Goal: Information Seeking & Learning: Learn about a topic

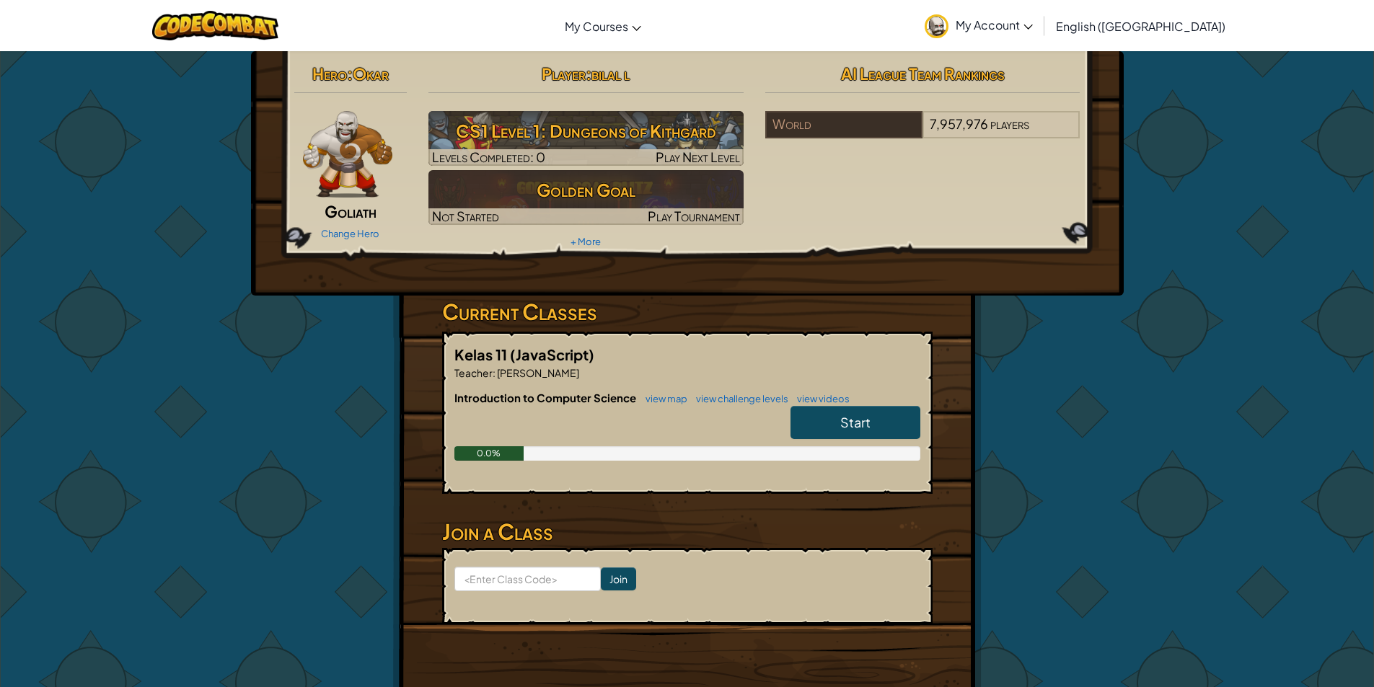
click at [859, 425] on span "Start" at bounding box center [855, 422] width 30 height 17
click at [847, 414] on span "Start" at bounding box center [855, 422] width 30 height 17
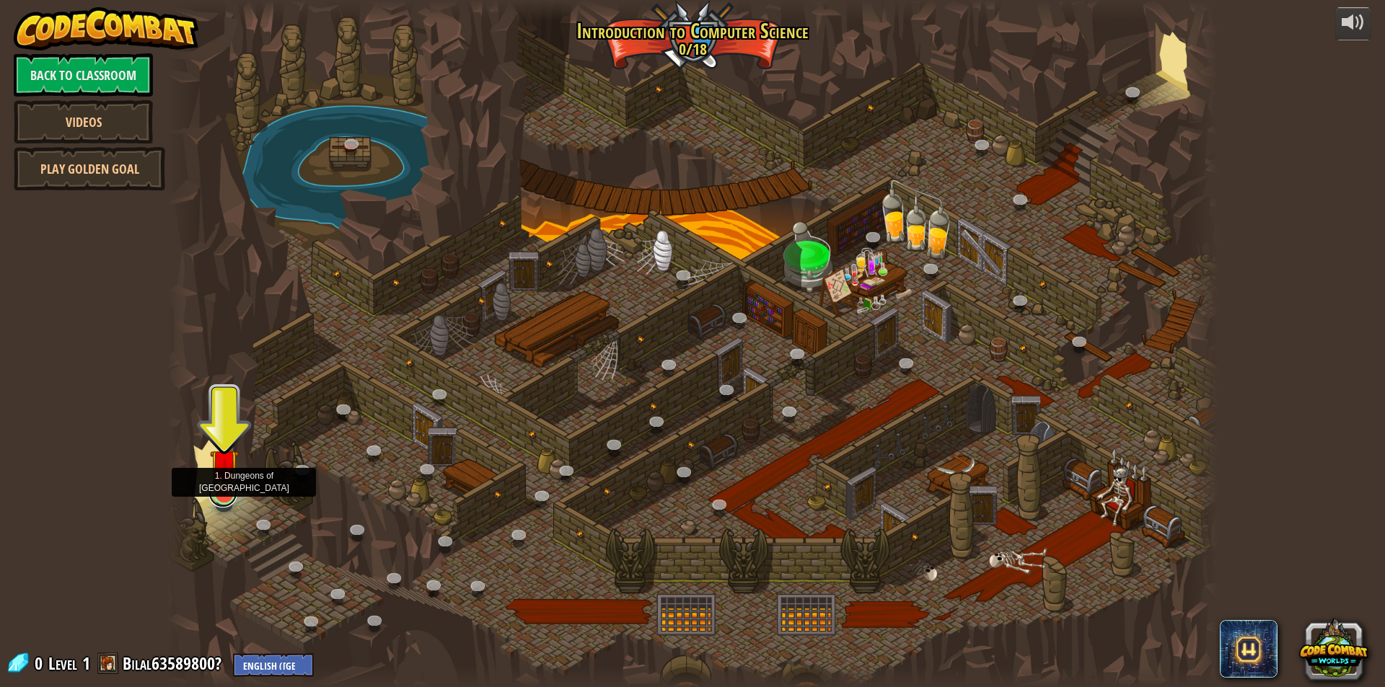
click at [218, 503] on link at bounding box center [222, 493] width 29 height 29
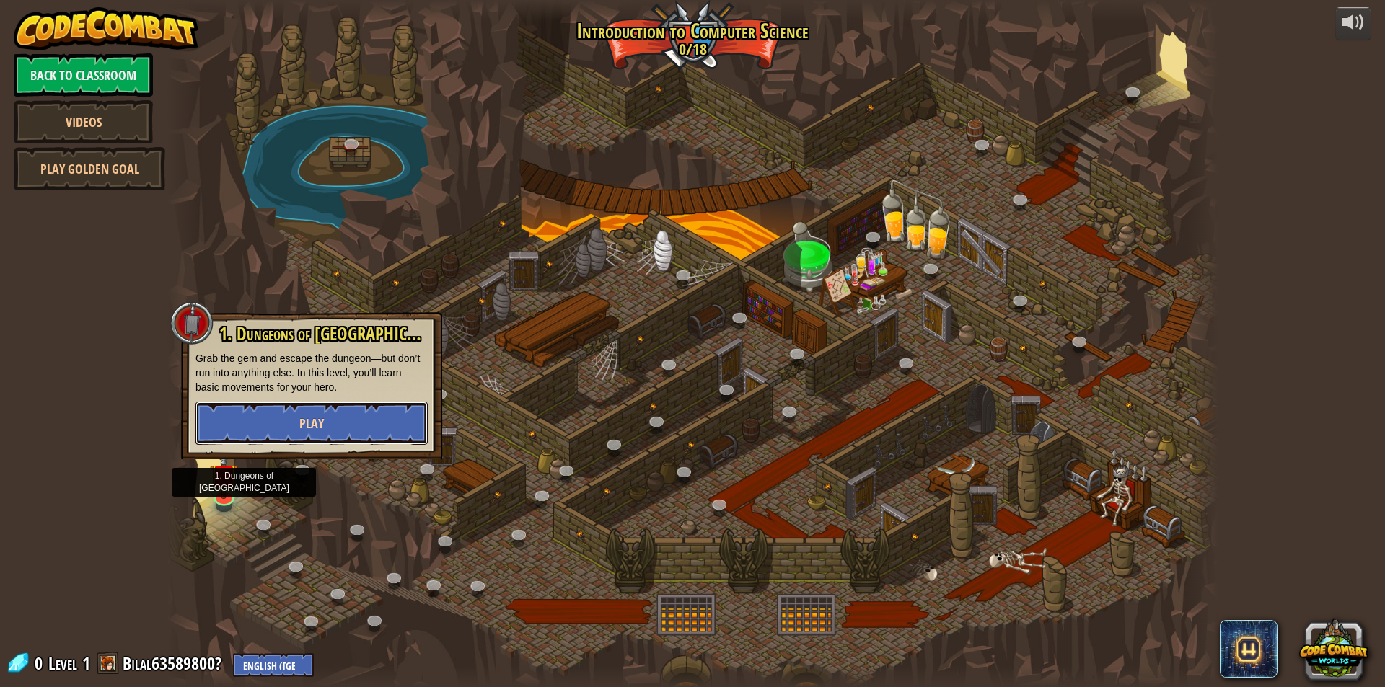
click at [276, 420] on button "Play" at bounding box center [311, 423] width 232 height 43
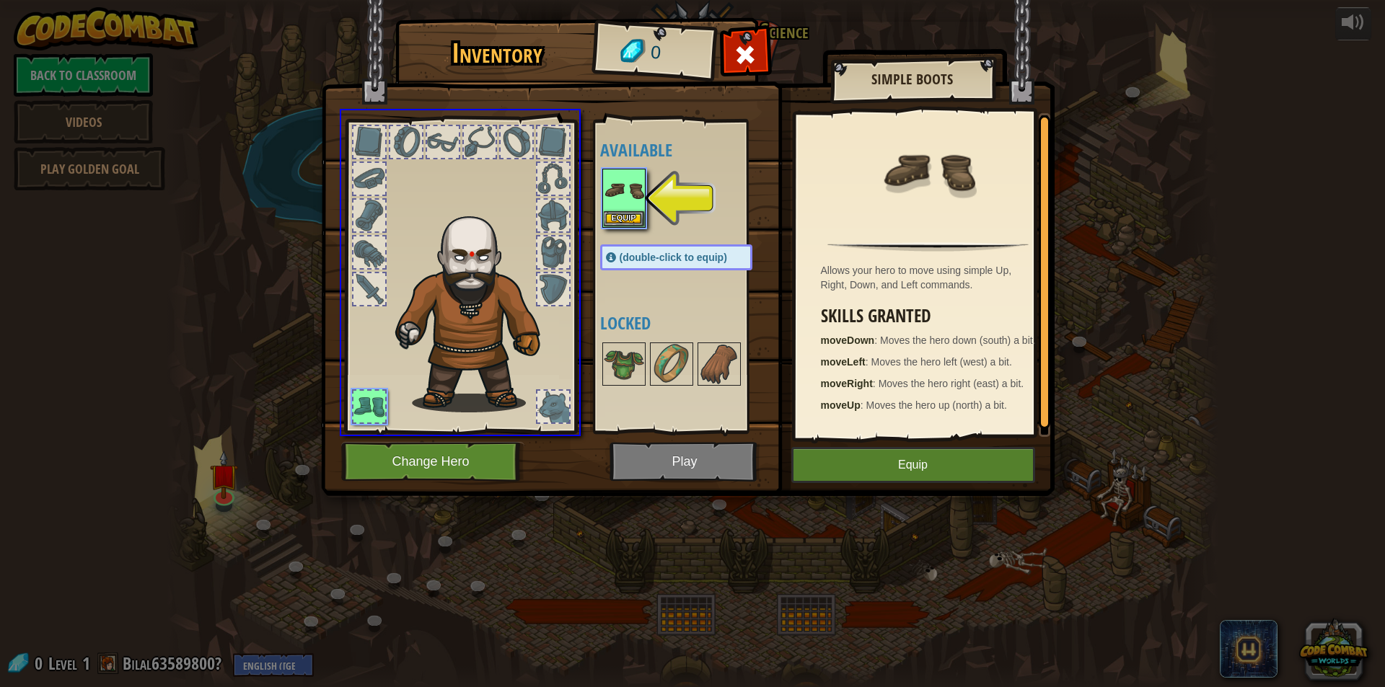
drag, startPoint x: 610, startPoint y: 203, endPoint x: 592, endPoint y: 252, distance: 52.3
click at [592, 252] on div "Inventory 0 Available Equip (double-click to equip) Locked Simple Boots Allows …" at bounding box center [692, 343] width 1385 height 687
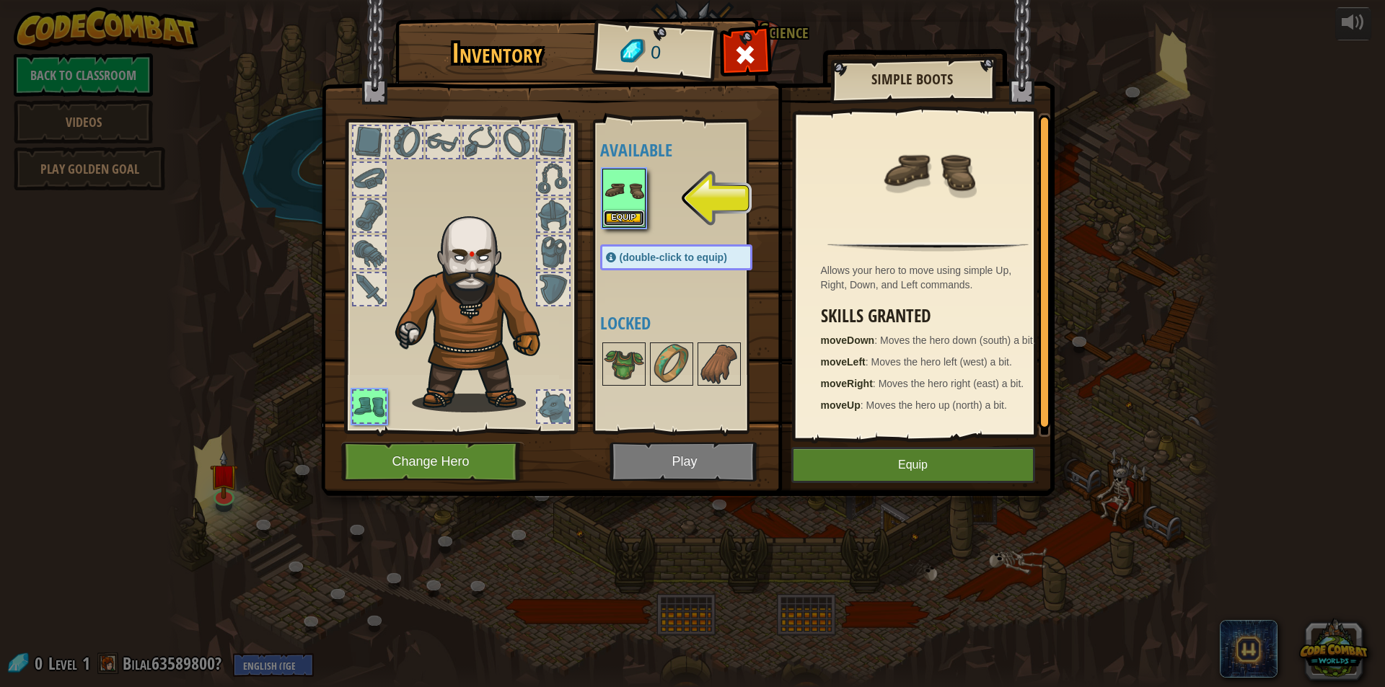
click at [623, 217] on button "Equip" at bounding box center [624, 218] width 40 height 15
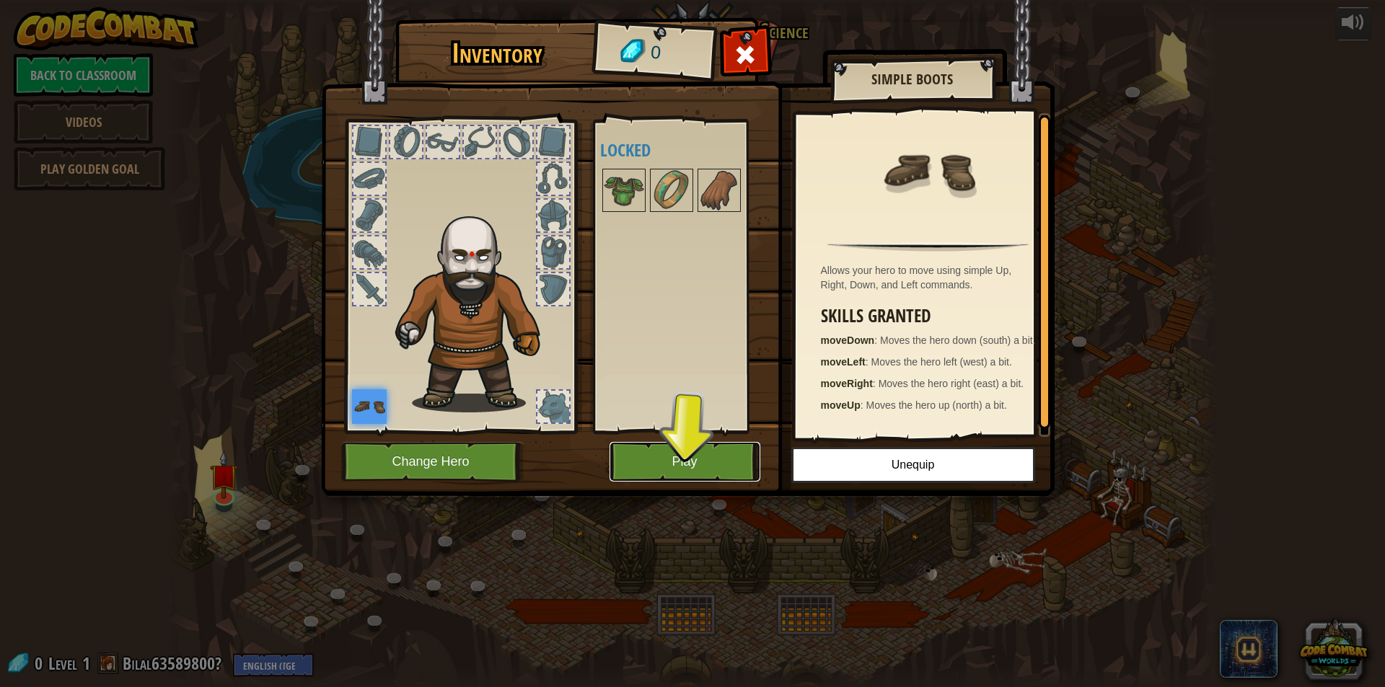
click at [646, 453] on button "Play" at bounding box center [685, 462] width 151 height 40
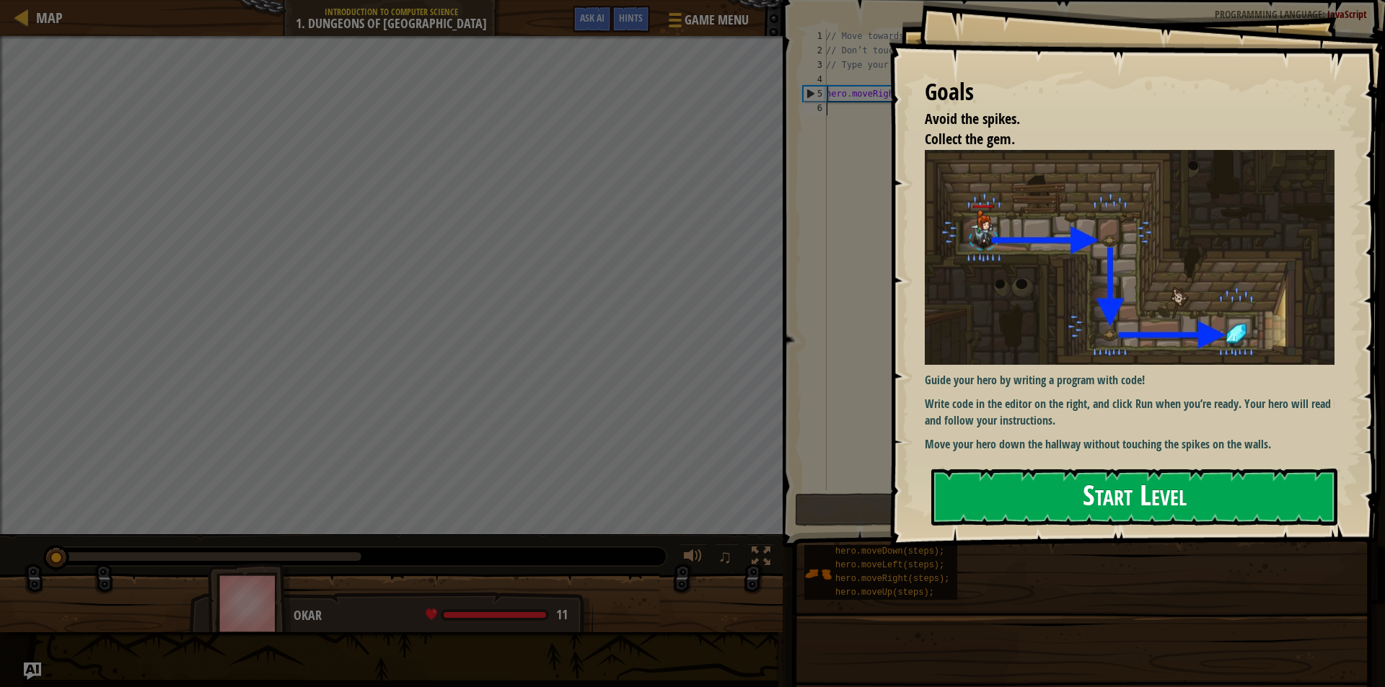
click at [1112, 498] on button "Start Level" at bounding box center [1134, 497] width 406 height 57
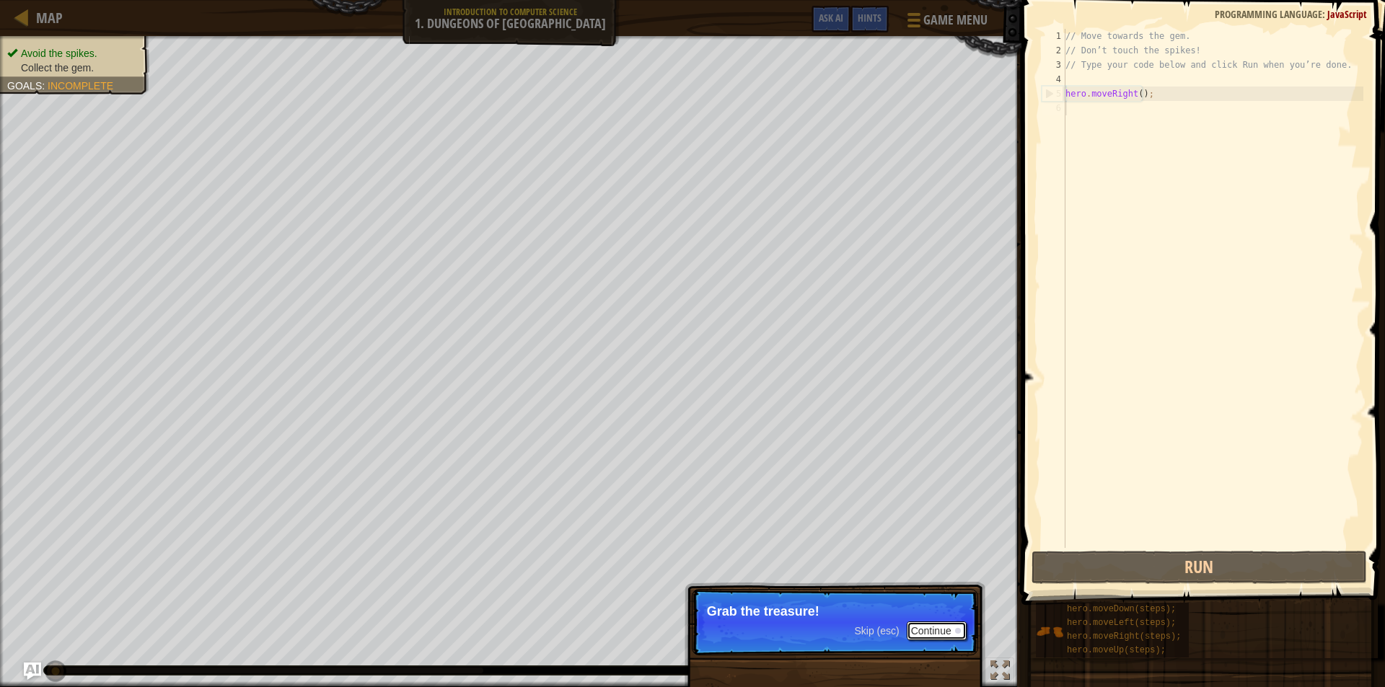
click at [949, 626] on button "Continue" at bounding box center [937, 631] width 60 height 19
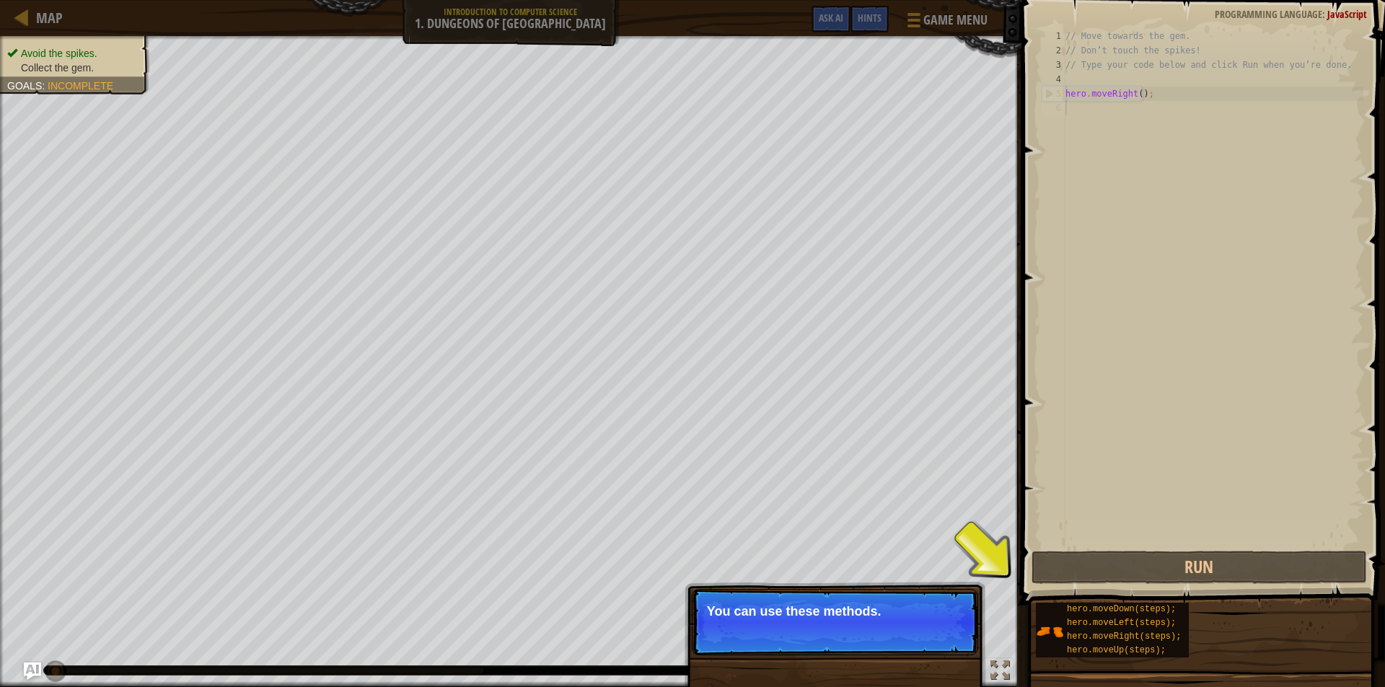
click at [852, 630] on p "Skip (esc) Continue You can use these methods." at bounding box center [835, 622] width 286 height 66
click at [924, 631] on button "Continue" at bounding box center [937, 631] width 60 height 19
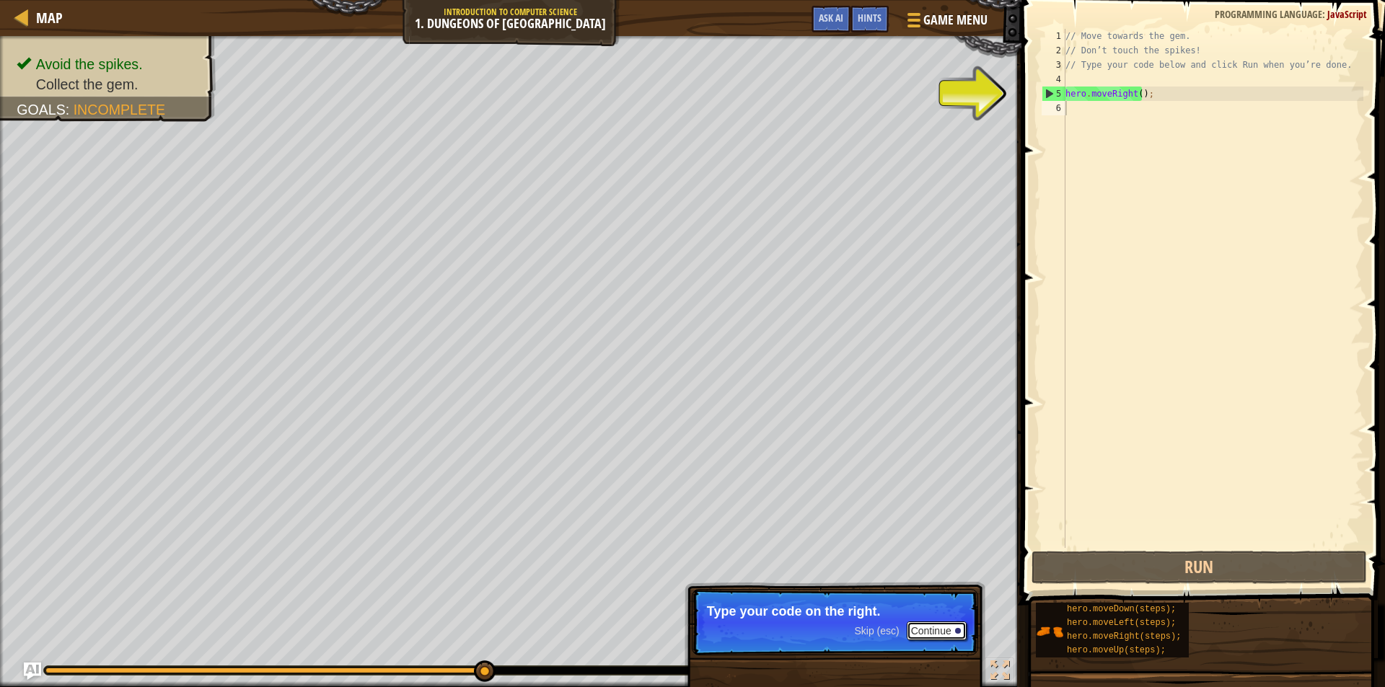
click at [935, 626] on button "Continue" at bounding box center [937, 631] width 60 height 19
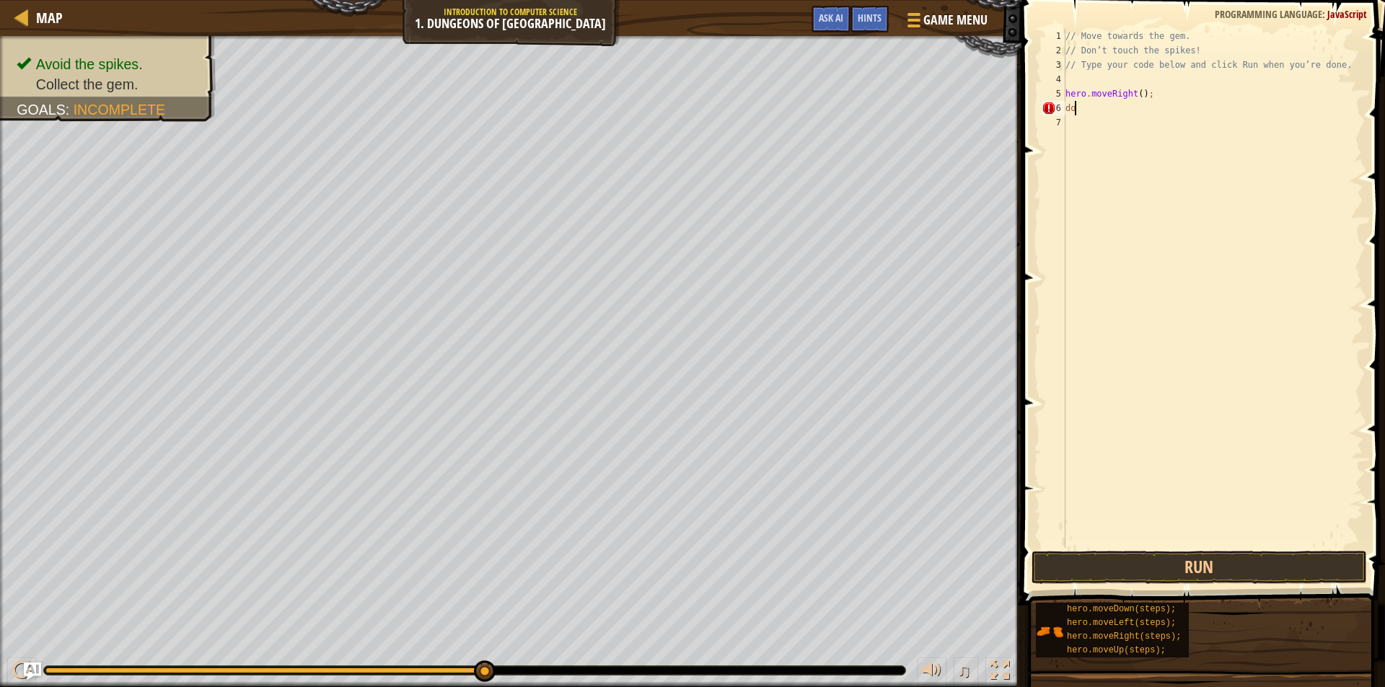
type textarea "dow"
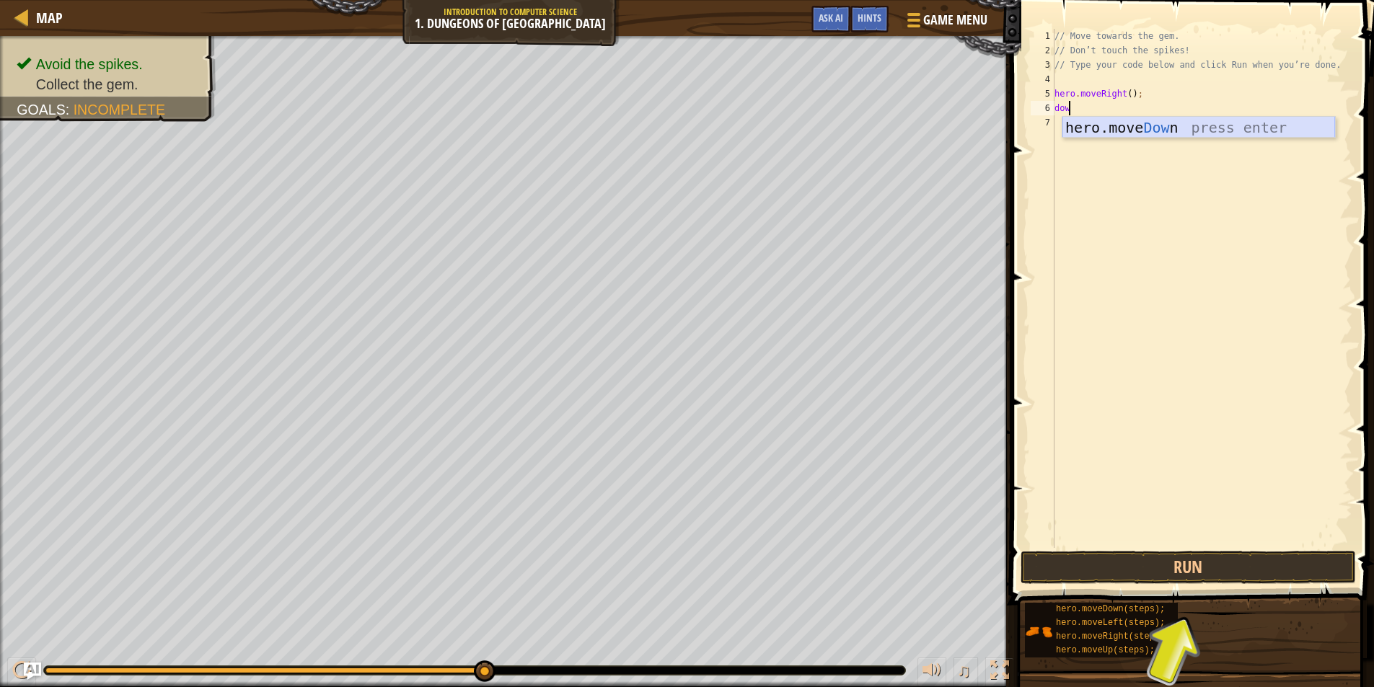
click at [1206, 125] on div "hero.move Dow n press enter" at bounding box center [1199, 149] width 273 height 65
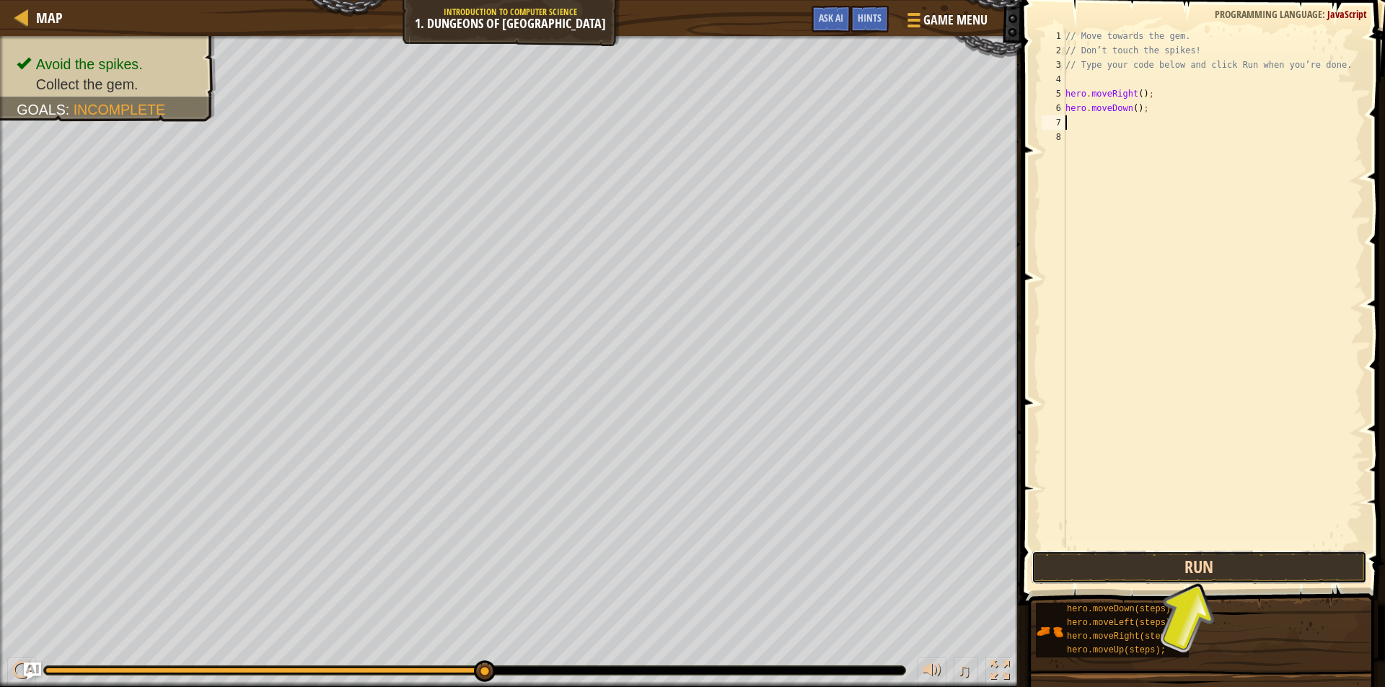
click at [1148, 572] on button "Run" at bounding box center [1200, 567] width 336 height 33
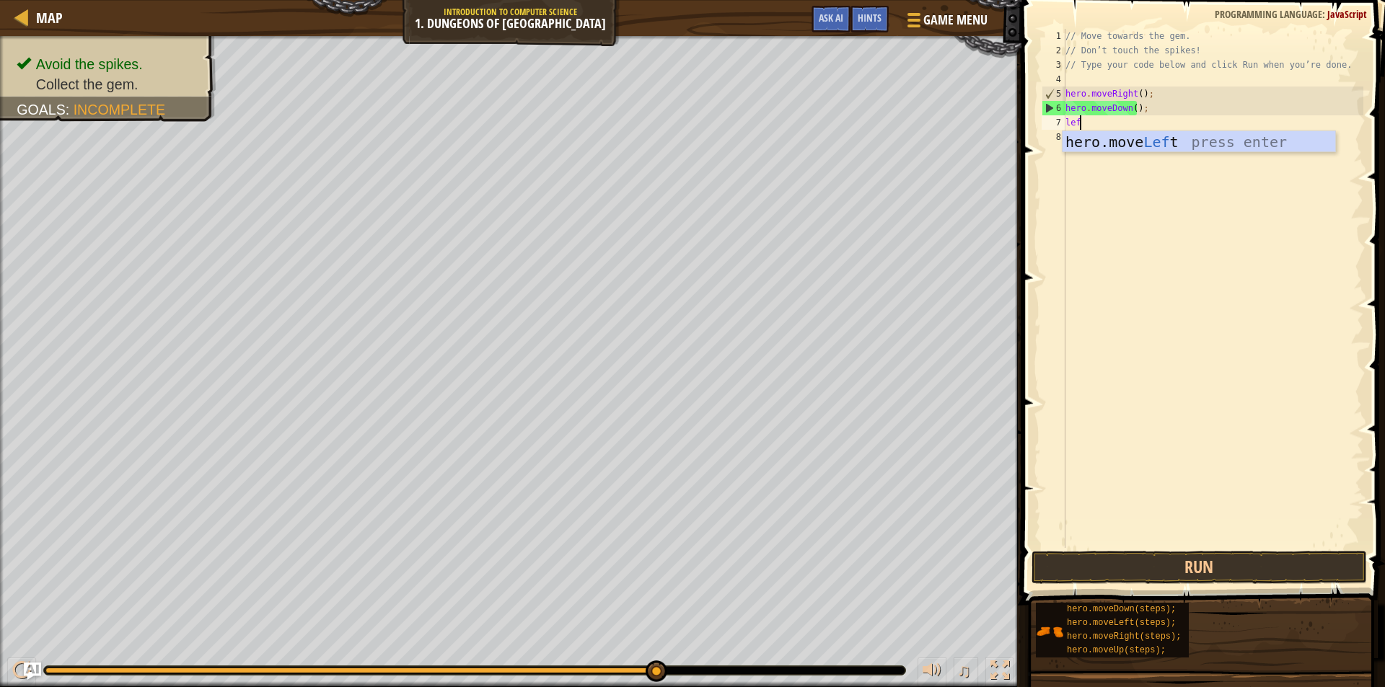
type textarea "left"
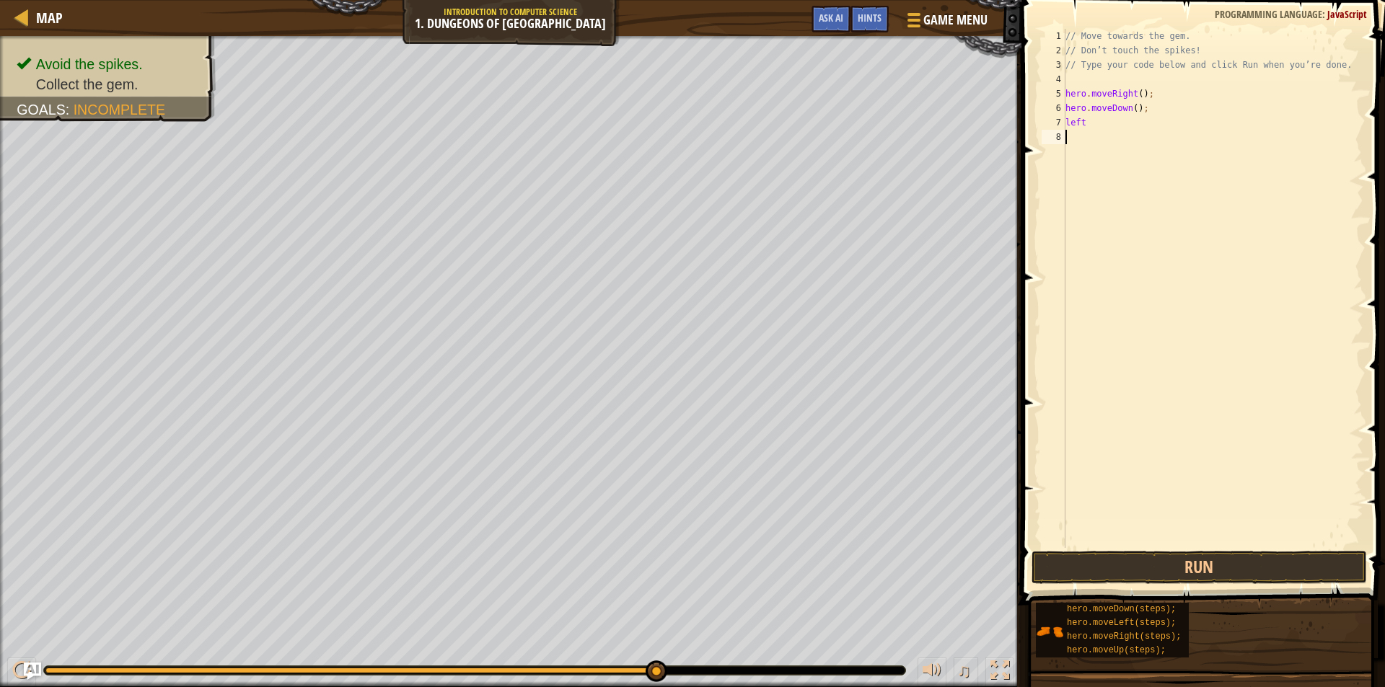
click at [1301, 152] on div "// Move towards the gem. // Don’t touch the spikes! // Type your code below and…" at bounding box center [1213, 303] width 301 height 548
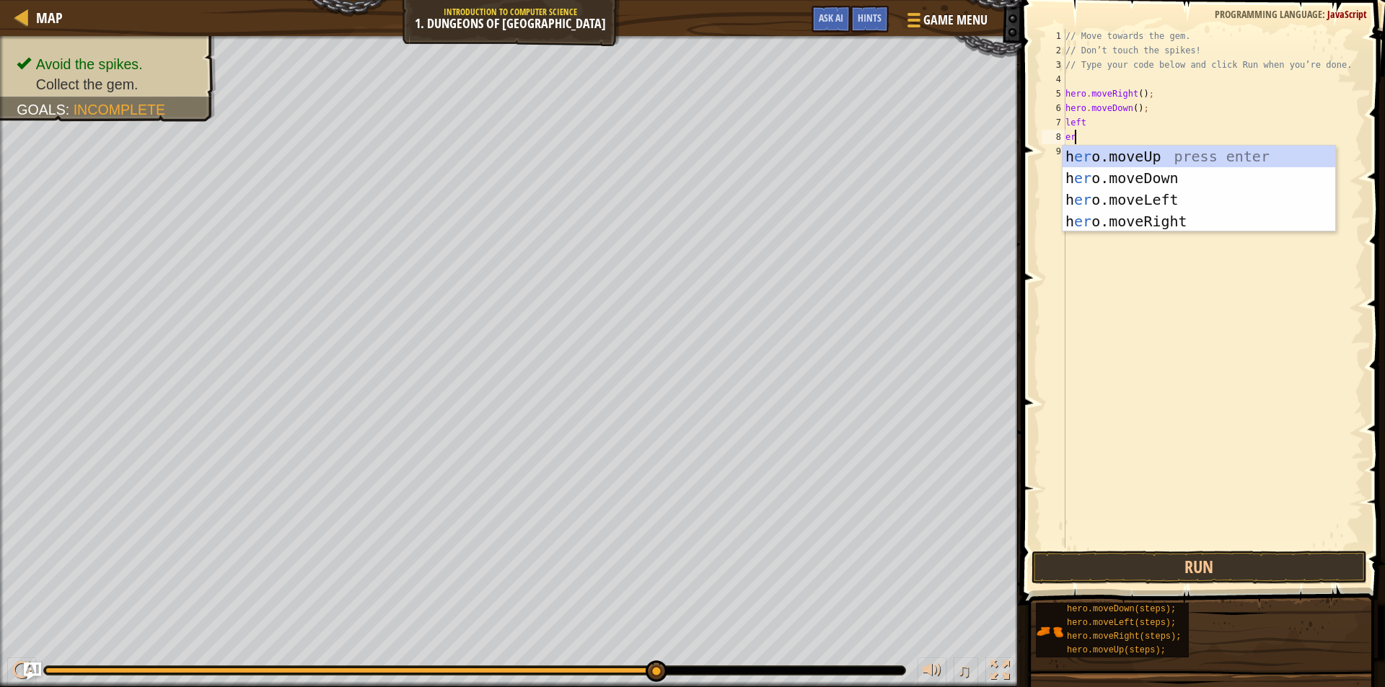
type textarea "e"
type textarea "ri"
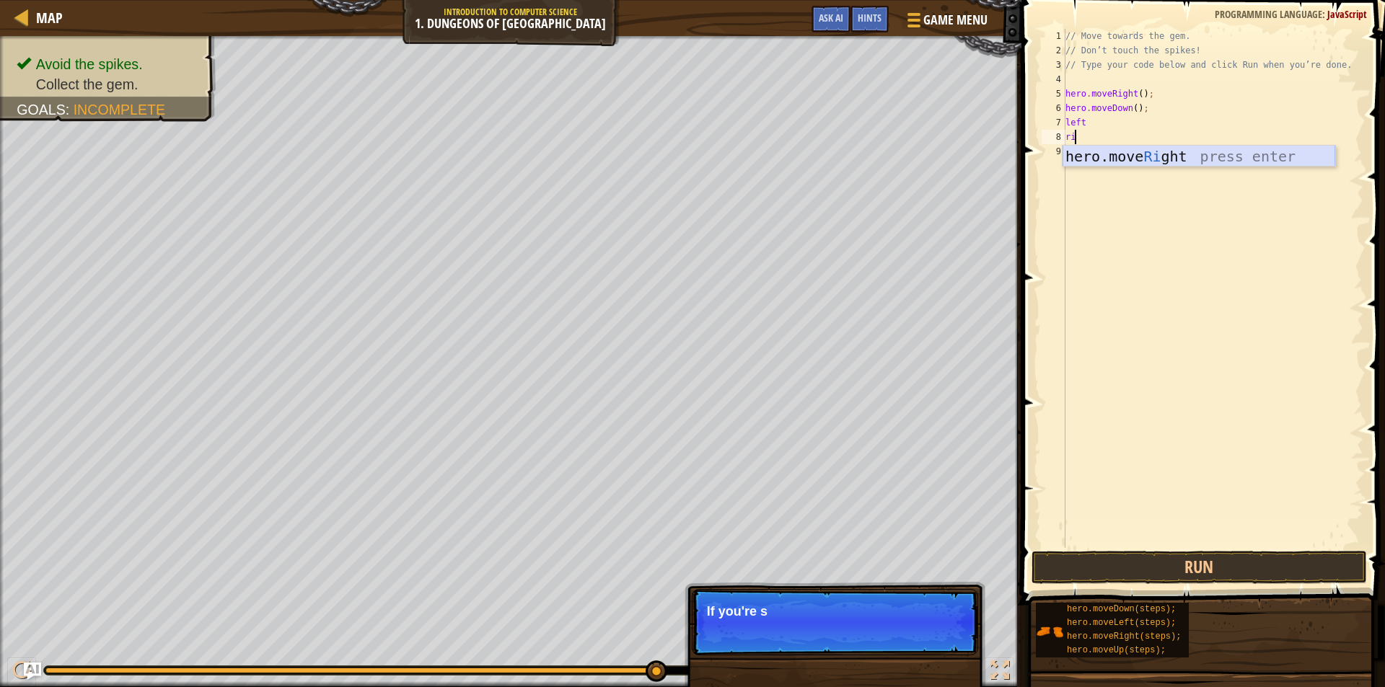
click at [1120, 158] on div "hero.move Ri ght press enter" at bounding box center [1199, 178] width 273 height 65
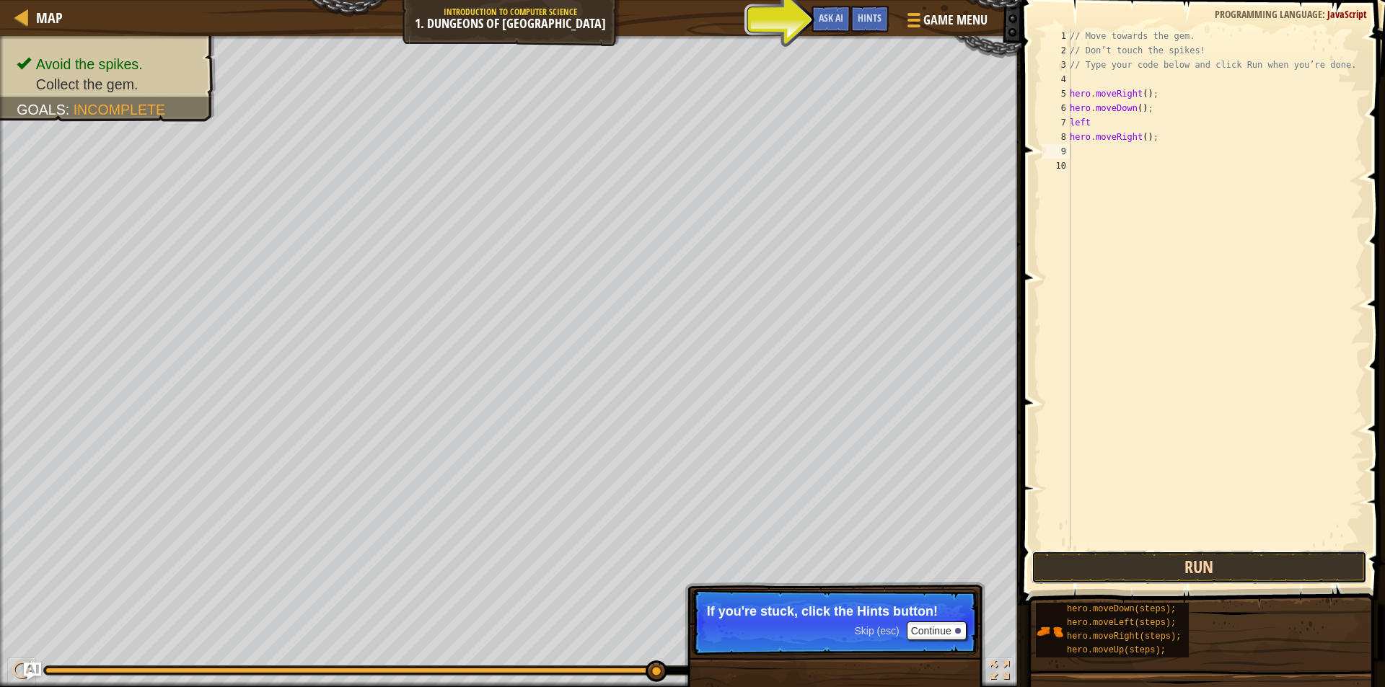
click at [1159, 562] on button "Run" at bounding box center [1200, 567] width 336 height 33
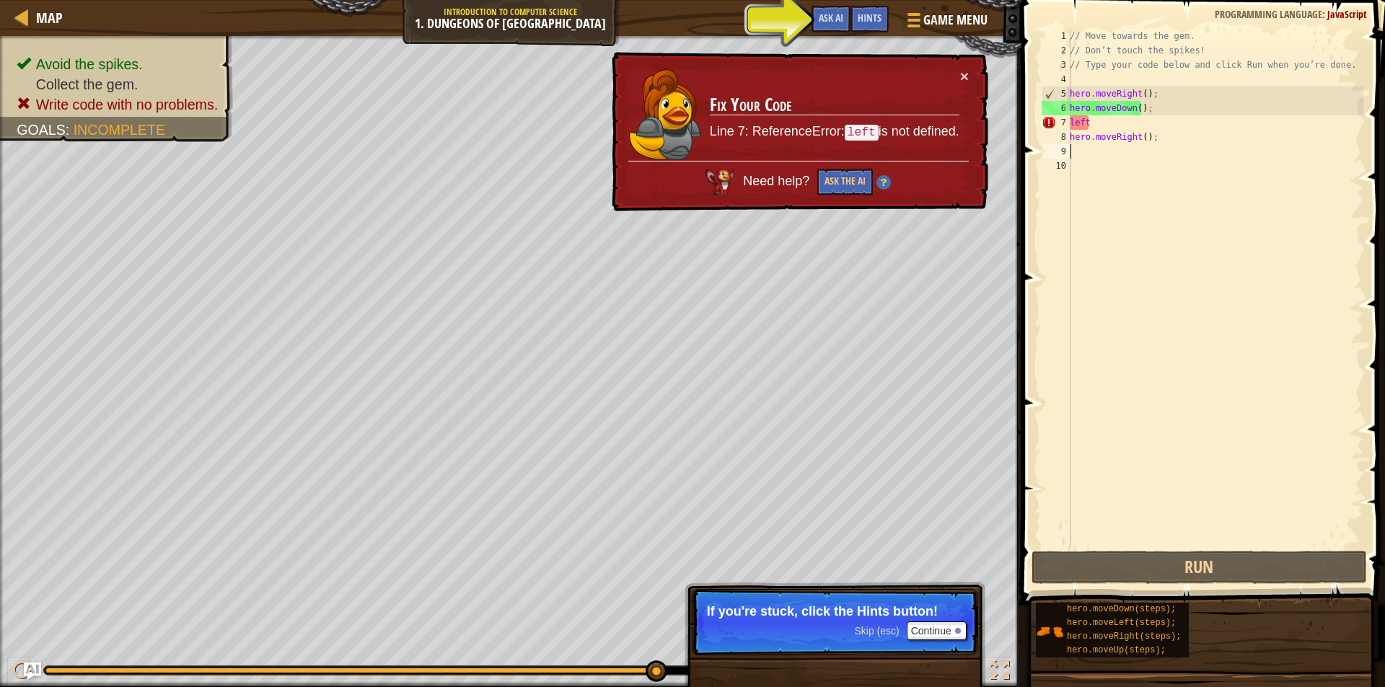
click at [1102, 126] on div "// Move towards the gem. // Don’t touch the spikes! // Type your code below and…" at bounding box center [1215, 303] width 296 height 548
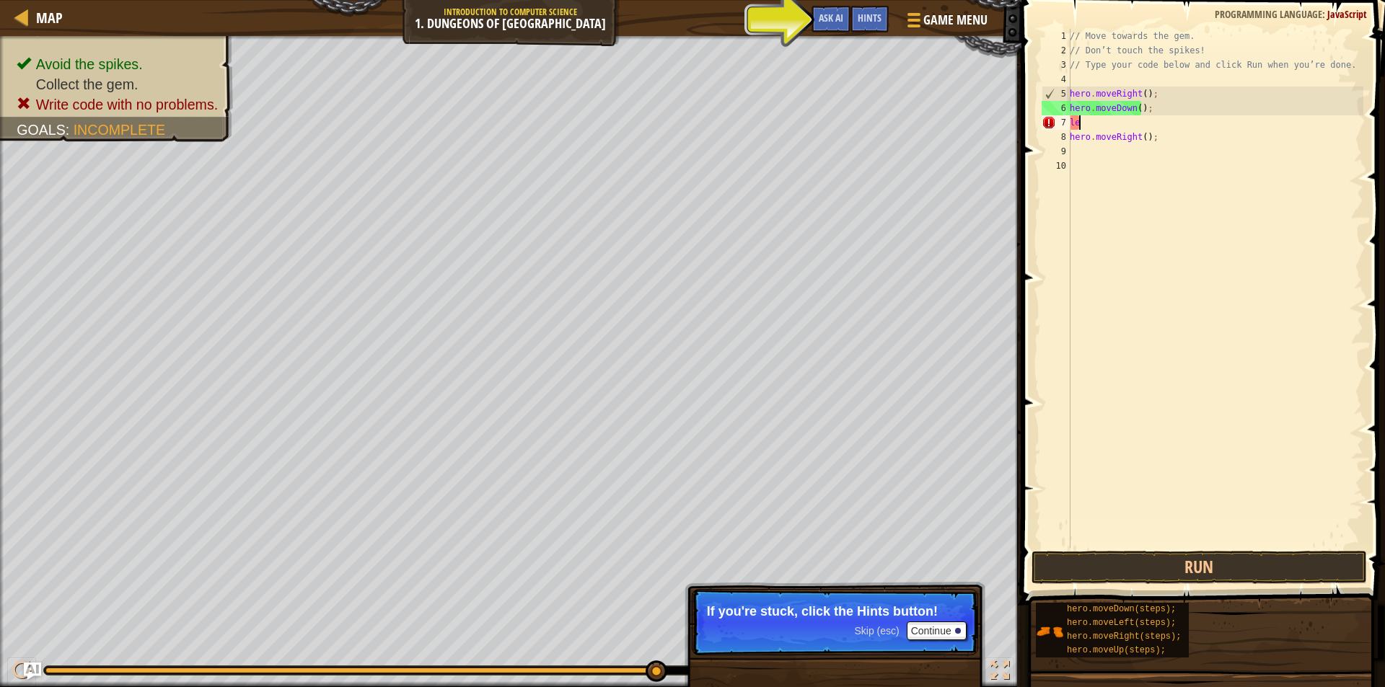
type textarea "l"
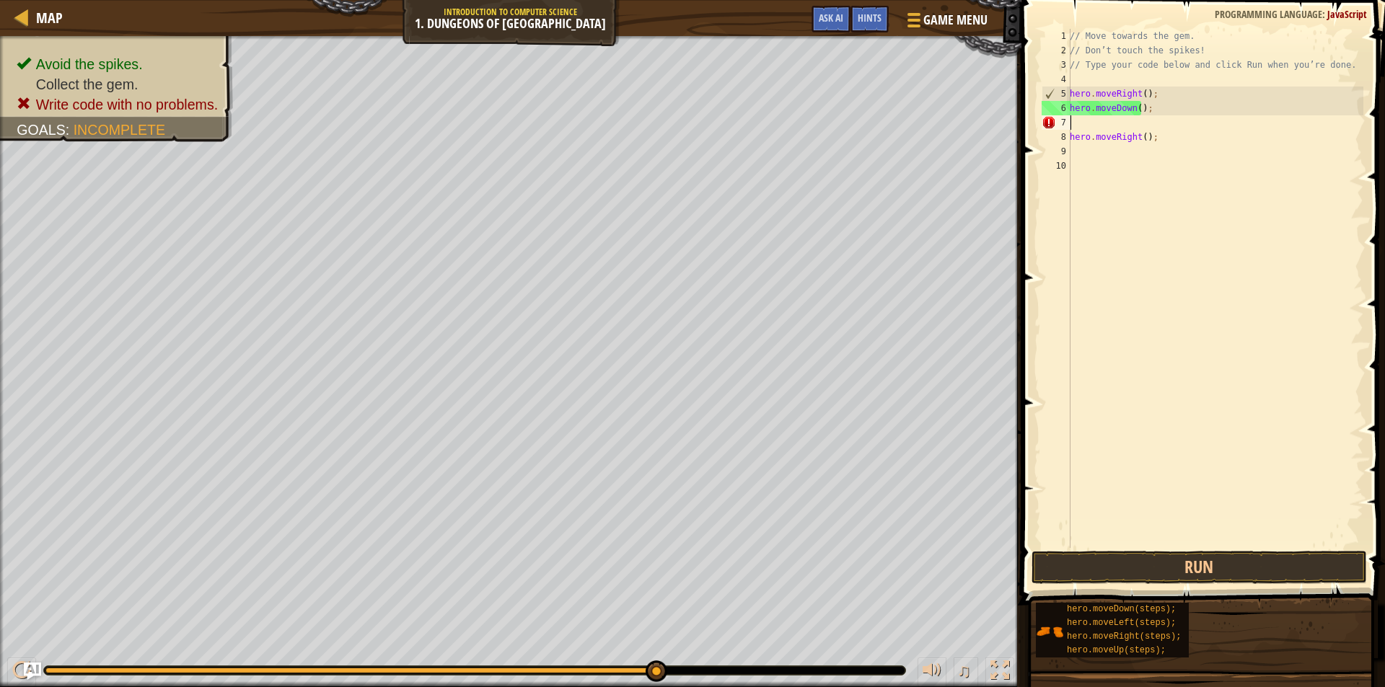
type textarea "hero.moveDown();"
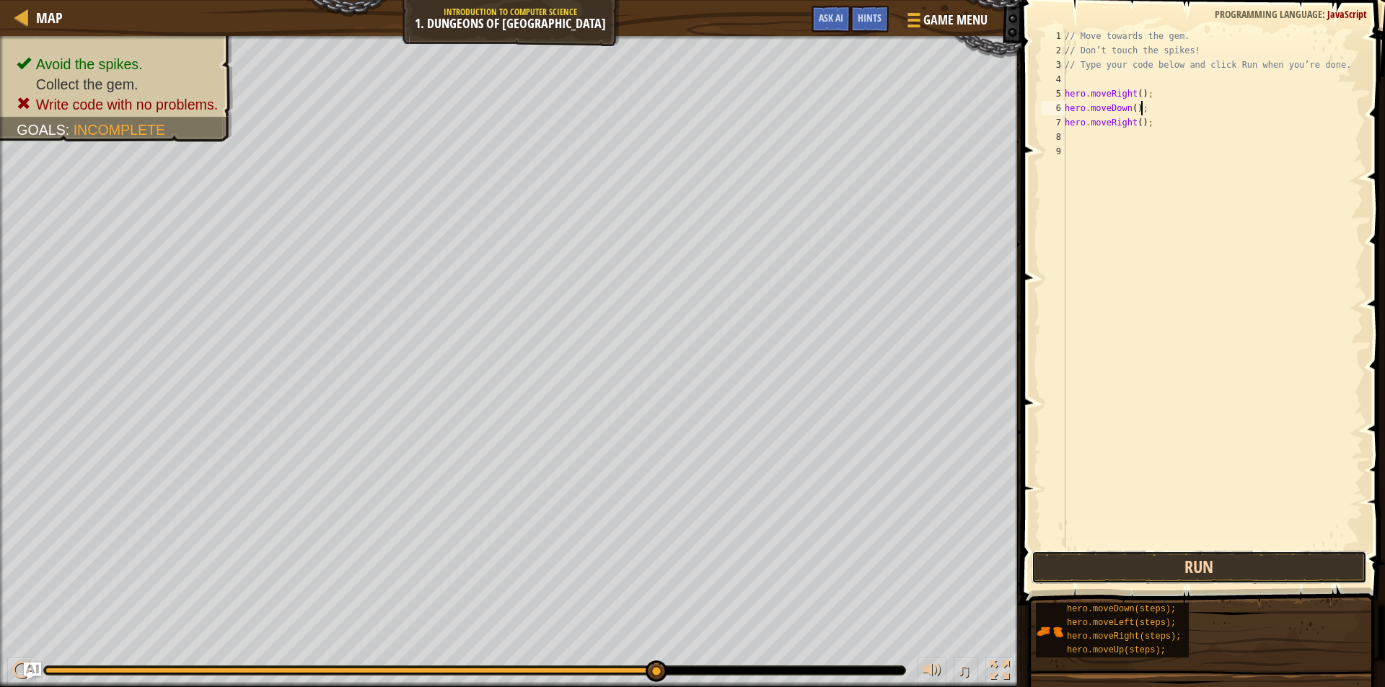
click at [1201, 578] on button "Run" at bounding box center [1200, 567] width 336 height 33
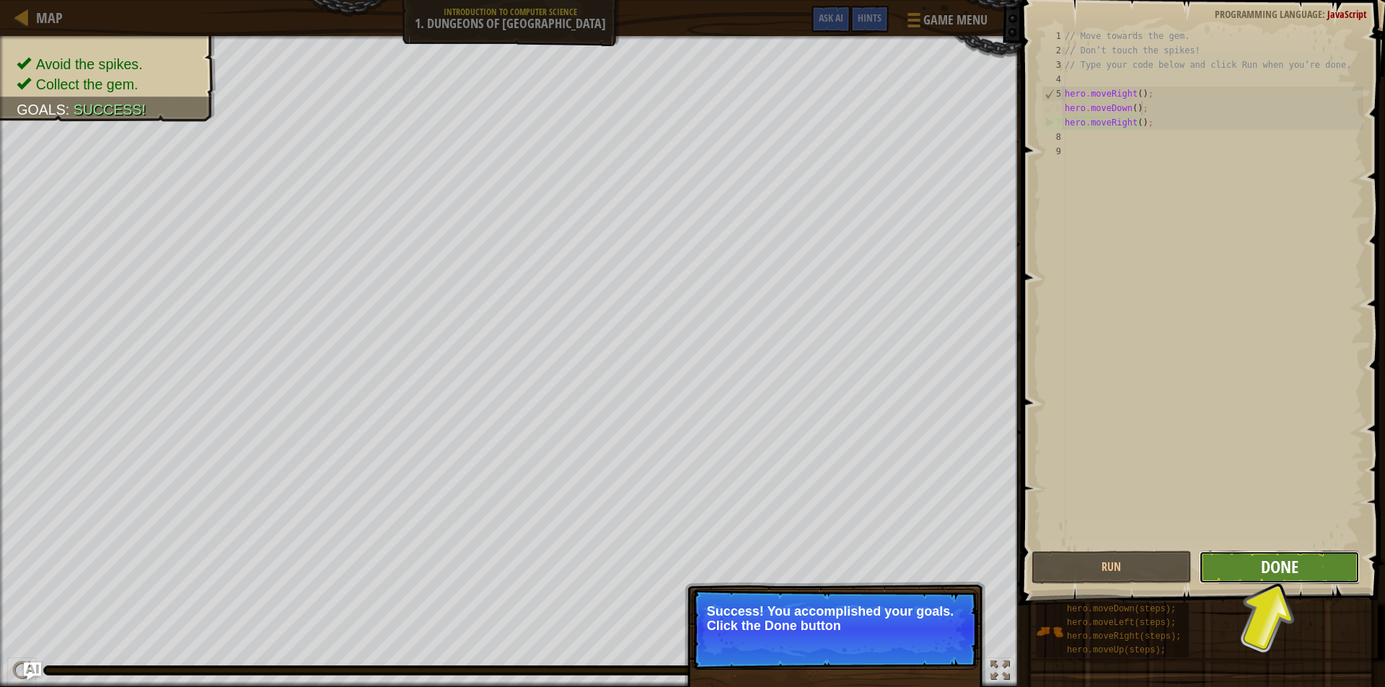
click at [1280, 563] on span "Done" at bounding box center [1280, 566] width 38 height 23
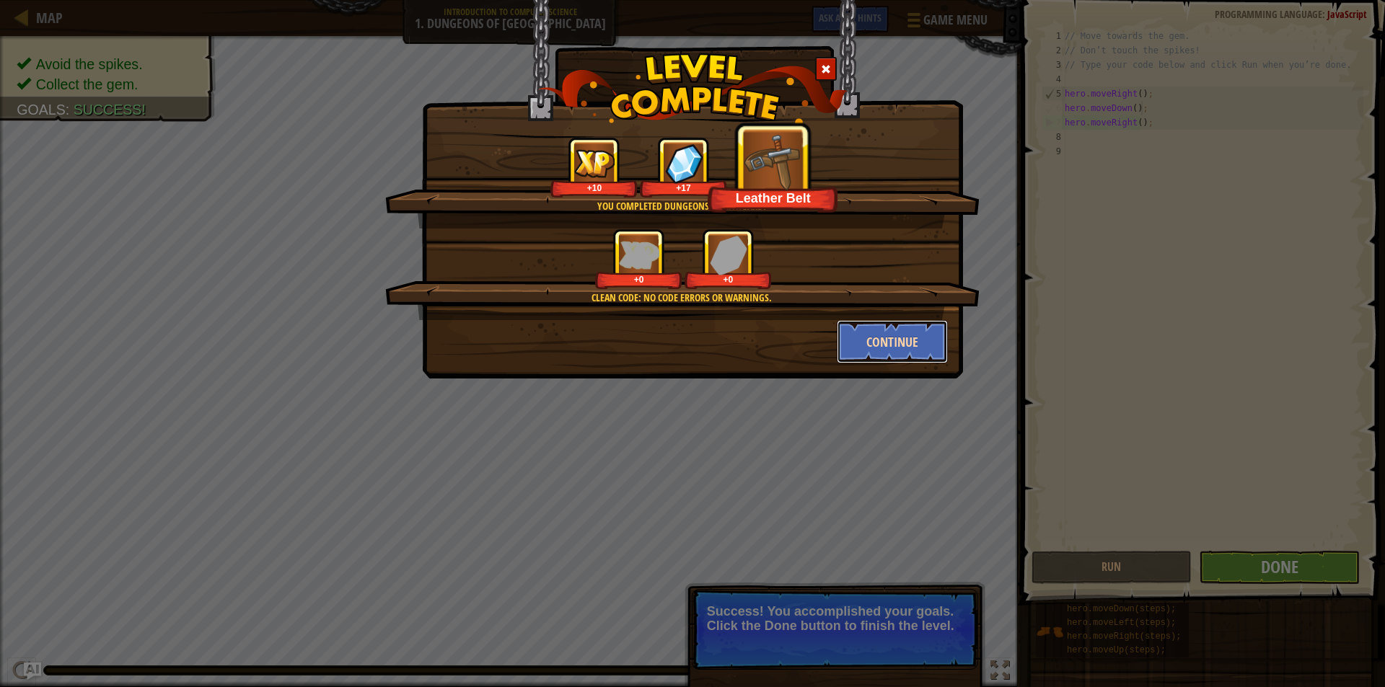
click at [897, 331] on button "Continue" at bounding box center [893, 341] width 112 height 43
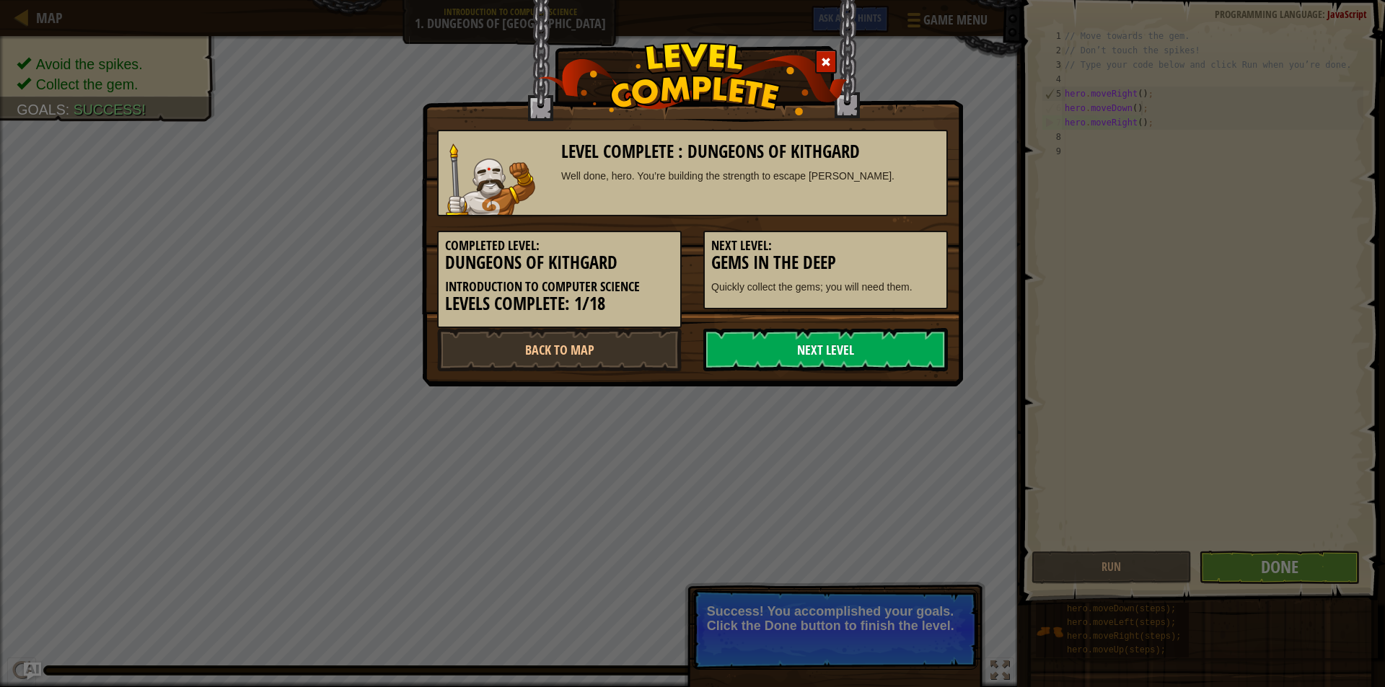
click at [812, 338] on link "Next Level" at bounding box center [825, 349] width 245 height 43
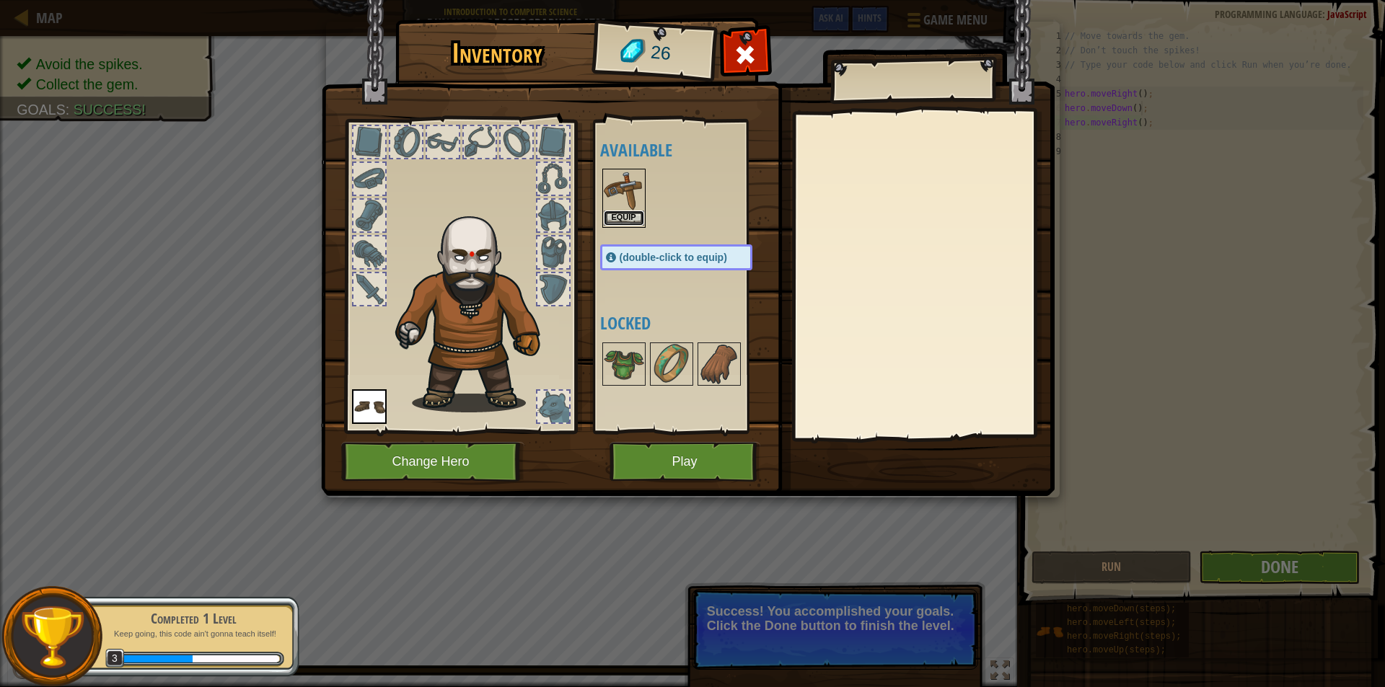
click at [609, 219] on button "Equip" at bounding box center [624, 218] width 40 height 15
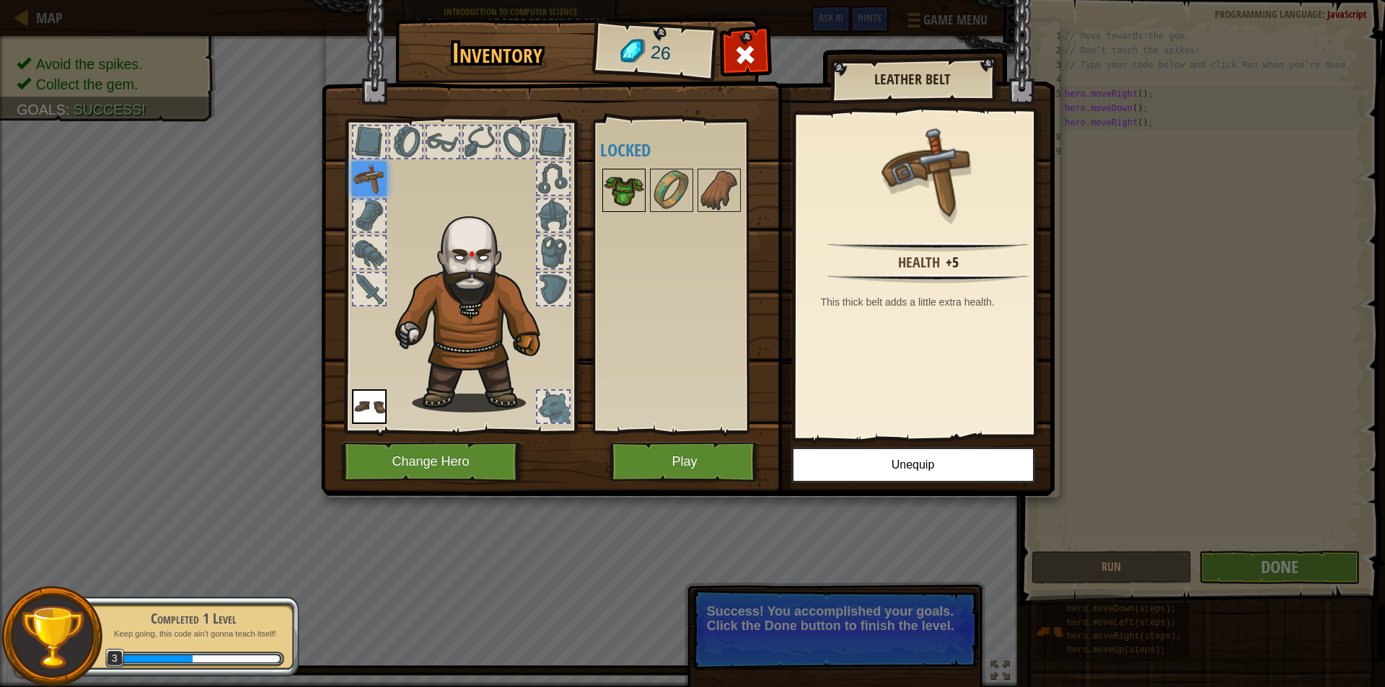
click at [621, 181] on img at bounding box center [624, 190] width 40 height 40
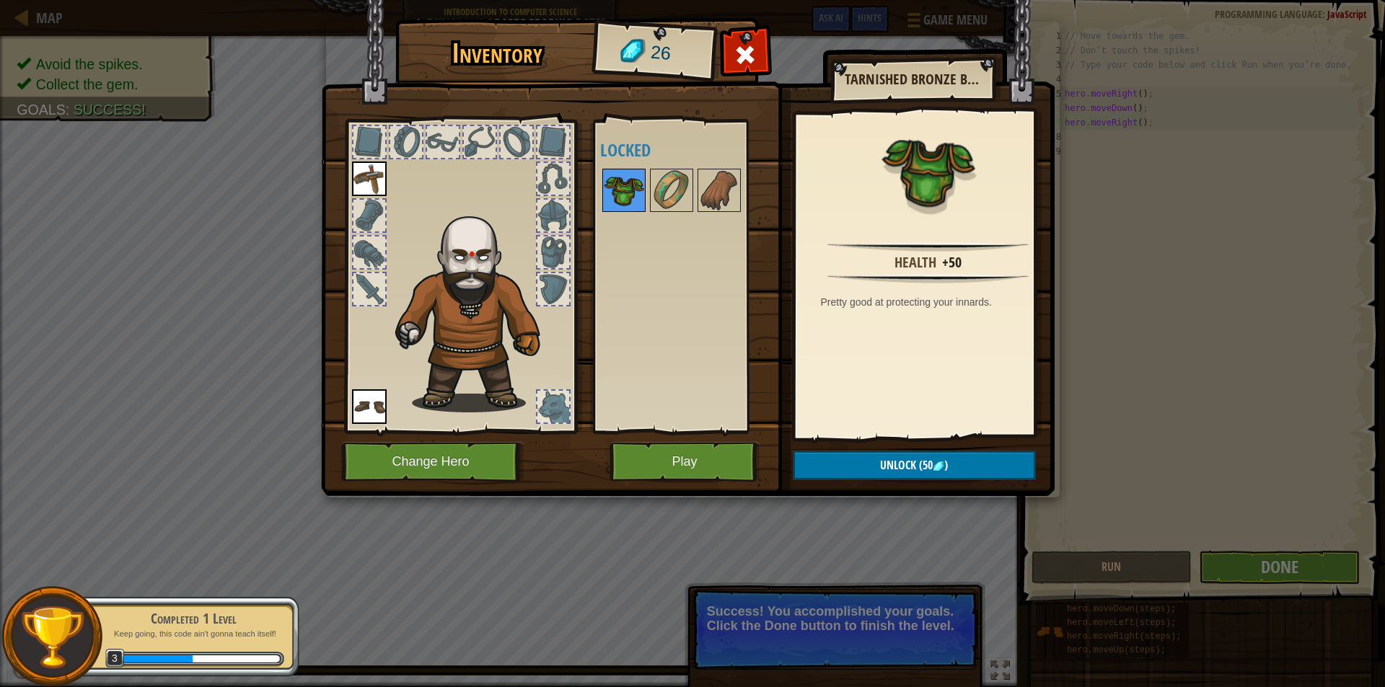
click at [632, 195] on img at bounding box center [624, 190] width 40 height 40
click at [685, 181] on img at bounding box center [671, 190] width 40 height 40
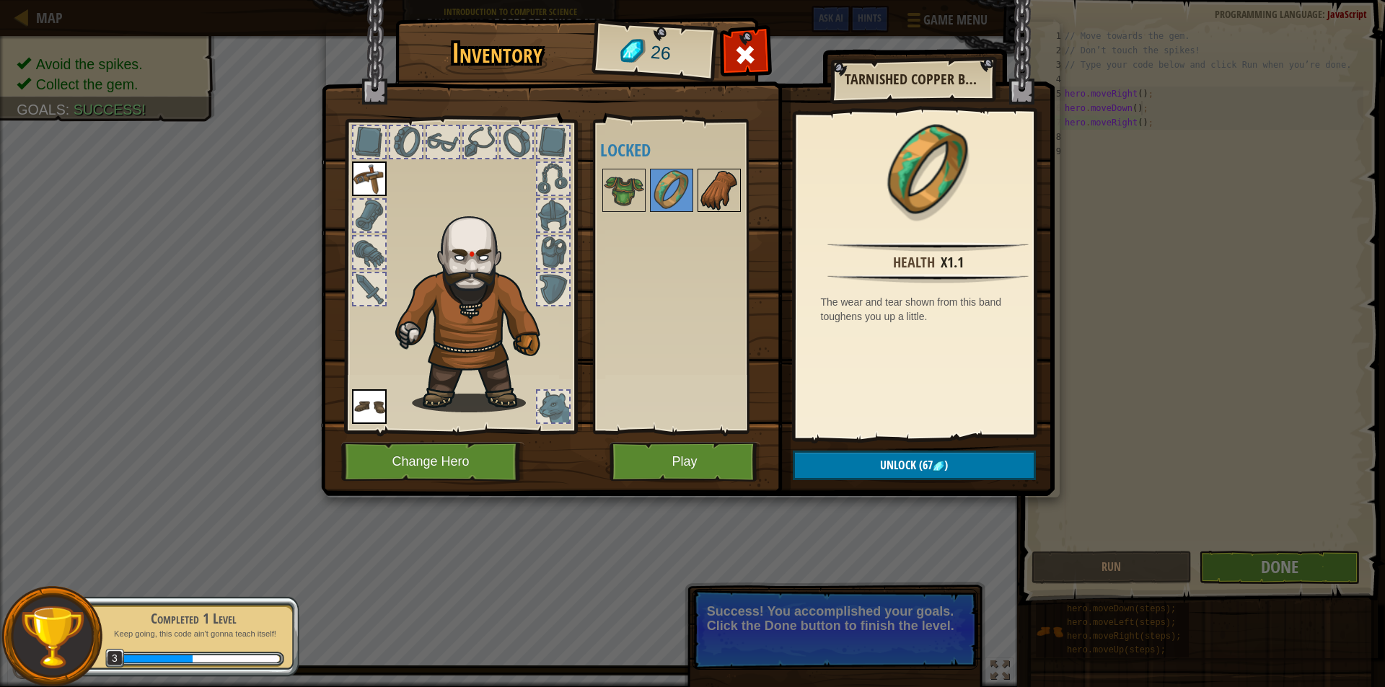
click at [709, 197] on img at bounding box center [719, 190] width 40 height 40
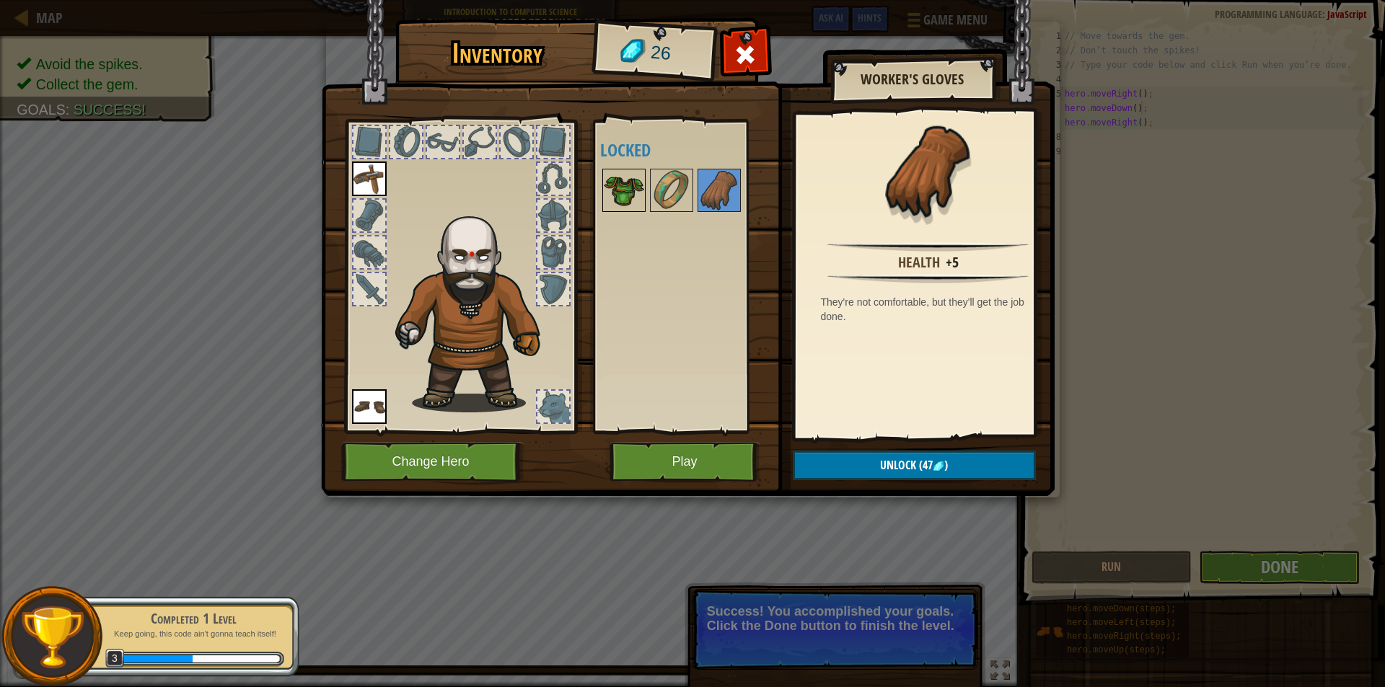
click at [615, 209] on img at bounding box center [624, 190] width 40 height 40
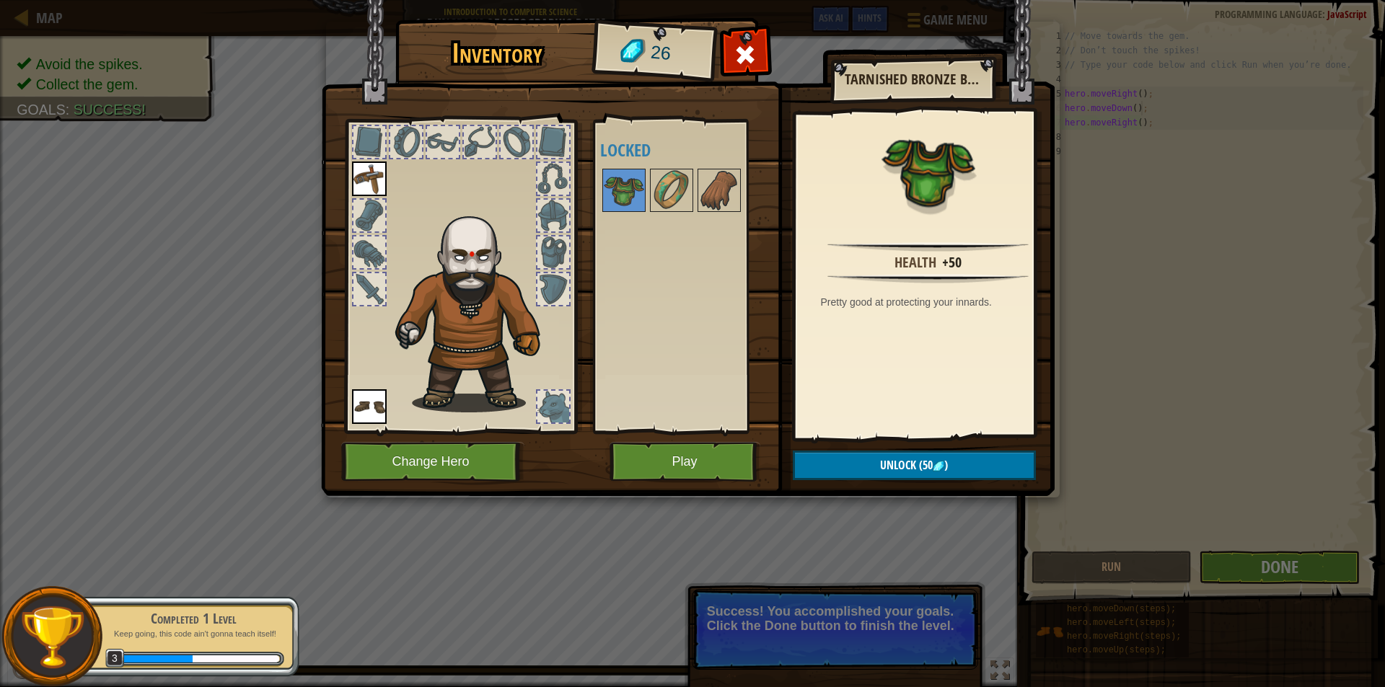
click at [602, 216] on div "Available Equip Equip (double-click to equip) Locked" at bounding box center [690, 276] width 181 height 301
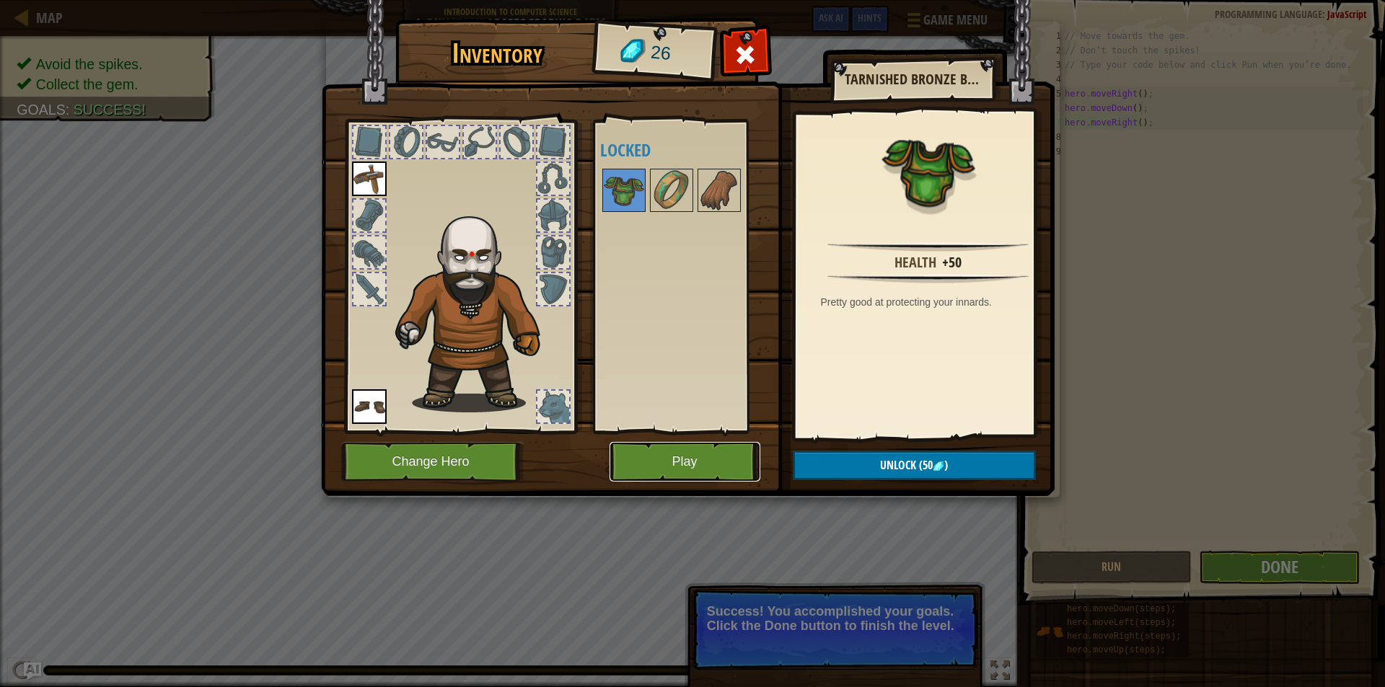
click at [677, 467] on button "Play" at bounding box center [685, 462] width 151 height 40
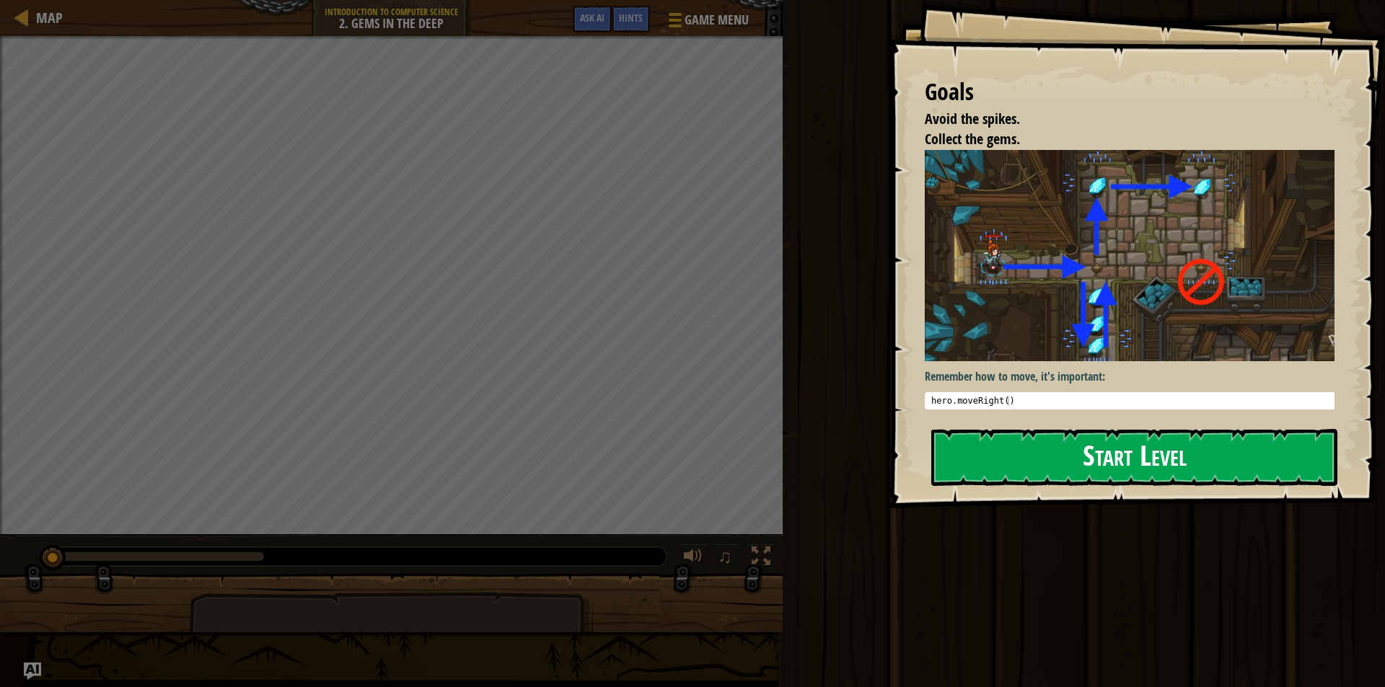
click at [1146, 457] on button "Start Level" at bounding box center [1134, 457] width 406 height 57
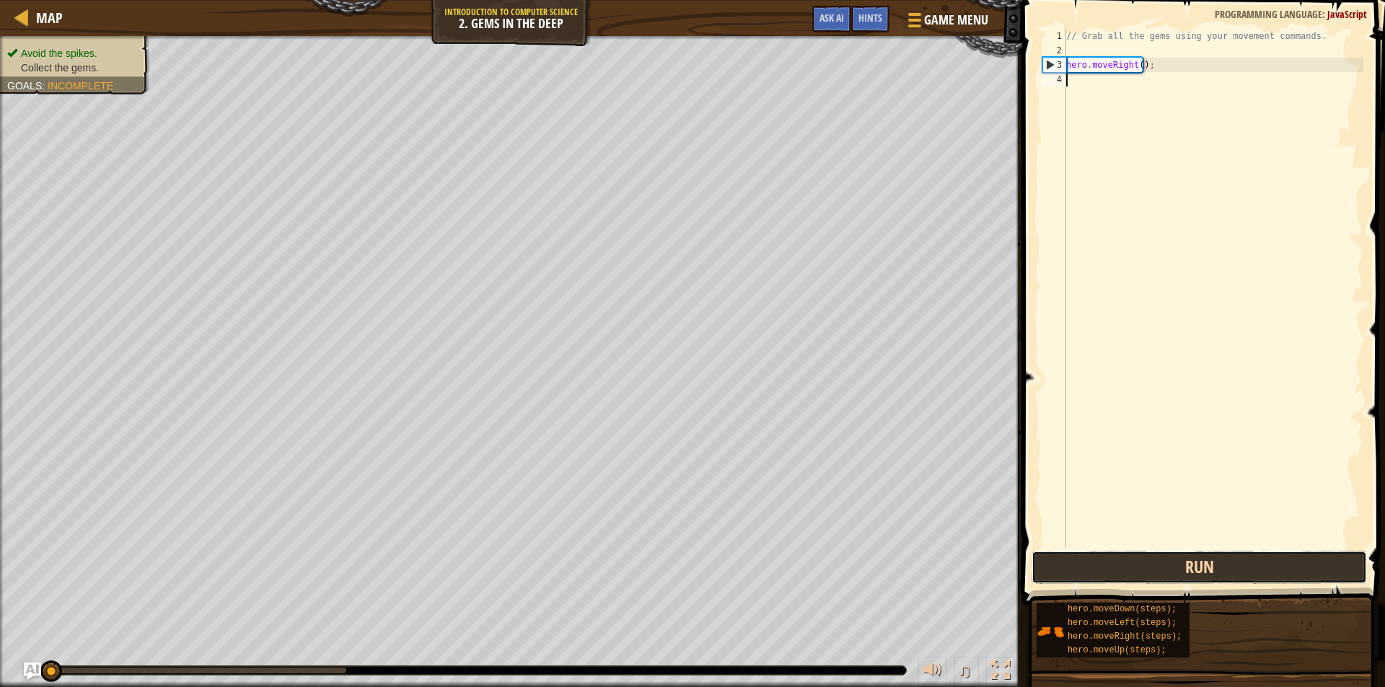
click at [1164, 569] on button "Run" at bounding box center [1199, 567] width 335 height 33
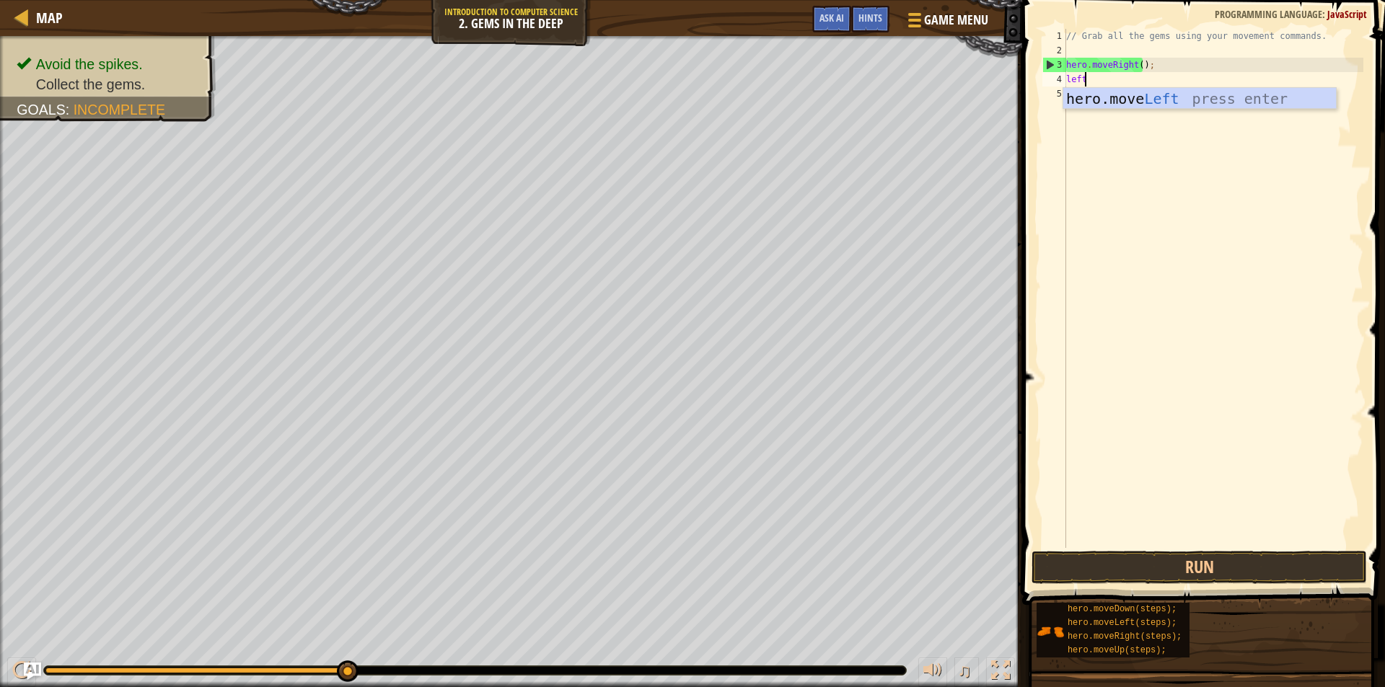
scroll to position [6, 1]
click at [1166, 570] on button "Run" at bounding box center [1199, 567] width 335 height 33
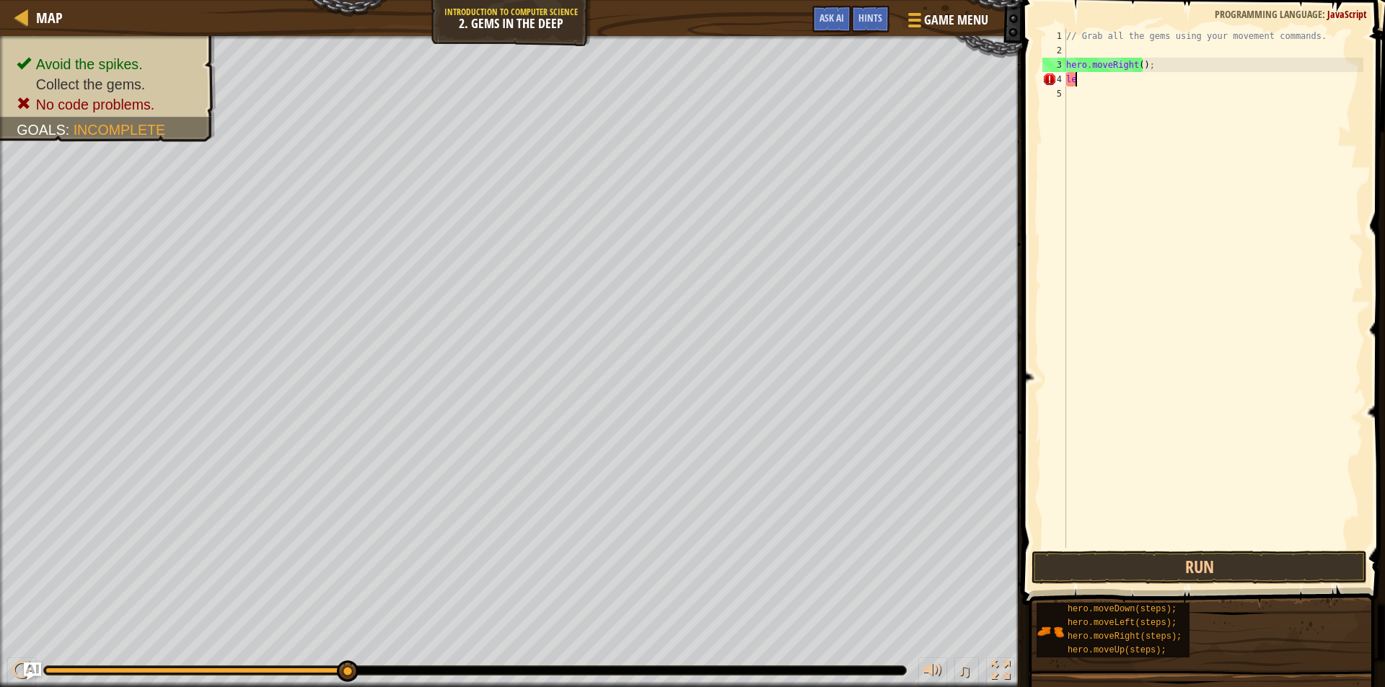
scroll to position [6, 0]
type textarea "l"
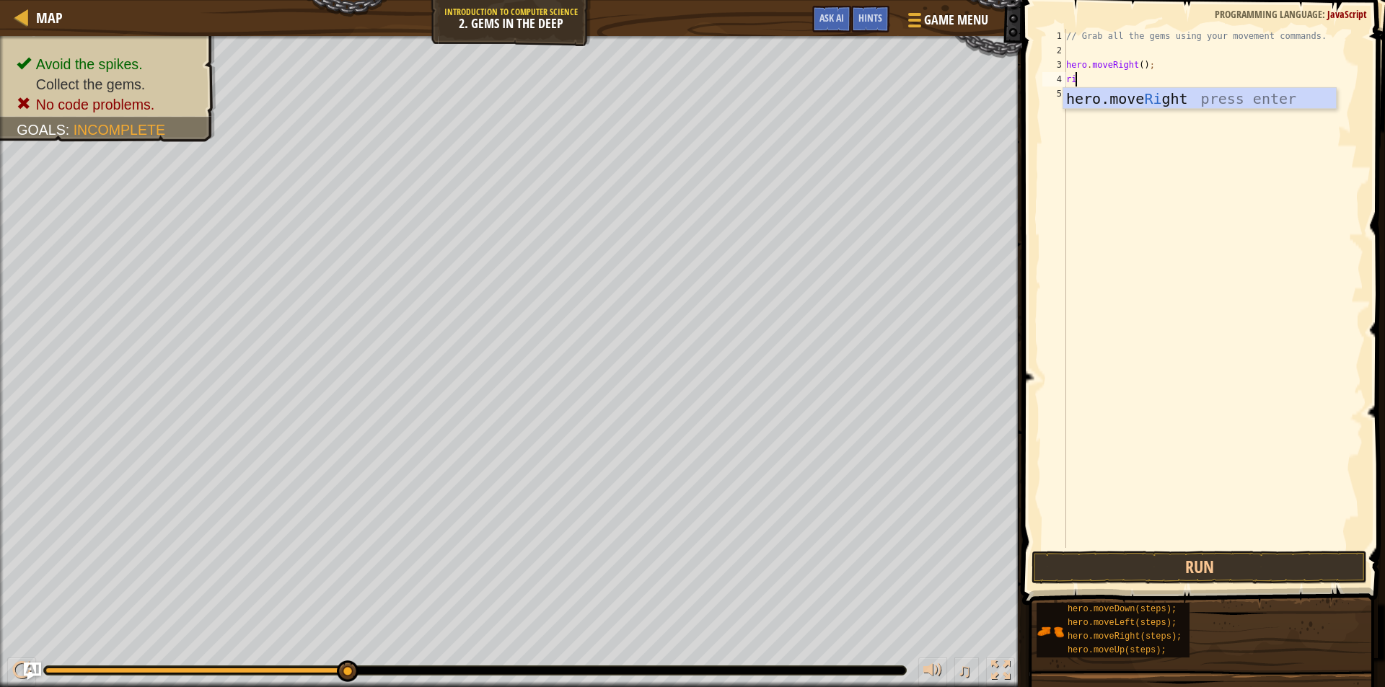
type textarea "rig"
click at [1255, 96] on div "hero.move Rig ht press enter" at bounding box center [1199, 120] width 273 height 65
click at [1252, 568] on button "Run" at bounding box center [1199, 567] width 335 height 33
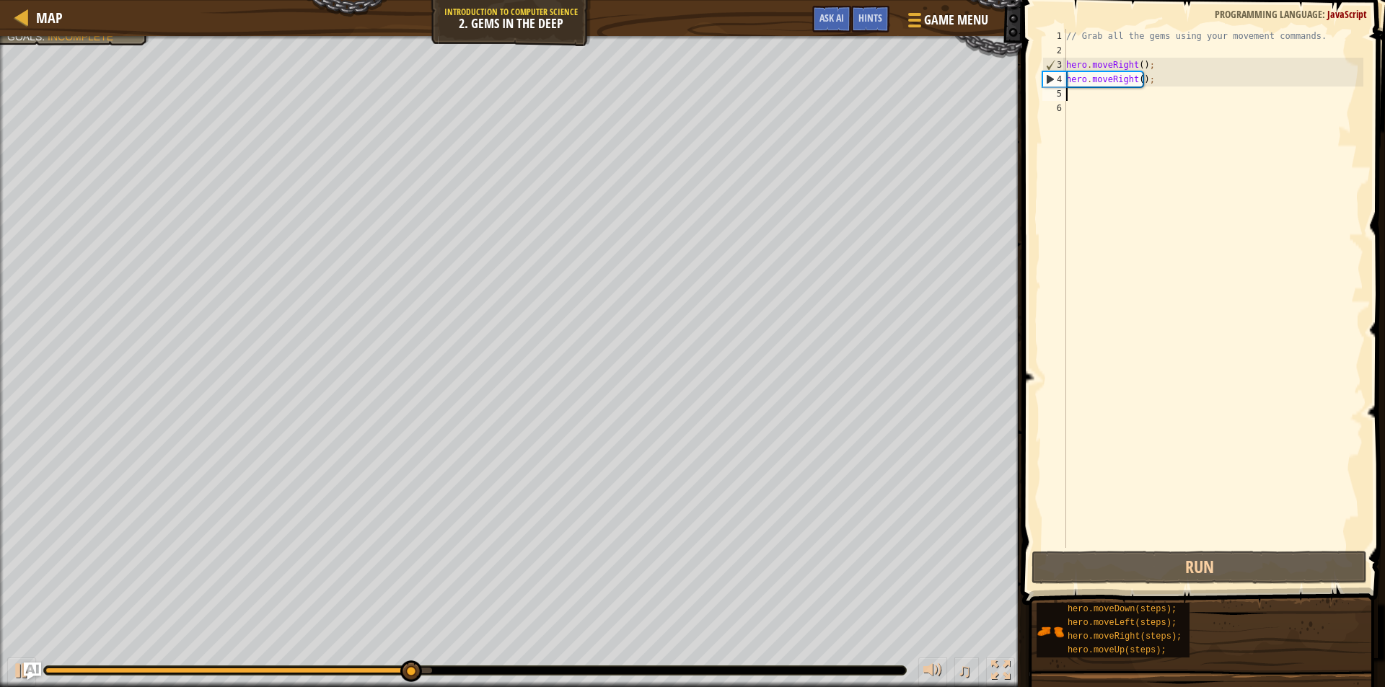
type textarea "r"
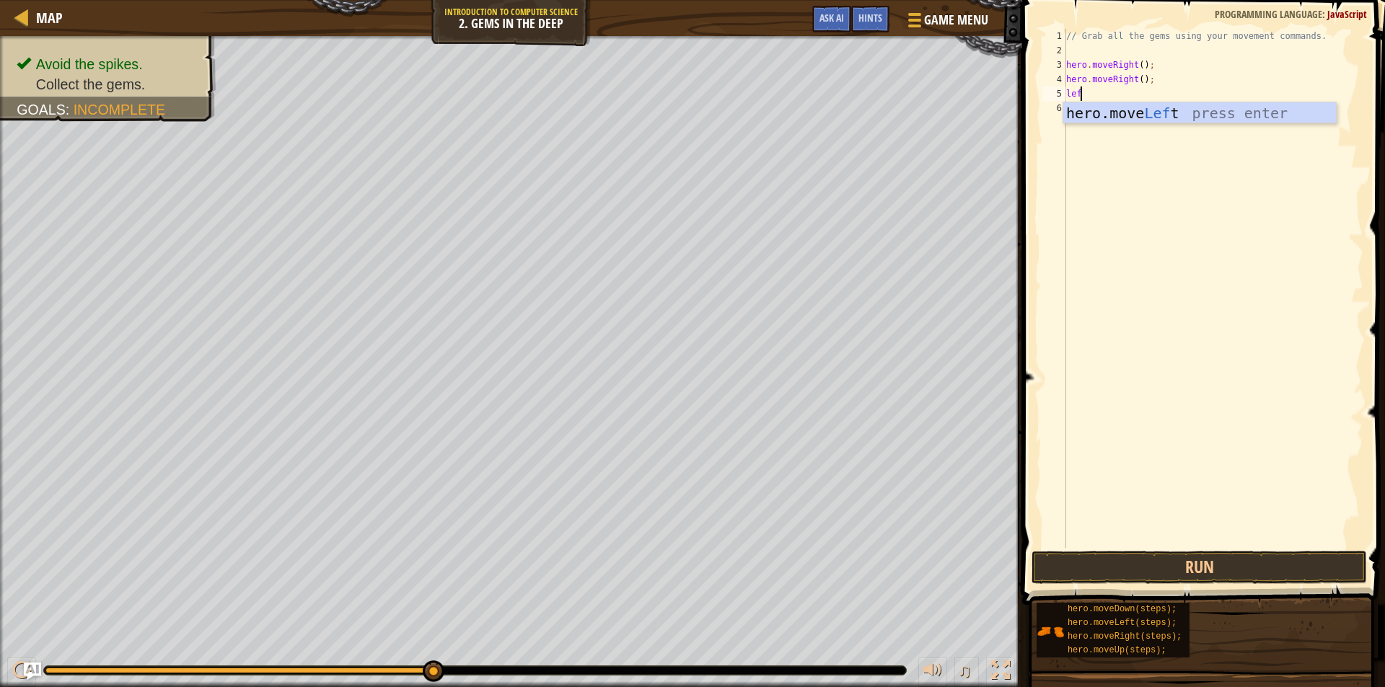
type textarea "left"
click at [1252, 570] on button "Run" at bounding box center [1199, 567] width 335 height 33
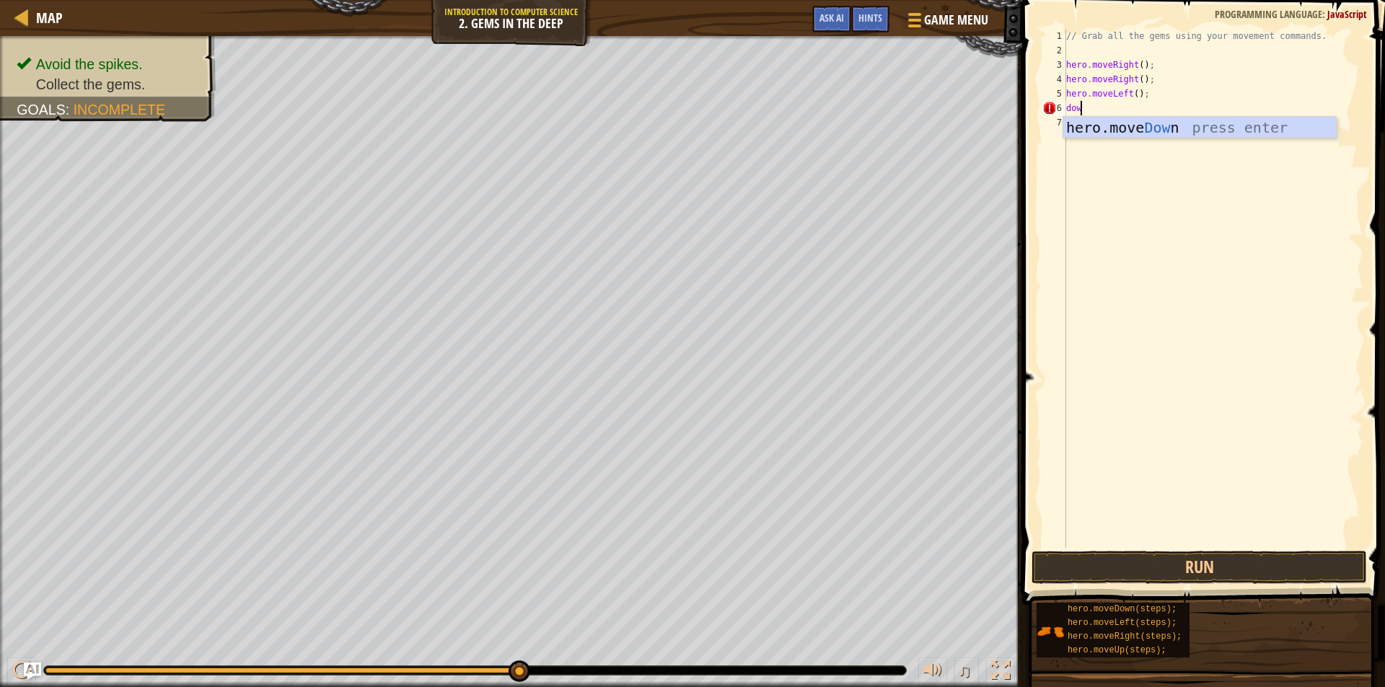
type textarea "down"
click at [1262, 130] on div "hero.move Down press enter" at bounding box center [1199, 149] width 273 height 65
click at [1234, 561] on button "Run" at bounding box center [1199, 567] width 335 height 33
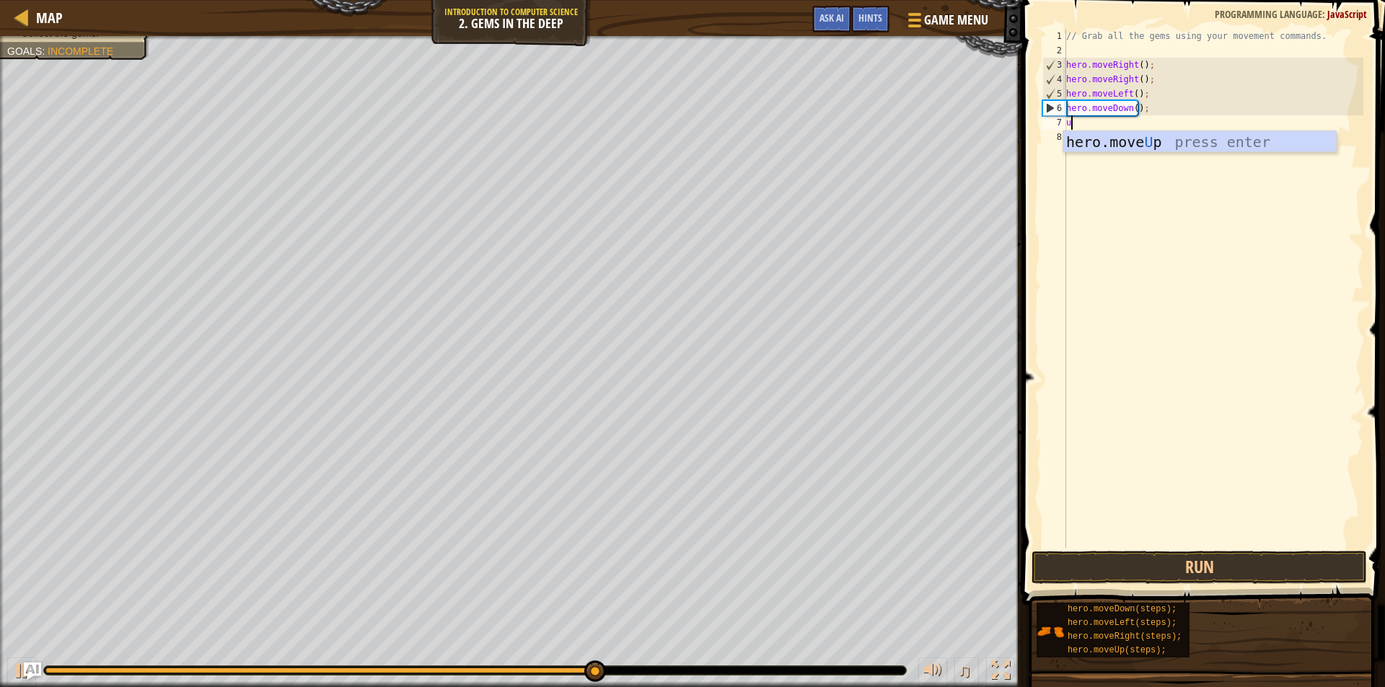
type textarea "up"
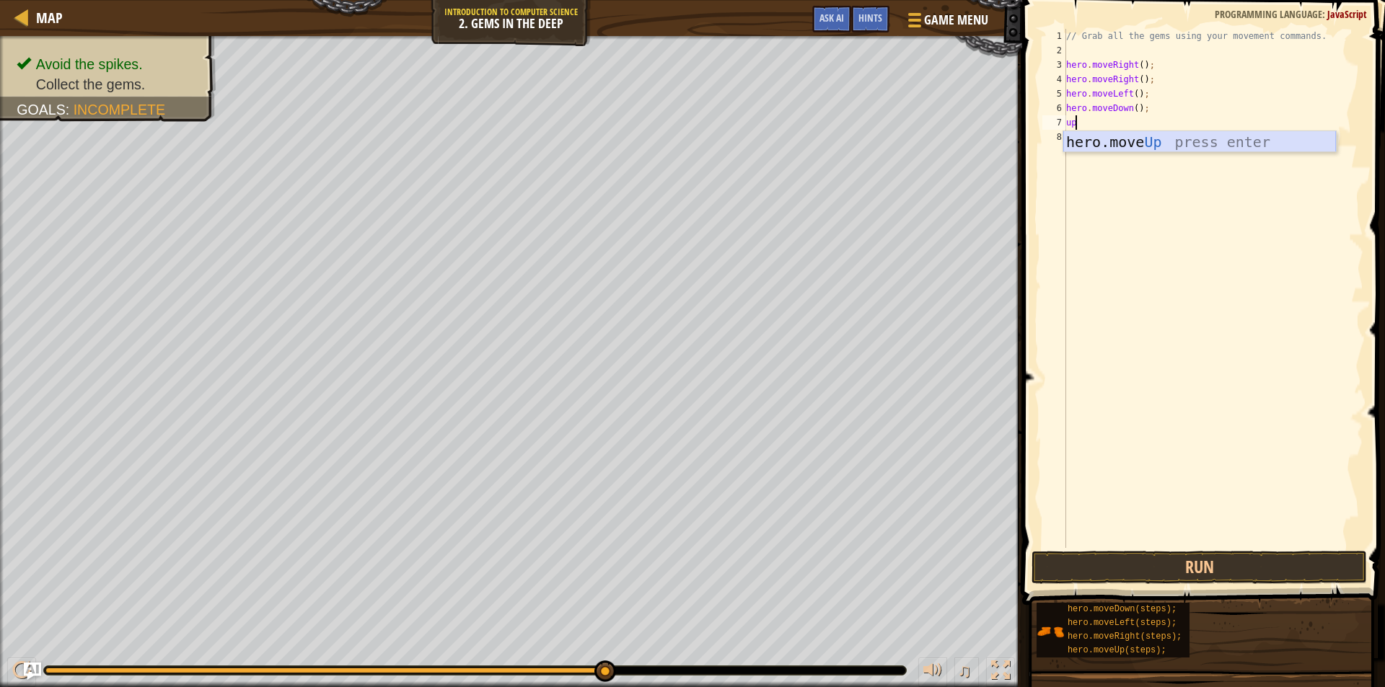
click at [1281, 139] on div "hero.move Up press enter" at bounding box center [1199, 163] width 273 height 65
type textarea "right"
click at [1205, 0] on body "Map Introduction to Computer Science 2. Gems in the Deep Game Menu Done Hints A…" at bounding box center [692, 0] width 1385 height 0
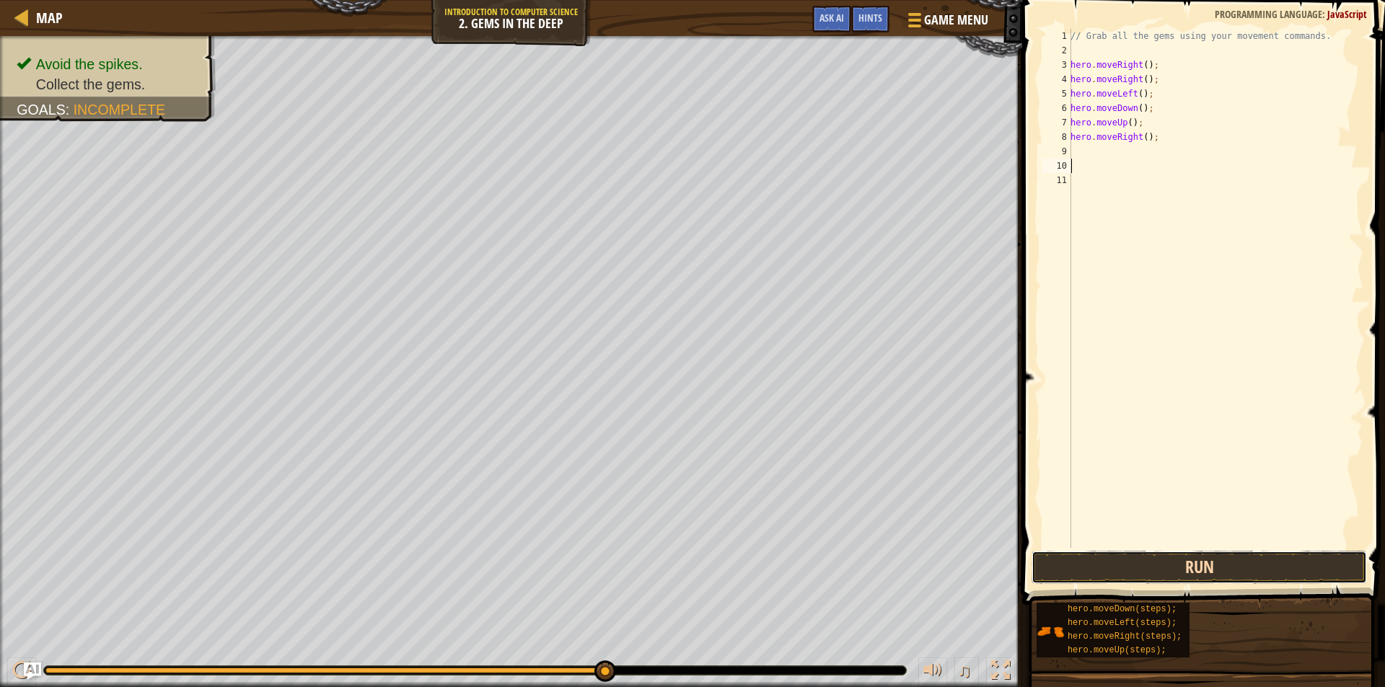
drag, startPoint x: 1236, startPoint y: 574, endPoint x: 1234, endPoint y: 566, distance: 8.2
click at [1239, 574] on button "Run" at bounding box center [1199, 567] width 335 height 33
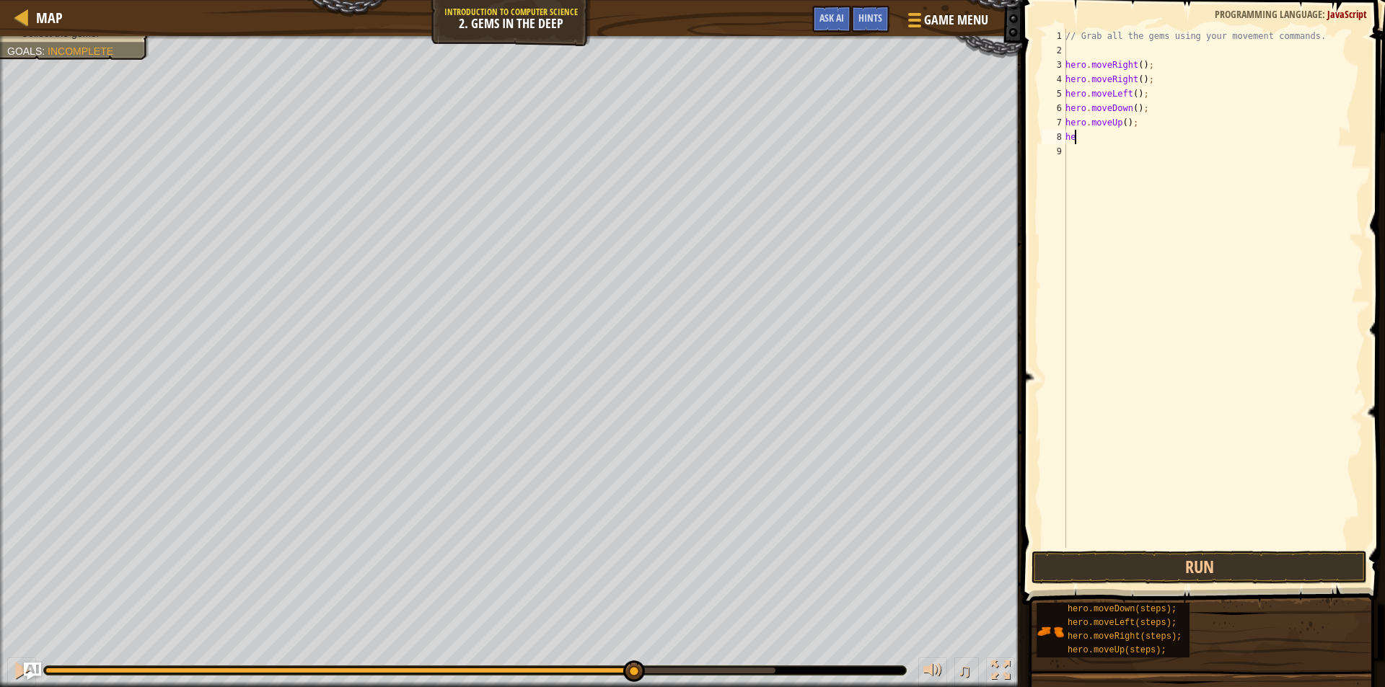
type textarea "h"
type textarea "u"
click at [1283, 154] on div "hero.move U p press enter" at bounding box center [1199, 178] width 273 height 65
click at [1276, 575] on button "Run" at bounding box center [1199, 567] width 335 height 33
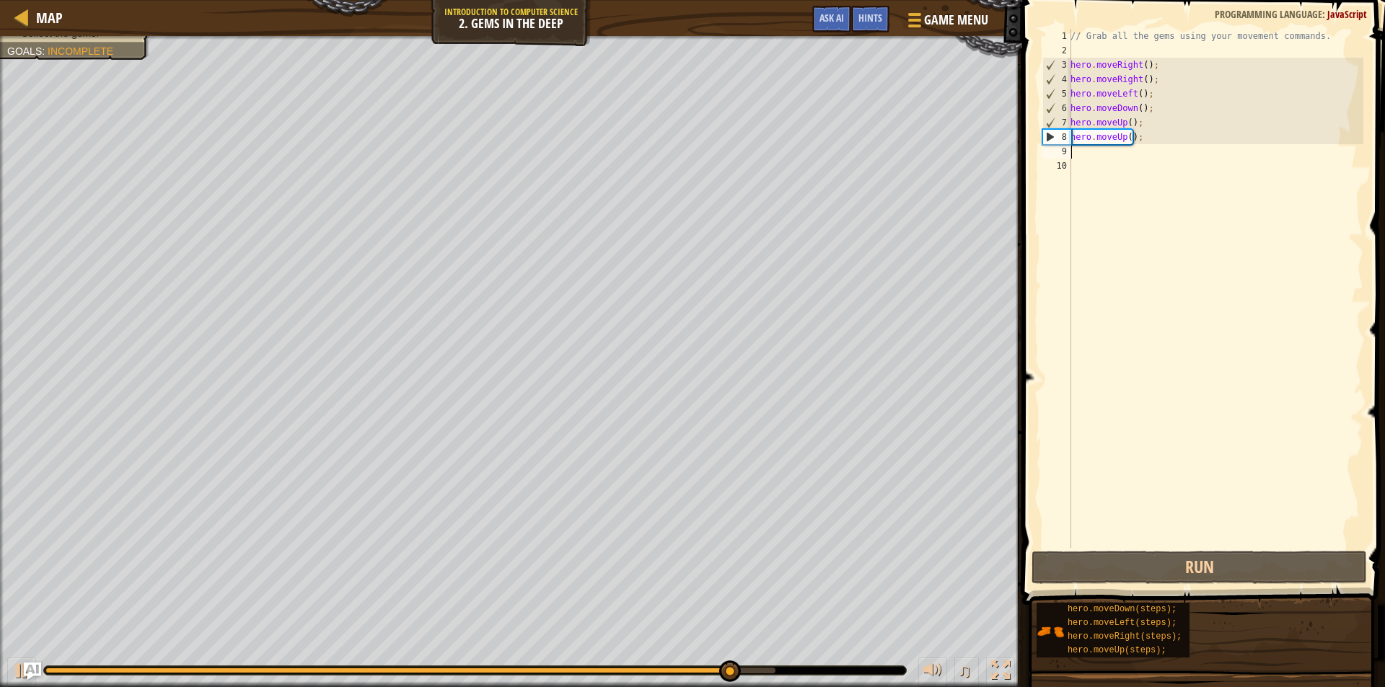
type textarea "r"
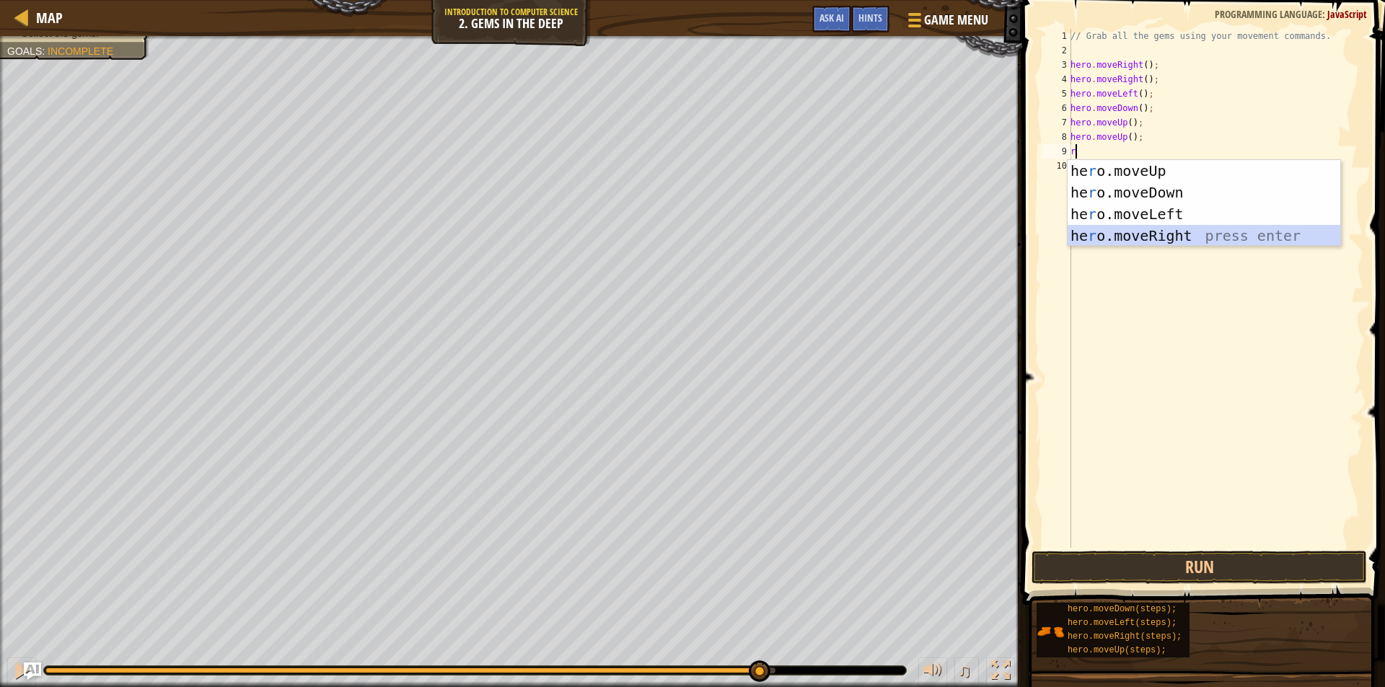
click at [1227, 239] on div "he r o.moveUp press enter he r o.moveDown press enter he r o.moveLeft press ent…" at bounding box center [1204, 225] width 273 height 130
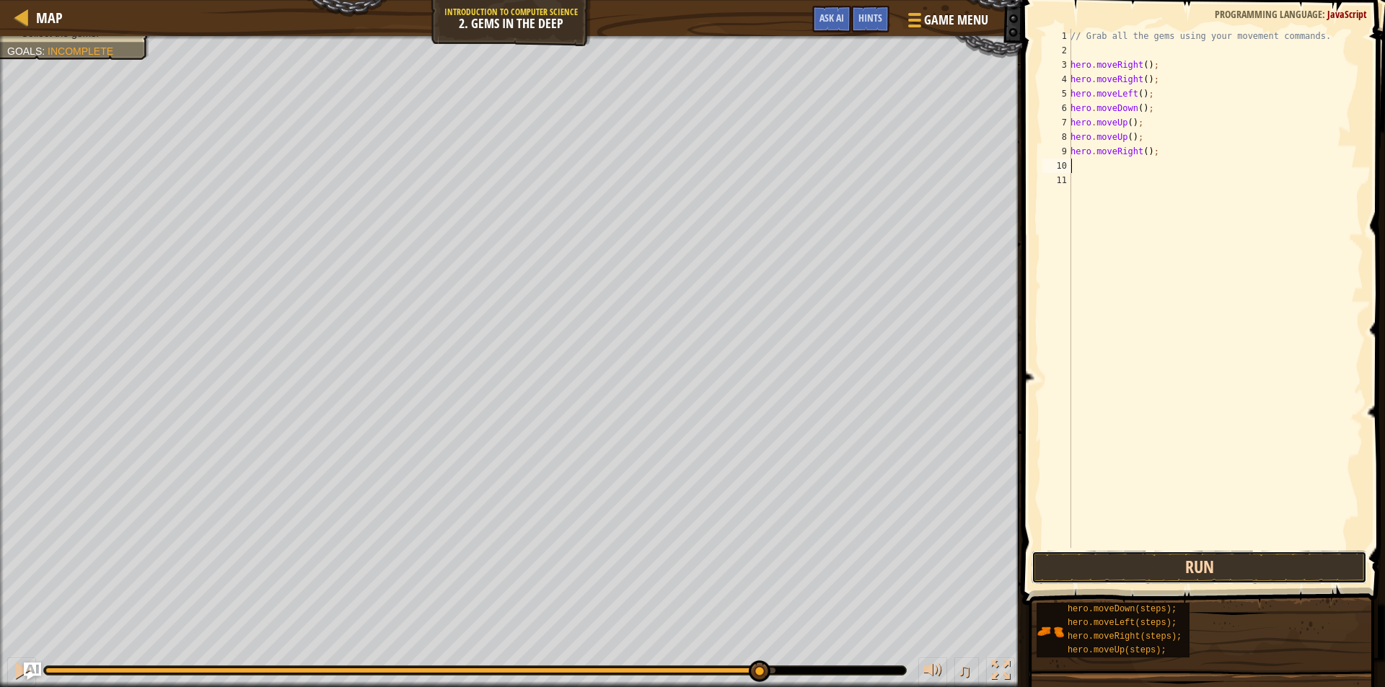
click at [1195, 563] on button "Run" at bounding box center [1199, 567] width 335 height 33
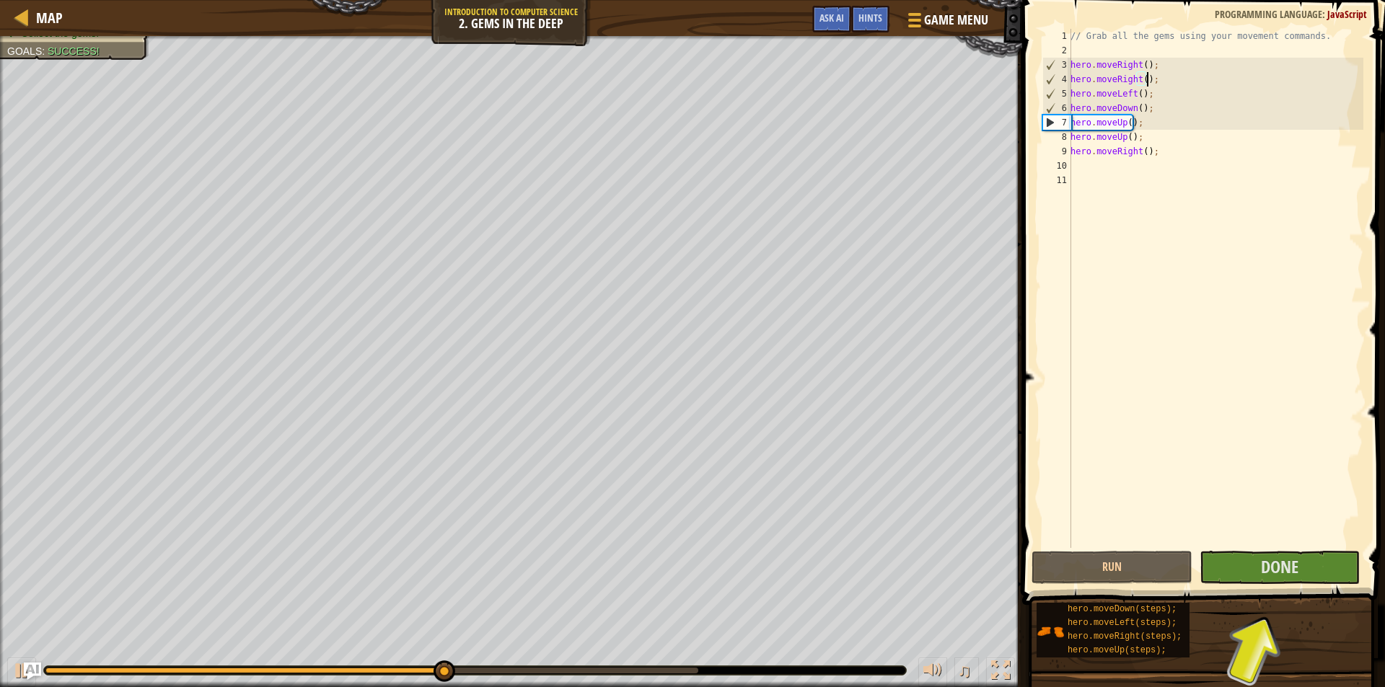
click at [1148, 75] on div "// Grab all the gems using your movement commands. hero . moveRight ( ) ; hero …" at bounding box center [1216, 303] width 296 height 548
type textarea "hero.moveRight();"
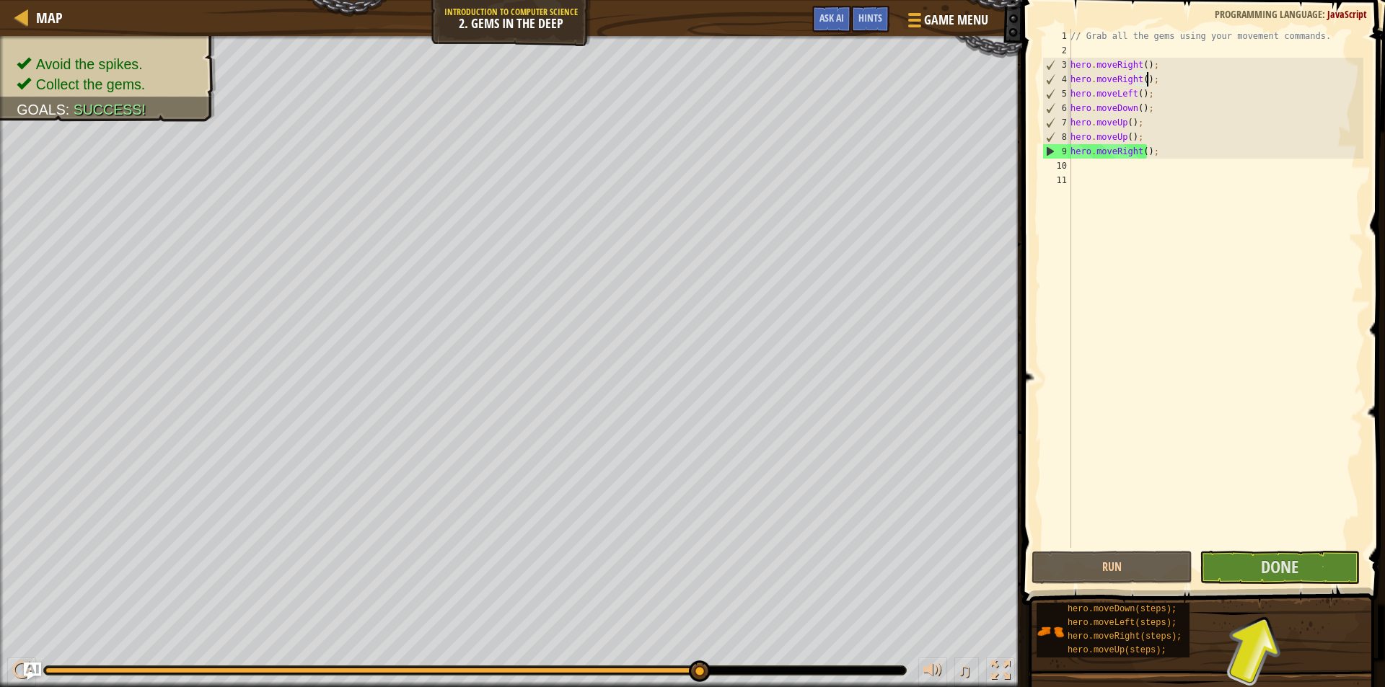
click at [1119, 173] on div "// Grab all the gems using your movement commands. hero . moveRight ( ) ; hero …" at bounding box center [1216, 303] width 296 height 548
click at [1109, 166] on div "// Grab all the gems using your movement commands. hero . moveRight ( ) ; hero …" at bounding box center [1216, 303] width 296 height 548
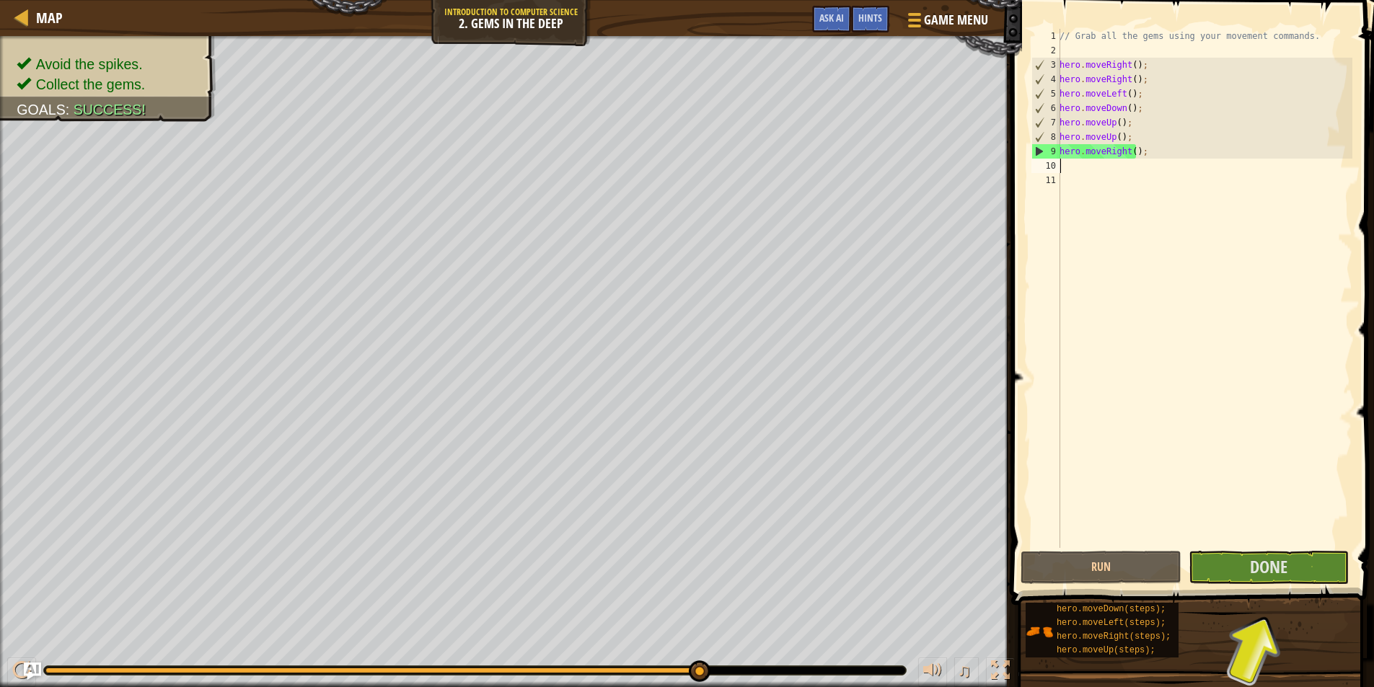
type textarea "d"
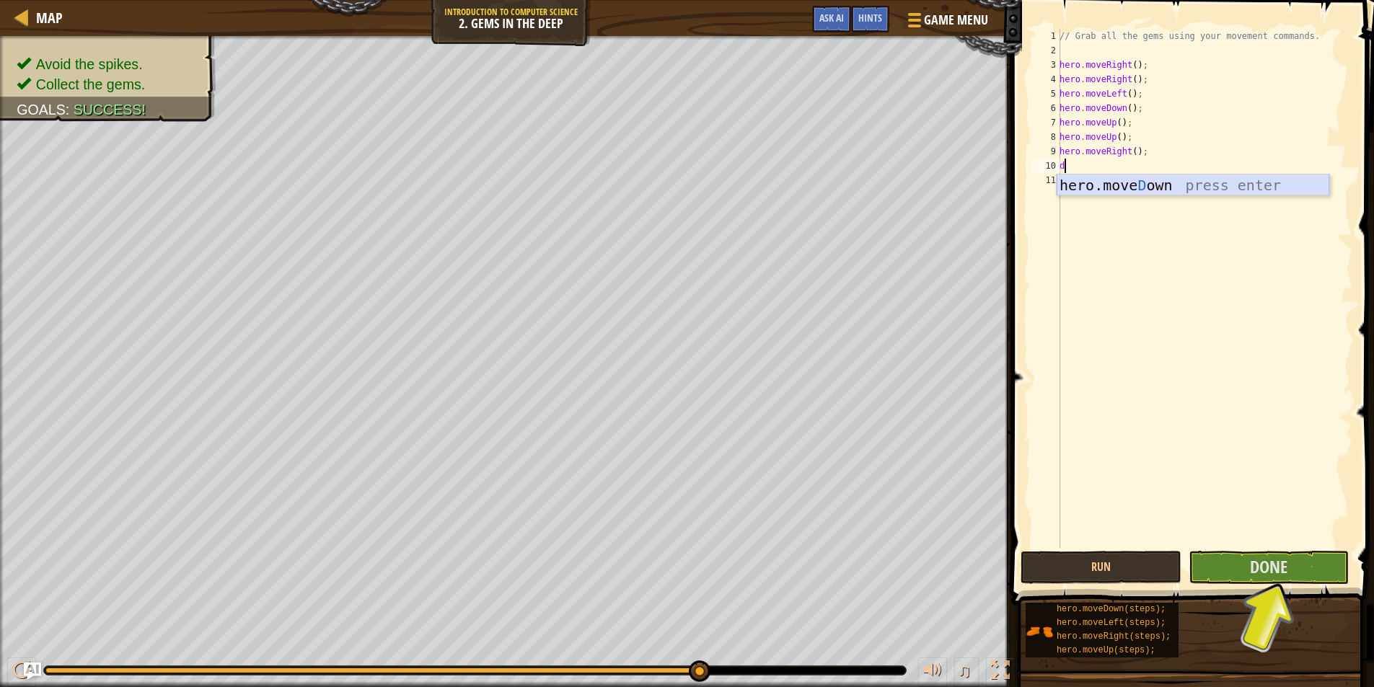
click at [1260, 181] on div "hero.[PERSON_NAME] own press enter" at bounding box center [1193, 207] width 273 height 65
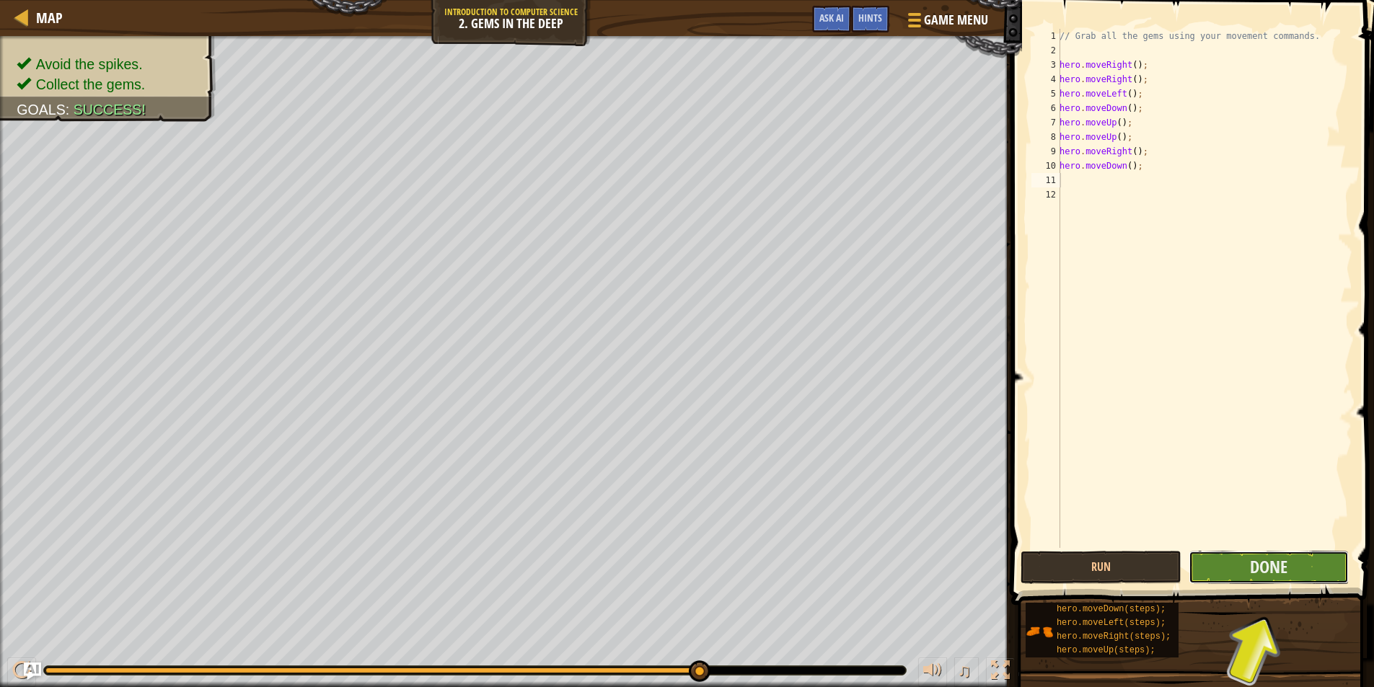
click at [1302, 566] on button "Done" at bounding box center [1269, 567] width 161 height 33
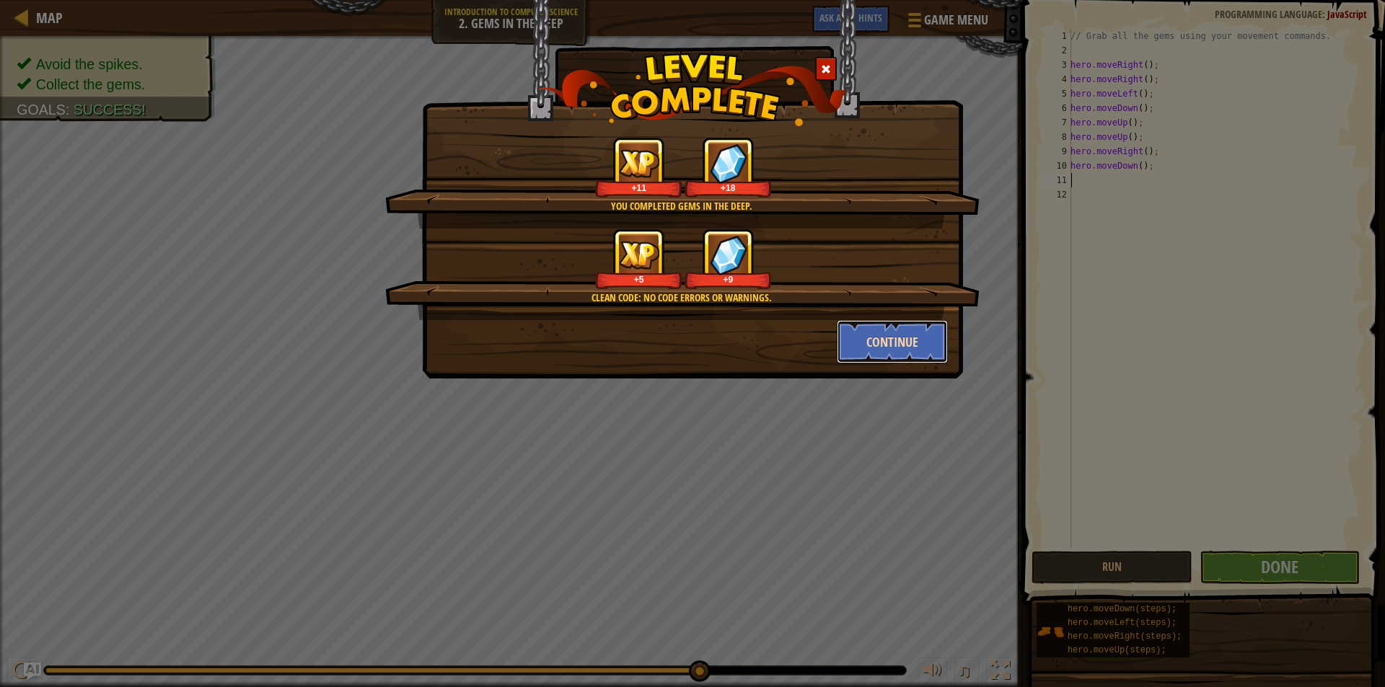
click at [910, 348] on button "Continue" at bounding box center [893, 341] width 112 height 43
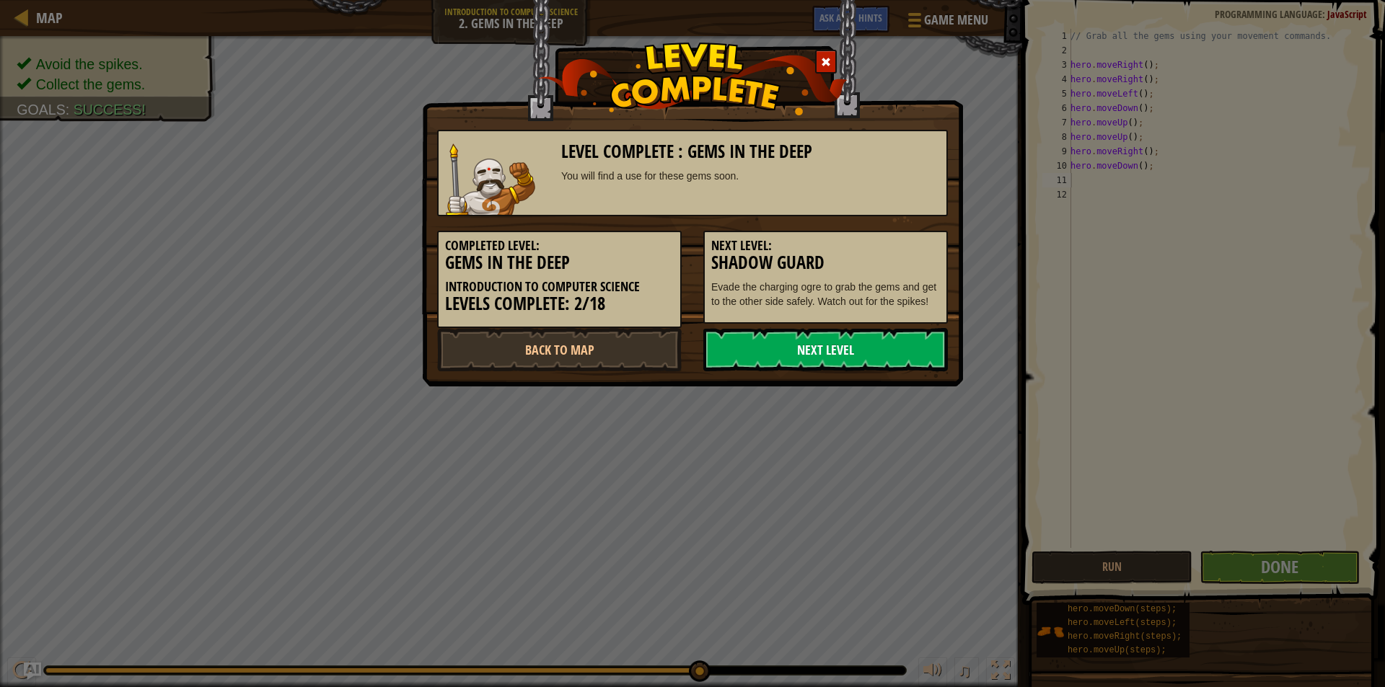
click at [834, 352] on link "Next Level" at bounding box center [825, 349] width 245 height 43
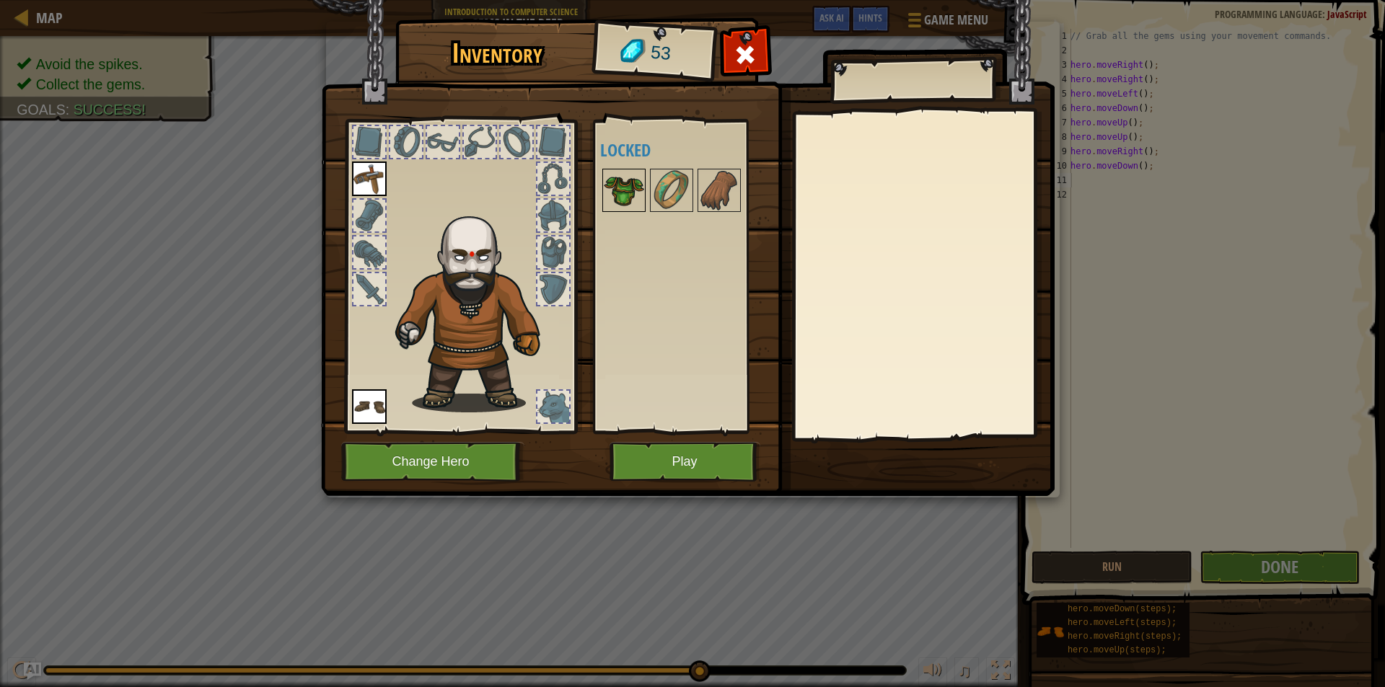
click at [632, 194] on img at bounding box center [624, 190] width 40 height 40
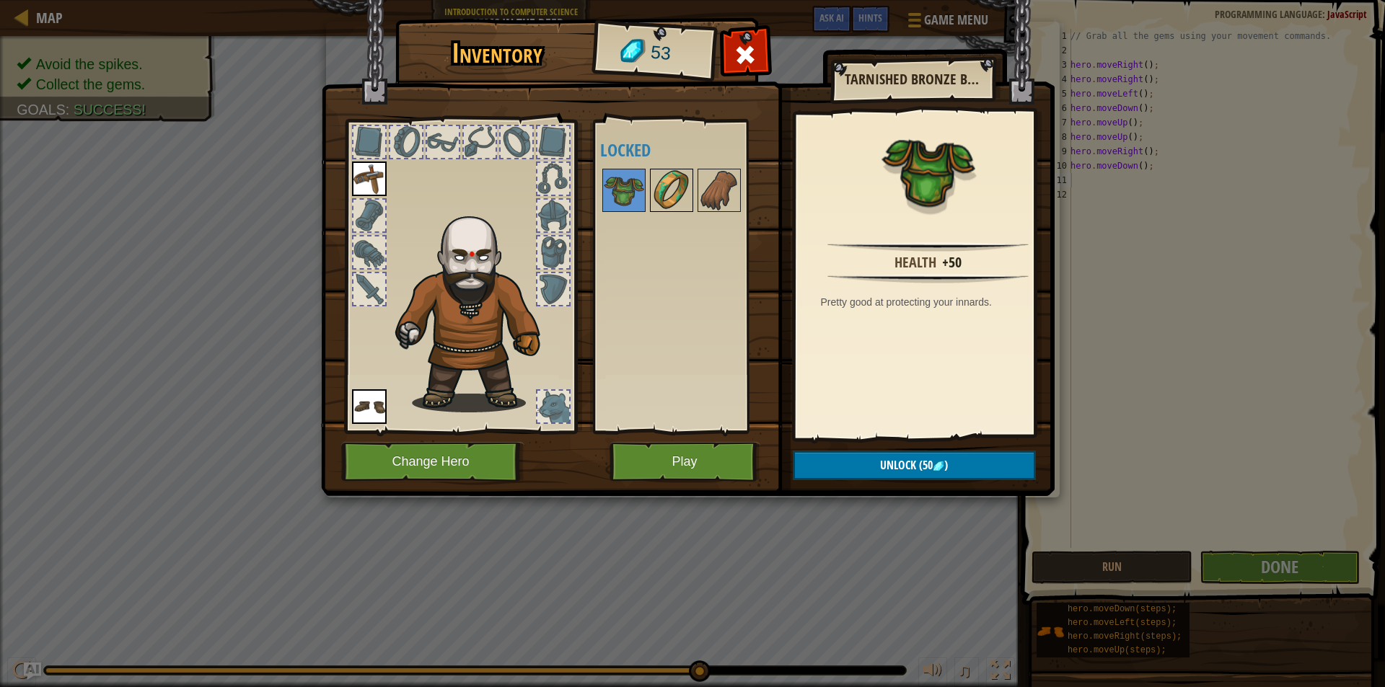
click at [684, 188] on img at bounding box center [671, 190] width 40 height 40
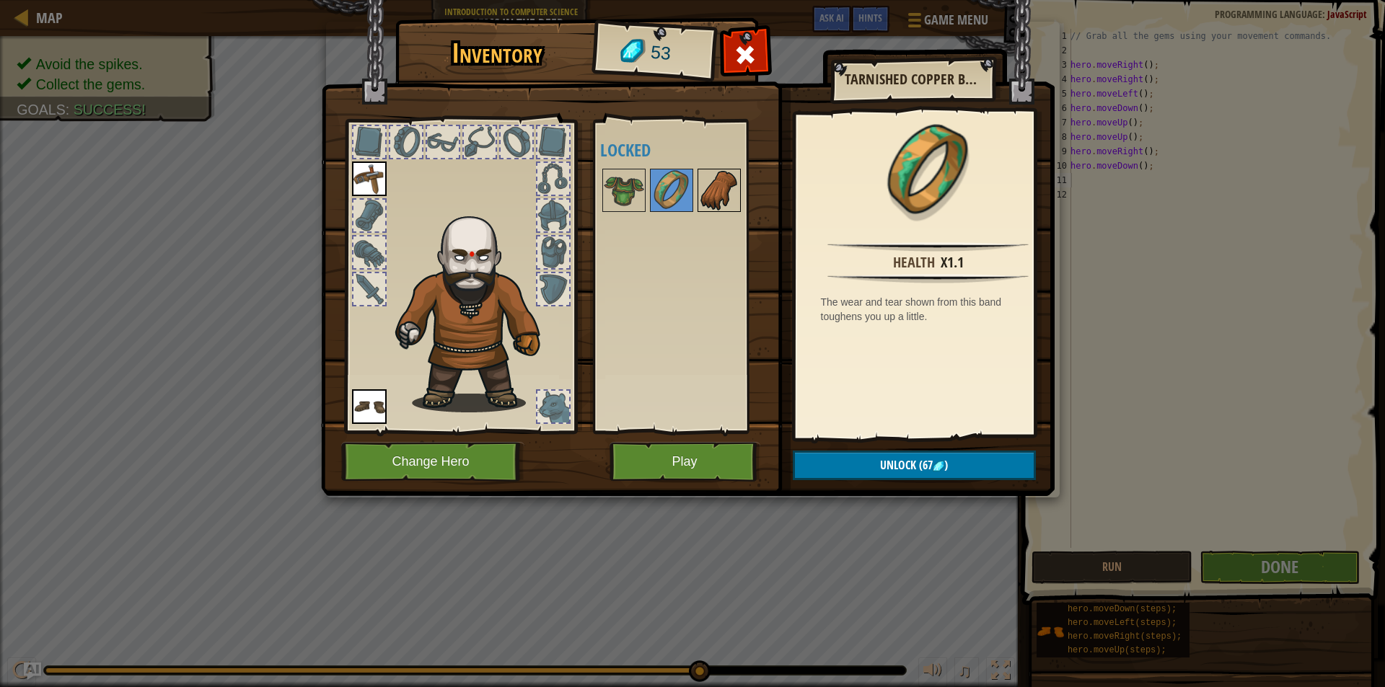
click at [725, 198] on img at bounding box center [719, 190] width 40 height 40
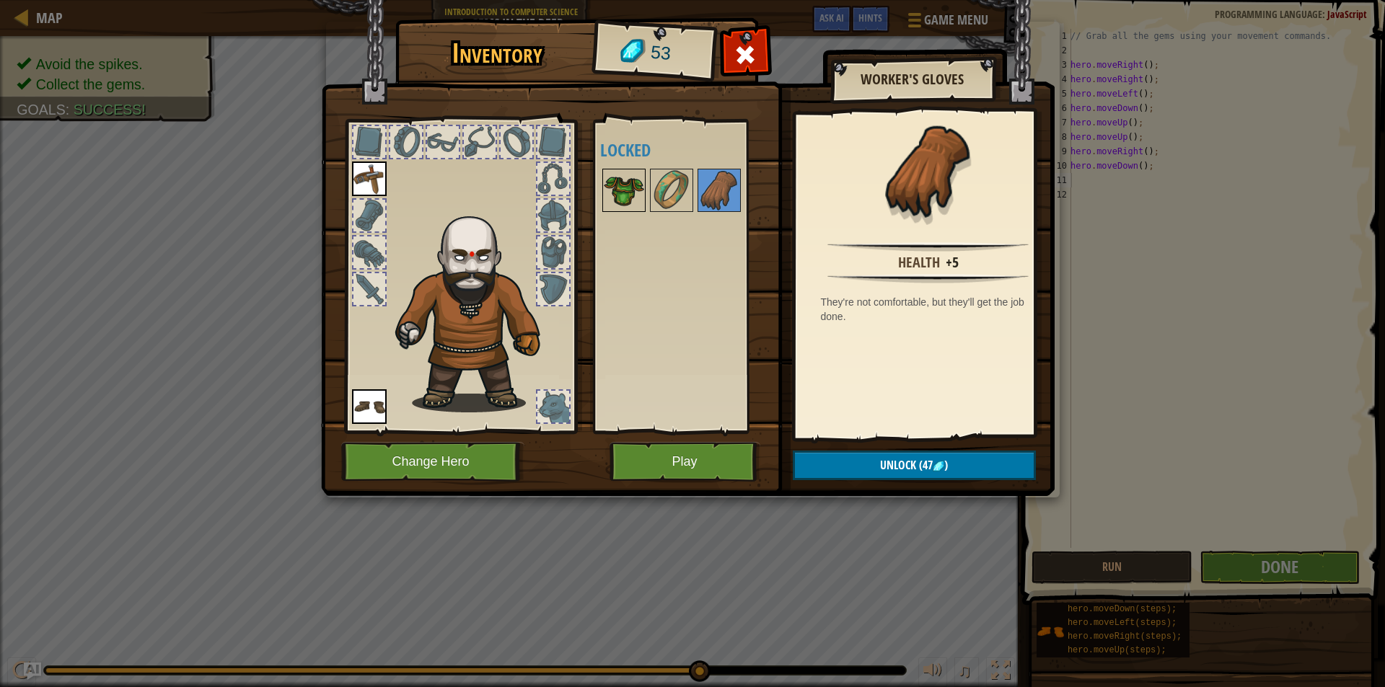
click at [623, 198] on img at bounding box center [624, 190] width 40 height 40
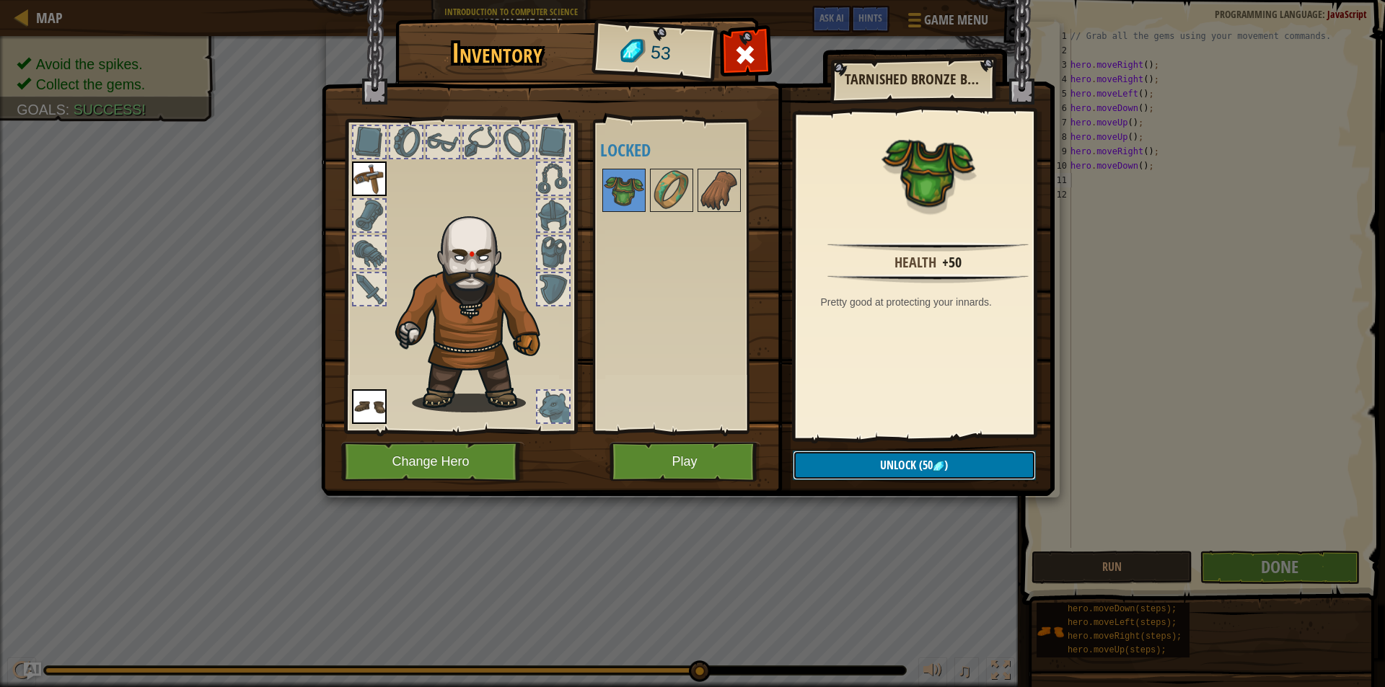
click at [905, 463] on span "Unlock" at bounding box center [898, 465] width 36 height 16
click at [905, 463] on button "Confirm" at bounding box center [914, 466] width 243 height 30
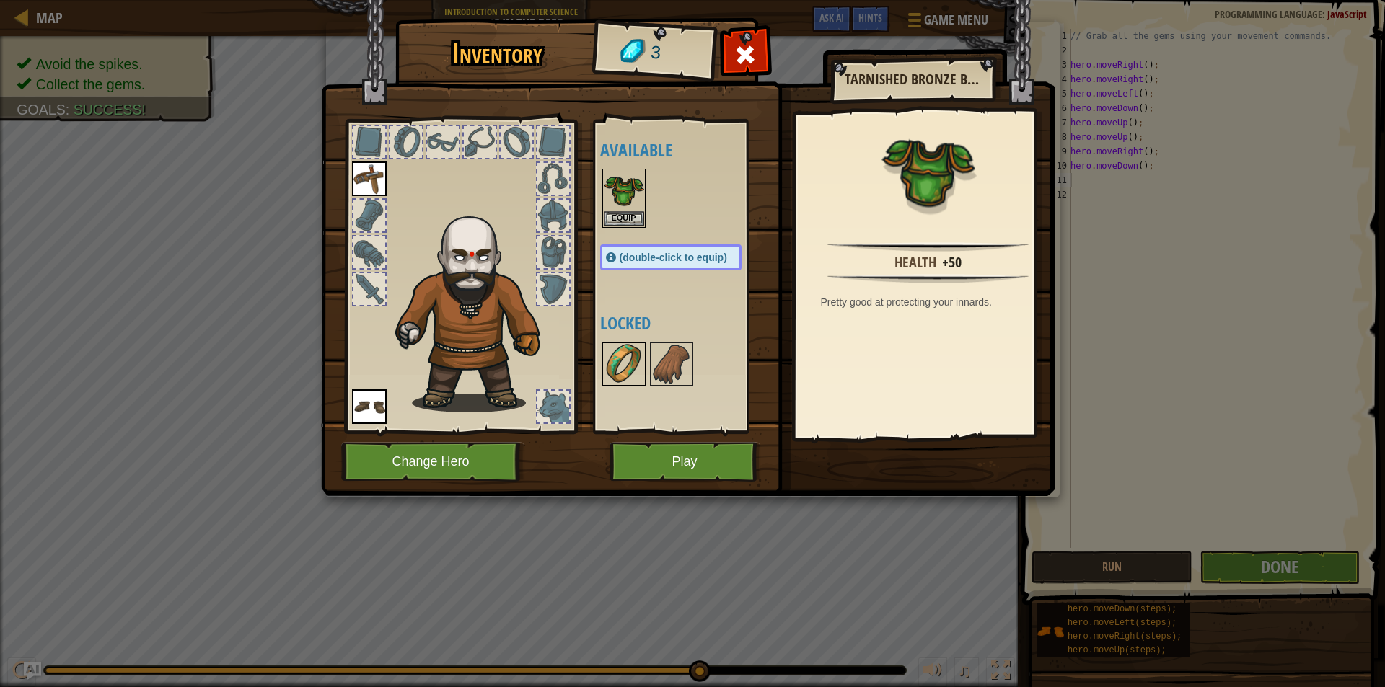
click at [636, 355] on img at bounding box center [624, 364] width 40 height 40
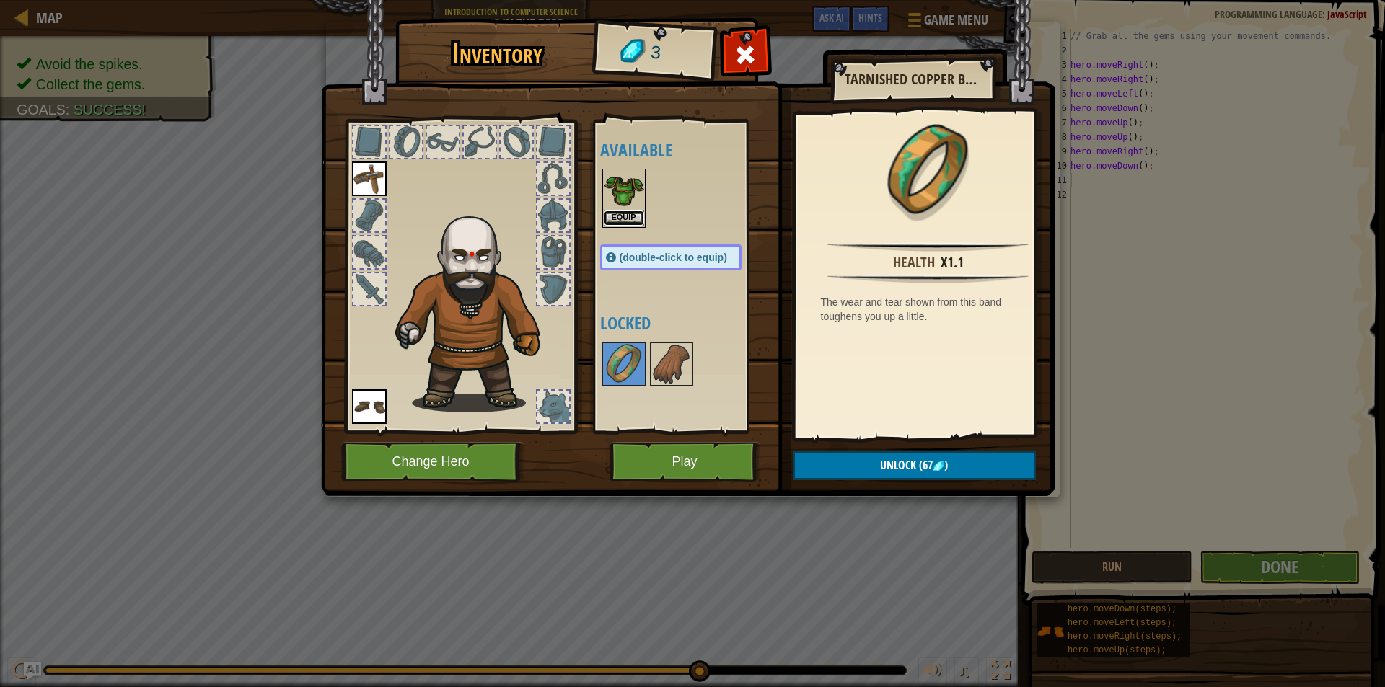
click at [626, 218] on button "Equip" at bounding box center [624, 218] width 40 height 15
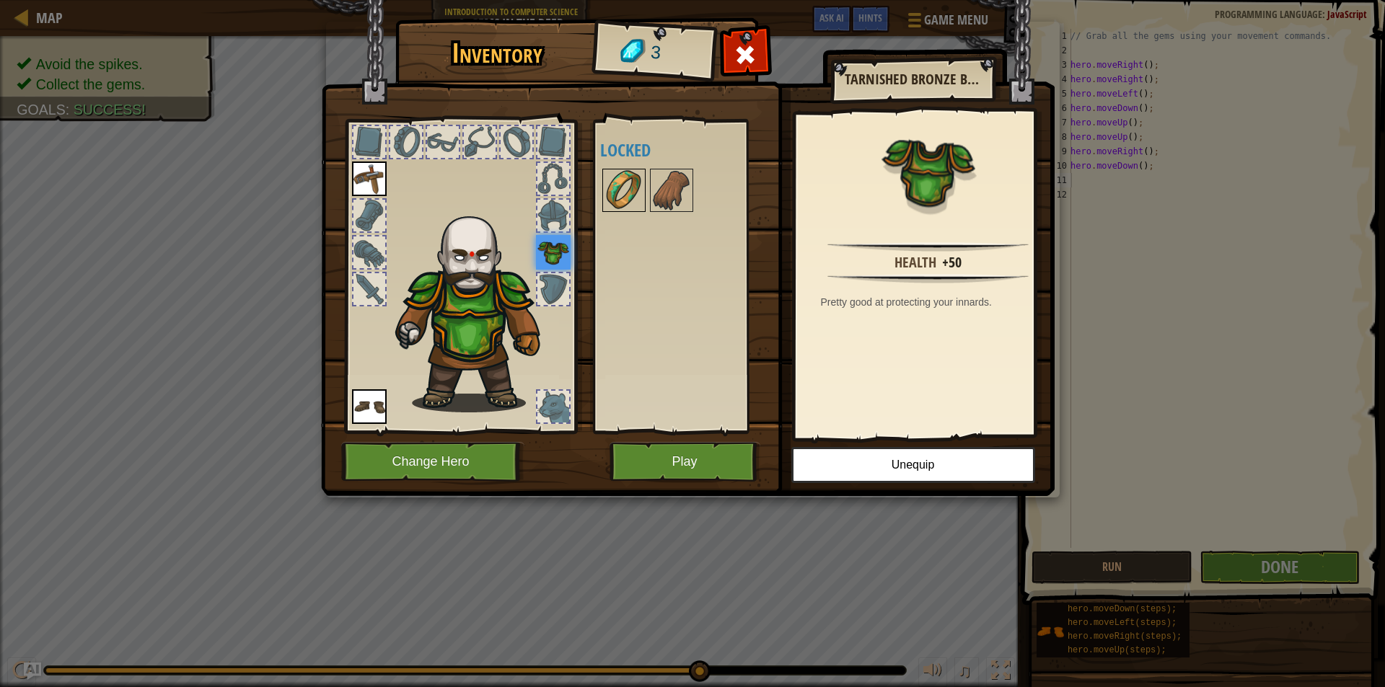
click at [610, 195] on img at bounding box center [624, 190] width 40 height 40
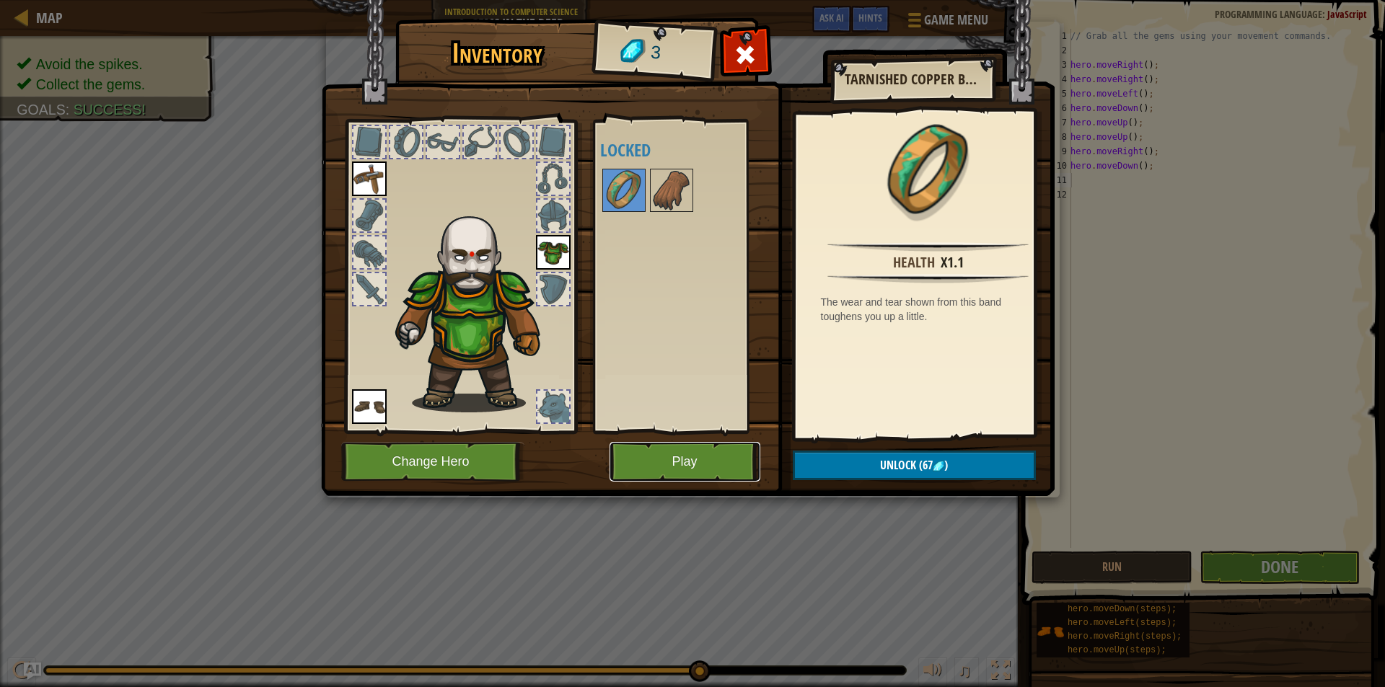
click at [674, 461] on button "Play" at bounding box center [685, 462] width 151 height 40
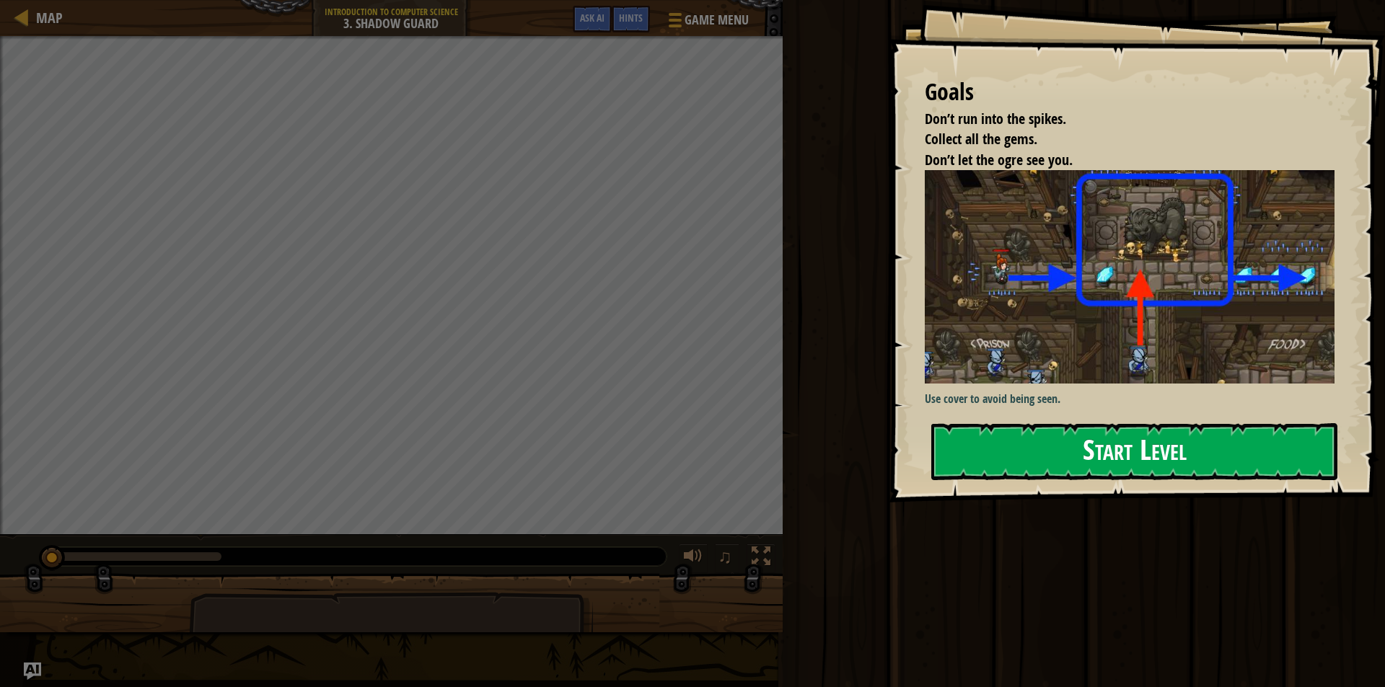
click at [1178, 309] on img at bounding box center [1135, 277] width 421 height 214
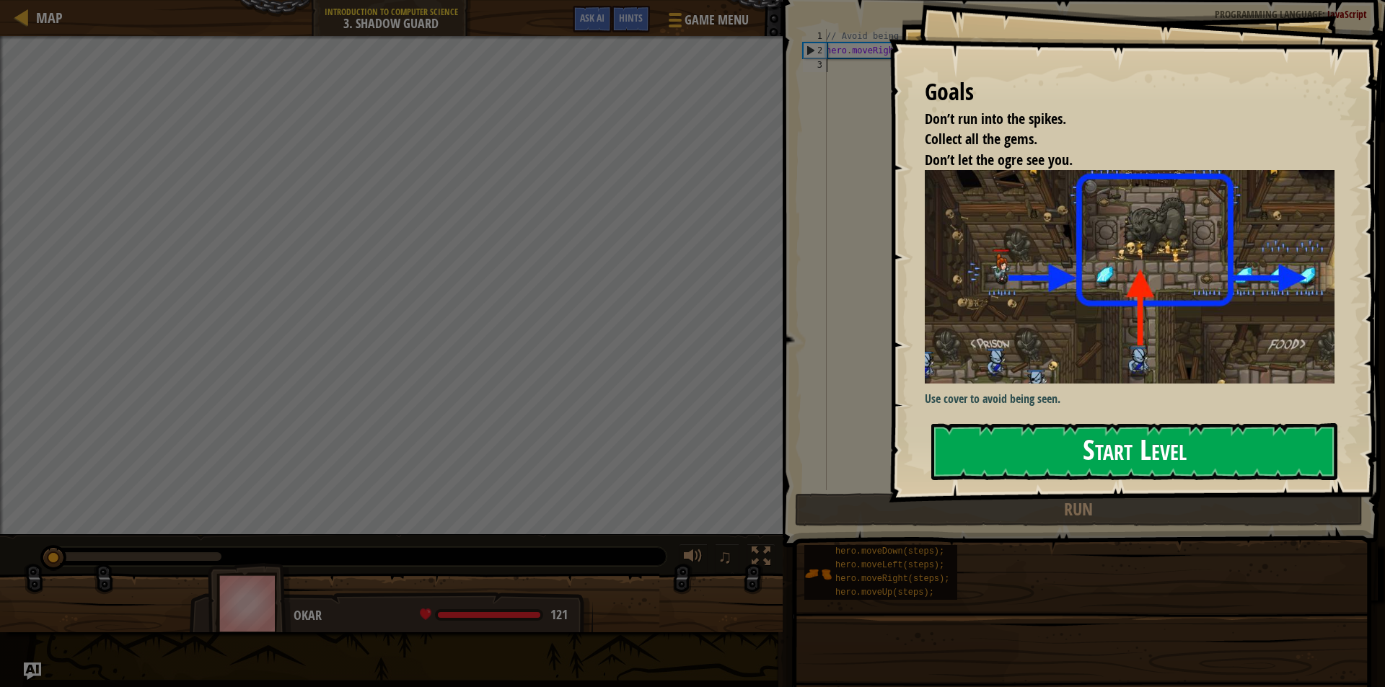
click at [1085, 451] on button "Start Level" at bounding box center [1134, 451] width 406 height 57
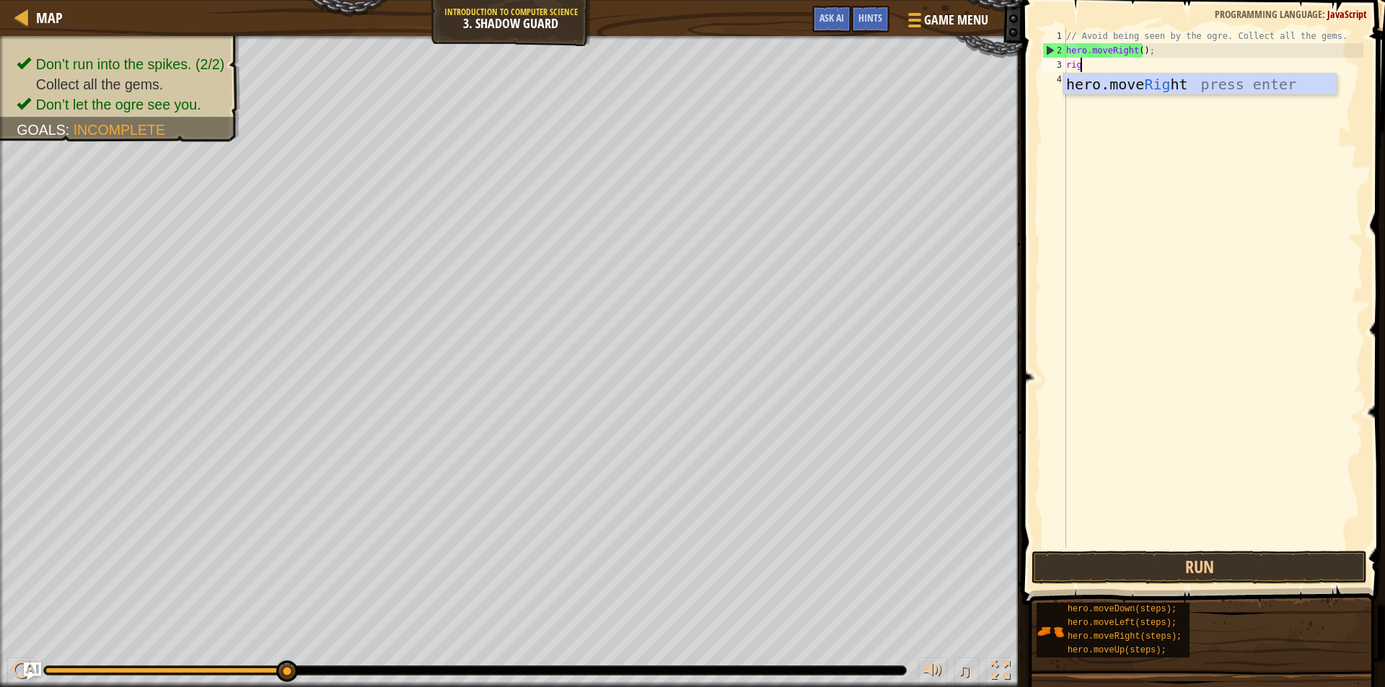
scroll to position [6, 1]
type textarea "right"
click at [1239, 79] on div "hero.move Right press enter" at bounding box center [1199, 106] width 273 height 65
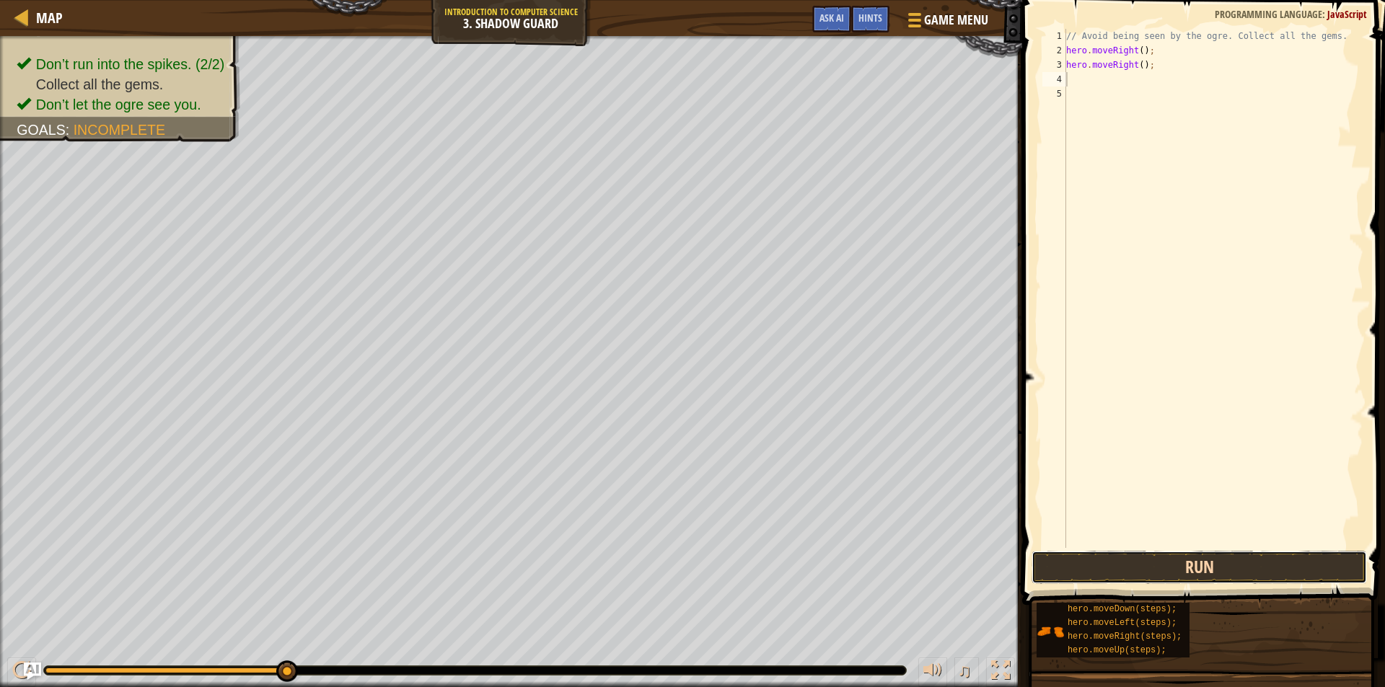
click at [1272, 555] on button "Run" at bounding box center [1199, 567] width 335 height 33
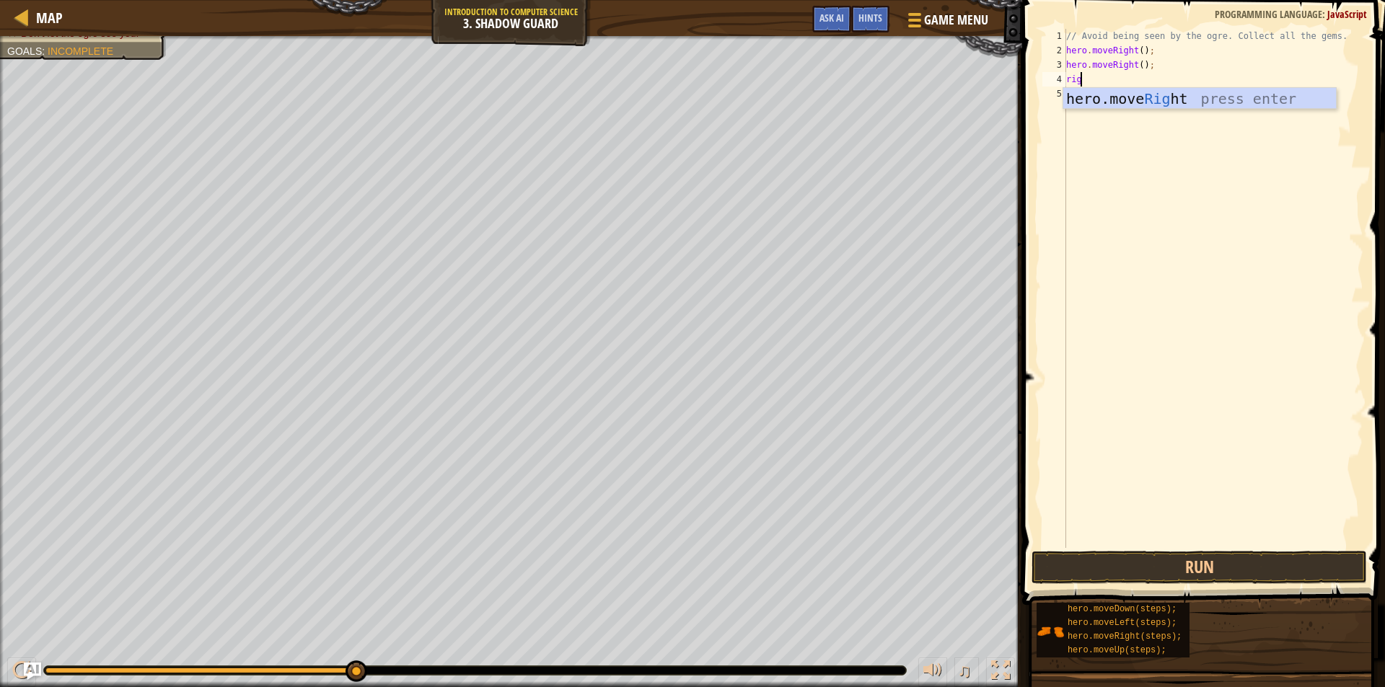
scroll to position [6, 1]
type textarea "right"
click at [1177, 562] on button "Run" at bounding box center [1199, 567] width 335 height 33
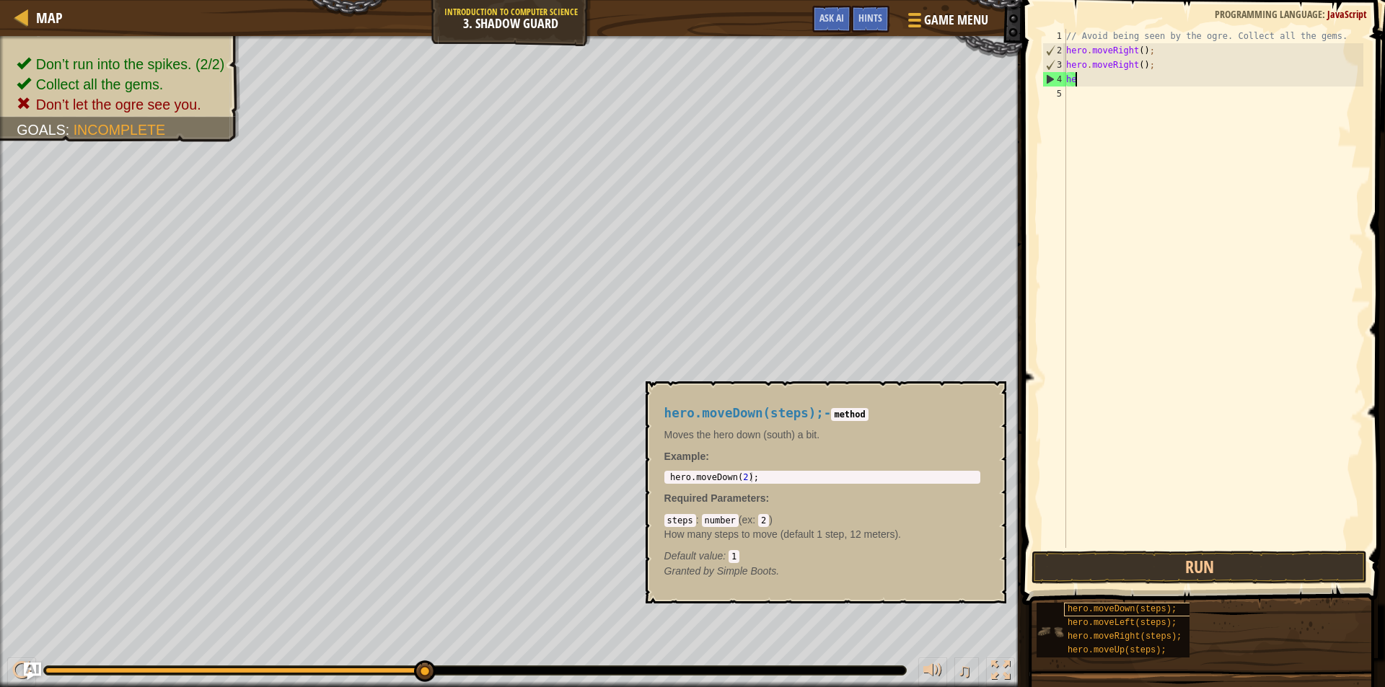
type textarea "h"
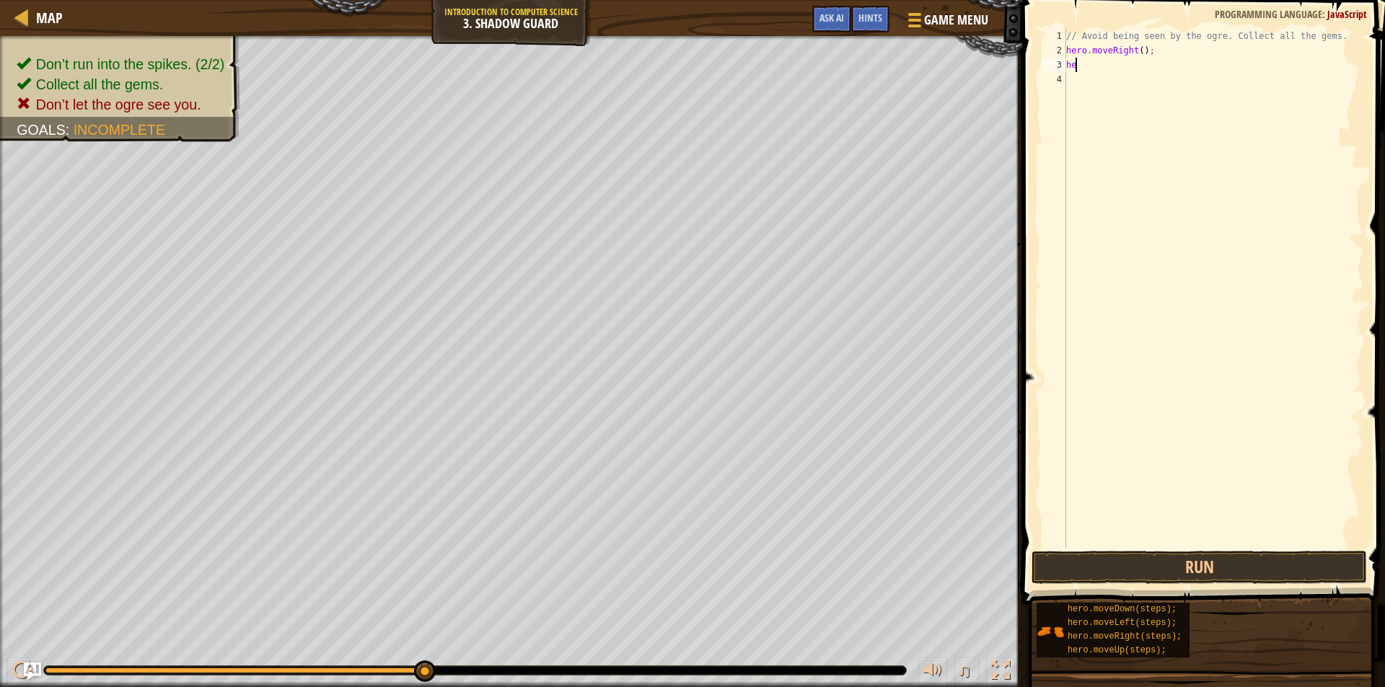
type textarea "h"
click at [1194, 571] on button "Run" at bounding box center [1199, 567] width 335 height 33
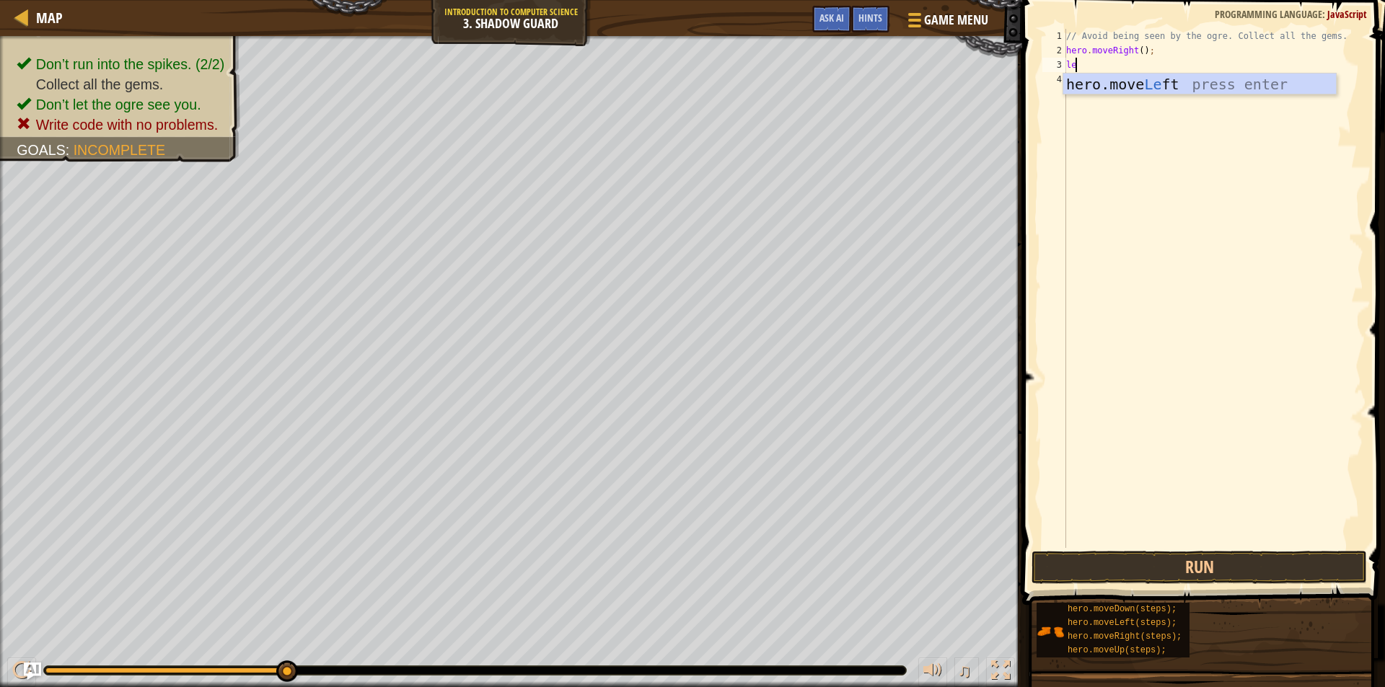
type textarea "lef"
drag, startPoint x: 1185, startPoint y: 87, endPoint x: 1196, endPoint y: 89, distance: 11.7
click at [1186, 82] on div "hero.move Lef t press enter" at bounding box center [1199, 106] width 273 height 65
click at [1243, 569] on button "Run" at bounding box center [1199, 567] width 335 height 33
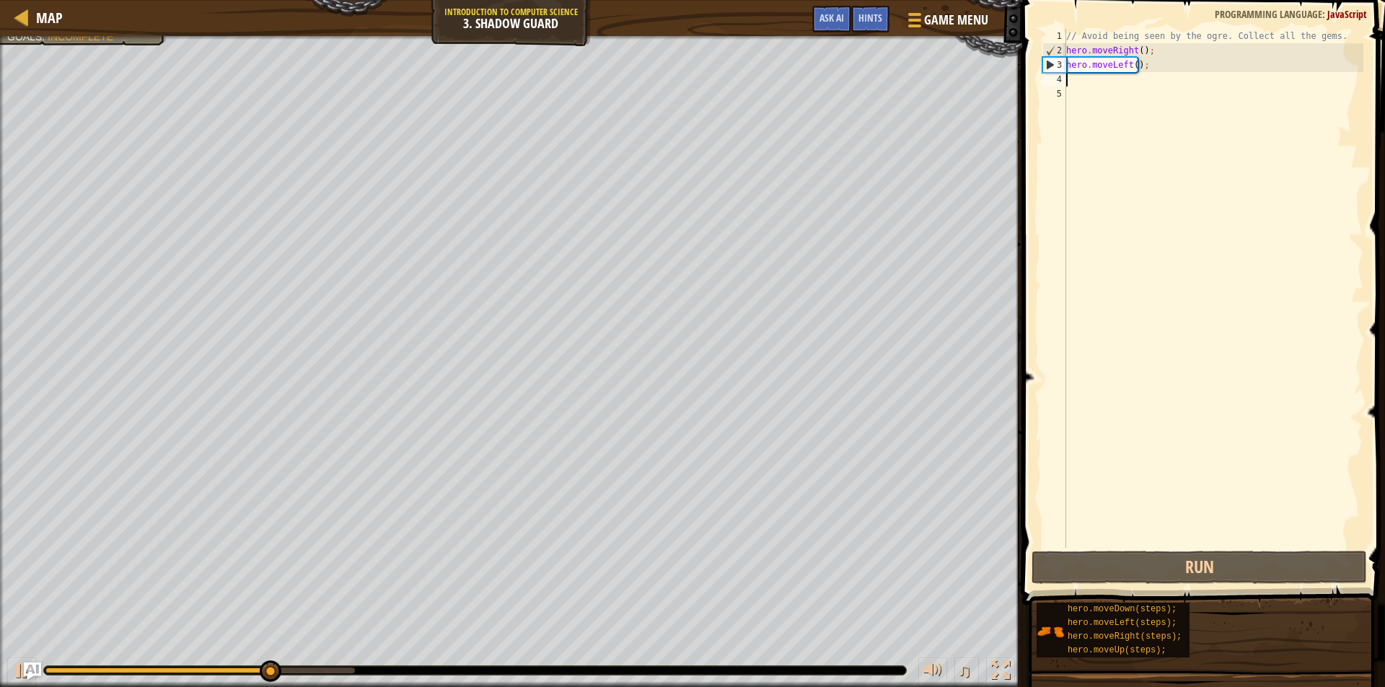
click at [1132, 64] on div "// Avoid being seen by the ogre. Collect all the gems. hero . moveRight ( ) ; h…" at bounding box center [1213, 303] width 300 height 548
click at [1154, 60] on div "// Avoid being seen by the ogre. Collect all the gems. hero . moveRight ( ) ; h…" at bounding box center [1213, 303] width 300 height 548
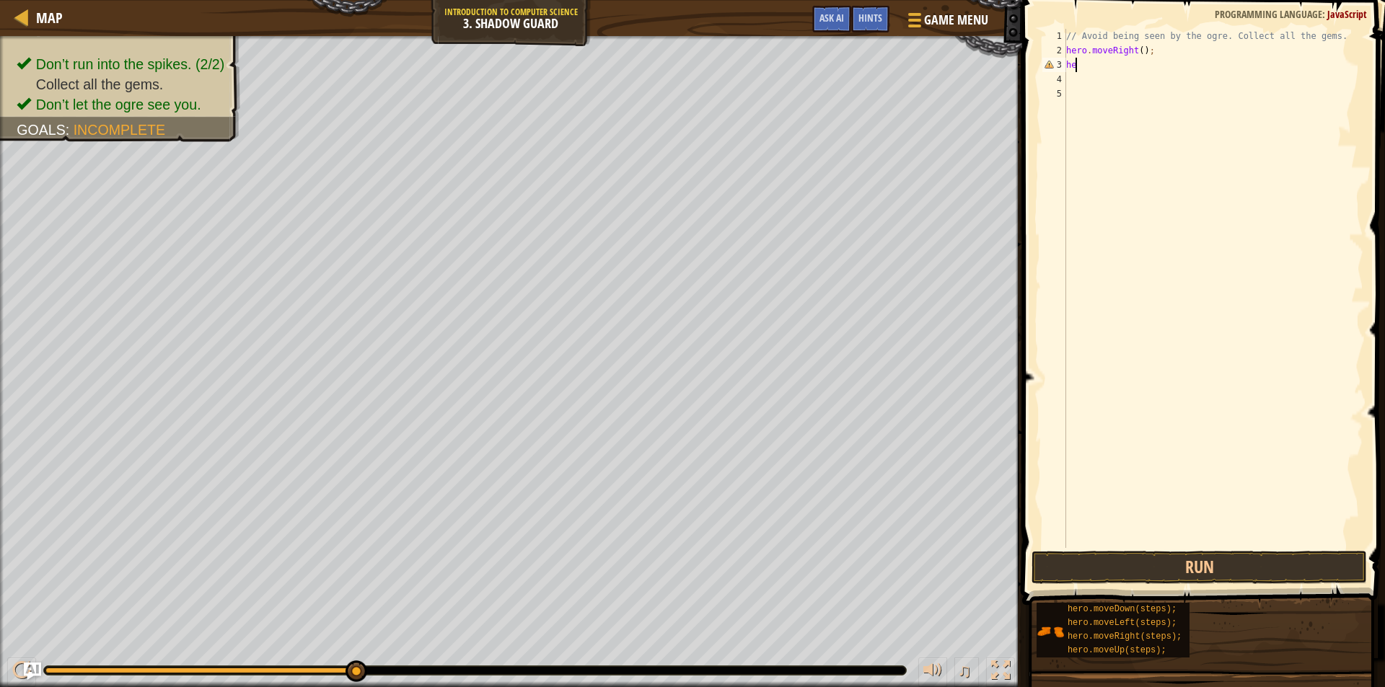
type textarea "h"
type textarea "i"
type textarea "u"
click at [1185, 84] on div "hero.move U p press enter" at bounding box center [1199, 106] width 273 height 65
click at [1144, 566] on button "Run" at bounding box center [1199, 567] width 335 height 33
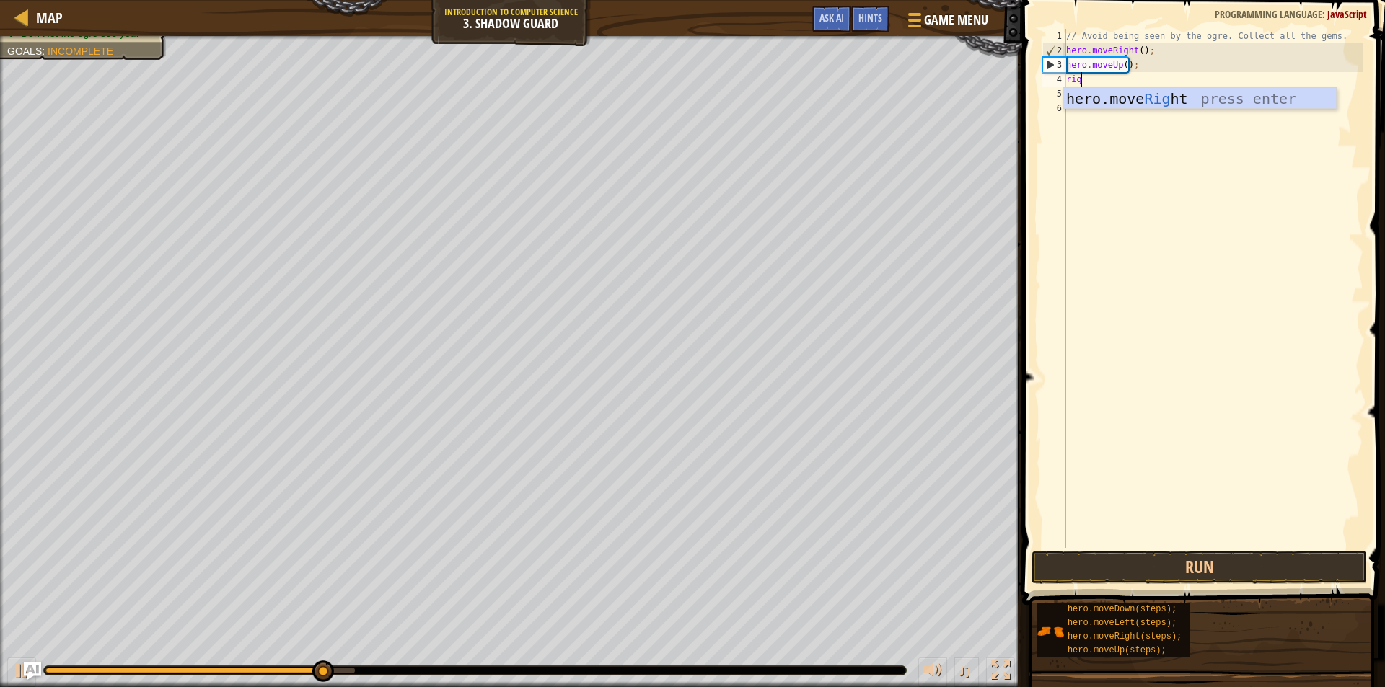
type textarea "righ"
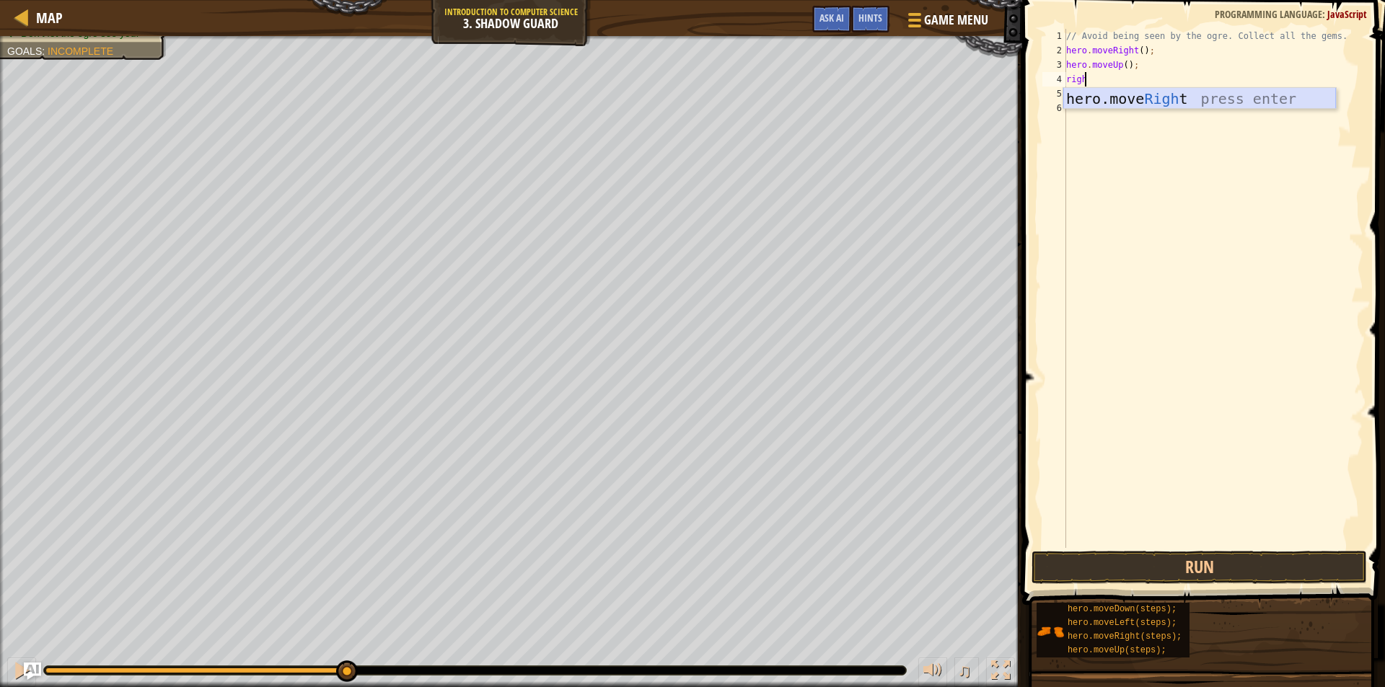
click at [1256, 93] on div "hero.move Righ t press enter" at bounding box center [1199, 120] width 273 height 65
type textarea "dow"
click at [1157, 120] on div "hero.move Dow n press enter" at bounding box center [1199, 134] width 273 height 65
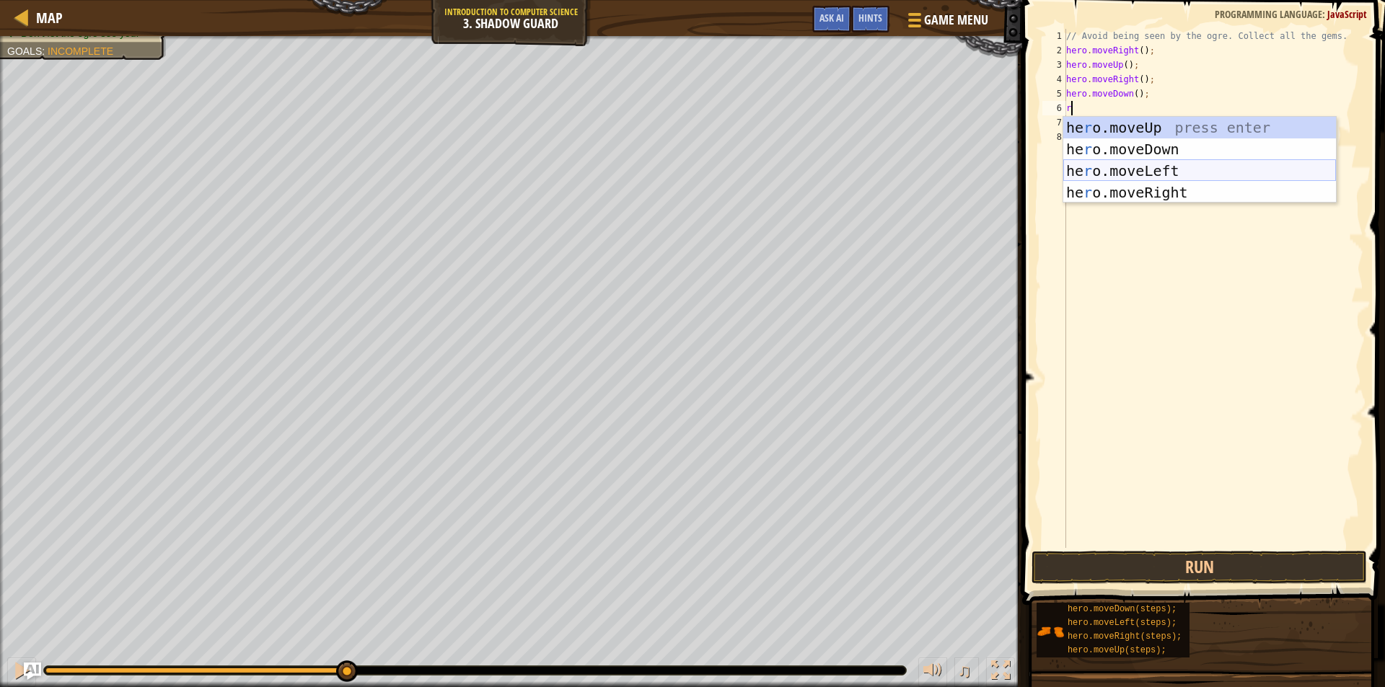
type textarea "ri"
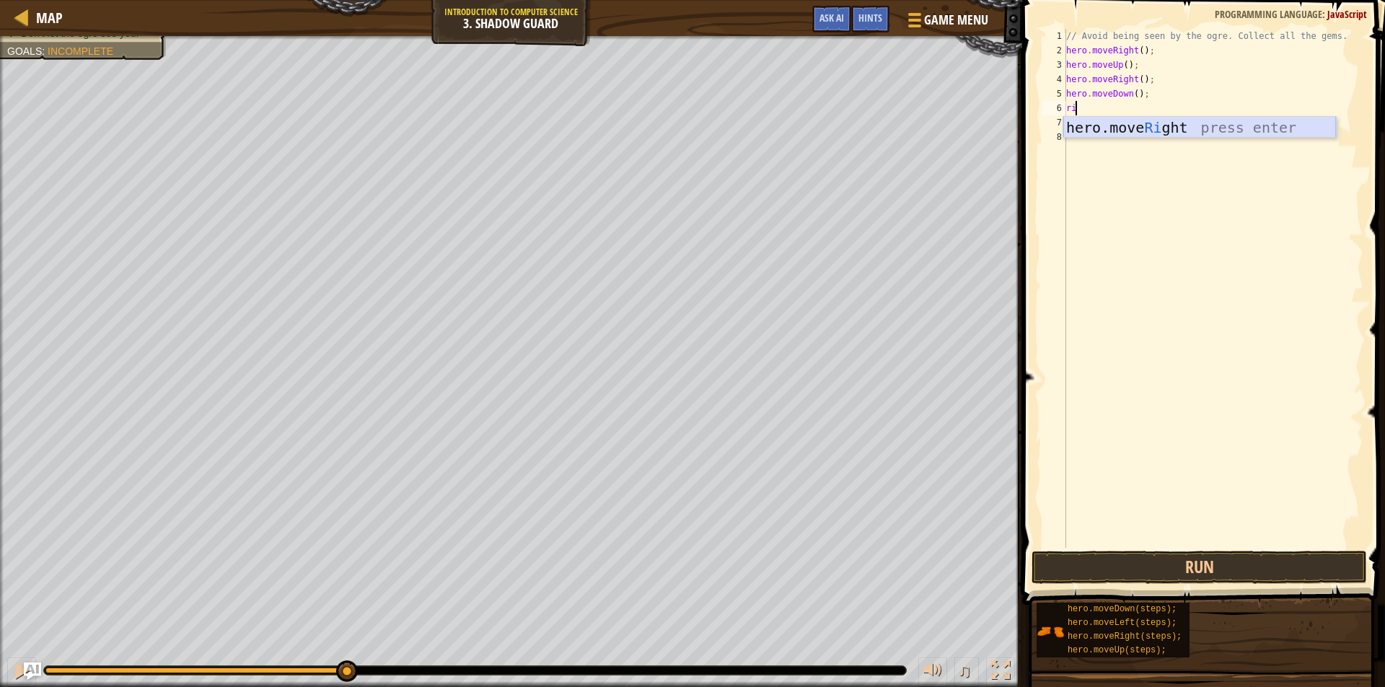
click at [1198, 133] on div "hero.move Ri ght press enter" at bounding box center [1199, 149] width 273 height 65
click at [1244, 560] on button "Run" at bounding box center [1199, 567] width 335 height 33
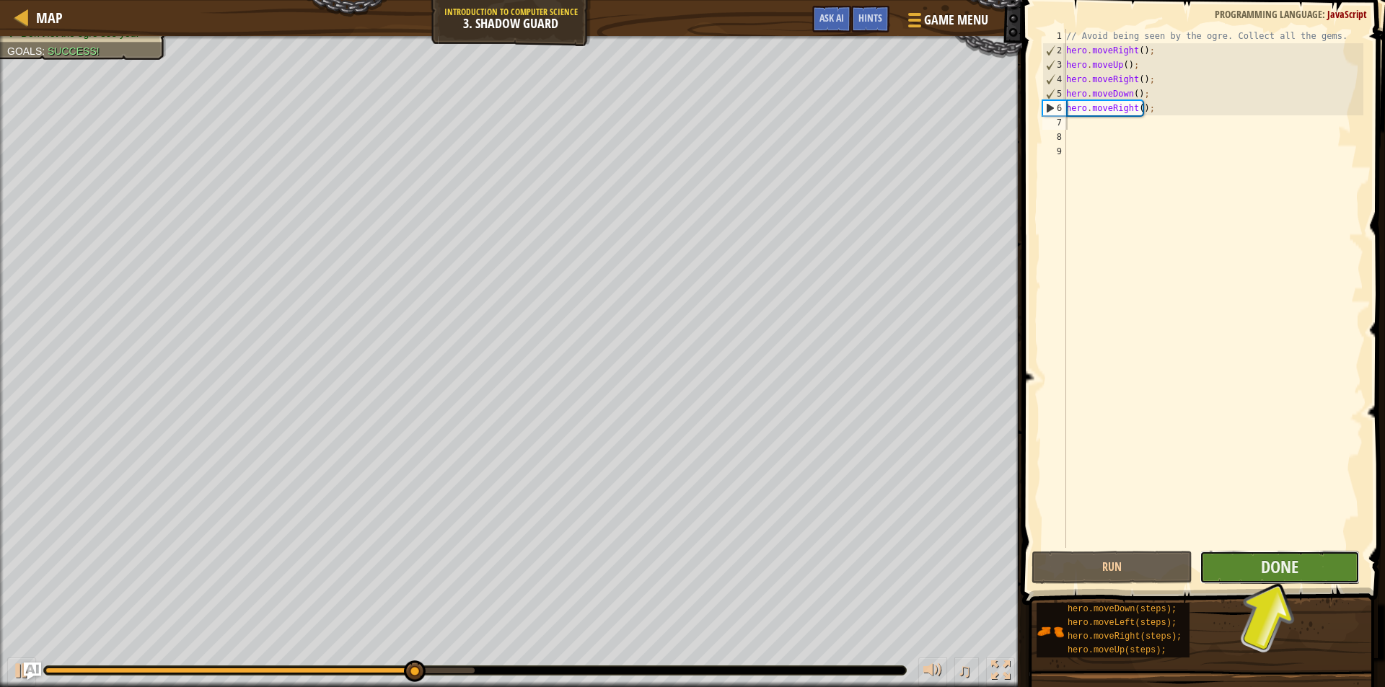
click at [1309, 567] on button "Done" at bounding box center [1280, 567] width 161 height 33
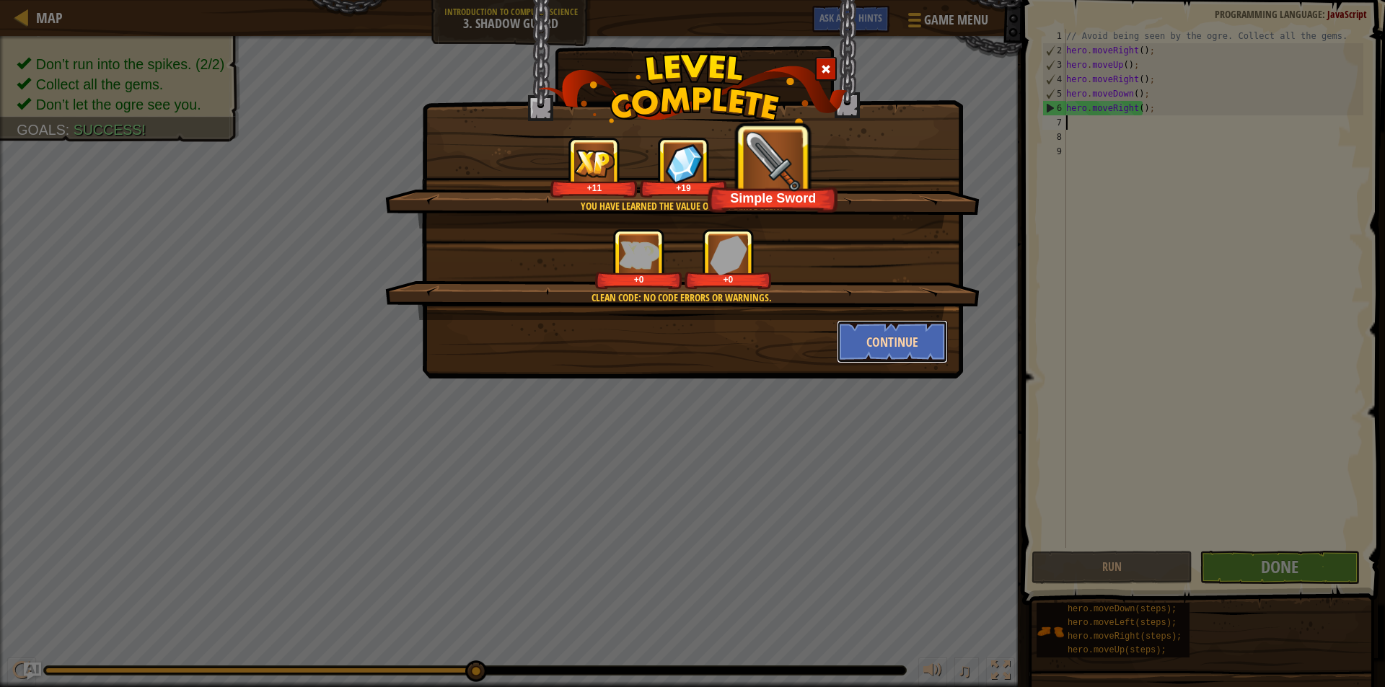
click at [889, 343] on button "Continue" at bounding box center [893, 341] width 112 height 43
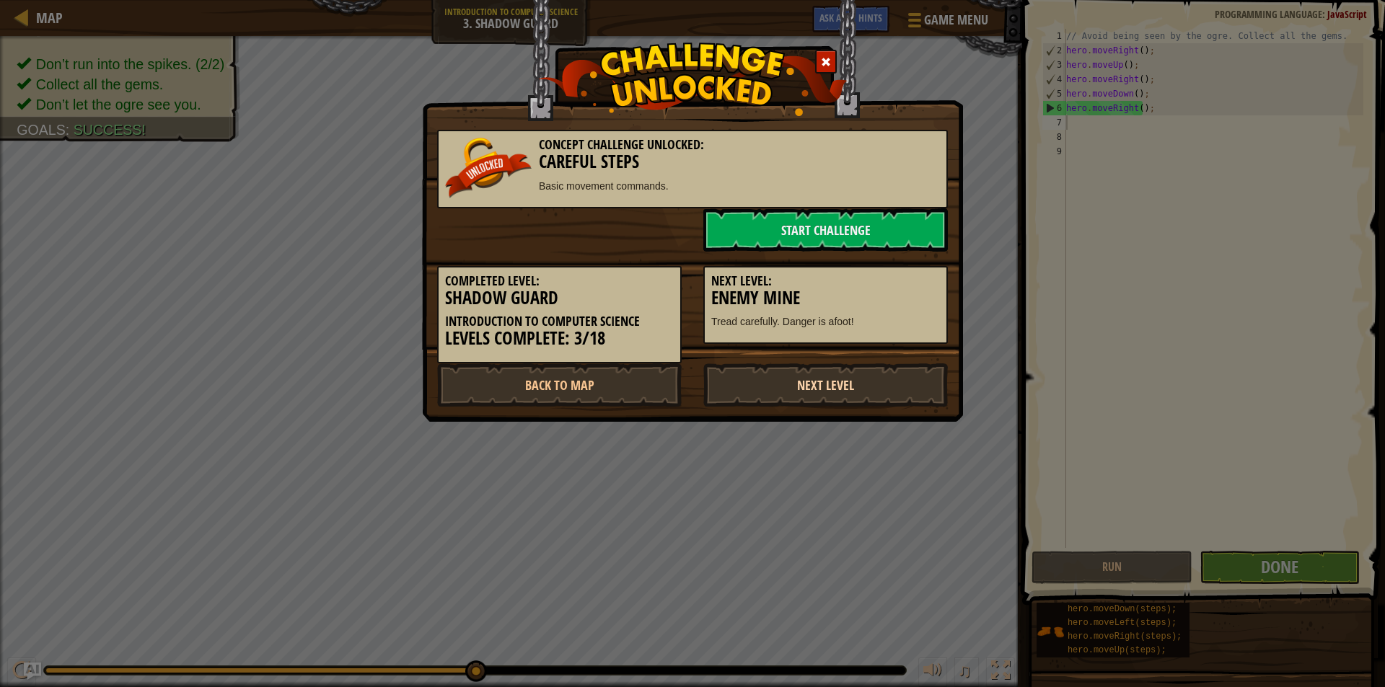
click at [843, 382] on link "Next Level" at bounding box center [825, 385] width 245 height 43
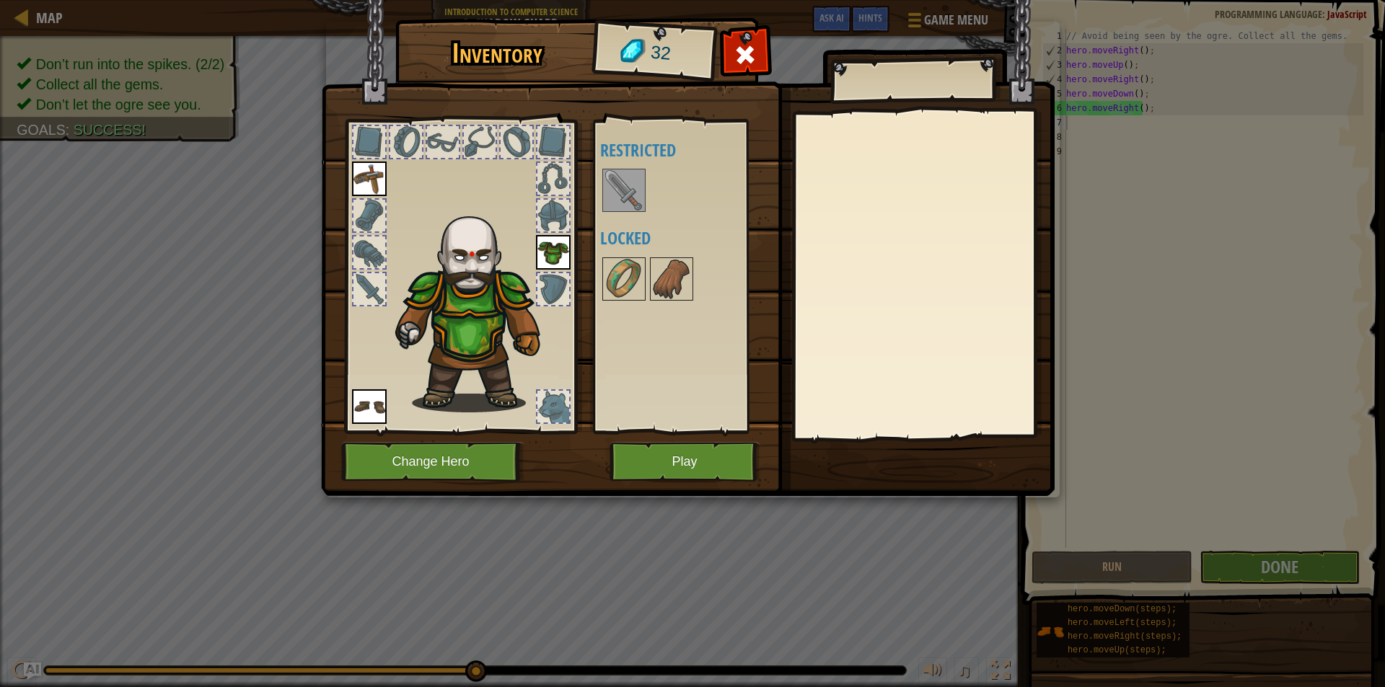
click at [620, 188] on img at bounding box center [624, 190] width 40 height 40
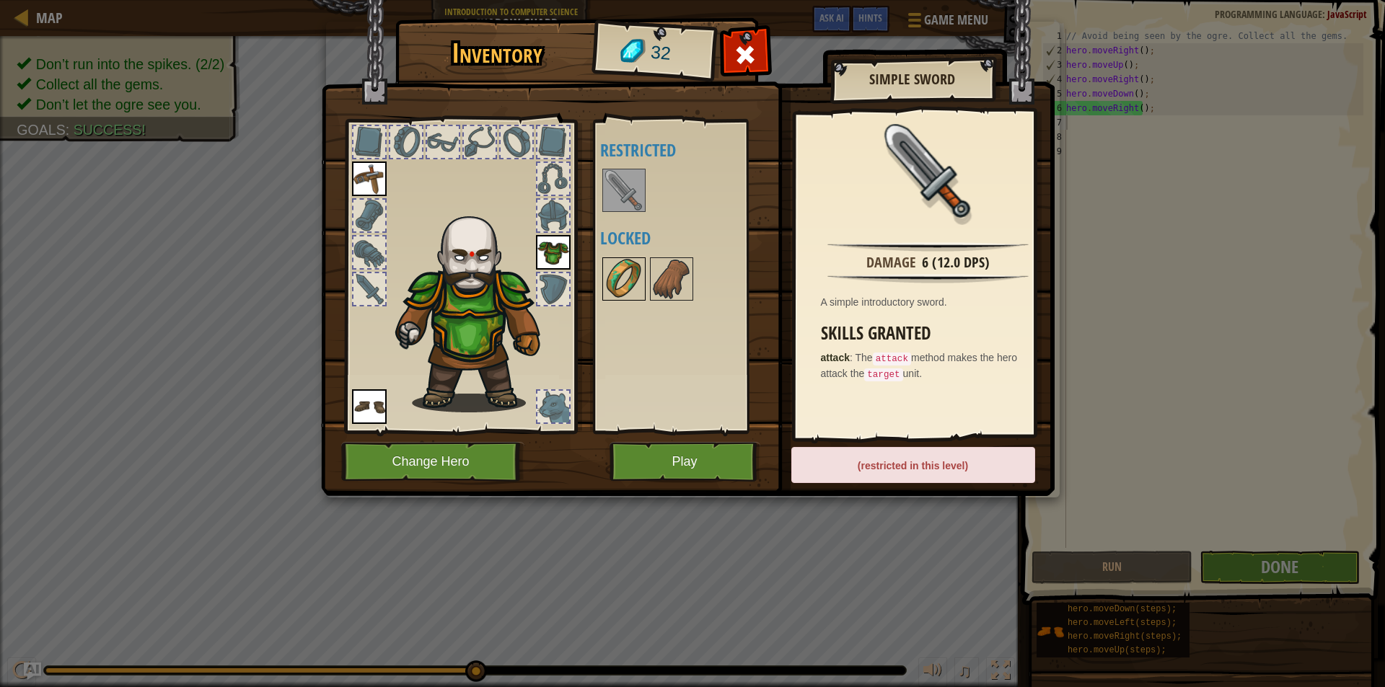
click at [628, 273] on img at bounding box center [624, 279] width 40 height 40
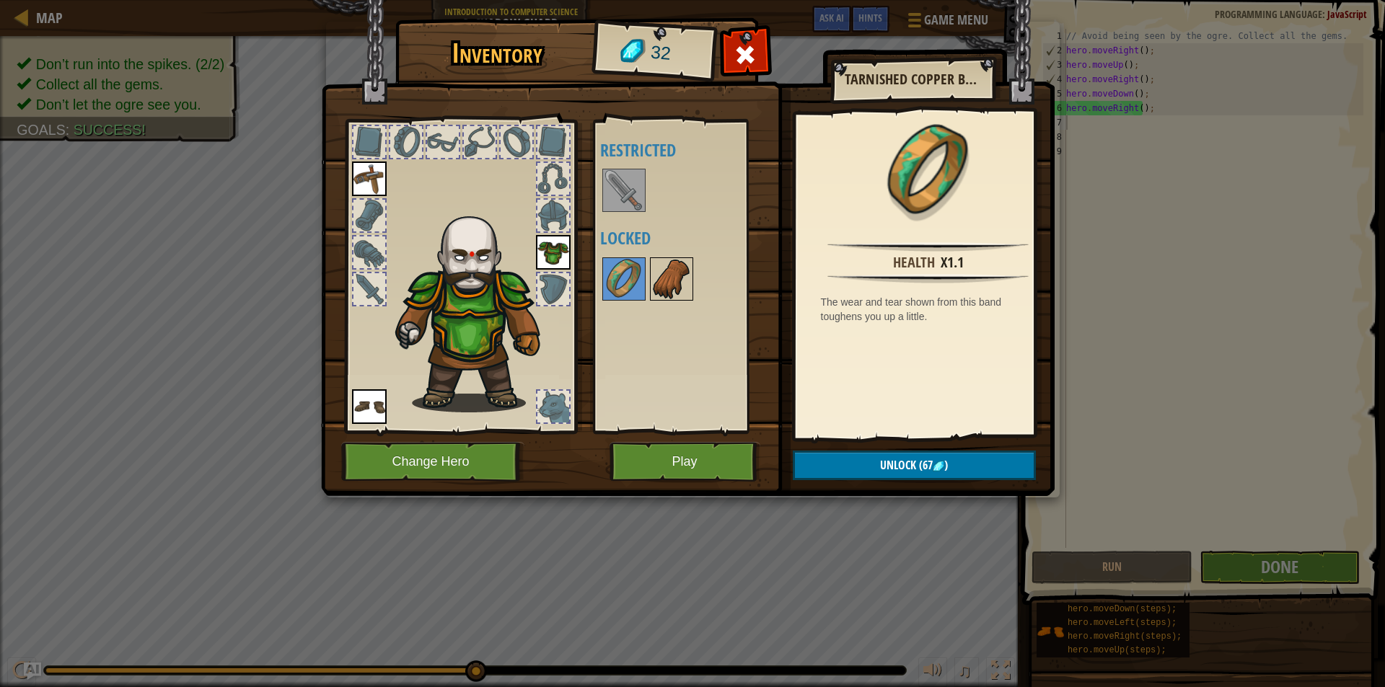
click at [677, 289] on img at bounding box center [671, 279] width 40 height 40
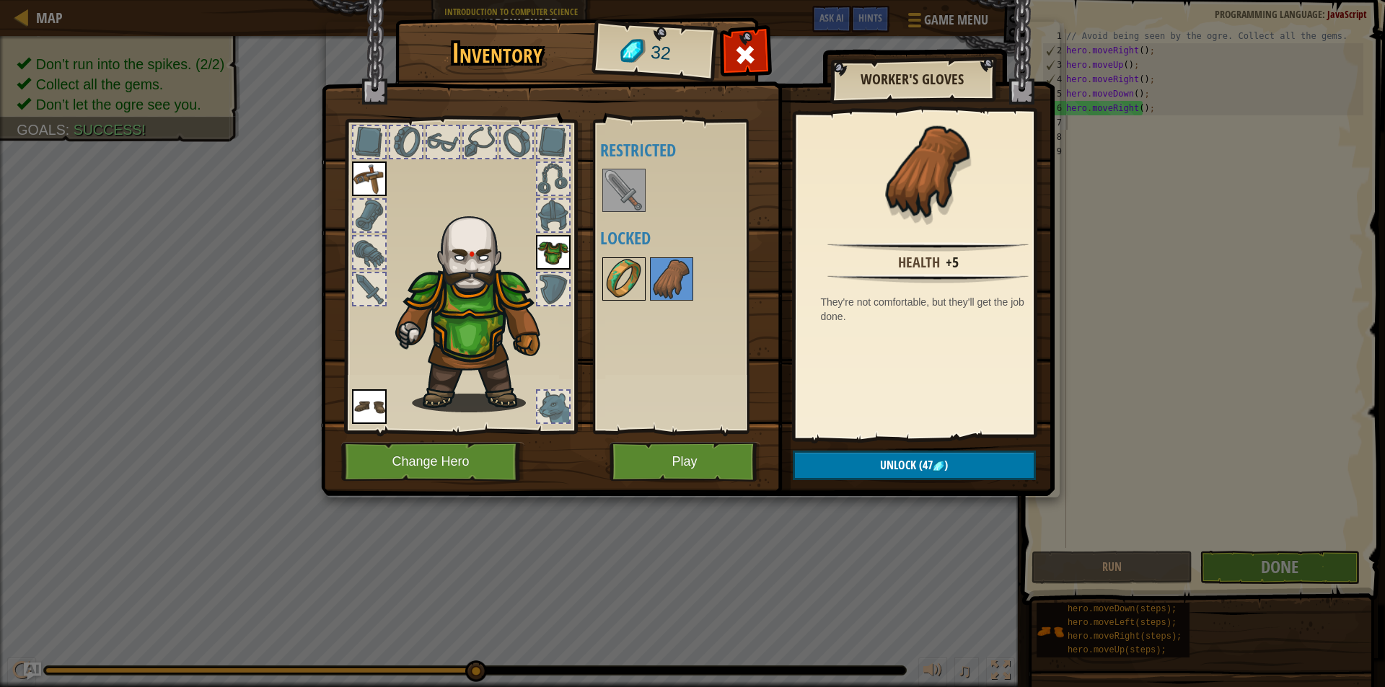
click at [638, 284] on img at bounding box center [624, 279] width 40 height 40
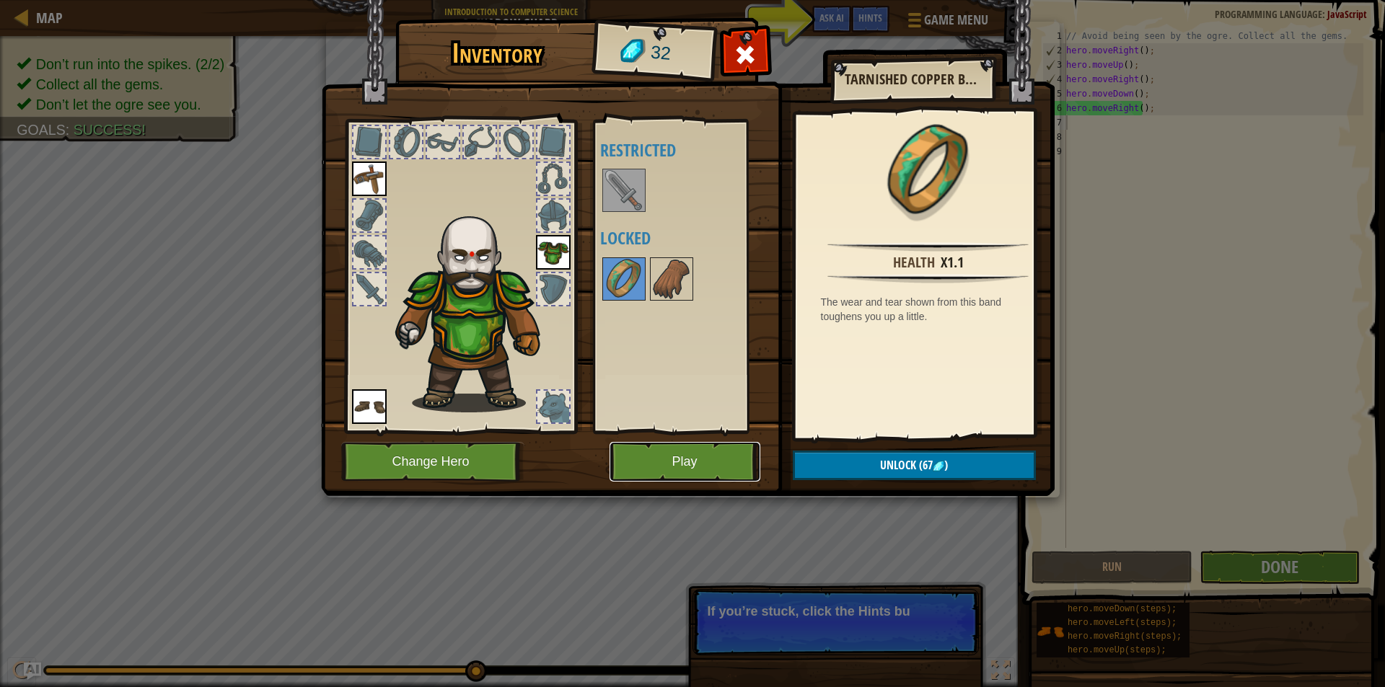
click at [674, 452] on button "Play" at bounding box center [685, 462] width 151 height 40
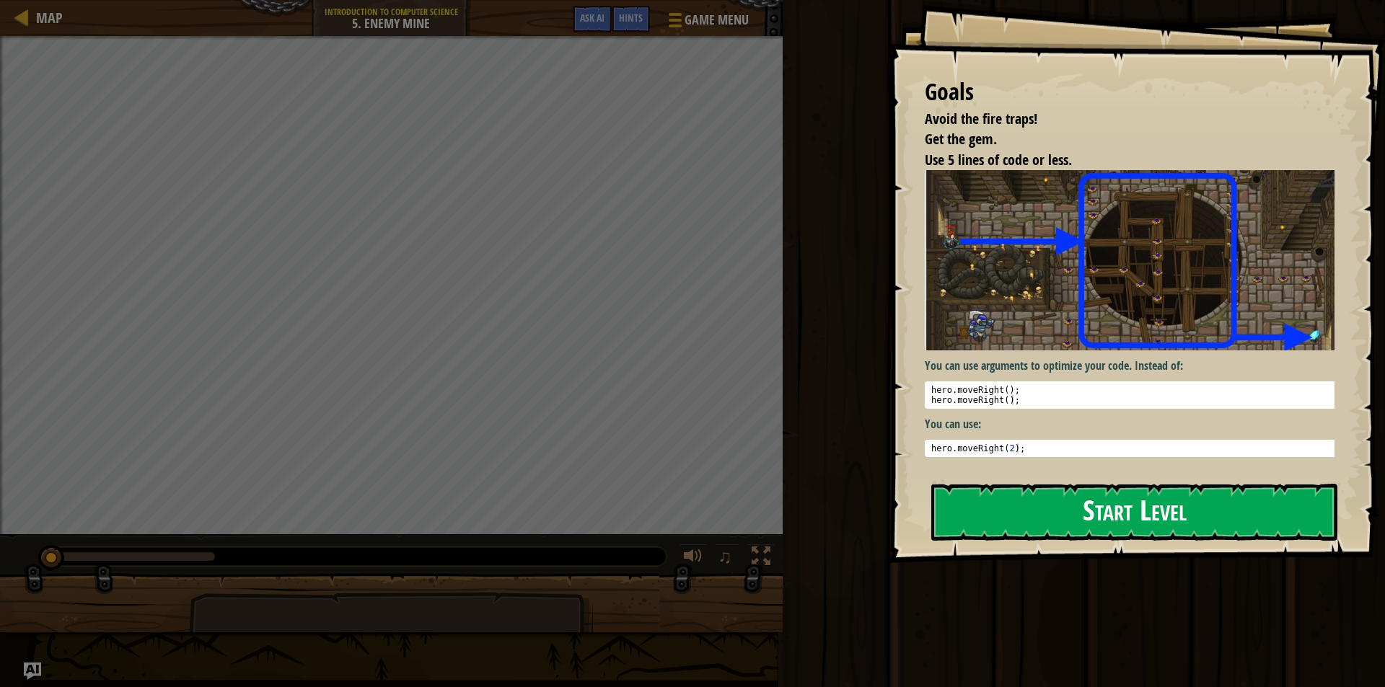
click at [1238, 517] on button "Start Level" at bounding box center [1134, 512] width 406 height 57
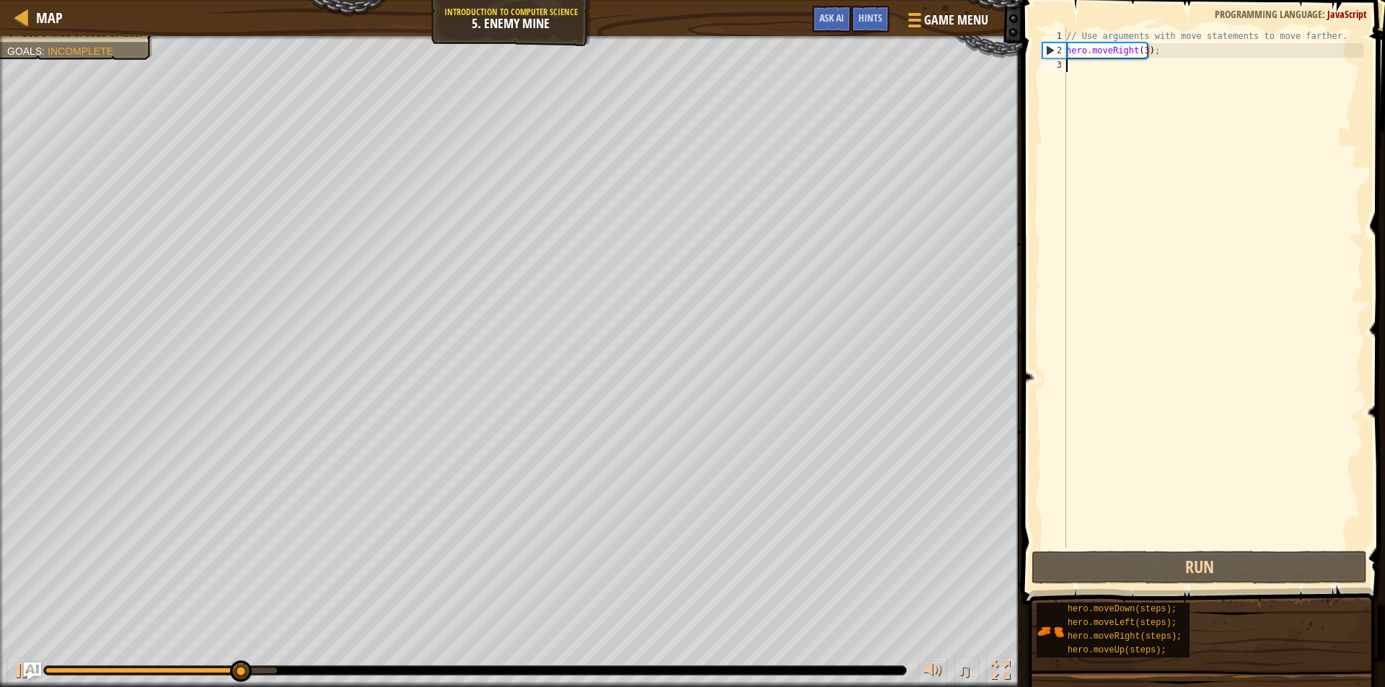
scroll to position [6, 0]
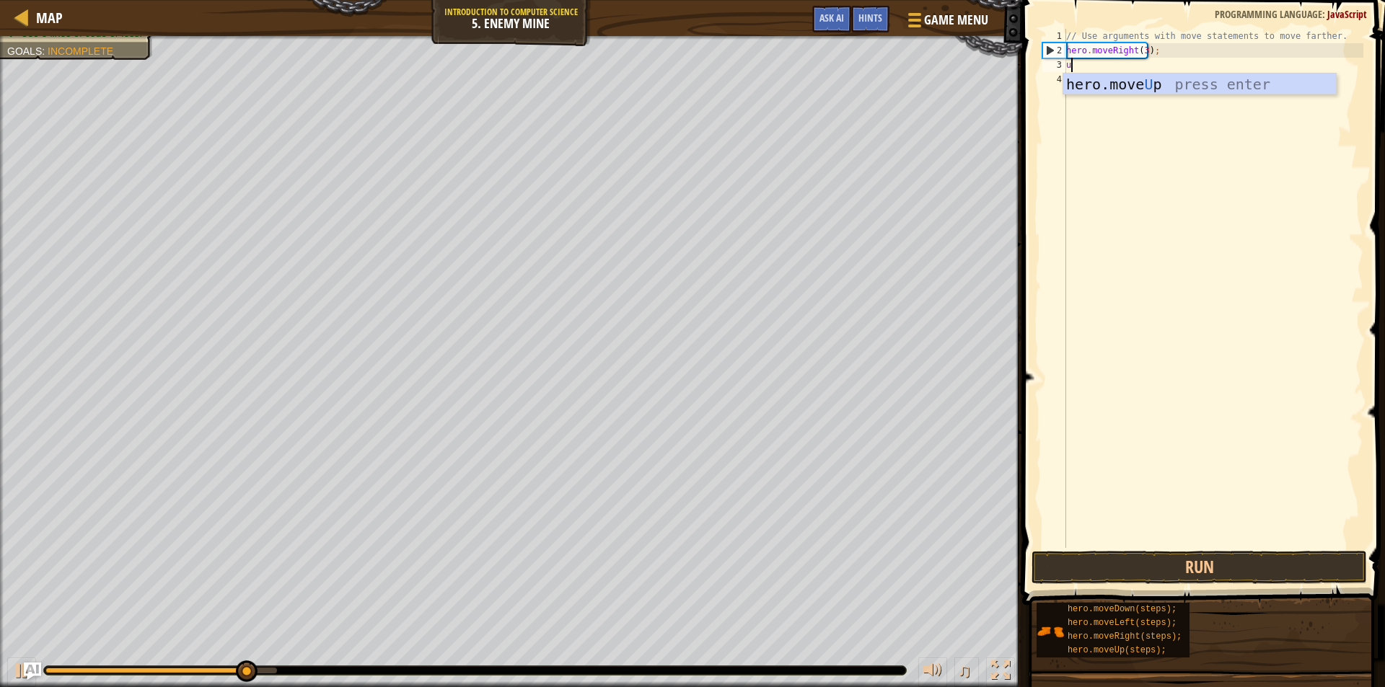
type textarea "up"
click at [1167, 87] on div "hero.move Up press enter" at bounding box center [1199, 106] width 273 height 65
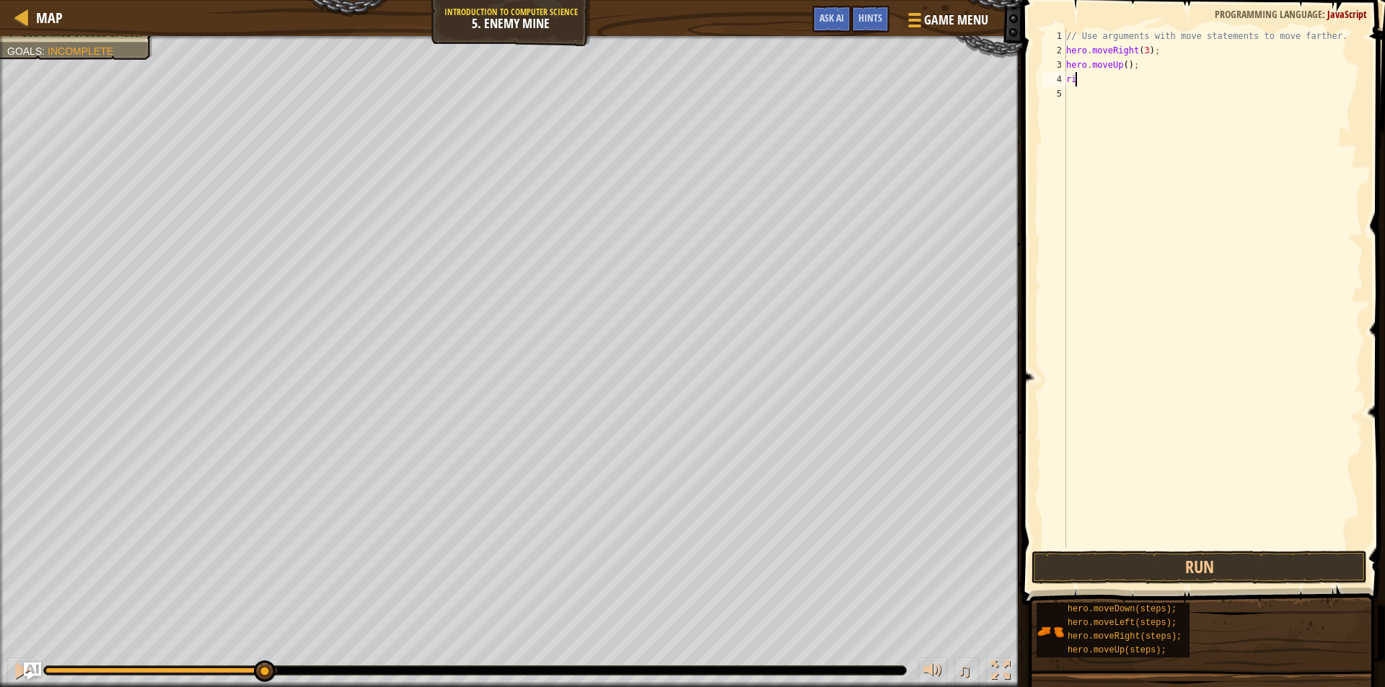
type textarea "r"
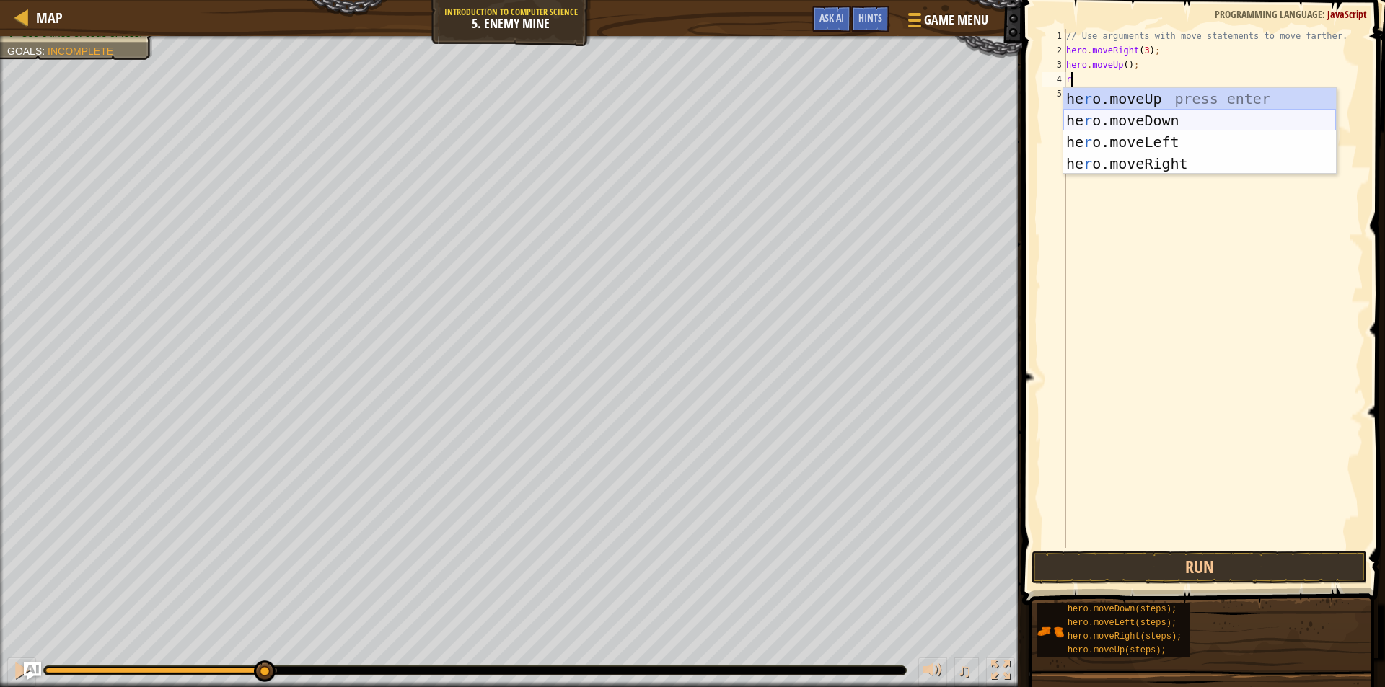
type textarea "ri"
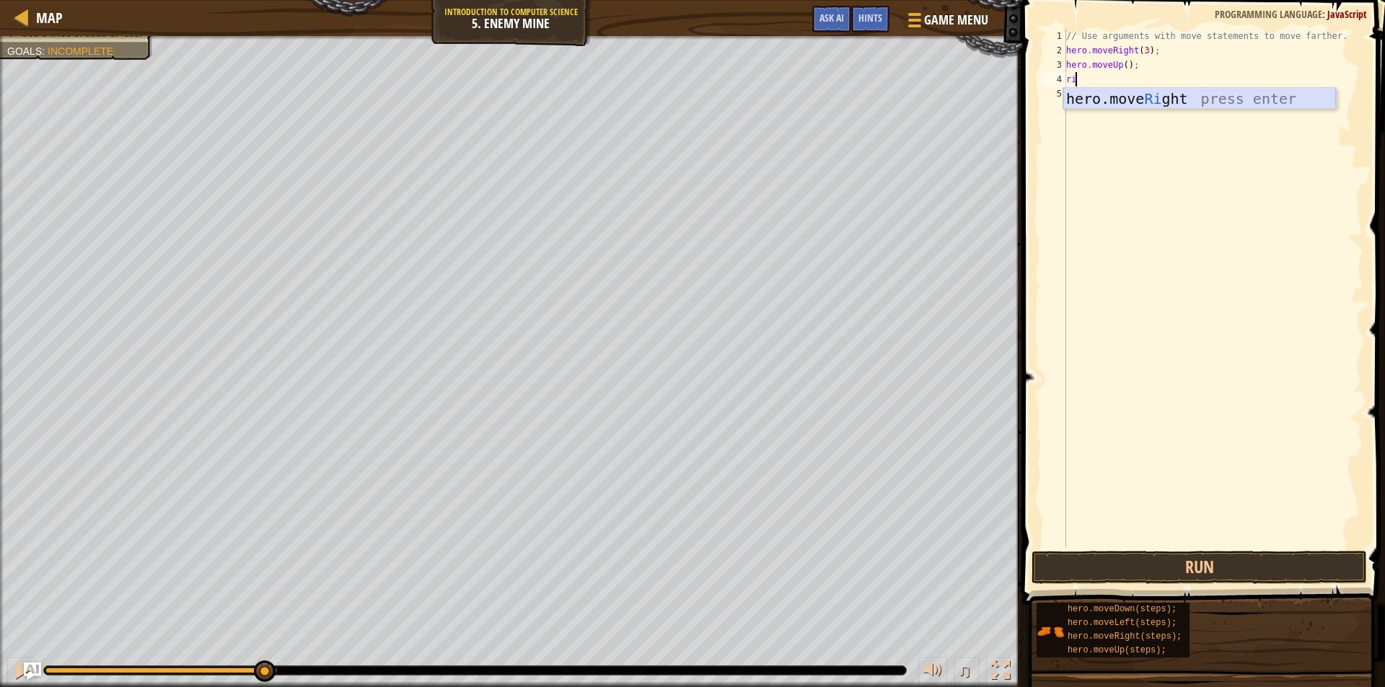
click at [1197, 100] on div "hero.move Ri ght press enter" at bounding box center [1199, 120] width 273 height 65
type textarea "down"
click at [1256, 110] on div "hero.move Down press enter" at bounding box center [1199, 134] width 273 height 65
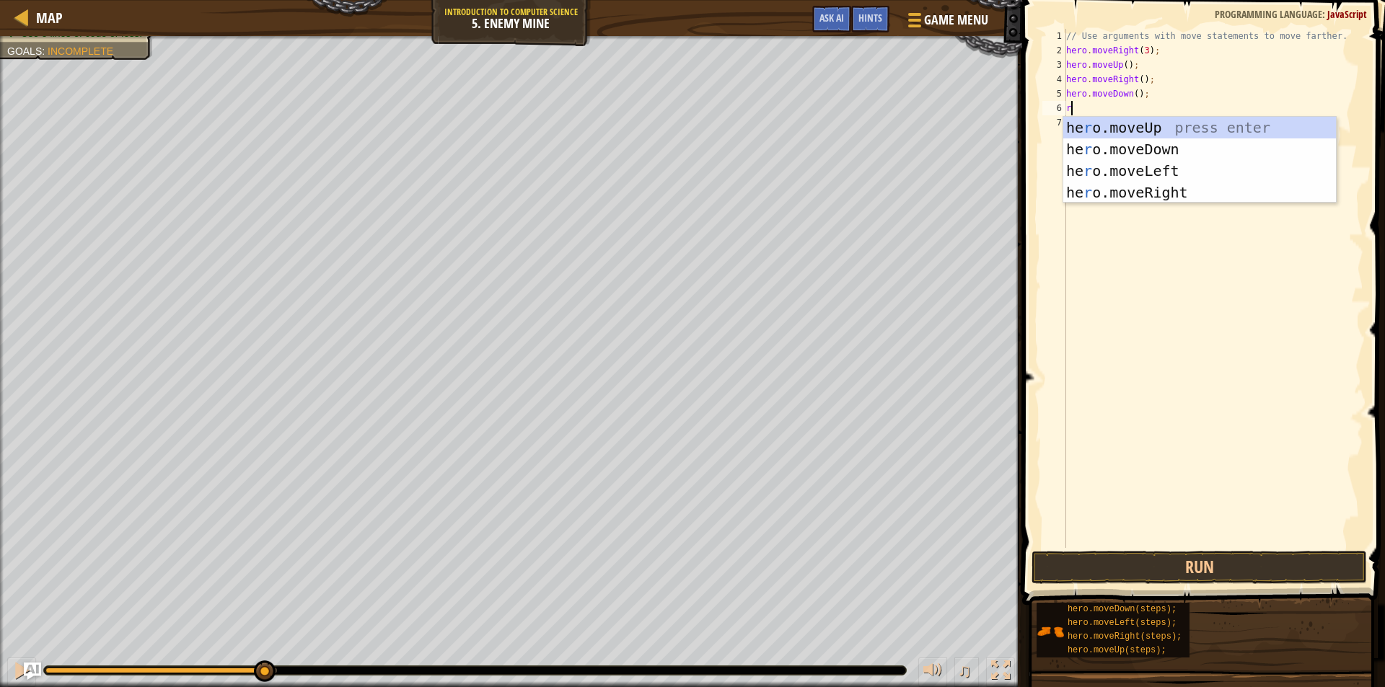
type textarea "ri"
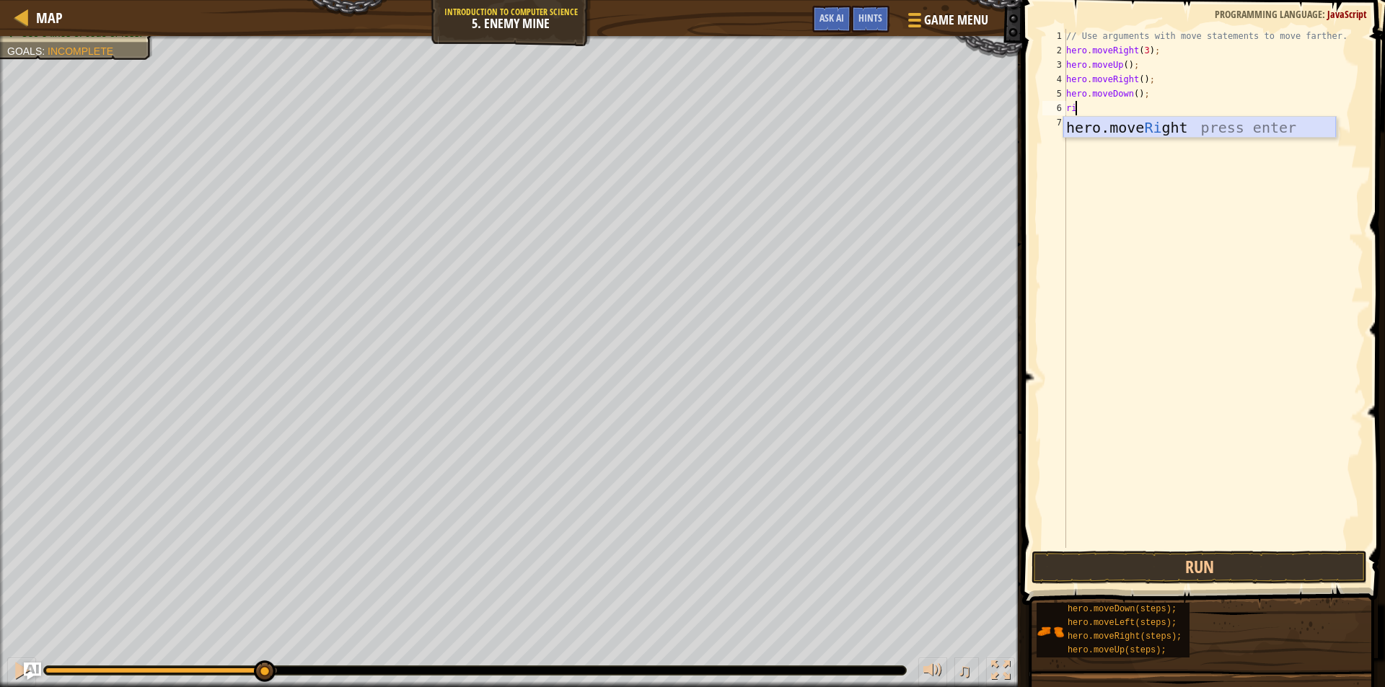
click at [1190, 120] on div "hero.move Ri ght press enter" at bounding box center [1199, 149] width 273 height 65
click at [1190, 120] on div "// Use arguments with move statements to move farther. hero . moveRight ( 3 ) ;…" at bounding box center [1213, 303] width 300 height 548
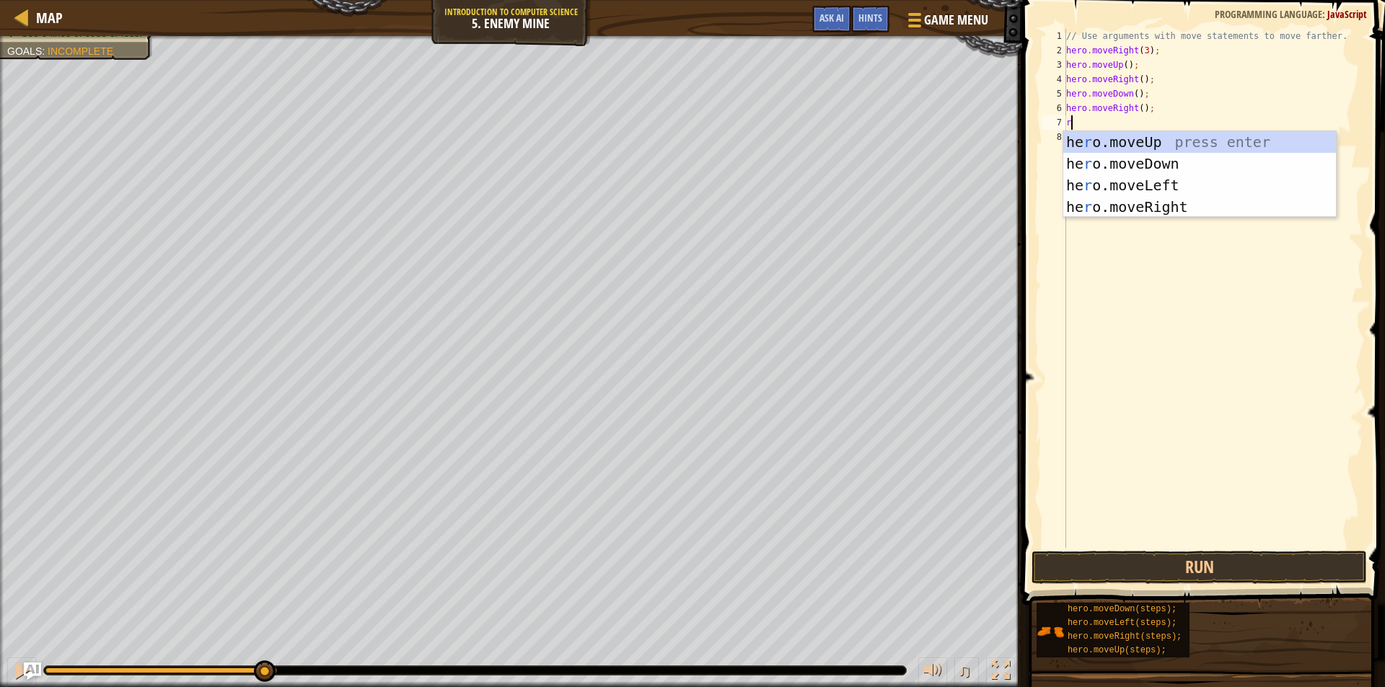
type textarea "ri"
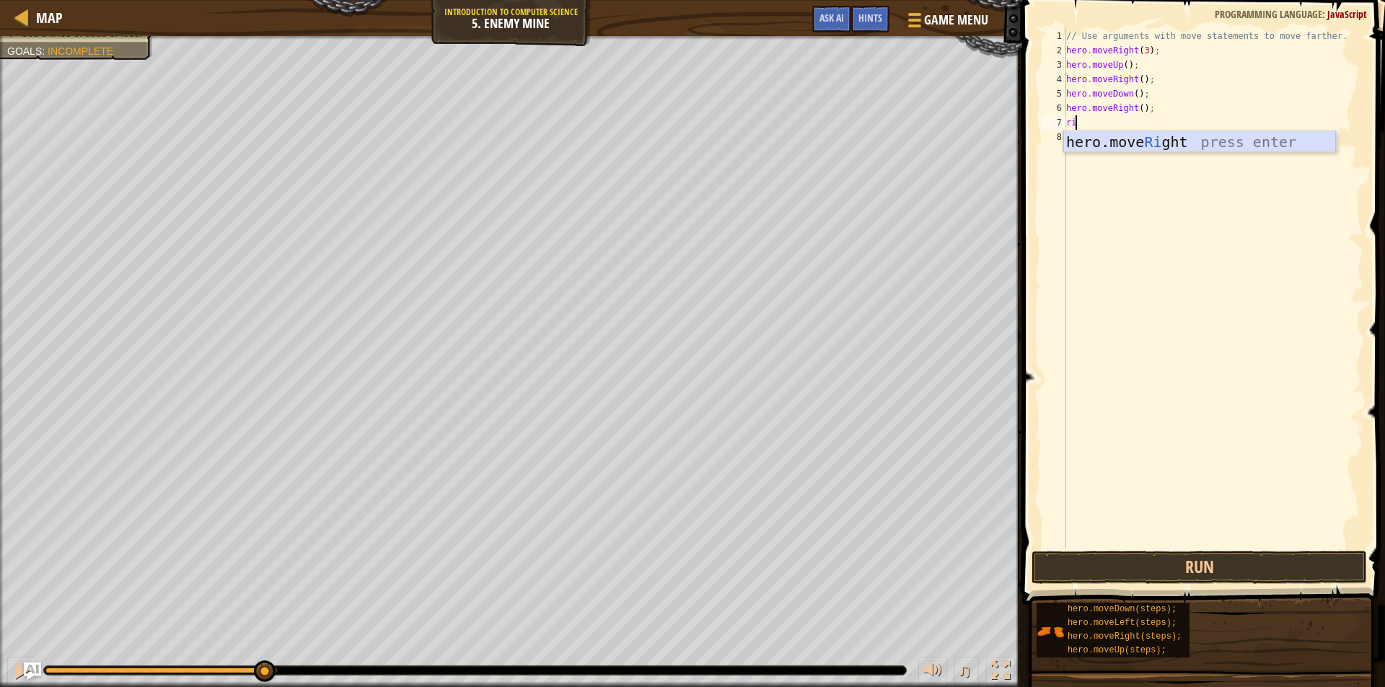
click at [1164, 143] on div "hero.move Ri ght press enter" at bounding box center [1199, 163] width 273 height 65
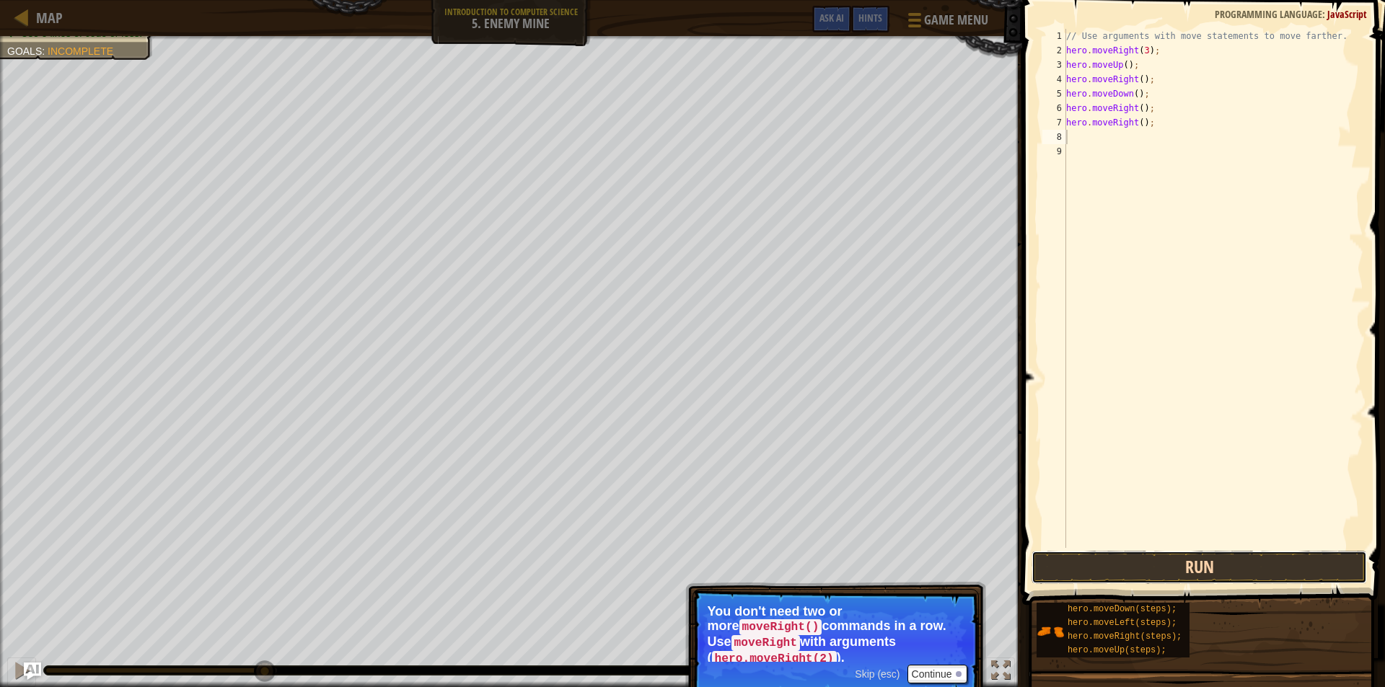
click at [1232, 568] on button "Run" at bounding box center [1199, 567] width 335 height 33
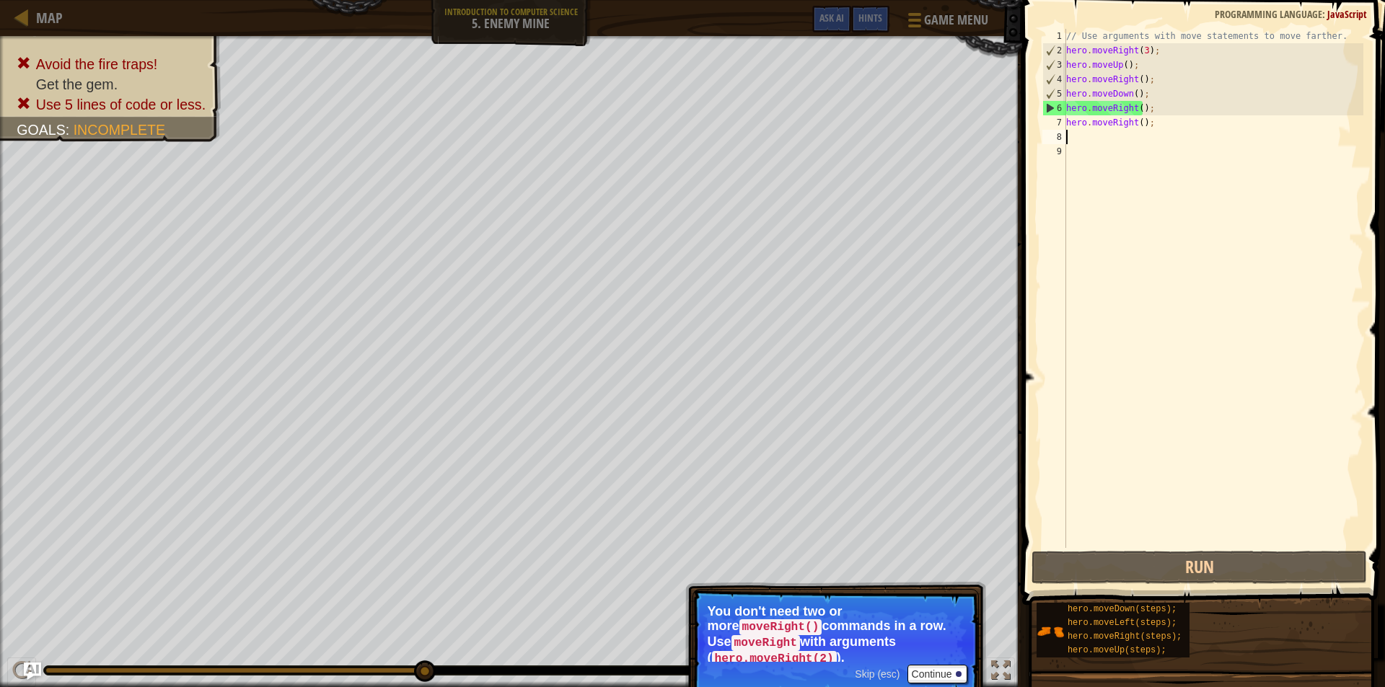
click at [1164, 135] on div "// Use arguments with move statements to move farther. hero . moveRight ( 3 ) ;…" at bounding box center [1213, 303] width 300 height 548
click at [1177, 118] on div "// Use arguments with move statements to move farther. hero . moveRight ( 3 ) ;…" at bounding box center [1213, 303] width 300 height 548
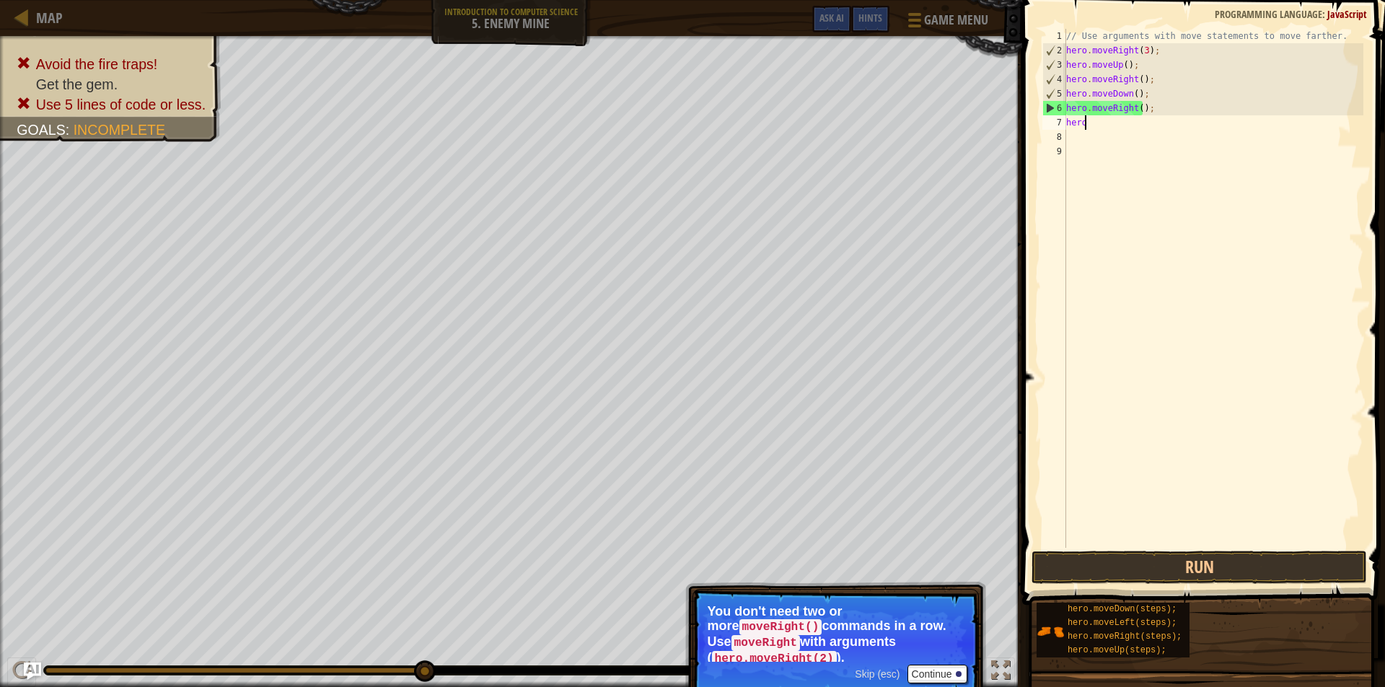
type textarea "h"
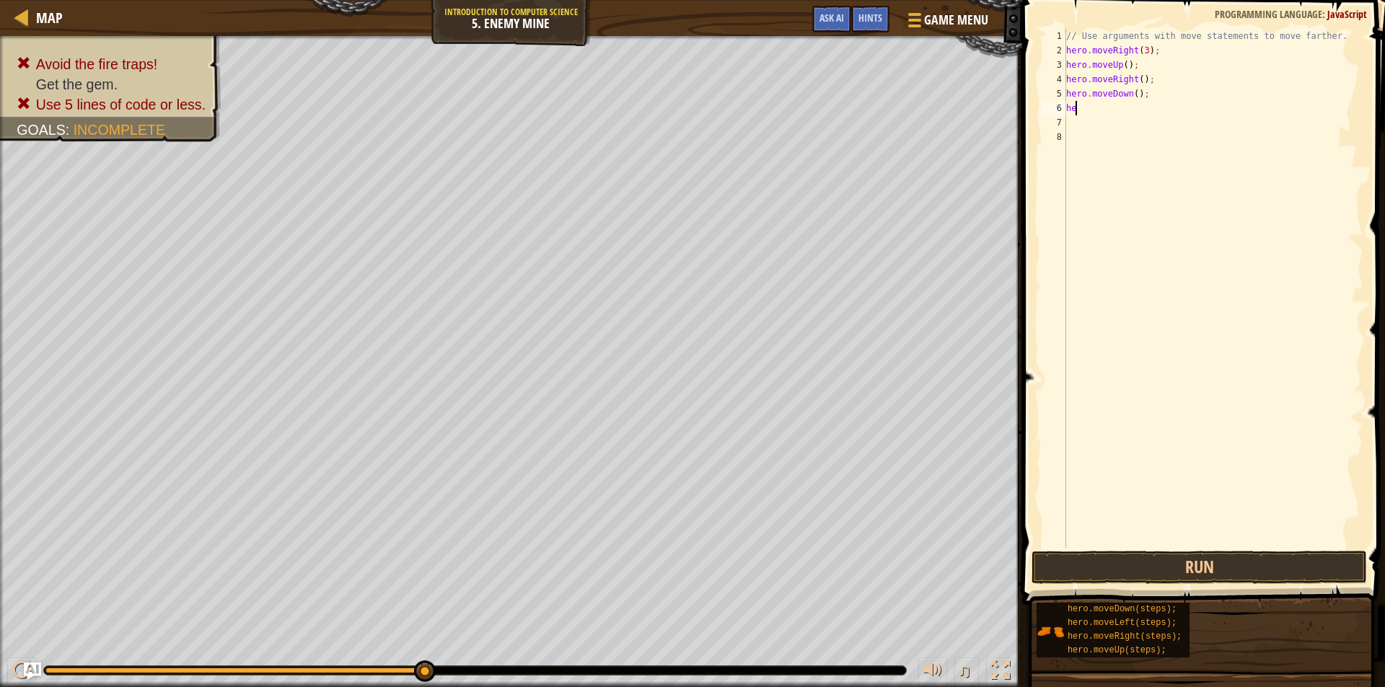
type textarea "h"
type textarea "do"
click at [1252, 127] on div "hero.move Do wn press enter" at bounding box center [1199, 149] width 273 height 65
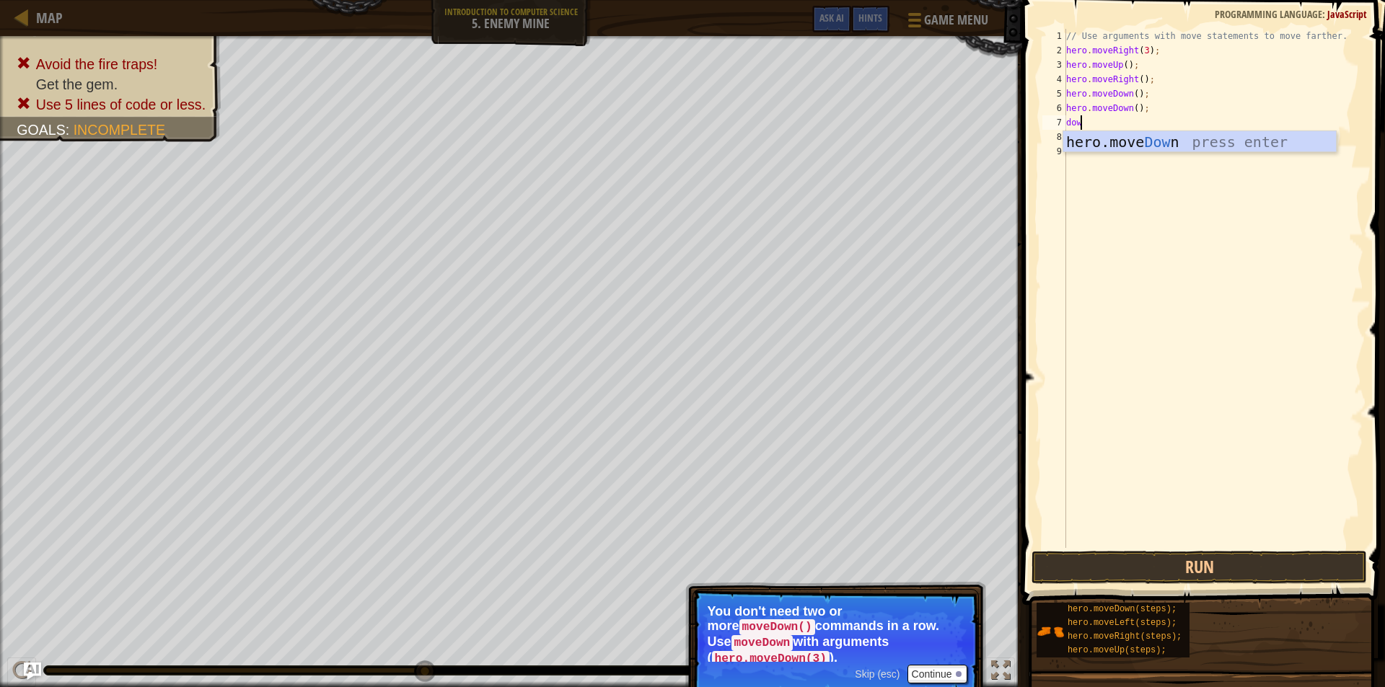
type textarea "down"
click at [1252, 132] on div "hero.move Down press enter" at bounding box center [1199, 163] width 273 height 65
click at [1252, 132] on div "// Use arguments with move statements to move farther. hero . moveRight ( 3 ) ;…" at bounding box center [1213, 303] width 300 height 548
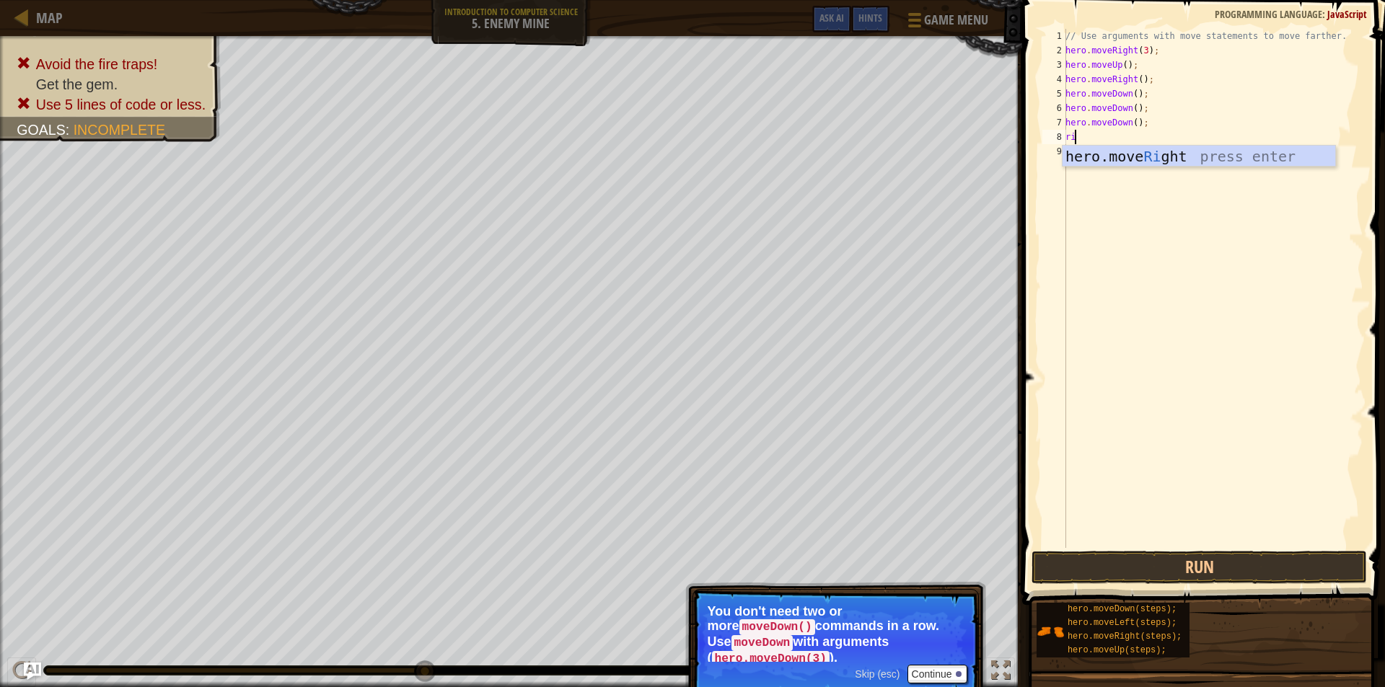
type textarea "rig"
click at [1171, 159] on div "hero.move Rig ht press enter" at bounding box center [1199, 178] width 273 height 65
click at [1205, 560] on button "Run" at bounding box center [1199, 567] width 335 height 33
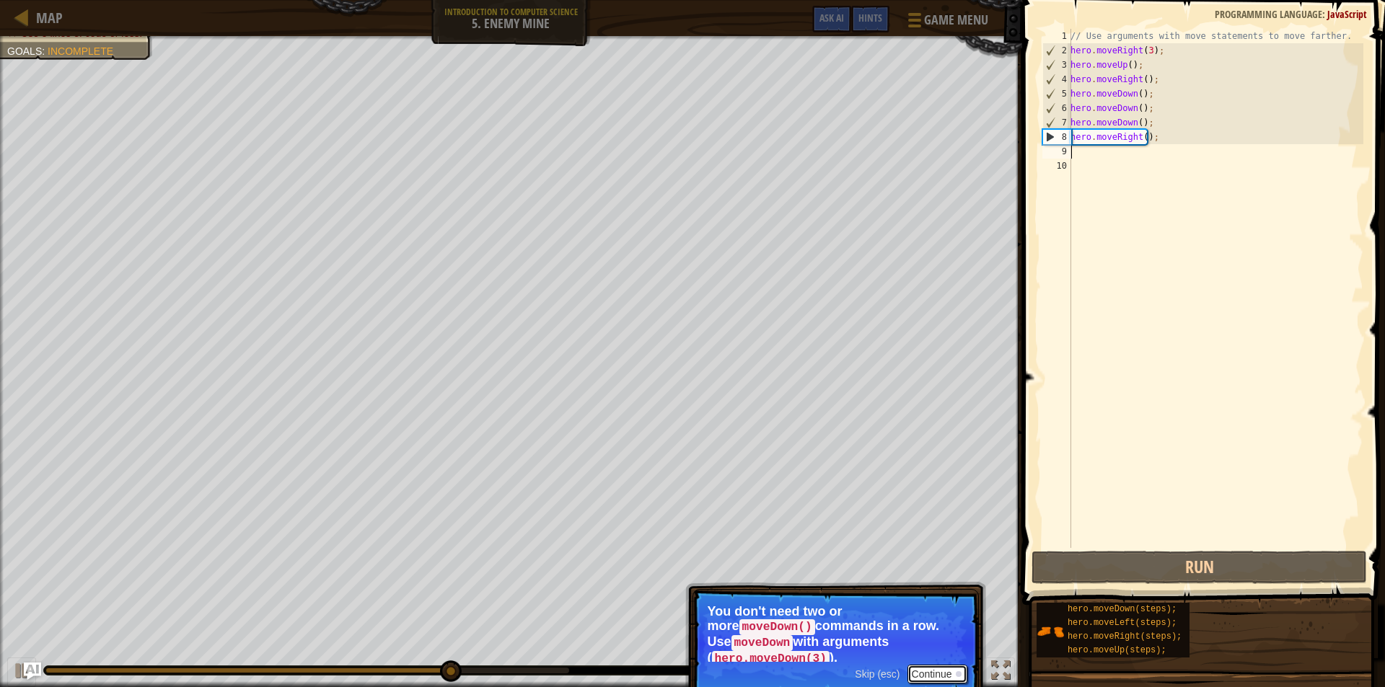
click at [921, 665] on button "Continue" at bounding box center [938, 674] width 60 height 19
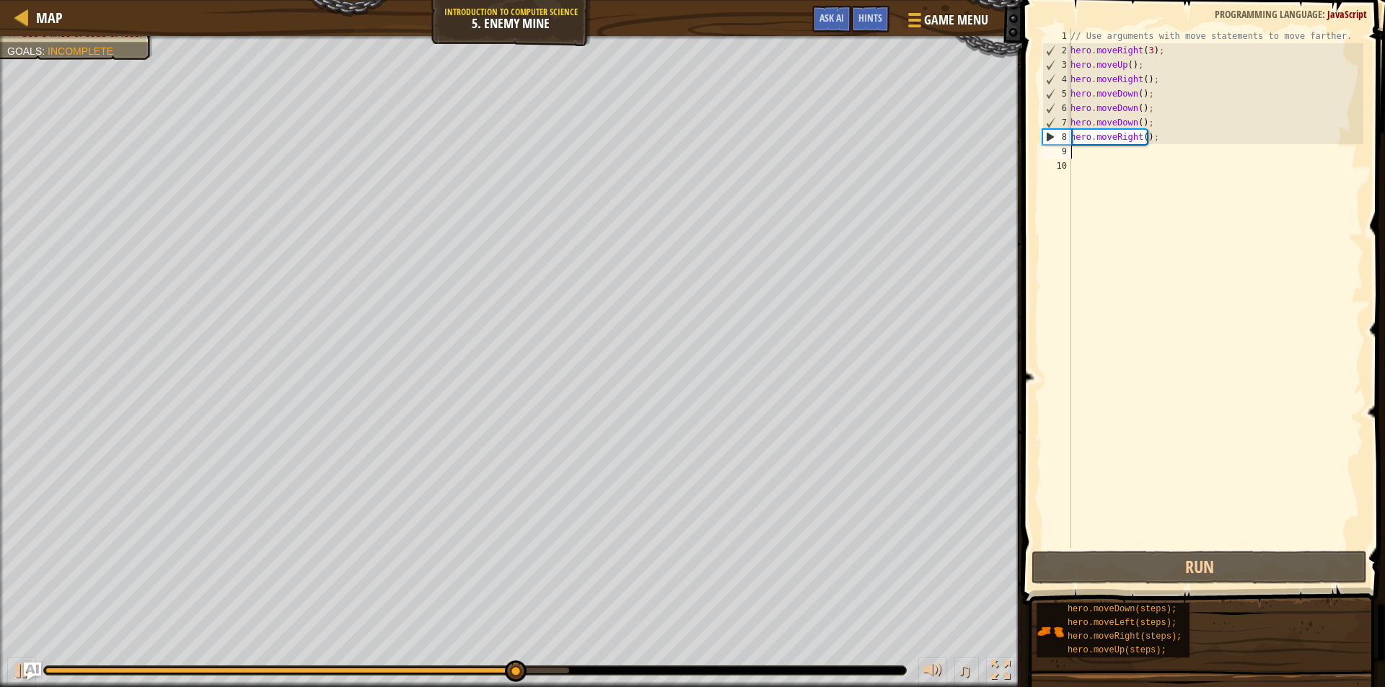
click at [1179, 149] on div "// Use arguments with move statements to move farther. hero . moveRight ( 3 ) ;…" at bounding box center [1216, 303] width 296 height 548
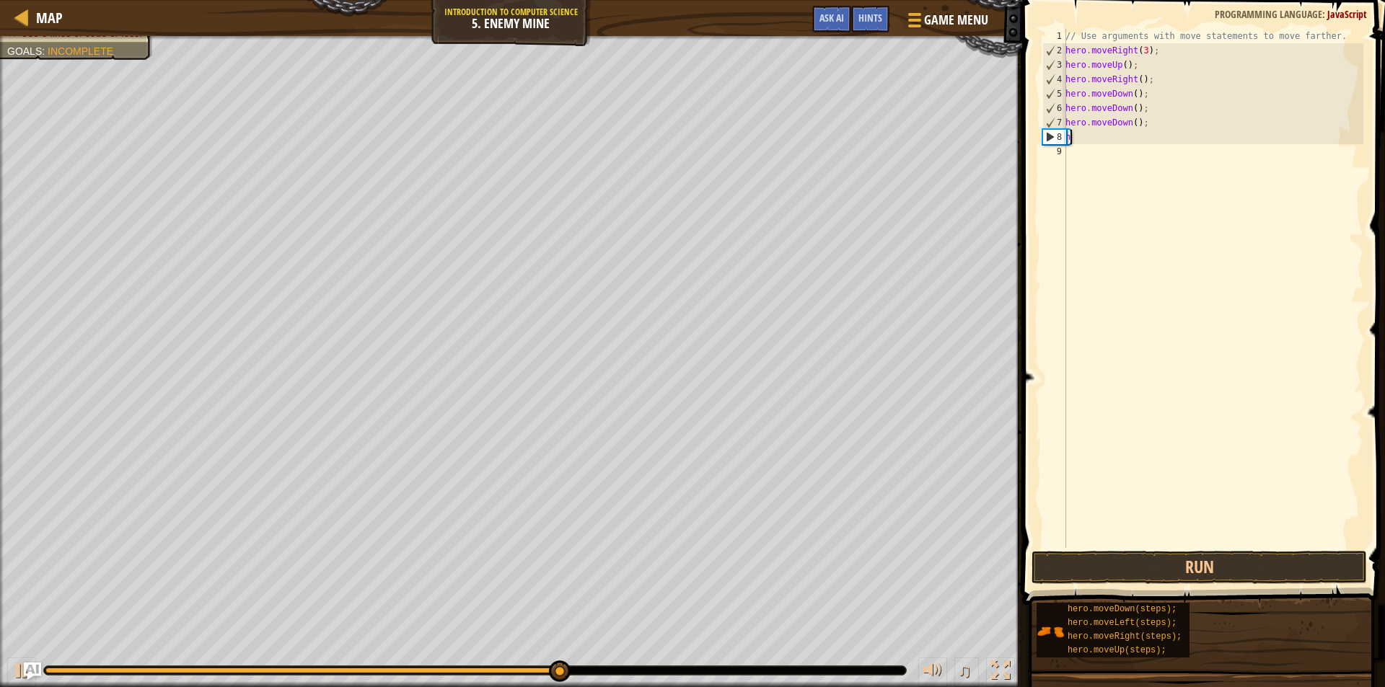
type textarea "h"
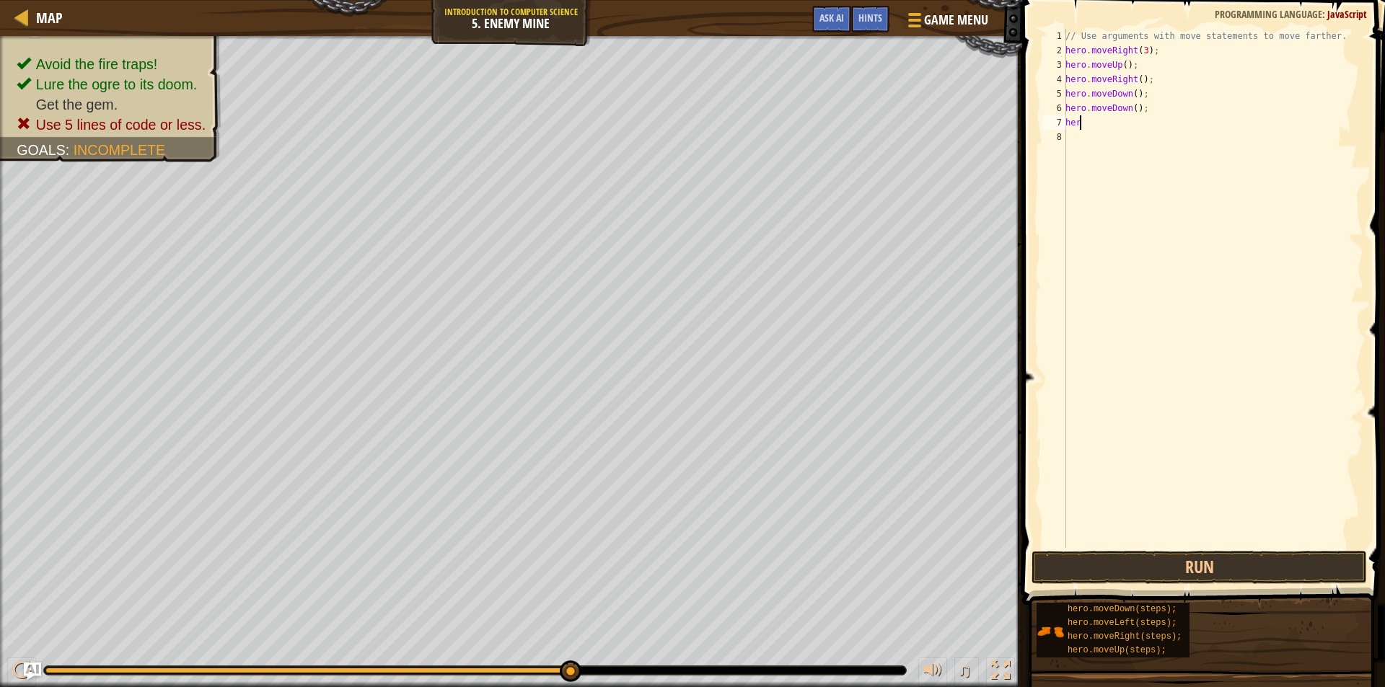
type textarea "h"
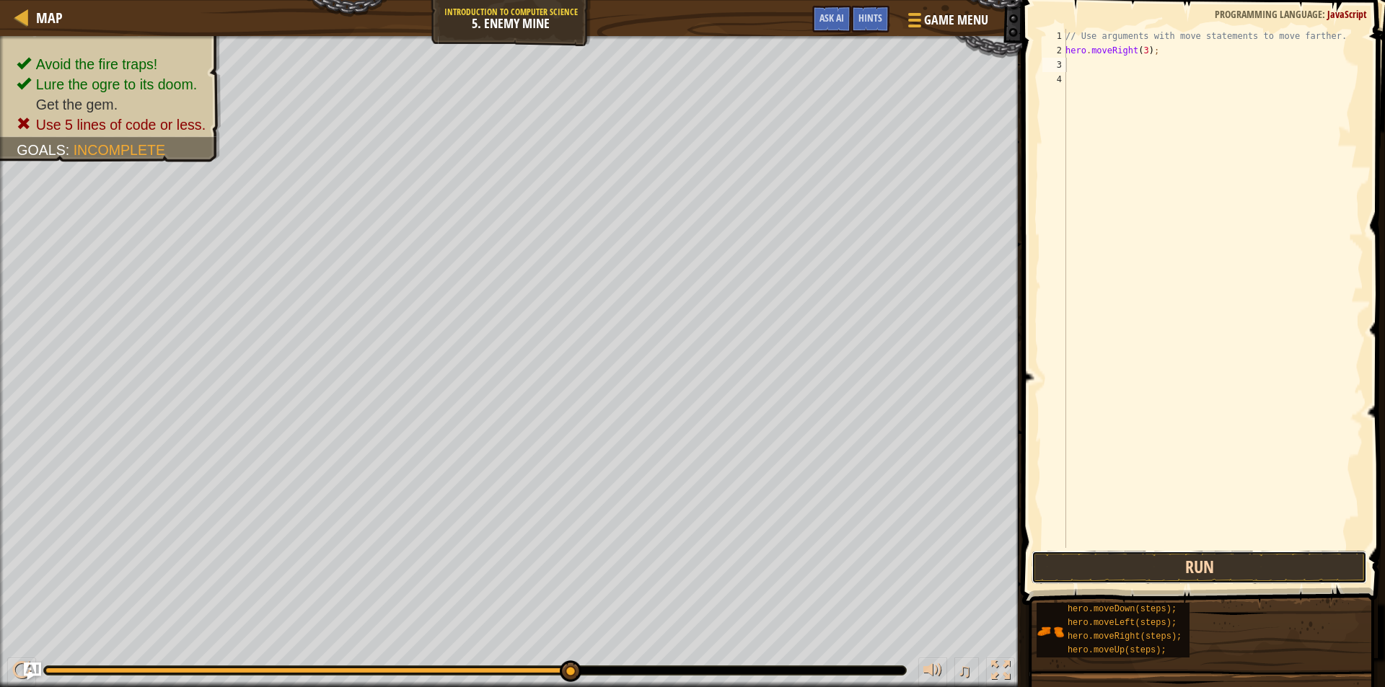
click at [1256, 574] on button "Run" at bounding box center [1199, 567] width 335 height 33
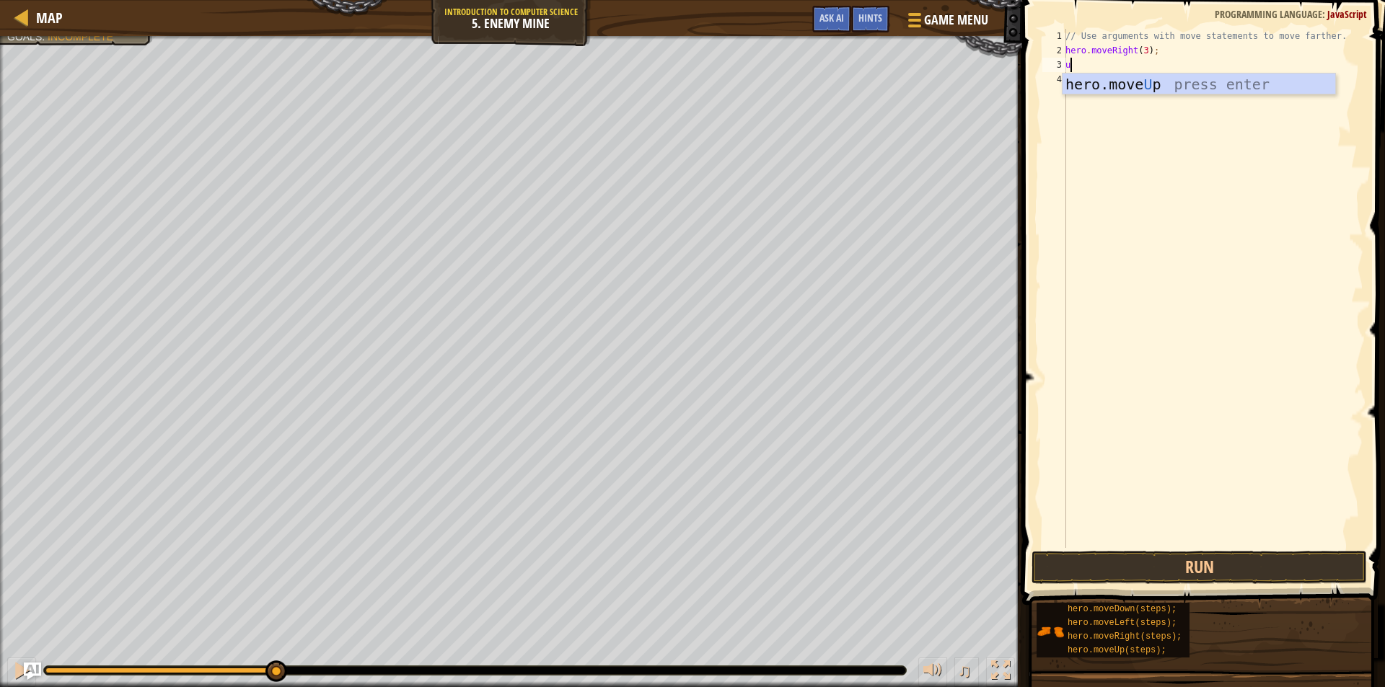
type textarea "u"
click at [1166, 0] on body "Map Introduction to Computer Science 5. Enemy Mine Game Menu Done Hints Ask AI …" at bounding box center [692, 0] width 1385 height 0
click at [1073, 63] on div "// Use arguments with move statements to move farther. hero . moveRight ( 3 ) ;…" at bounding box center [1213, 303] width 301 height 548
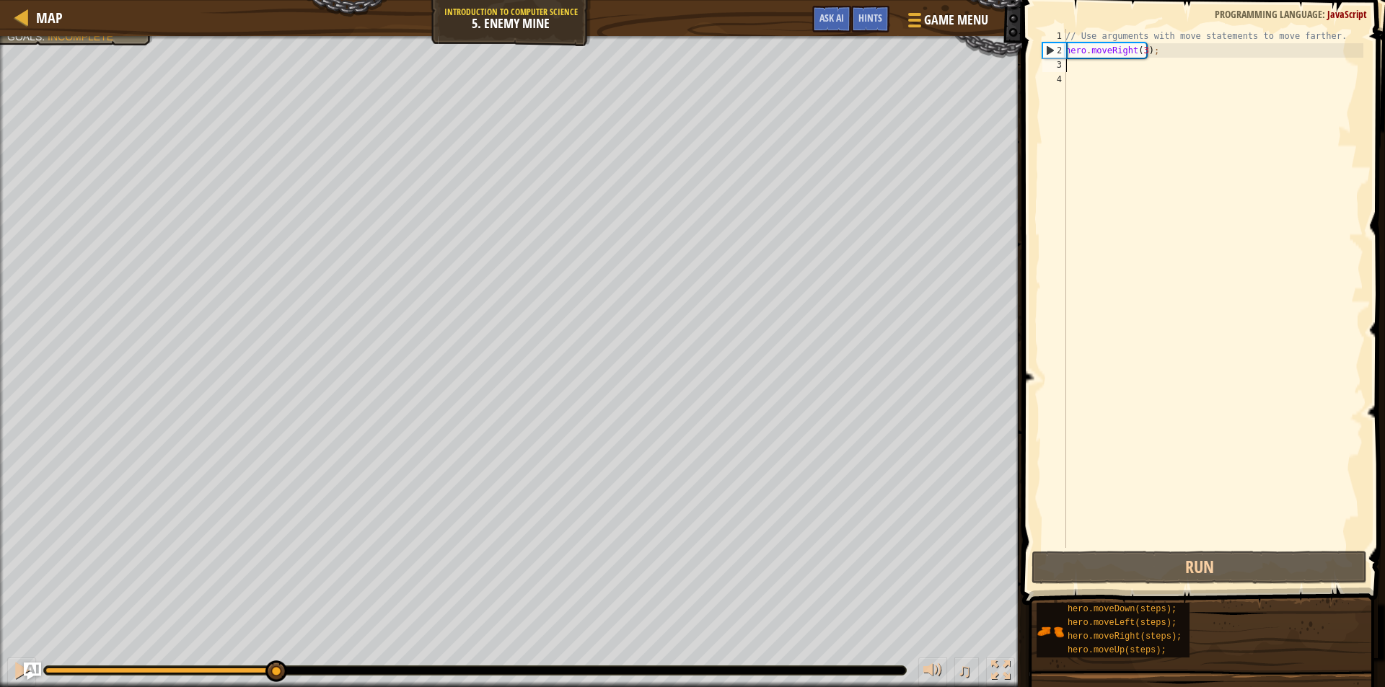
type textarea "i"
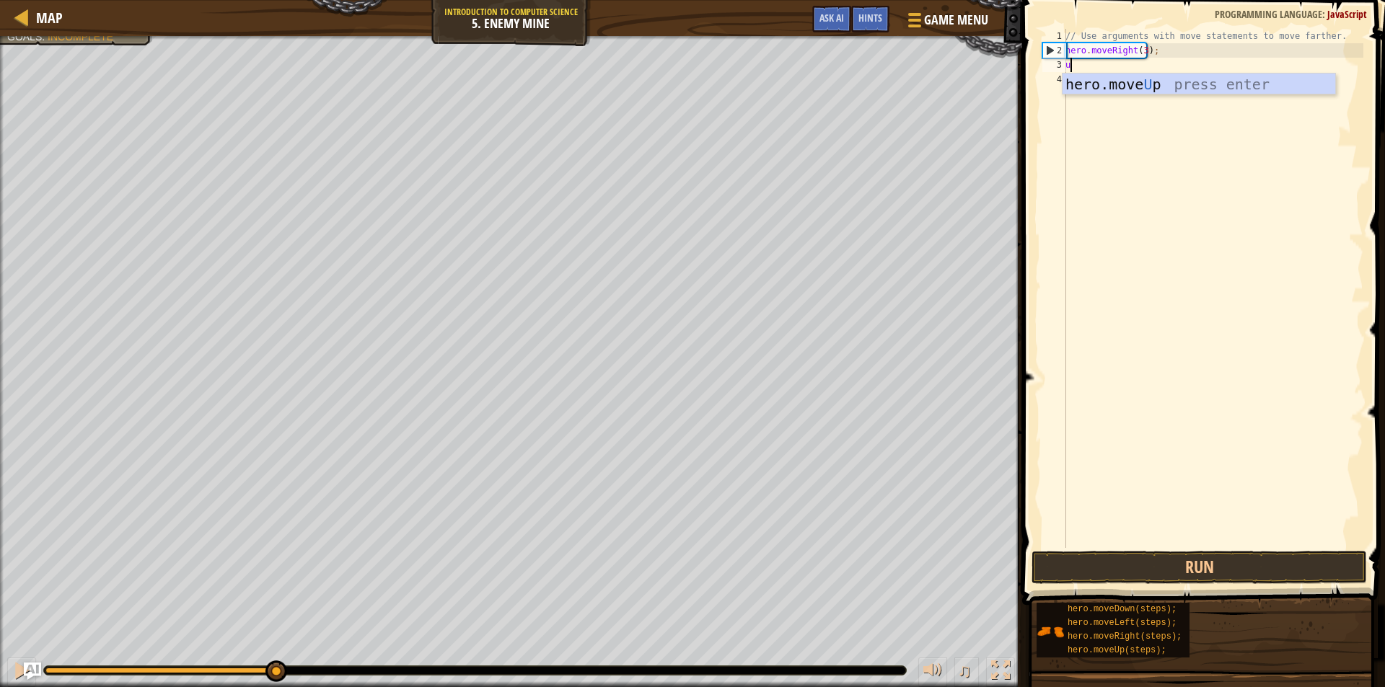
type textarea "up"
drag, startPoint x: 1127, startPoint y: 79, endPoint x: 1146, endPoint y: 76, distance: 19.7
click at [1129, 82] on div "hero.move Up press enter" at bounding box center [1199, 106] width 273 height 65
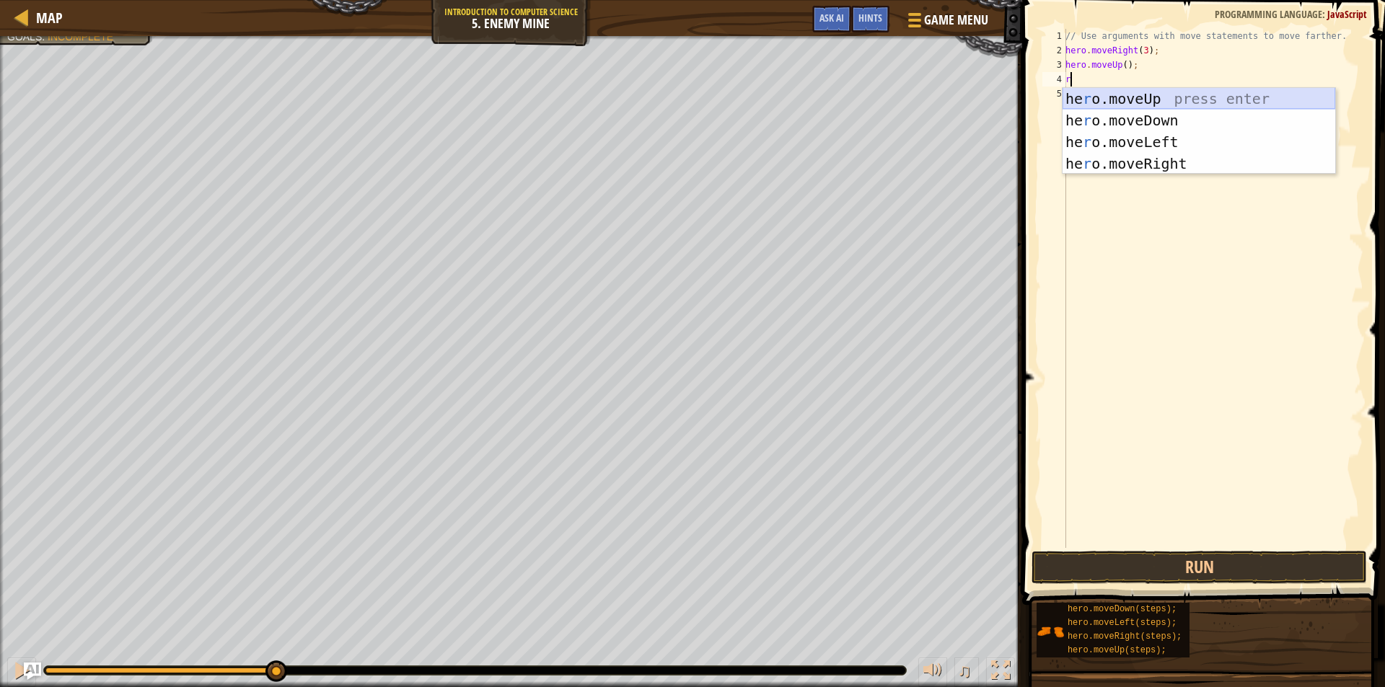
type textarea "ri"
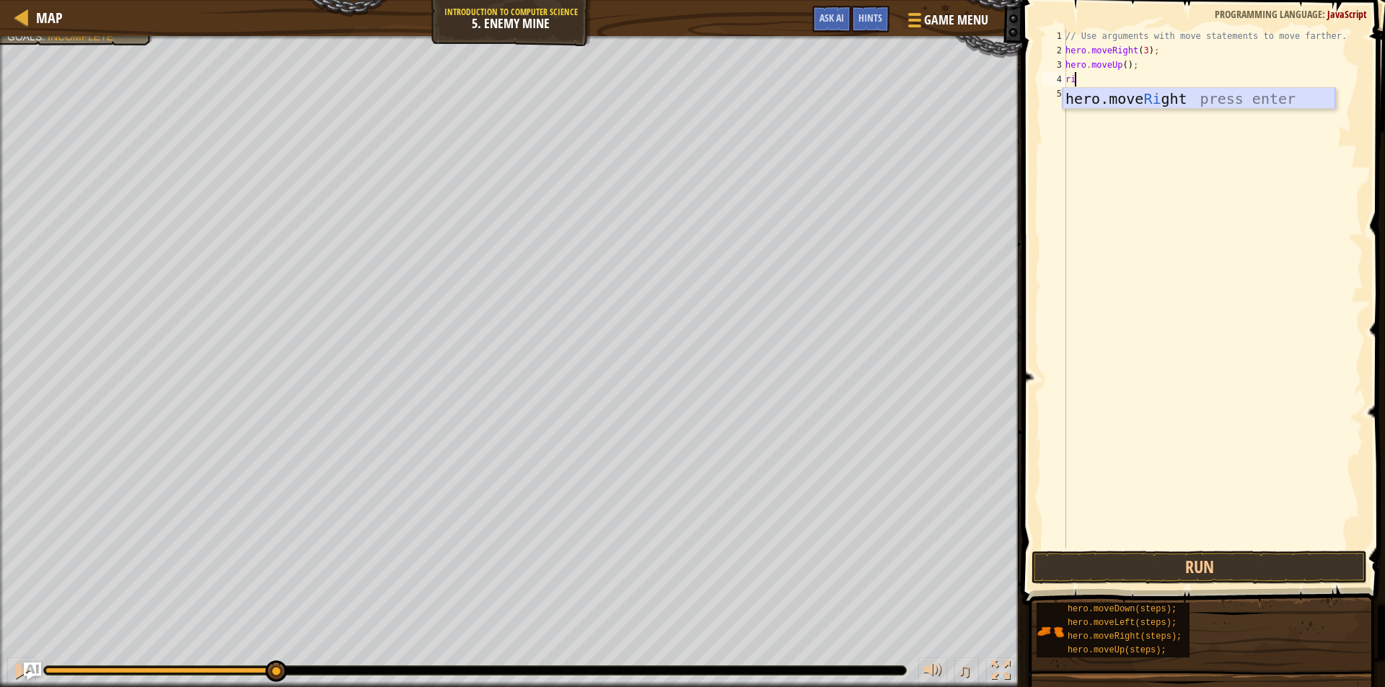
click at [1160, 95] on div "hero.move Ri ght press enter" at bounding box center [1199, 120] width 273 height 65
type textarea "down"
click at [1140, 110] on div "hero.move Down press enter" at bounding box center [1199, 134] width 273 height 65
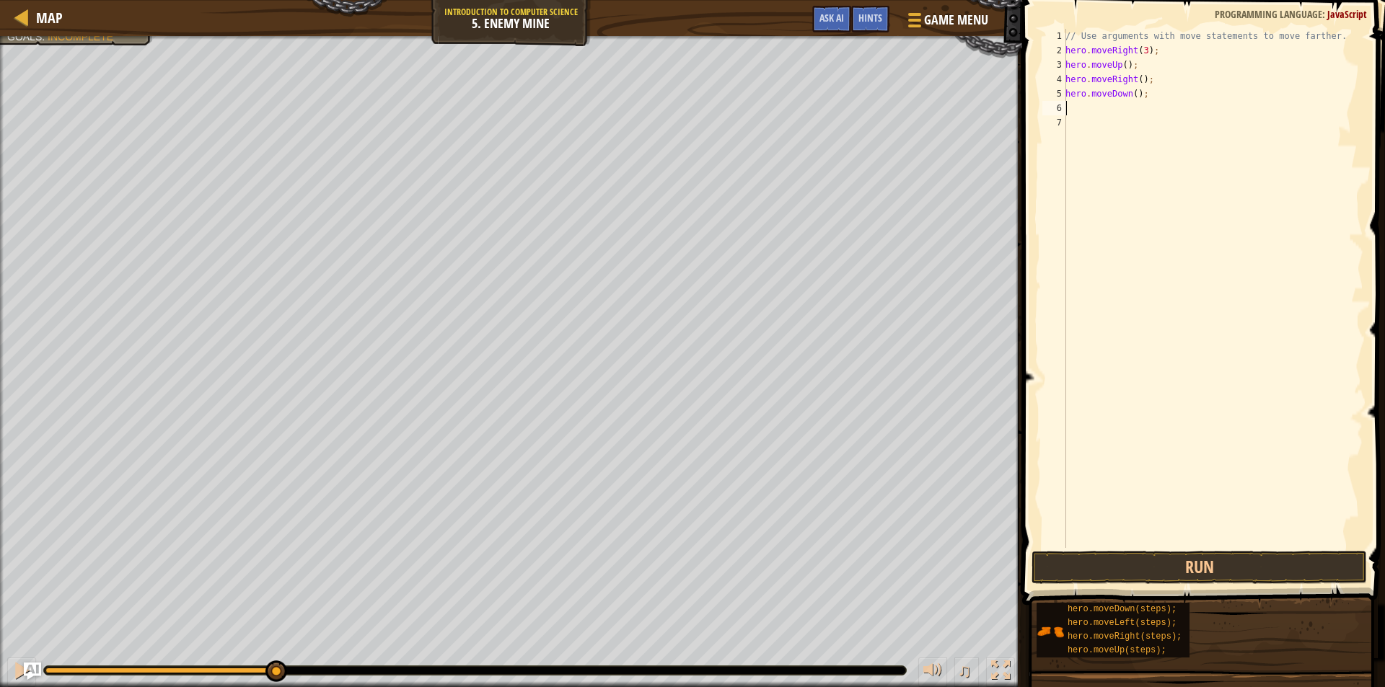
click at [1133, 96] on div "// Use arguments with move statements to move farther. hero . moveRight ( 3 ) ;…" at bounding box center [1213, 303] width 301 height 548
type textarea "hero.moveDown(3);"
click at [1178, 557] on button "Run" at bounding box center [1199, 567] width 335 height 33
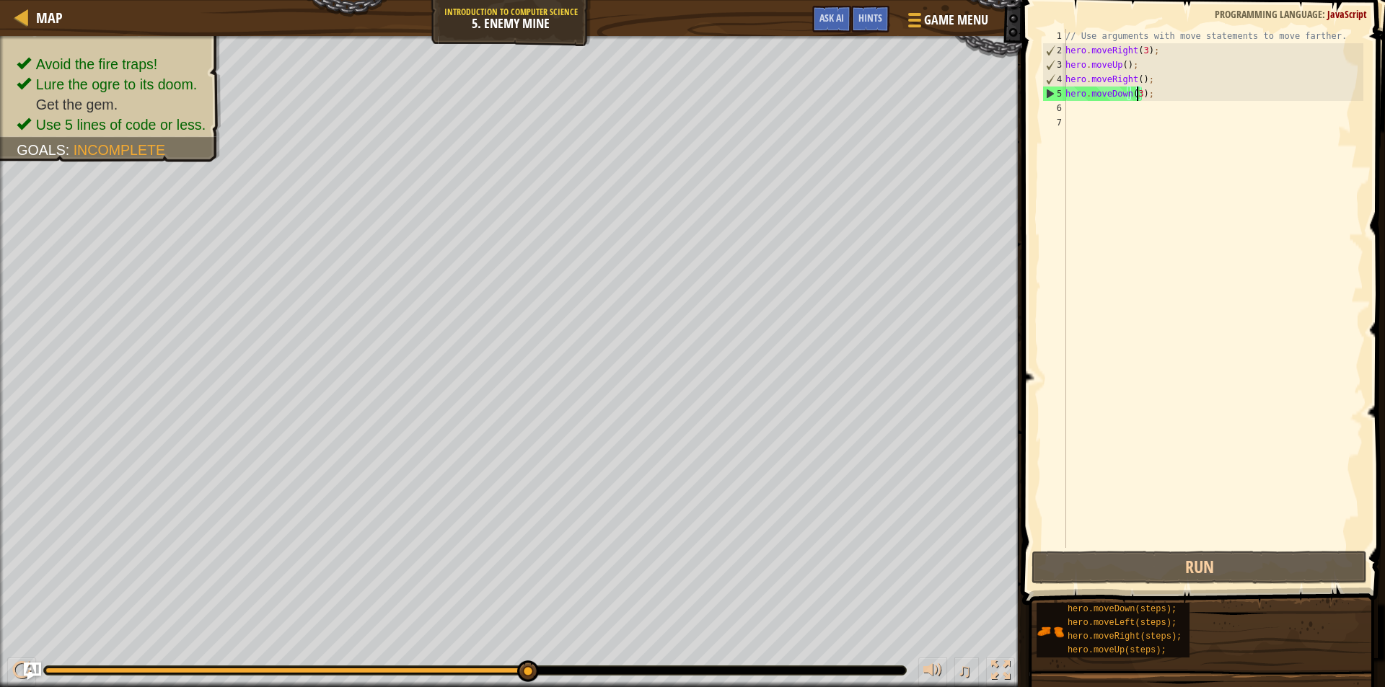
click at [1111, 107] on div "// Use arguments with move statements to move farther. hero . moveRight ( 3 ) ;…" at bounding box center [1213, 303] width 301 height 548
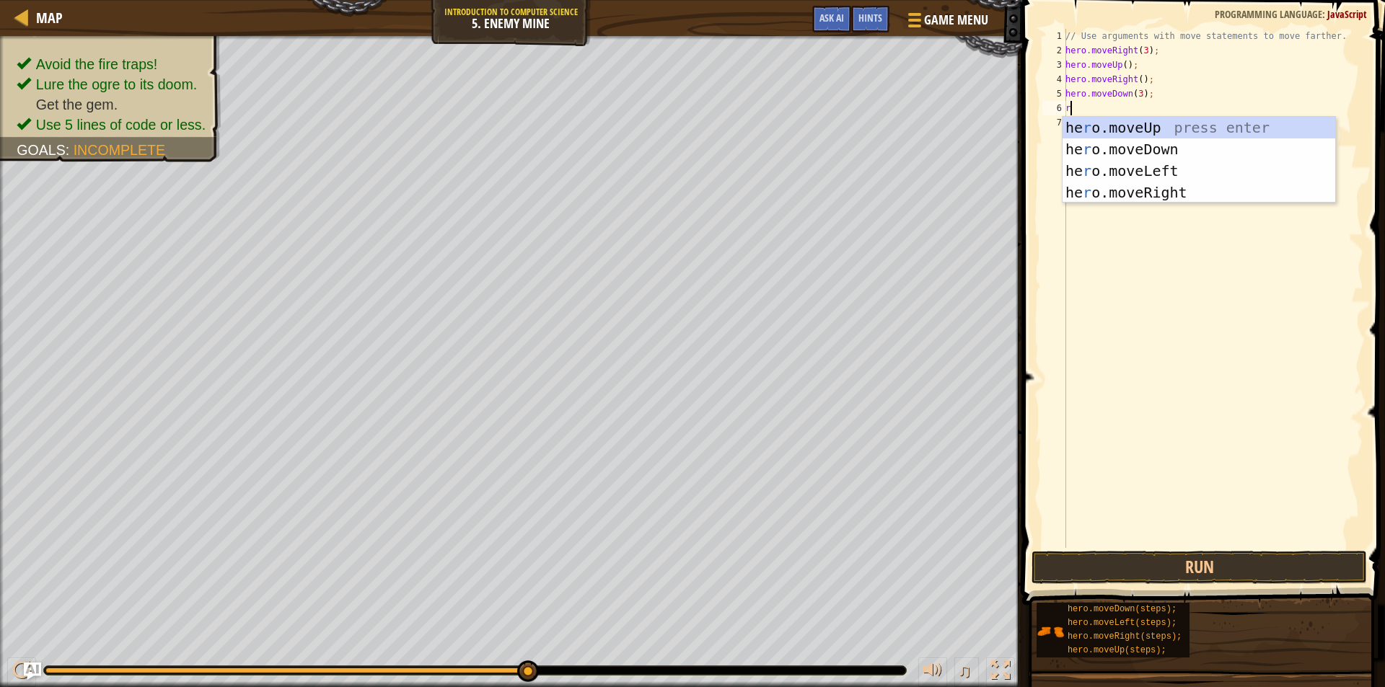
type textarea "ri"
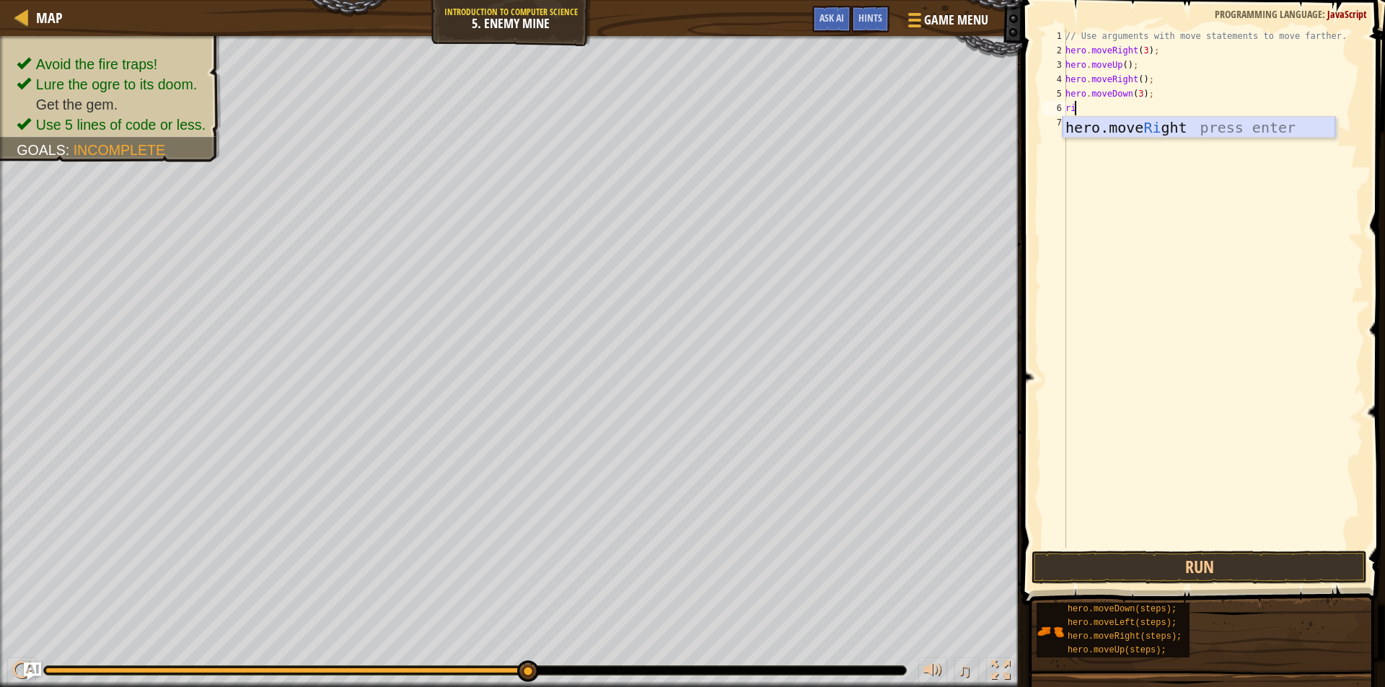
click at [1187, 131] on div "hero.move Ri ght press enter" at bounding box center [1199, 149] width 273 height 65
click at [1137, 109] on div "// Use arguments with move statements to move farther. hero . moveRight ( 3 ) ;…" at bounding box center [1213, 303] width 301 height 548
type textarea "hero.moveRight(2);"
click at [1196, 565] on button "Run" at bounding box center [1199, 567] width 335 height 33
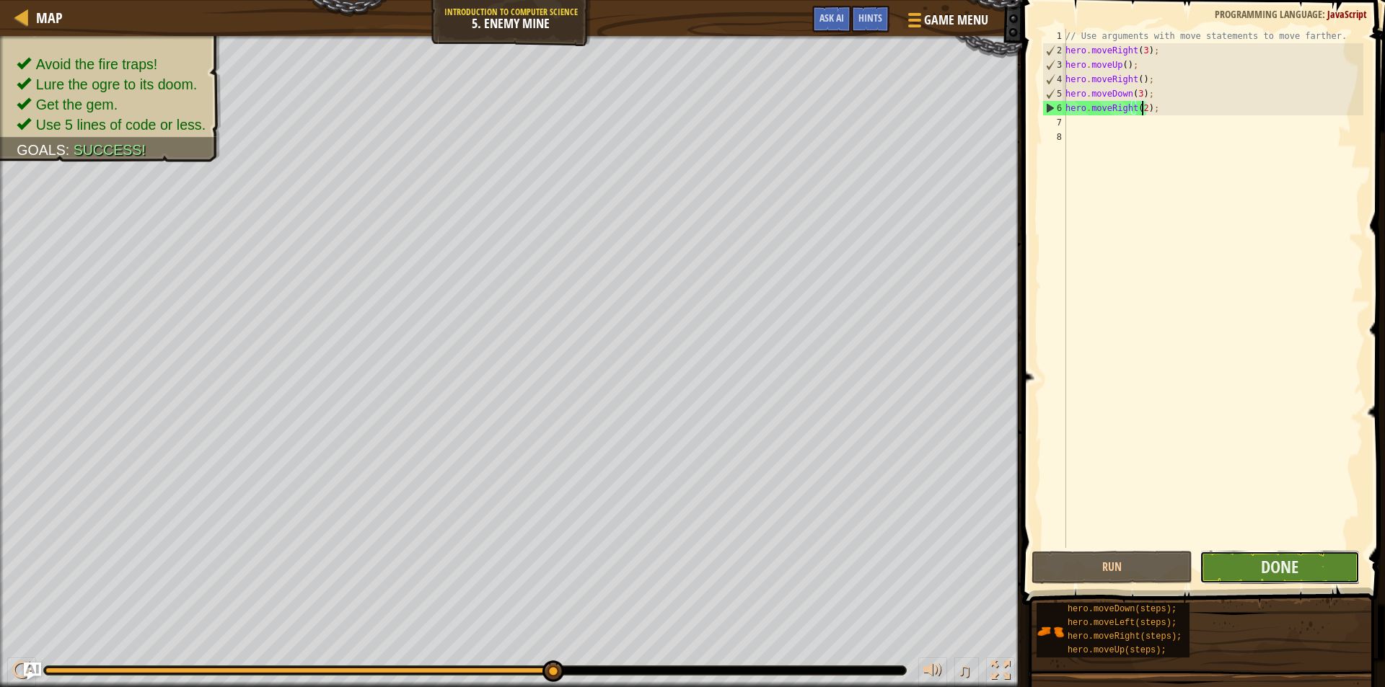
click at [1299, 574] on button "Done" at bounding box center [1280, 567] width 161 height 33
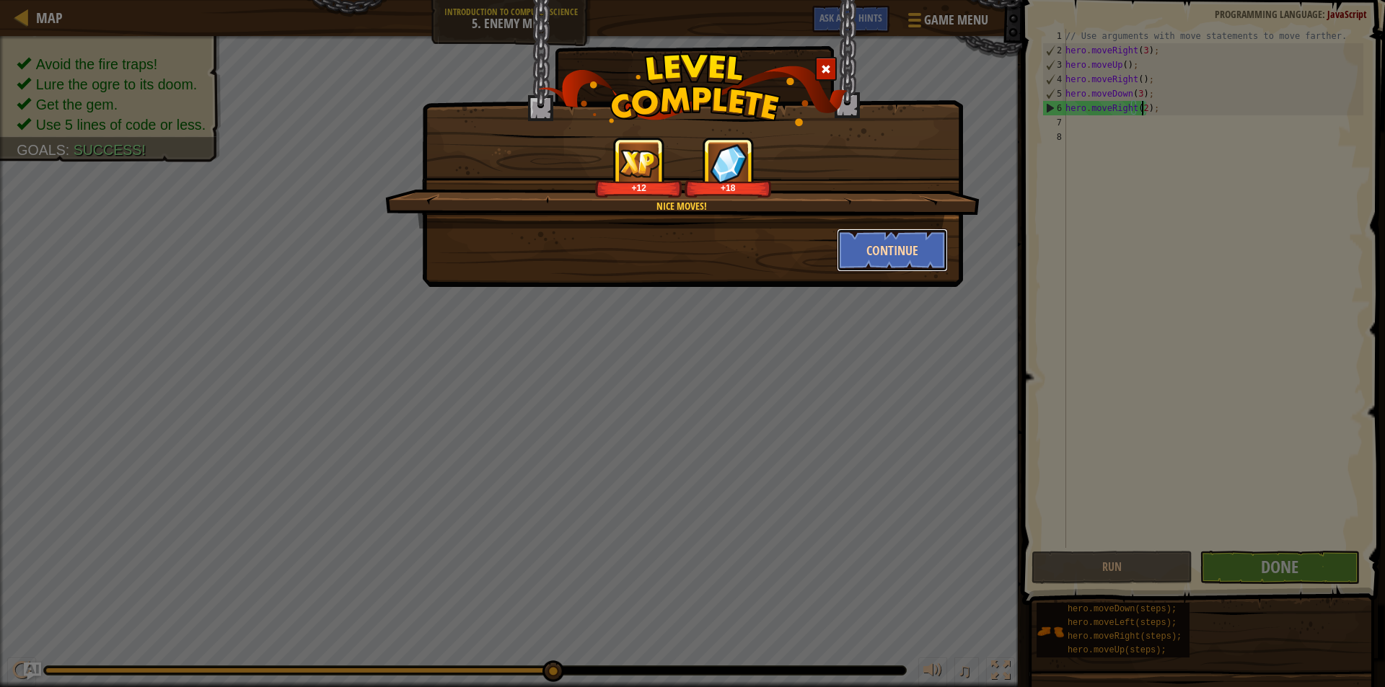
click at [878, 250] on button "Continue" at bounding box center [893, 250] width 112 height 43
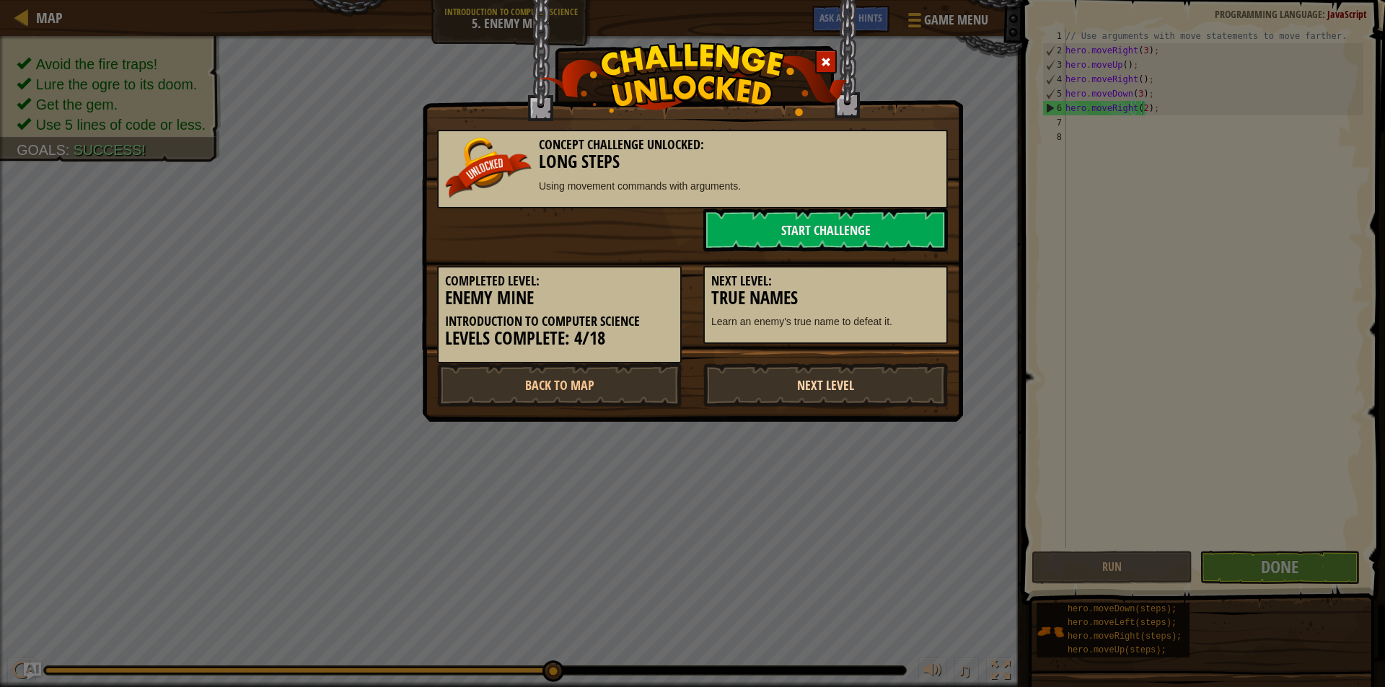
click at [844, 388] on link "Next Level" at bounding box center [825, 385] width 245 height 43
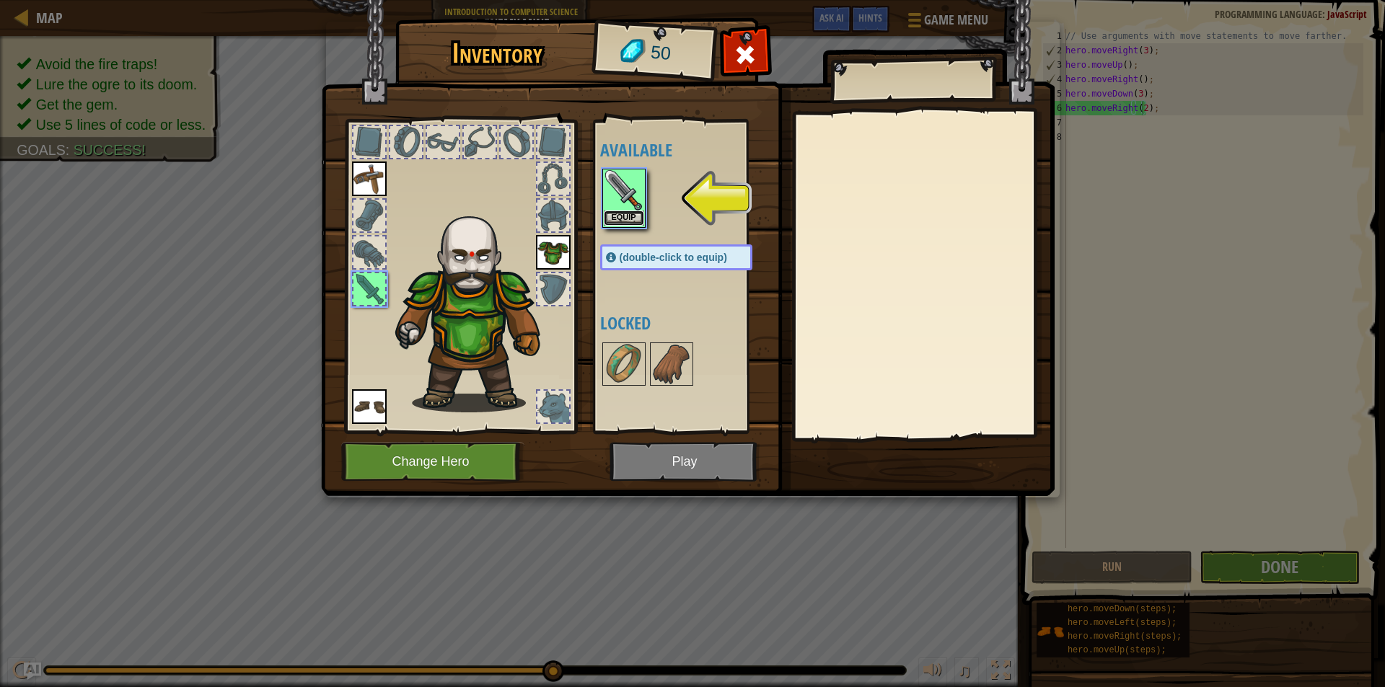
click at [618, 221] on button "Equip" at bounding box center [624, 218] width 40 height 15
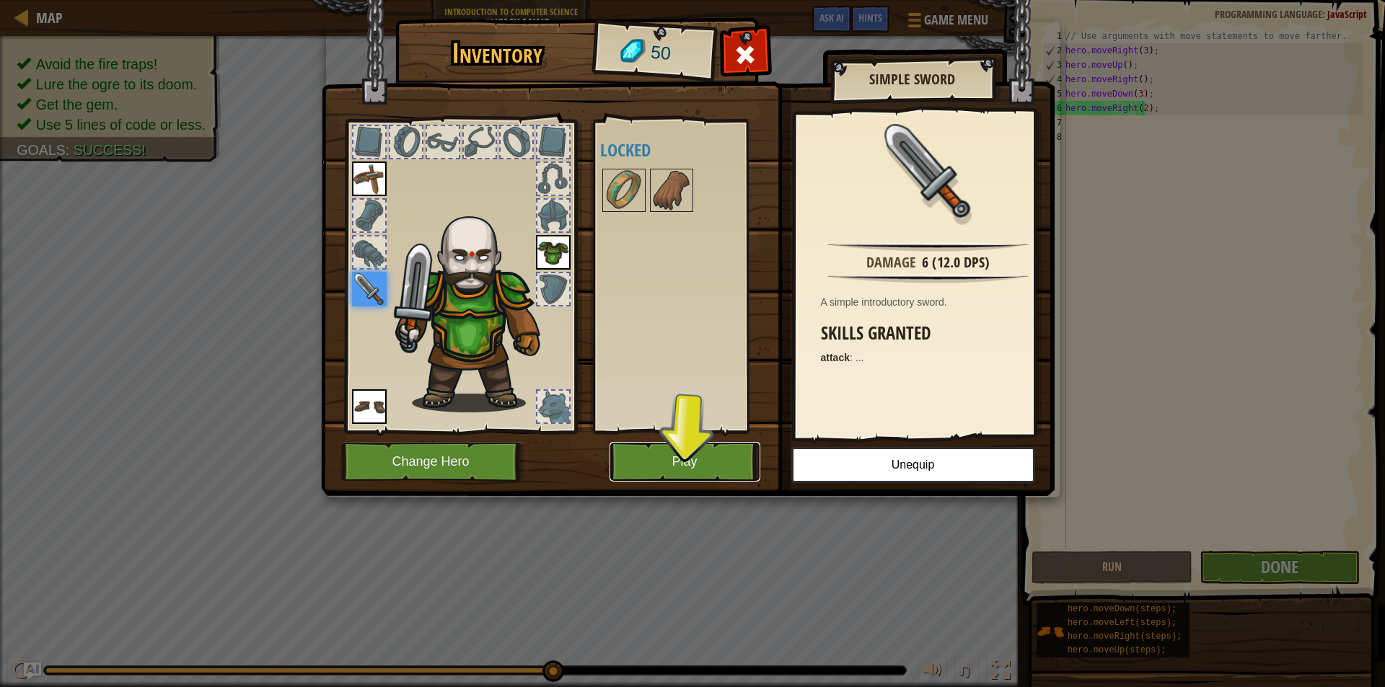
click at [662, 466] on button "Play" at bounding box center [685, 462] width 151 height 40
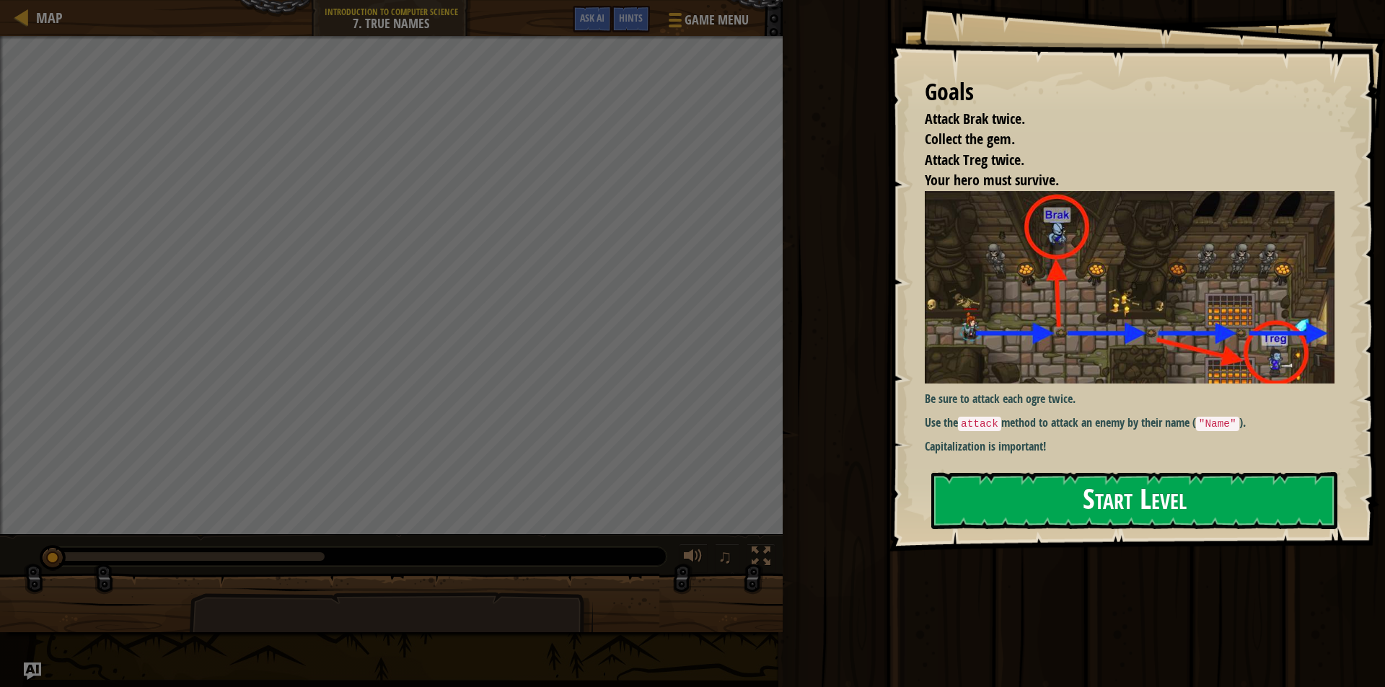
click at [1120, 496] on button "Start Level" at bounding box center [1134, 501] width 406 height 57
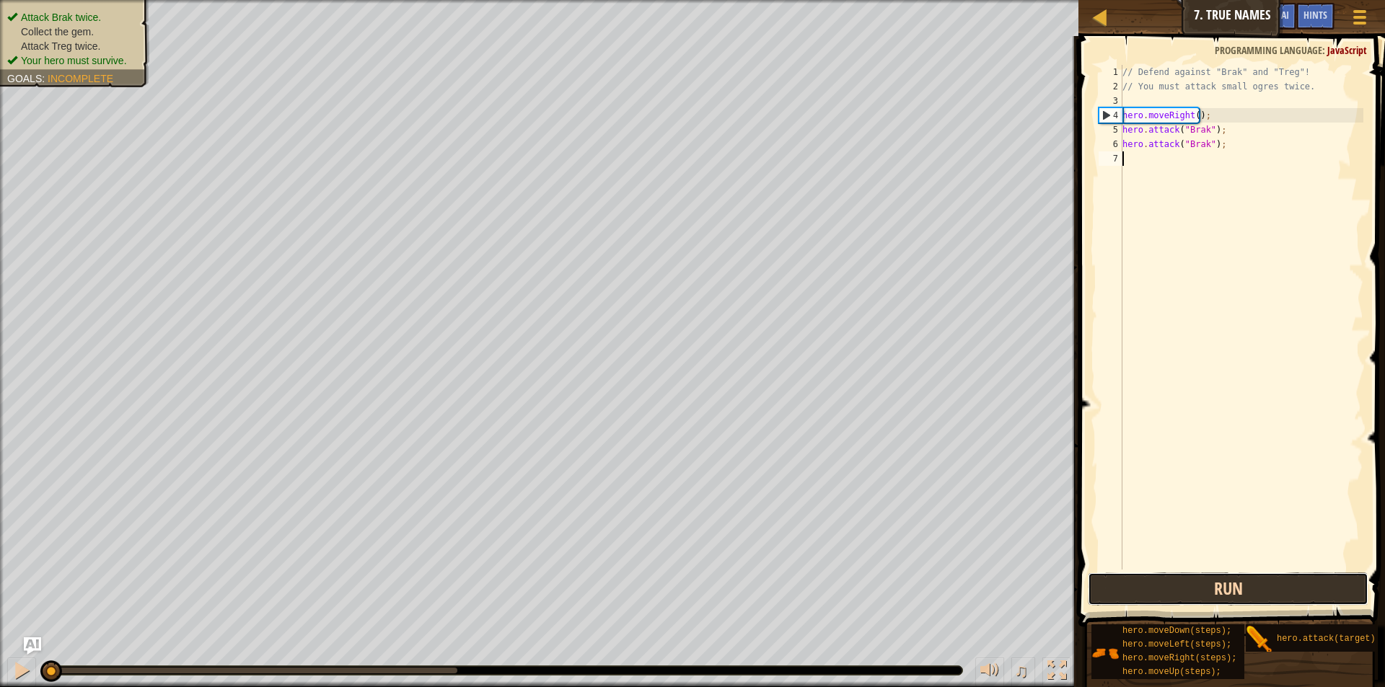
click at [1273, 582] on button "Run" at bounding box center [1228, 589] width 281 height 33
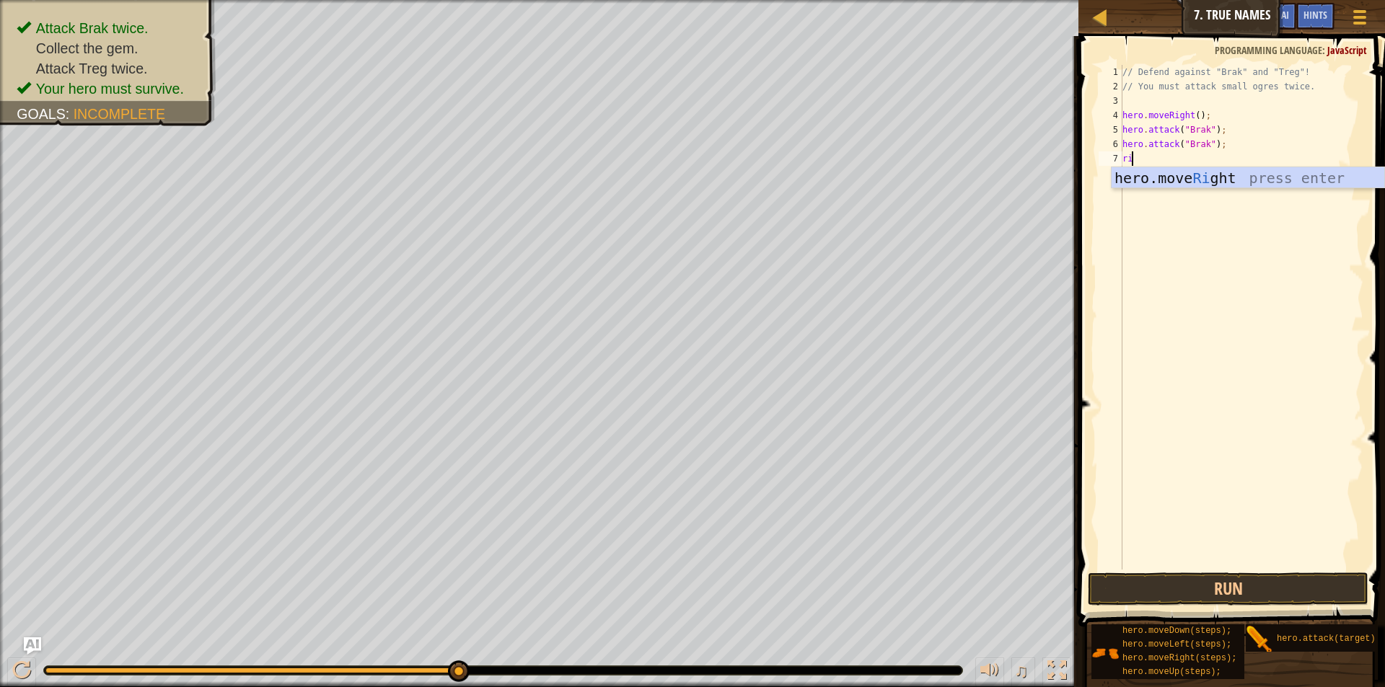
scroll to position [6, 1]
type textarea "righ"
click at [1260, 170] on div "hero.move Righ t press enter" at bounding box center [1248, 199] width 273 height 65
click at [1237, 593] on button "Run" at bounding box center [1228, 589] width 281 height 33
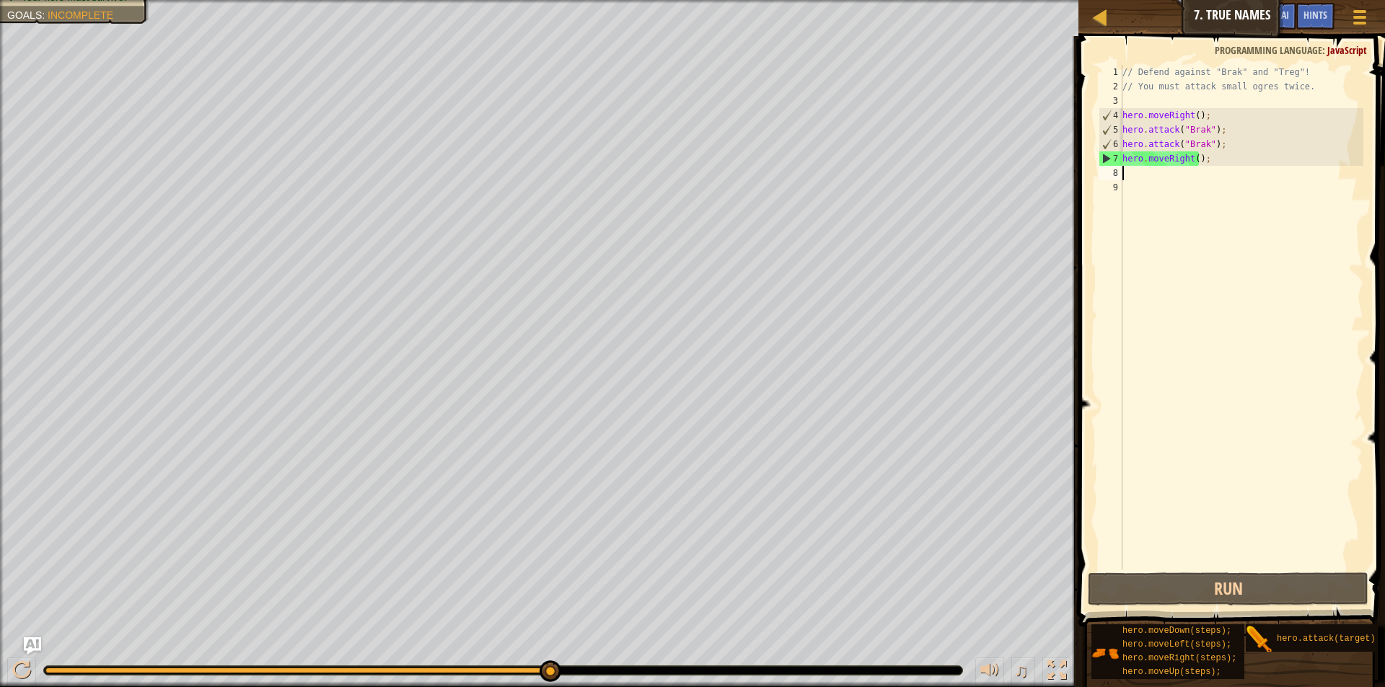
click at [1165, 183] on div "// Defend against "Brak" and "Treg"! // You must attack small ogres twice. hero…" at bounding box center [1242, 332] width 244 height 534
click at [1151, 177] on div "// Defend against "Brak" and "Treg"! // You must attack small ogres twice. hero…" at bounding box center [1242, 332] width 244 height 534
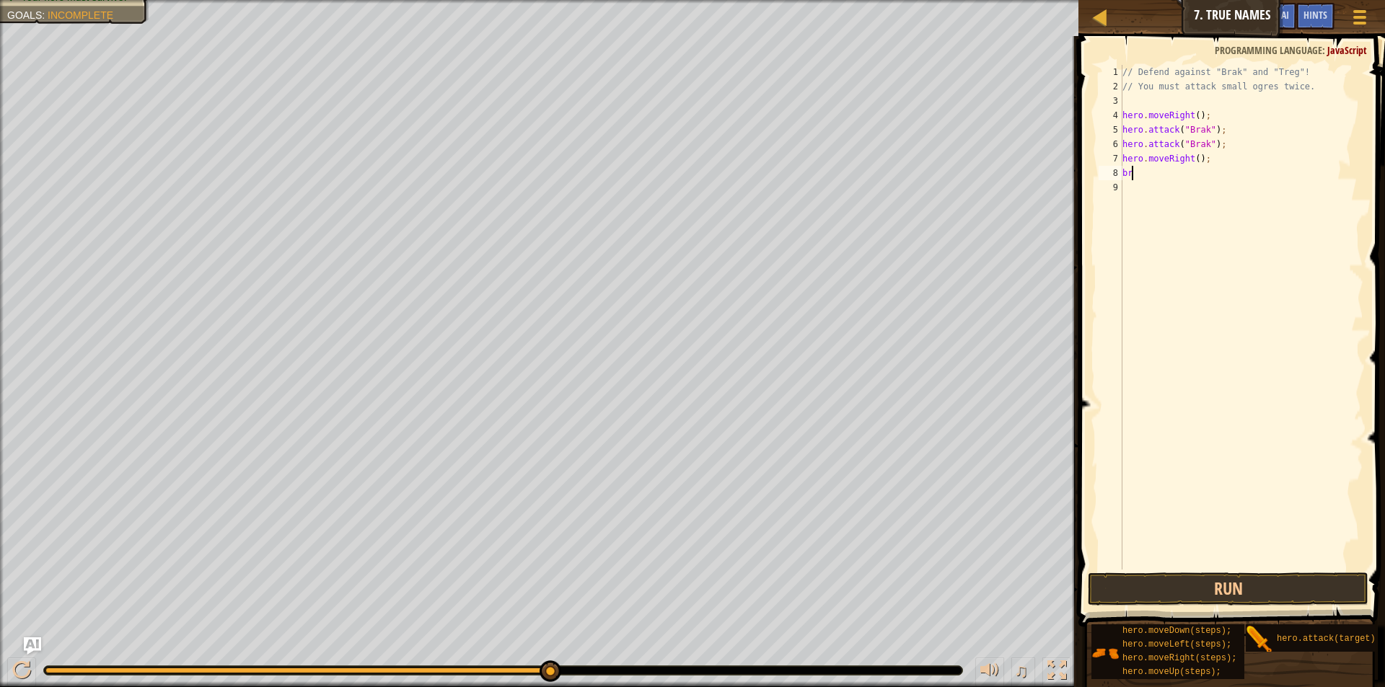
type textarea "b"
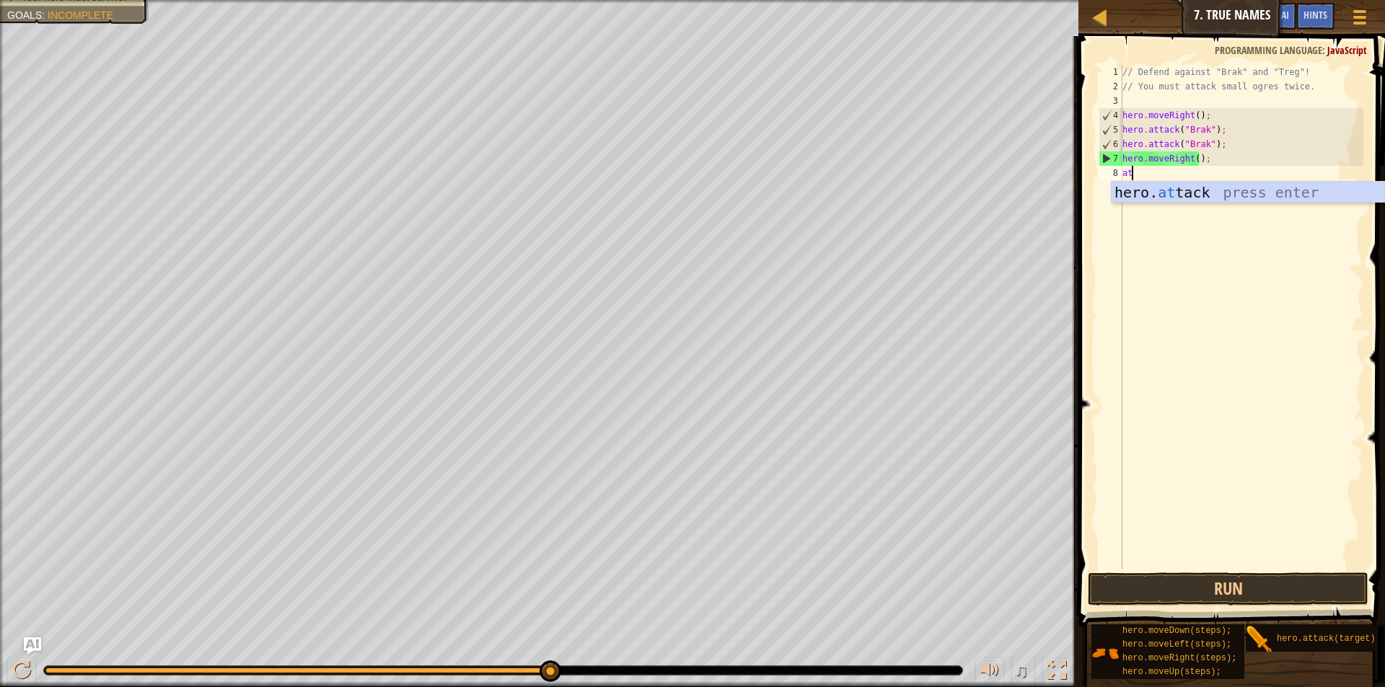
scroll to position [6, 1]
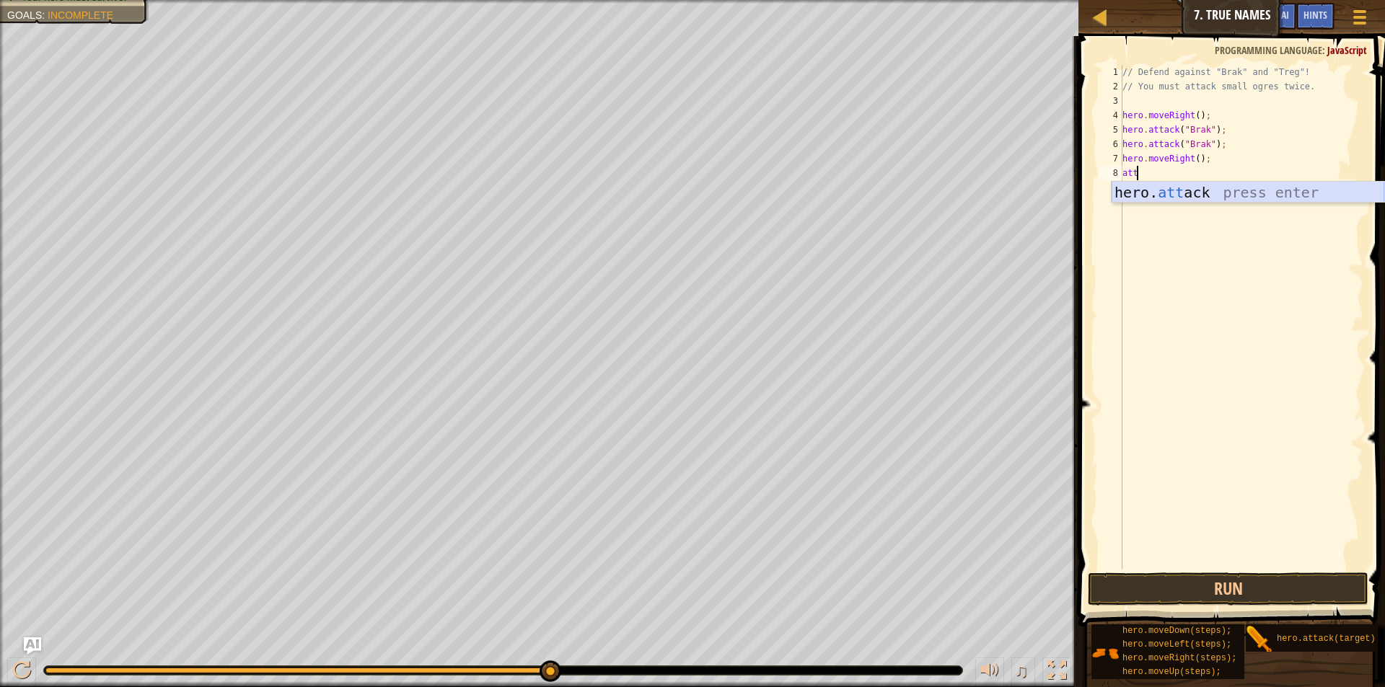
click at [1218, 198] on div "hero. att ack press enter" at bounding box center [1248, 214] width 273 height 65
click at [1247, 576] on button "Run" at bounding box center [1228, 589] width 281 height 33
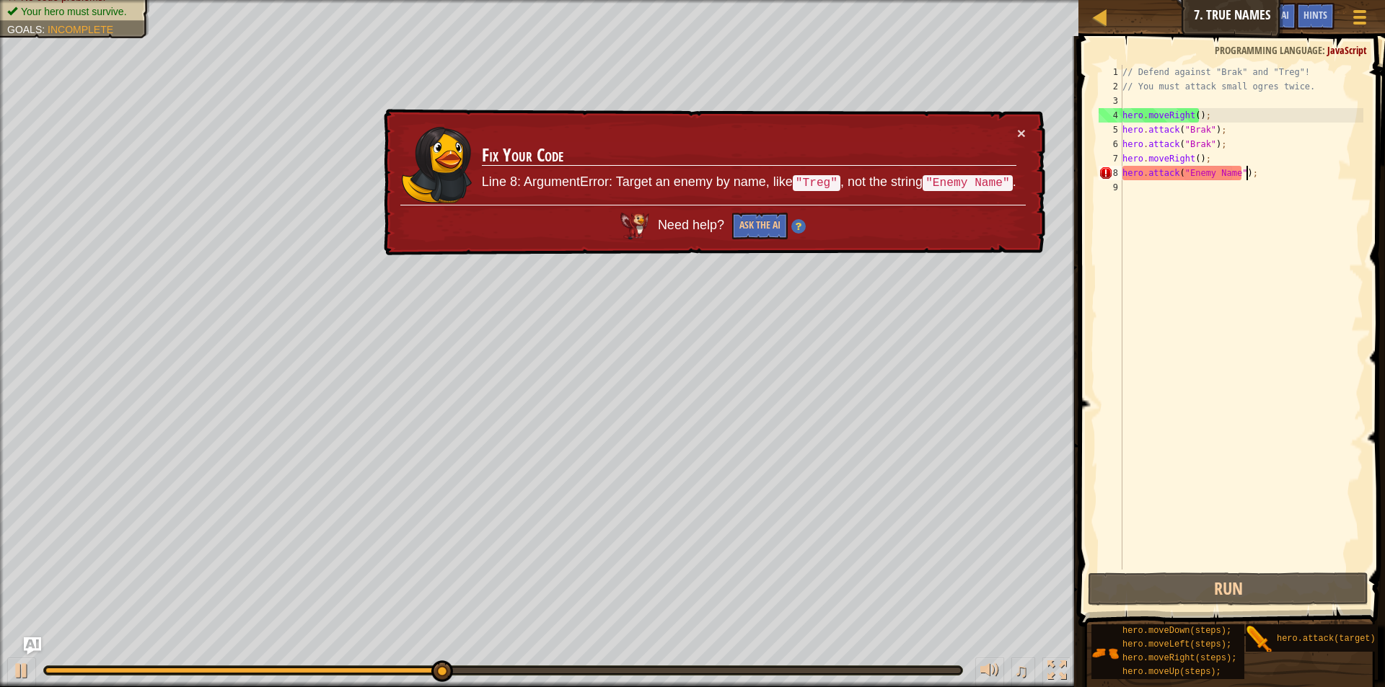
click at [1254, 178] on div "// Defend against "Brak" and "Treg"! // You must attack small ogres twice. hero…" at bounding box center [1242, 332] width 244 height 534
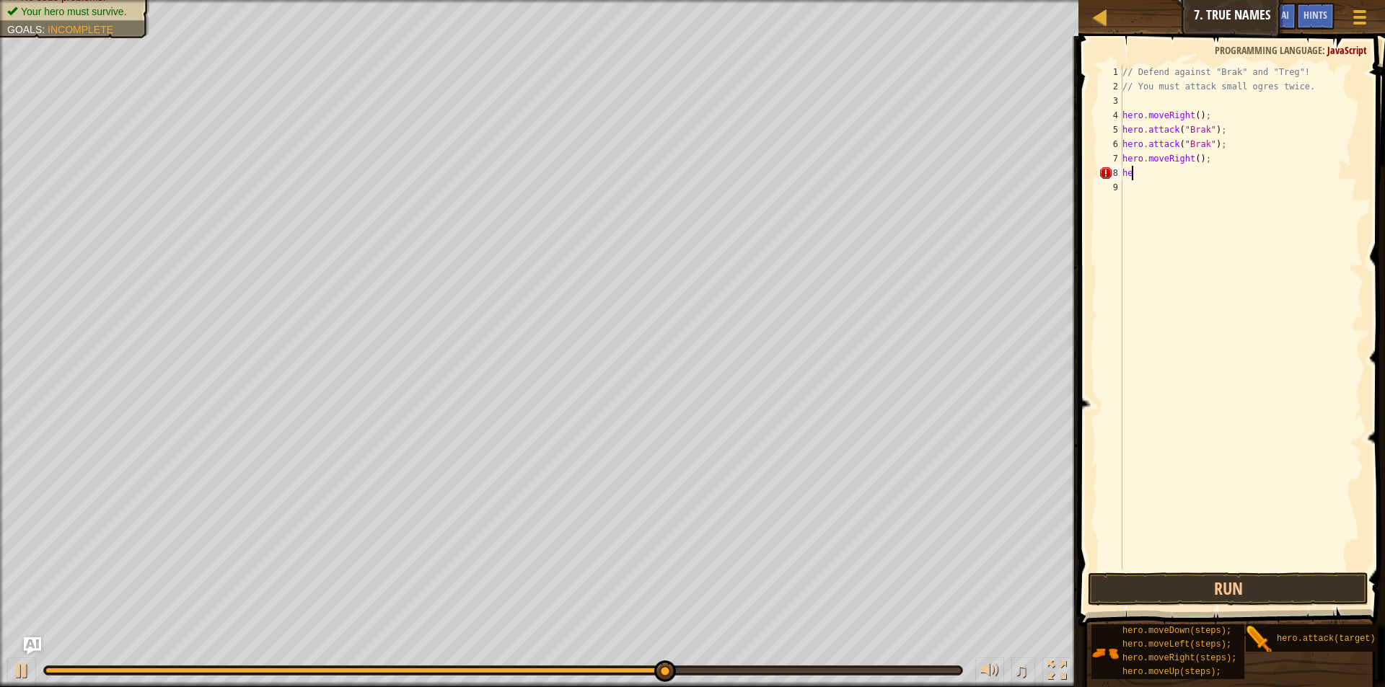
scroll to position [6, 0]
type textarea "h"
click at [1194, 157] on div "// Defend against "Brak" and "Treg"! // You must attack small ogres twice. hero…" at bounding box center [1242, 332] width 244 height 534
type textarea "hero.moveRight(2);"
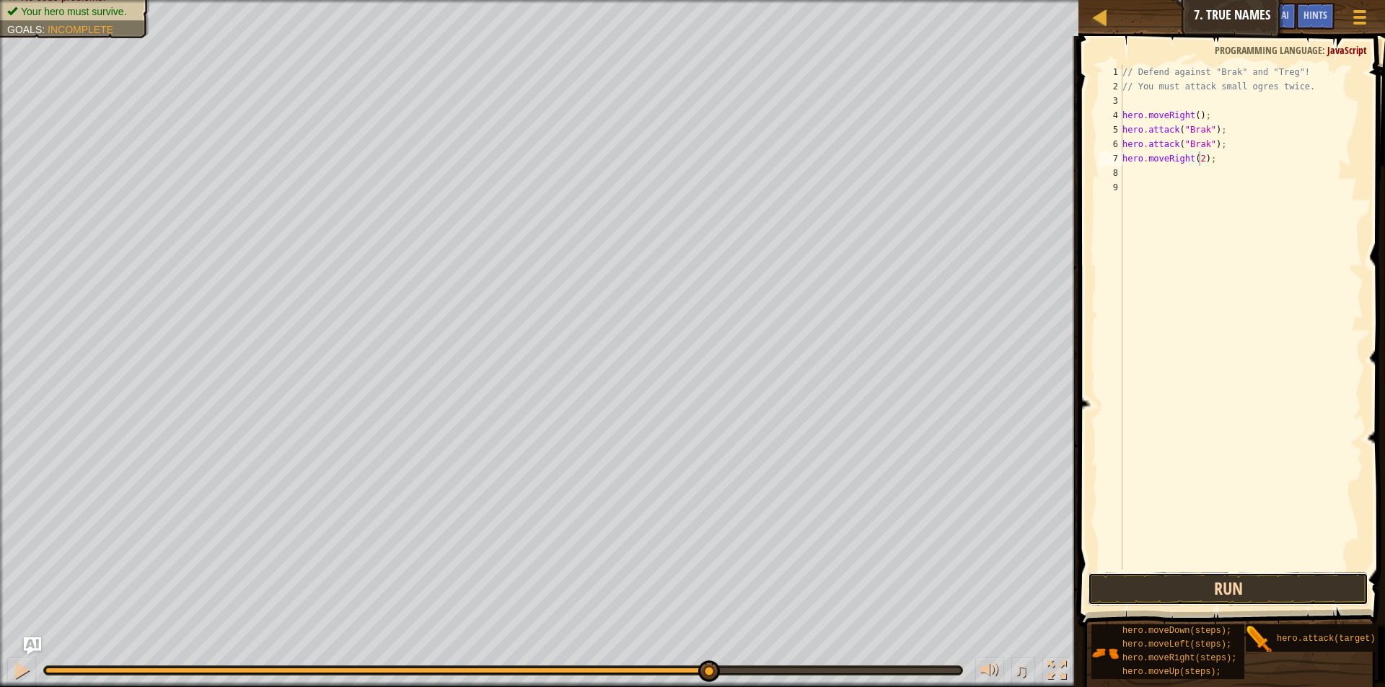
click at [1284, 592] on button "Run" at bounding box center [1228, 589] width 281 height 33
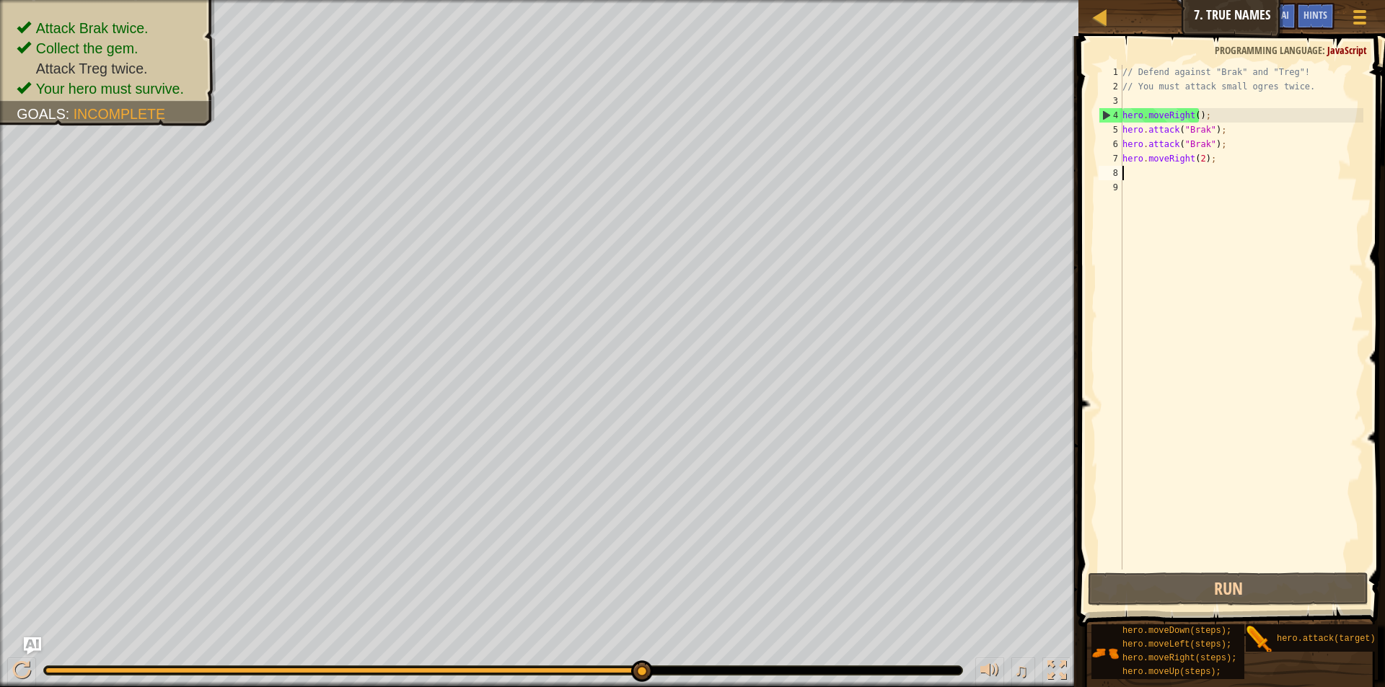
click at [1140, 170] on div "// Defend against "Brak" and "Treg"! // You must attack small ogres twice. hero…" at bounding box center [1242, 332] width 244 height 534
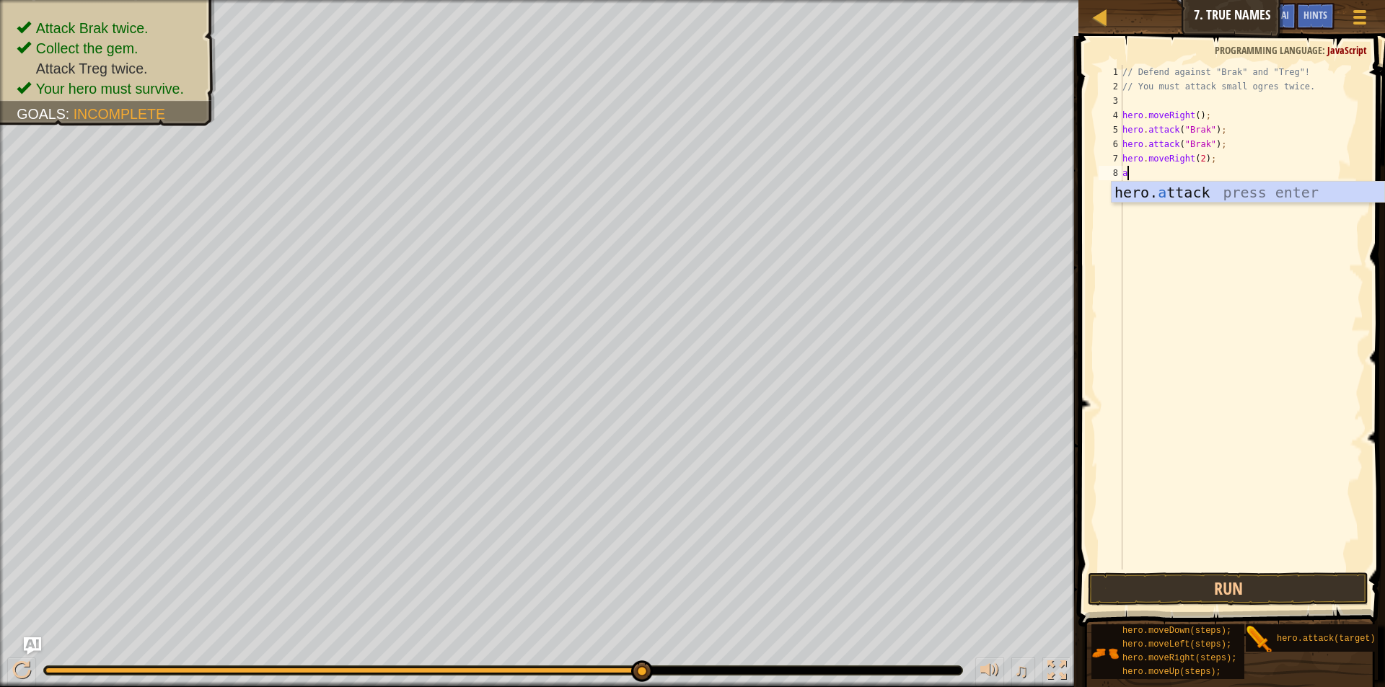
click at [1202, 143] on div "// Defend against "Brak" and "Treg"! // You must attack small ogres twice. hero…" at bounding box center [1242, 332] width 244 height 534
click at [1280, 585] on button "Run" at bounding box center [1228, 589] width 281 height 33
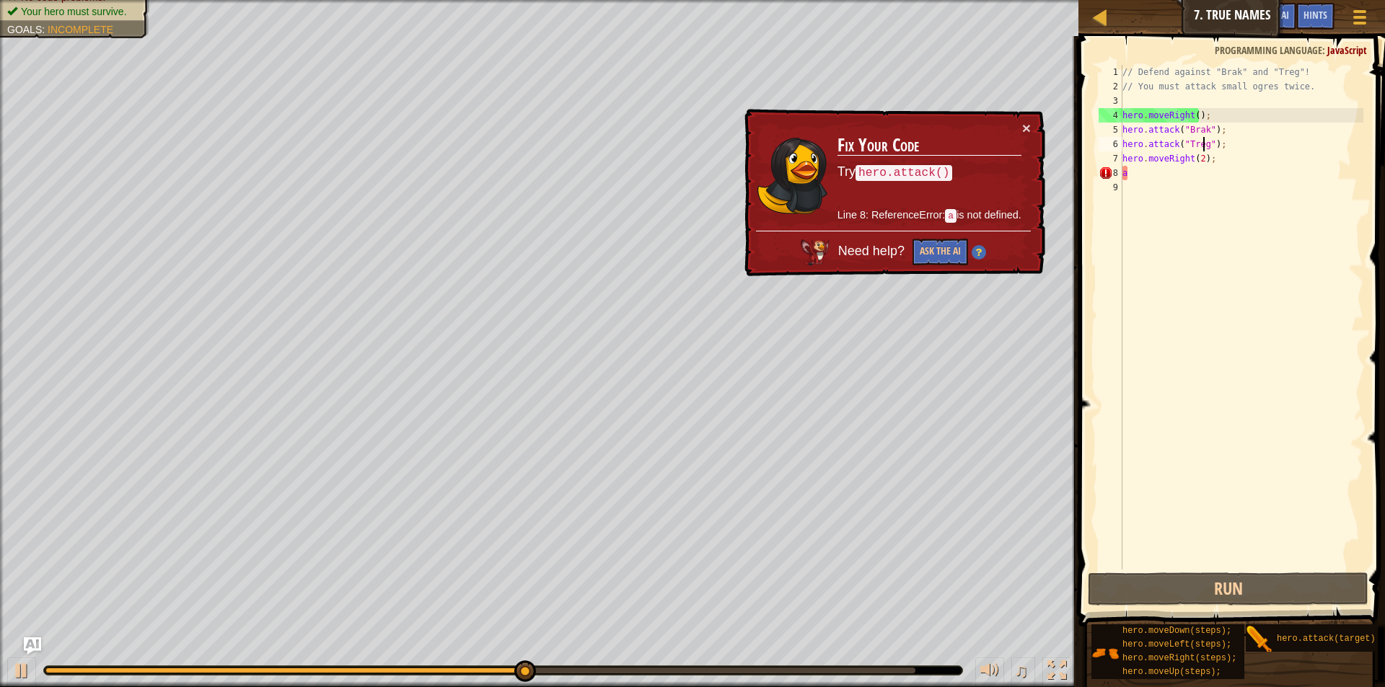
scroll to position [6, 6]
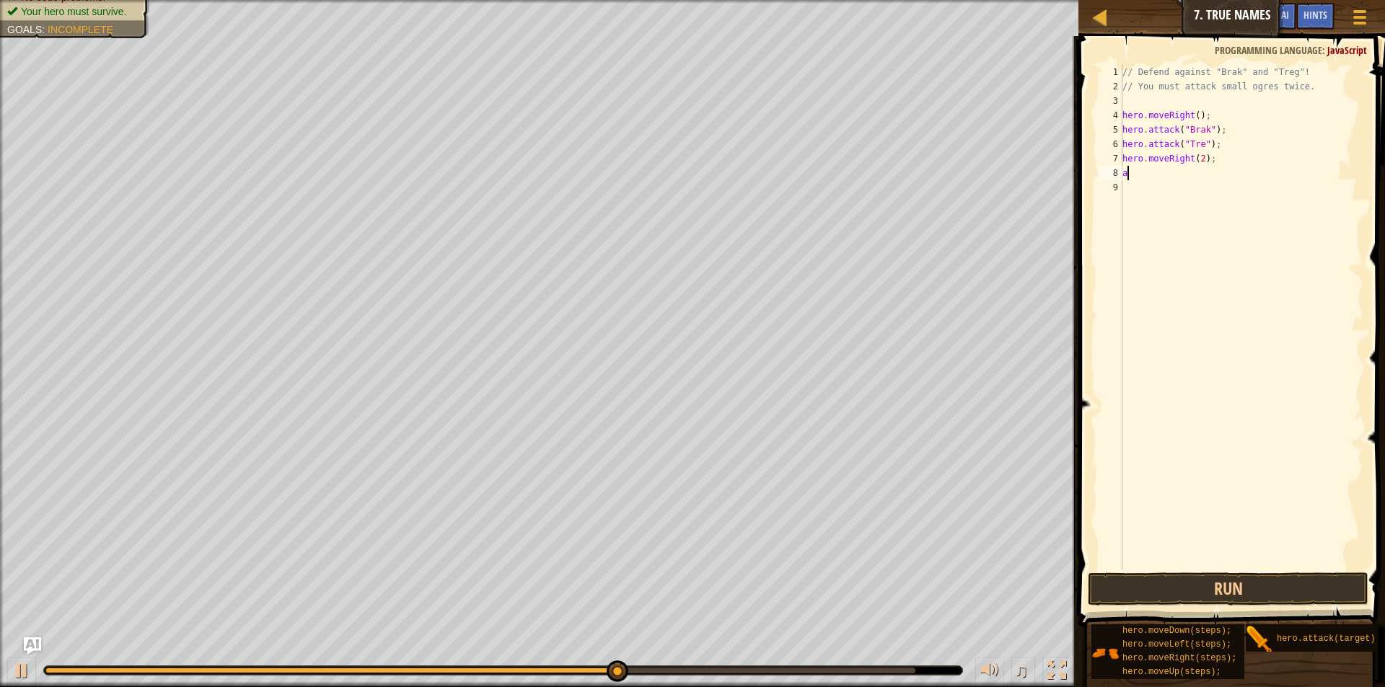
click at [1172, 170] on div "// Defend against "Brak" and "Treg"! // You must attack small ogres twice. hero…" at bounding box center [1242, 332] width 244 height 534
type textarea "a"
click at [1210, 586] on button "Run" at bounding box center [1228, 589] width 281 height 33
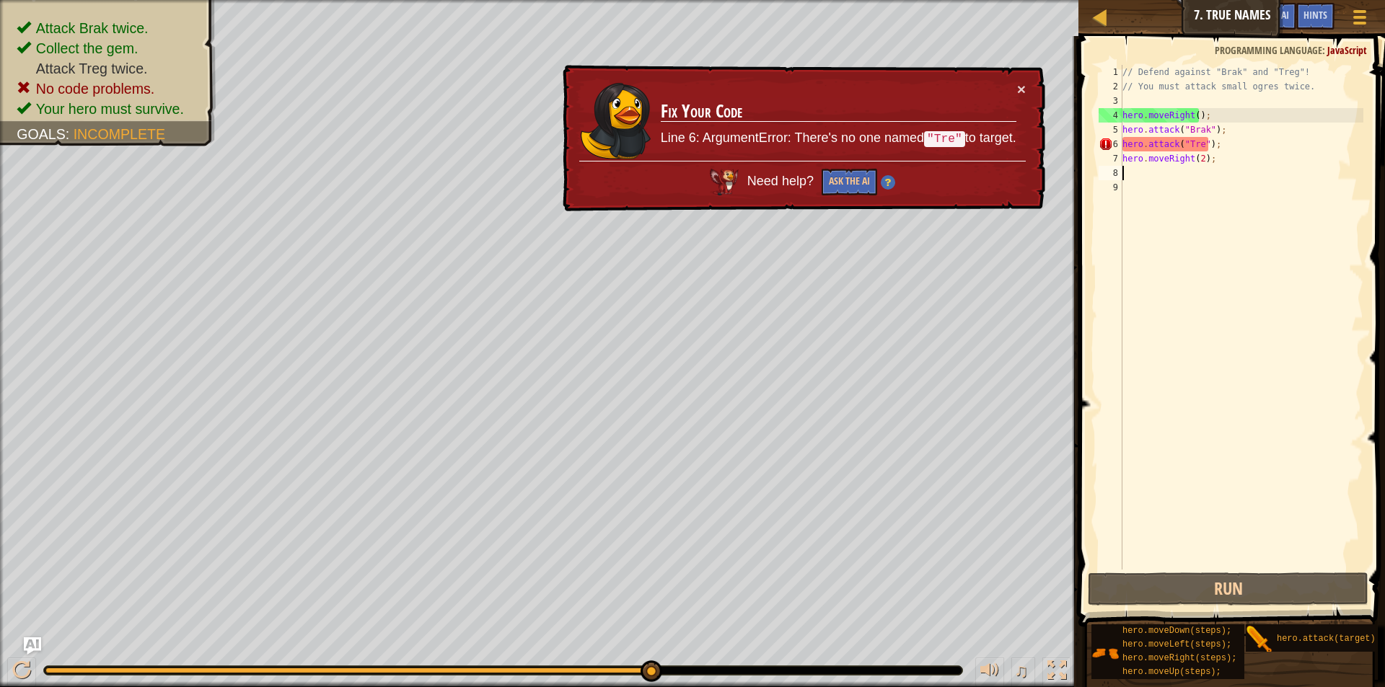
click at [1196, 149] on div "// Defend against "Brak" and "Treg"! // You must attack small ogres twice. hero…" at bounding box center [1242, 332] width 244 height 534
click at [1199, 145] on div "// Defend against "Brak" and "Treg"! // You must attack small ogres twice. hero…" at bounding box center [1242, 332] width 244 height 534
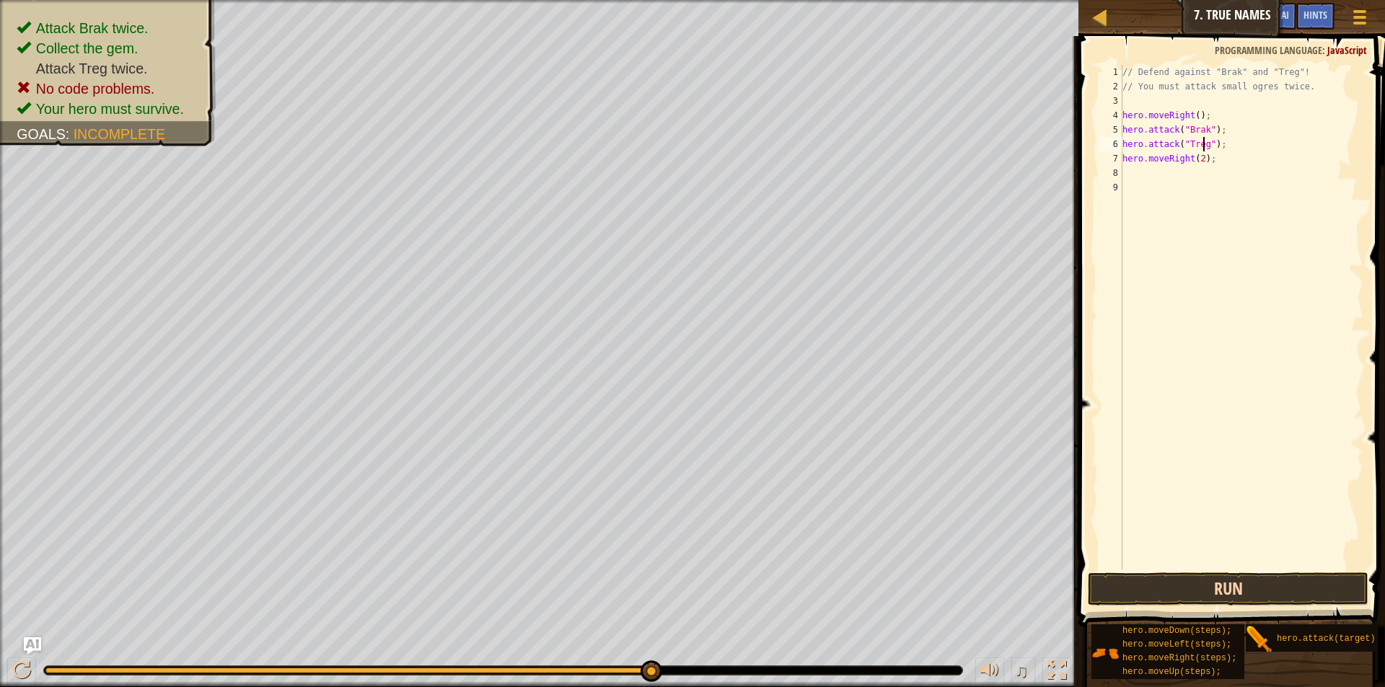
type textarea "hero.attack("Treg");"
click at [1237, 598] on button "Run" at bounding box center [1228, 589] width 281 height 33
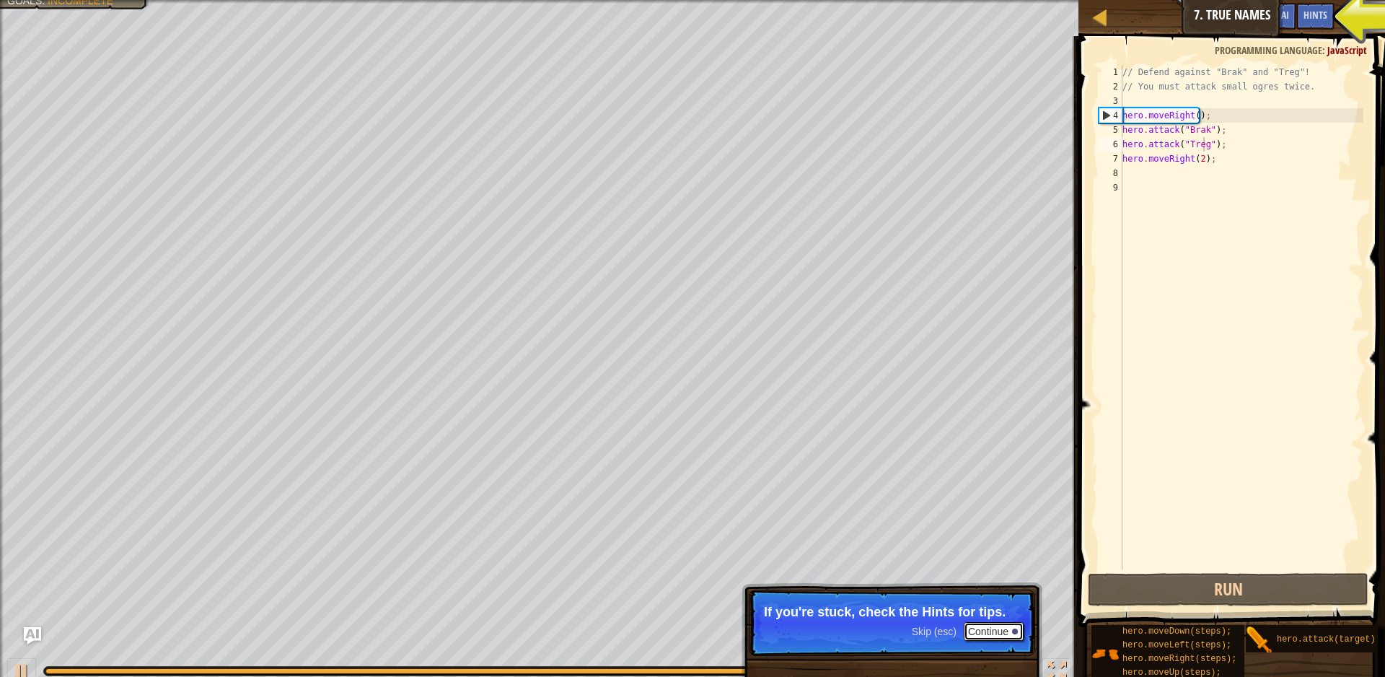
click at [975, 631] on button "Continue" at bounding box center [994, 631] width 60 height 19
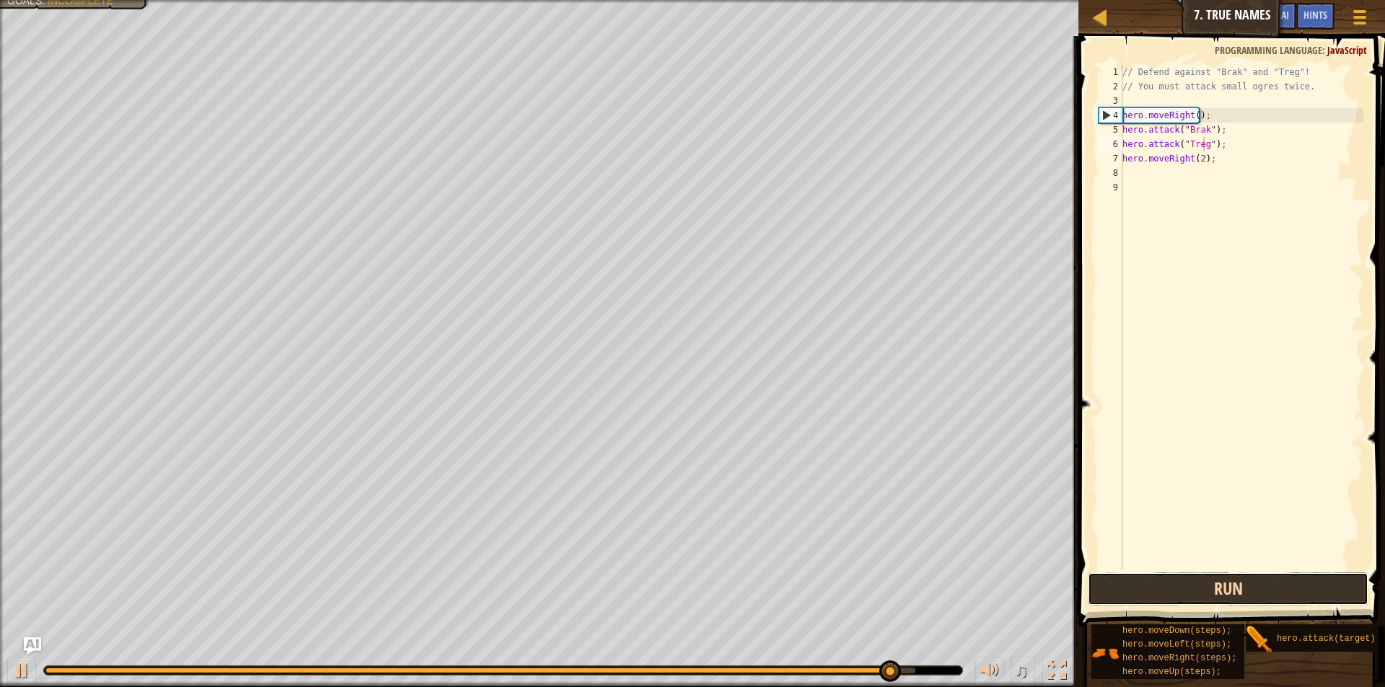
click at [1192, 603] on button "Run" at bounding box center [1228, 589] width 281 height 33
click at [1193, 602] on button "Run" at bounding box center [1228, 589] width 281 height 33
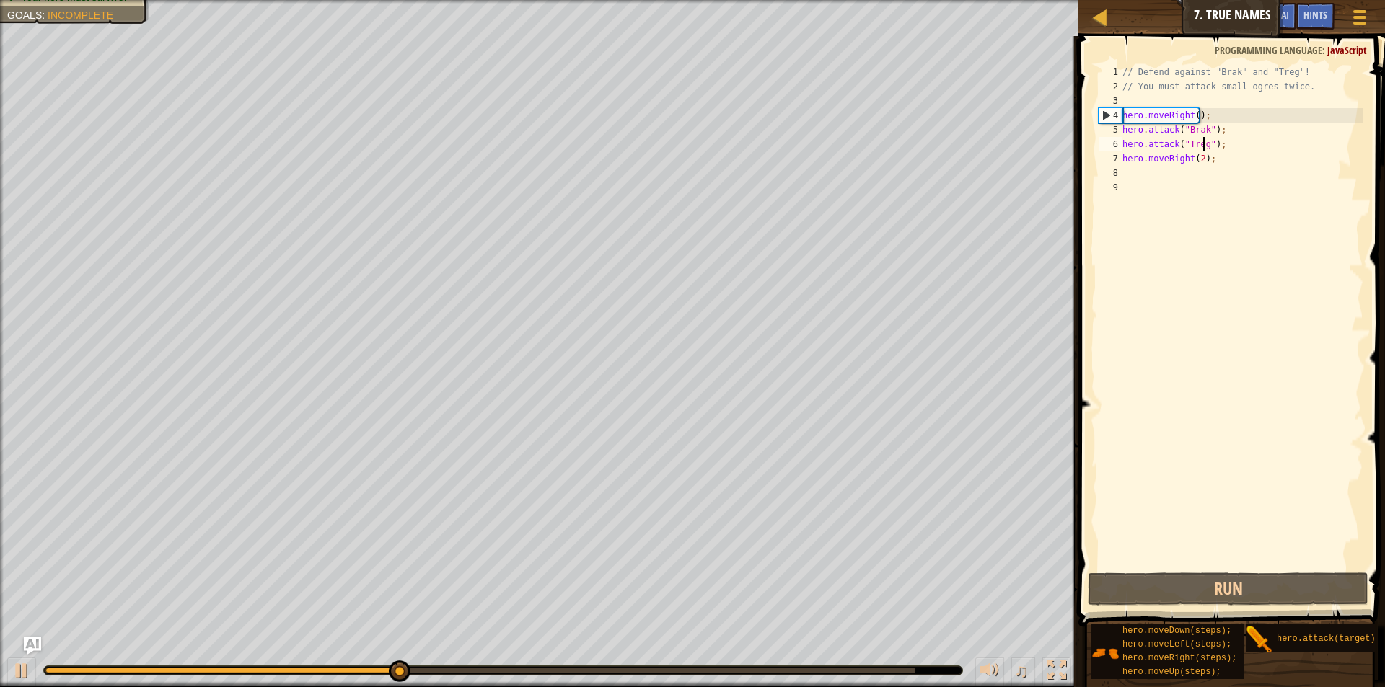
click at [1231, 172] on div "// Defend against "Brak" and "Treg"! // You must attack small ogres twice. hero…" at bounding box center [1242, 332] width 244 height 534
click at [1179, 596] on button "Run" at bounding box center [1228, 589] width 281 height 33
drag, startPoint x: 1198, startPoint y: 162, endPoint x: 1207, endPoint y: 159, distance: 9.1
click at [1198, 161] on div "// Defend against "Brak" and "Treg"! // You must attack small ogres twice. hero…" at bounding box center [1242, 332] width 244 height 534
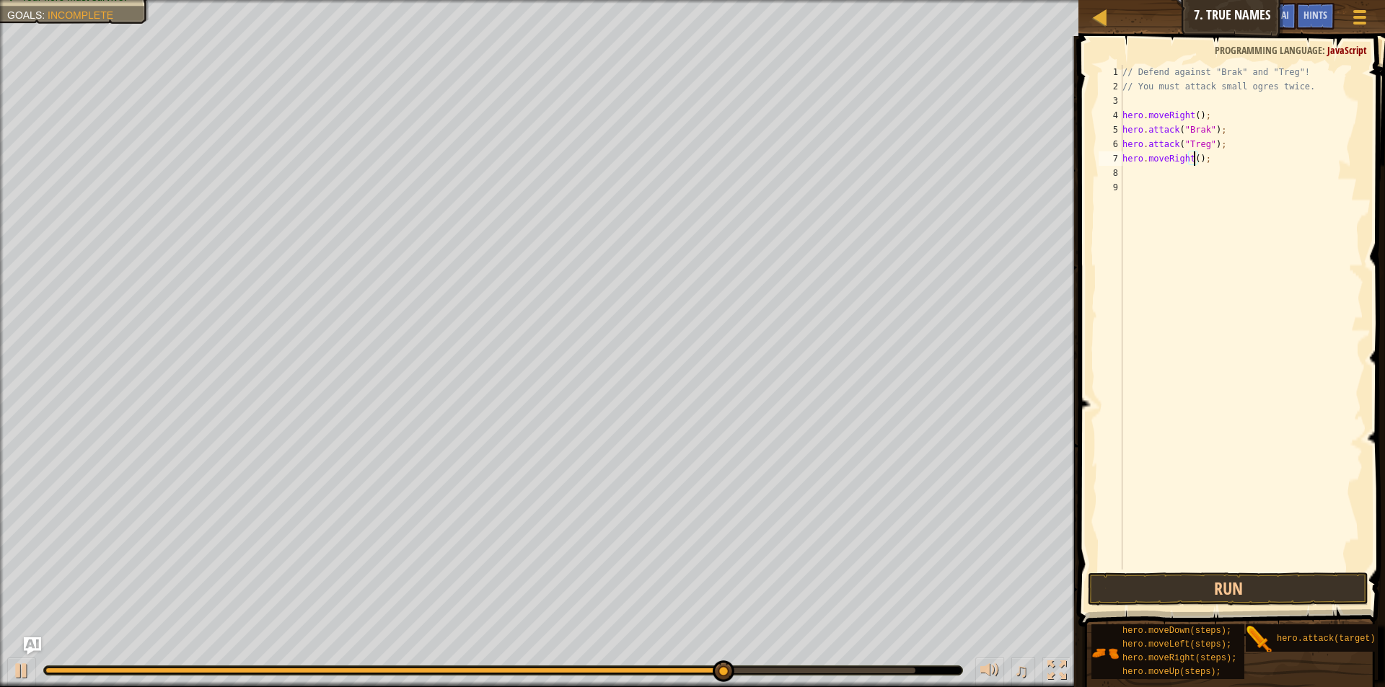
scroll to position [6, 6]
click at [1212, 595] on button "Run" at bounding box center [1228, 589] width 281 height 33
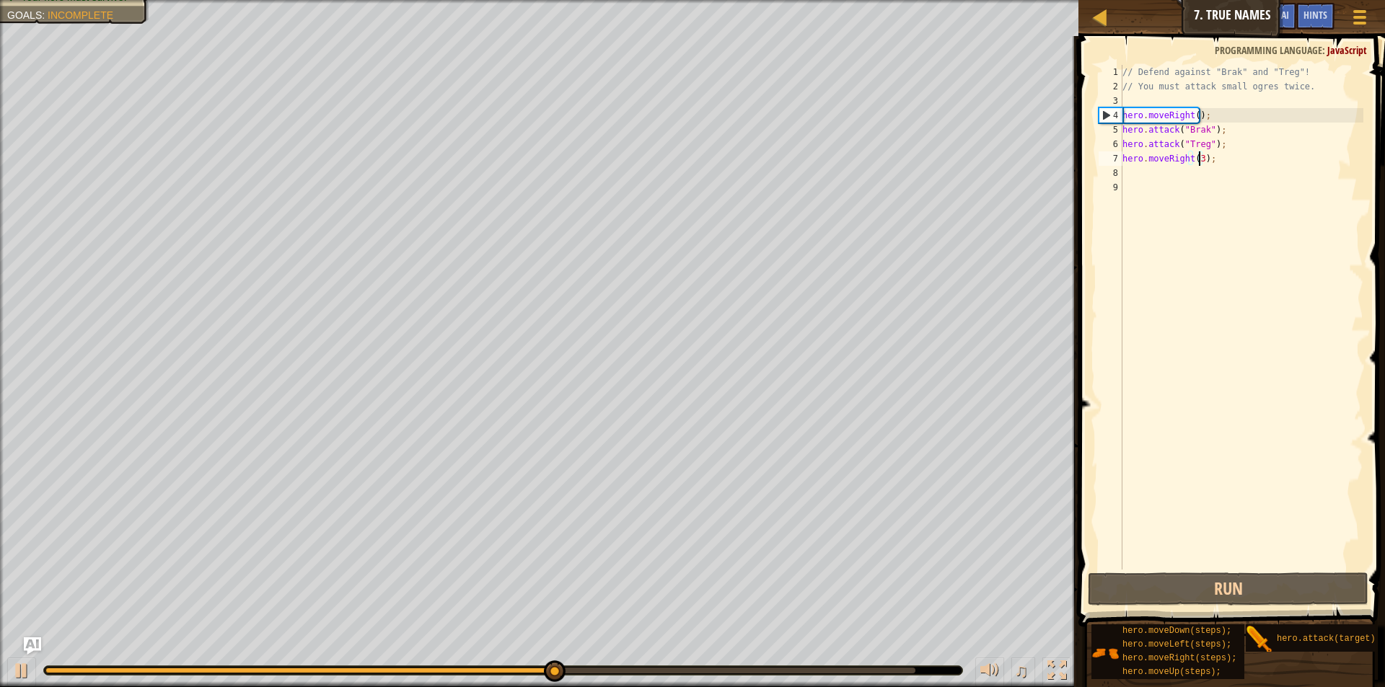
click at [1218, 158] on div "// Defend against "Brak" and "Treg"! // You must attack small ogres twice. hero…" at bounding box center [1242, 332] width 244 height 534
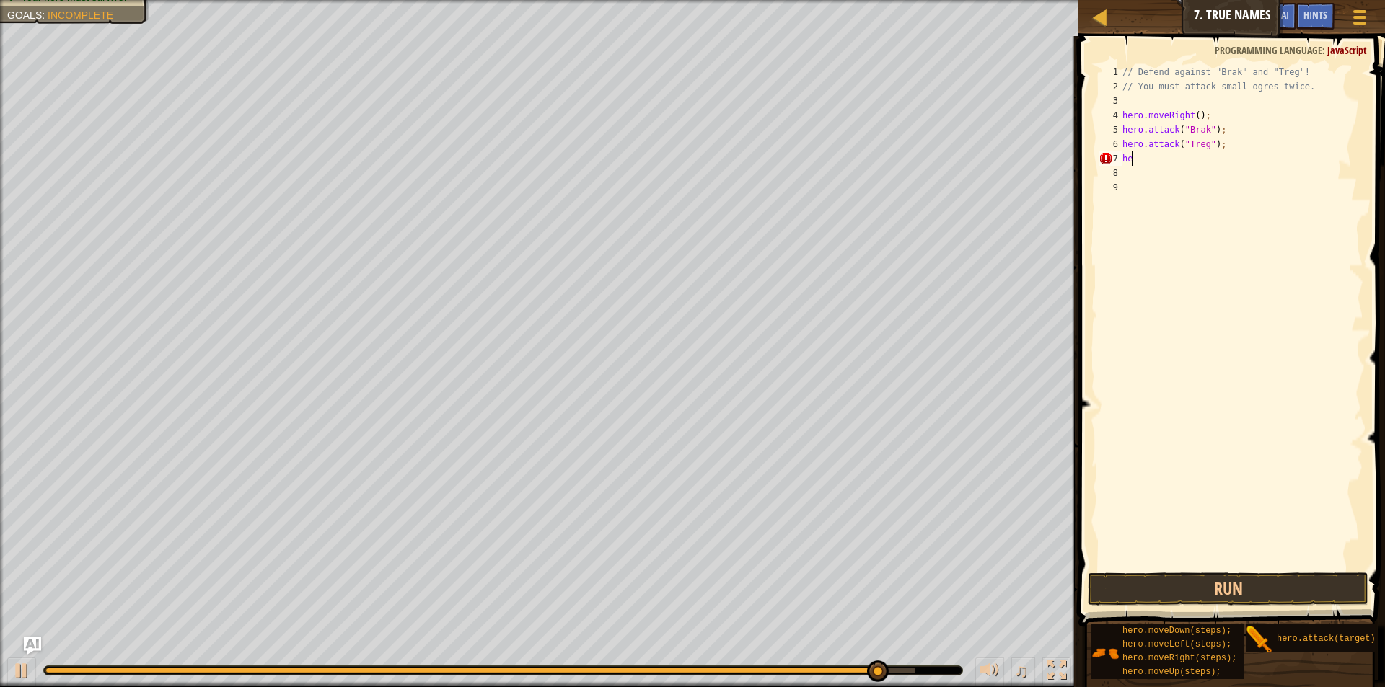
scroll to position [6, 0]
type textarea "h"
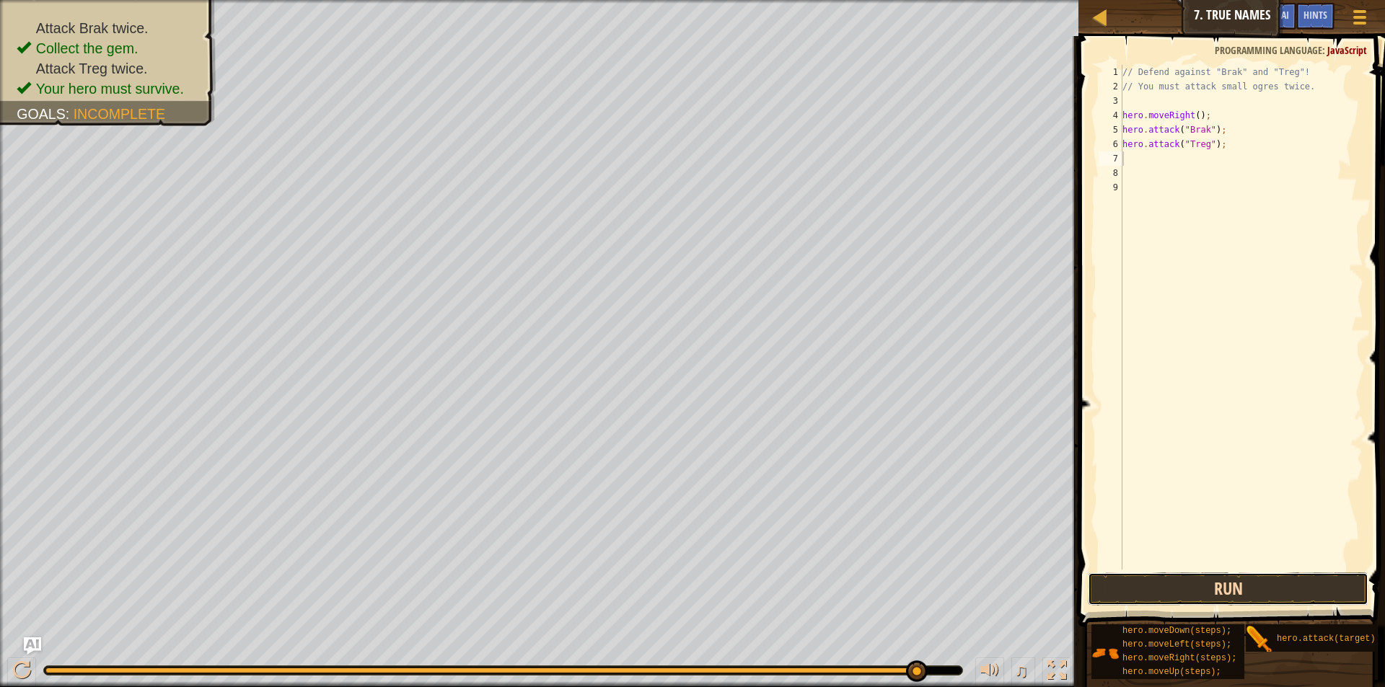
click at [1245, 576] on button "Run" at bounding box center [1228, 589] width 281 height 33
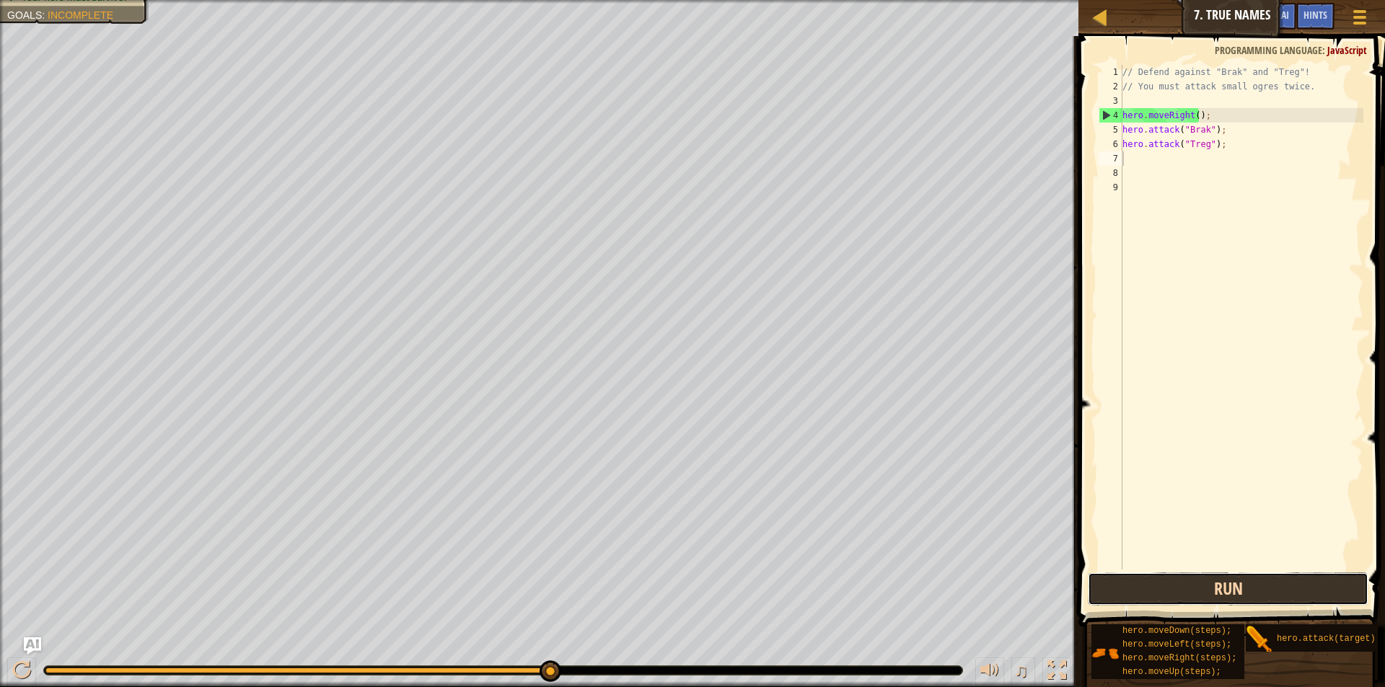
click at [1170, 586] on button "Run" at bounding box center [1228, 589] width 281 height 33
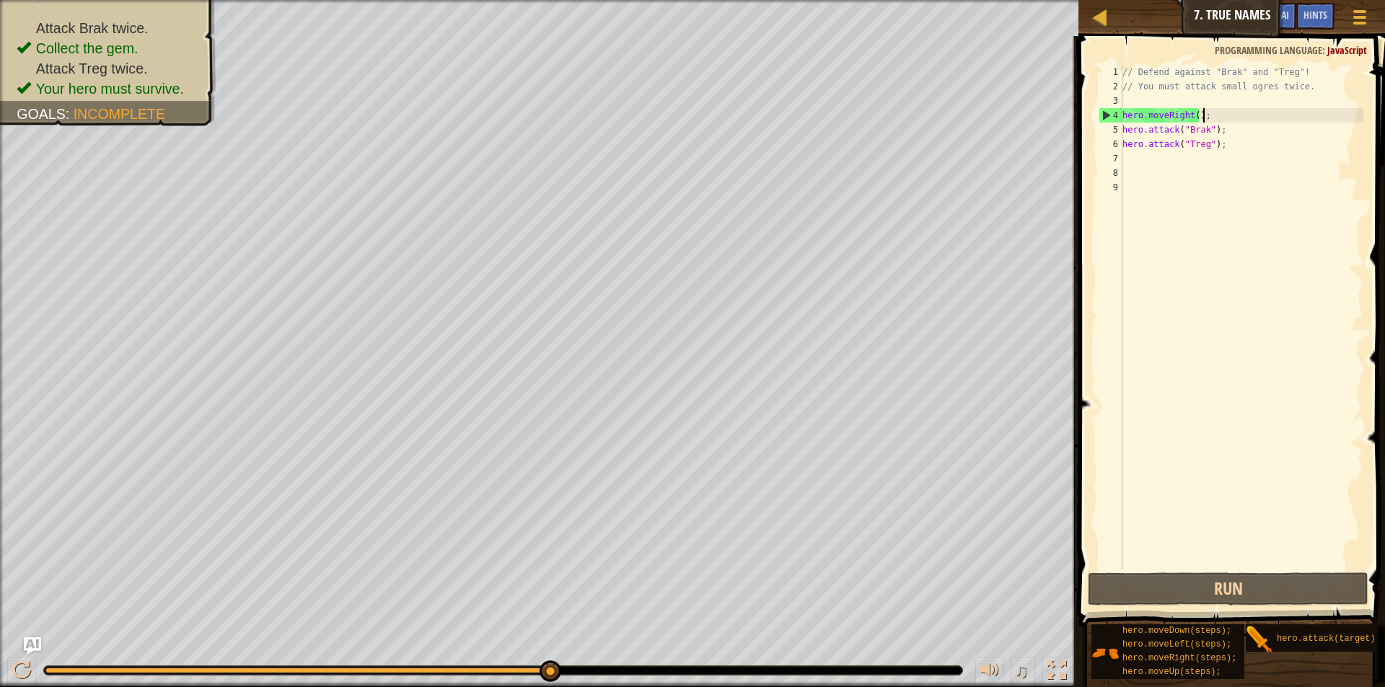
click at [1229, 114] on div "// Defend against "Brak" and "Treg"! // You must attack small ogres twice. hero…" at bounding box center [1242, 332] width 244 height 534
type textarea "hero.moveRight();"
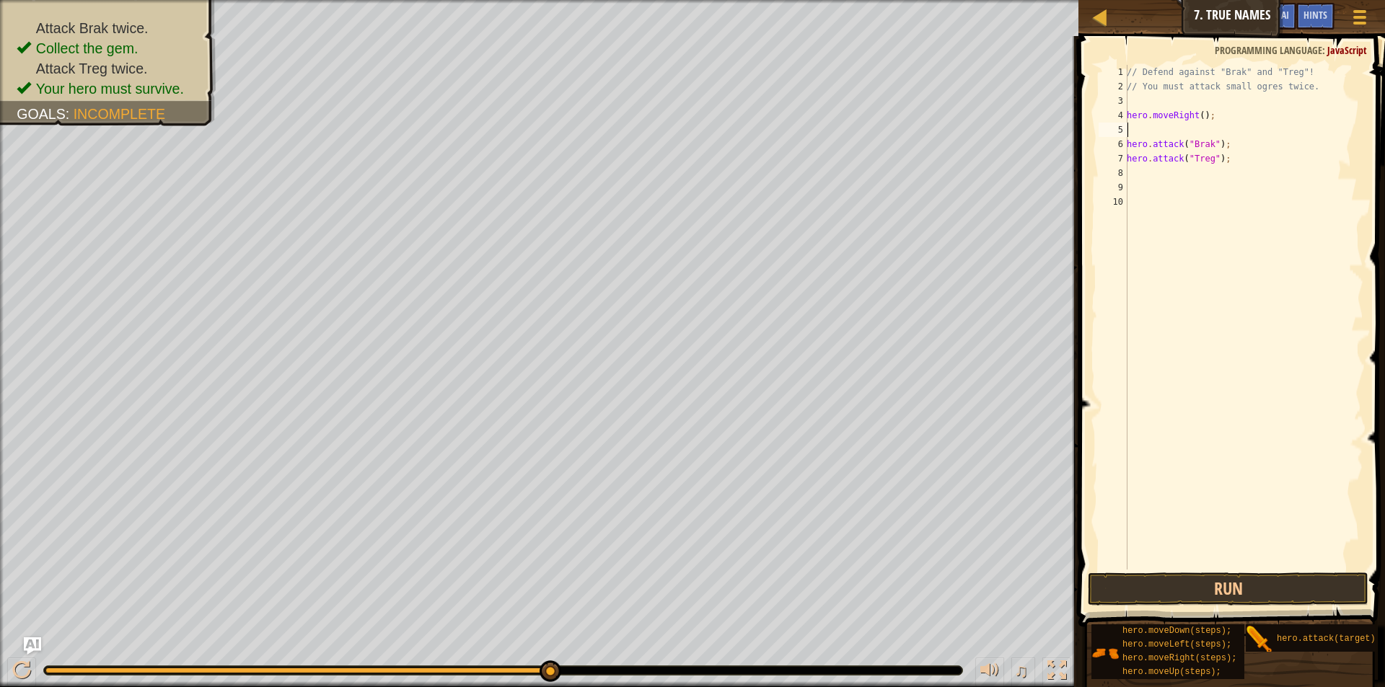
type textarea "u"
click at [1234, 148] on div "hero.move U p press enter" at bounding box center [1248, 171] width 273 height 65
type textarea "hero.moveUp();"
click at [1217, 584] on button "Run" at bounding box center [1228, 589] width 281 height 33
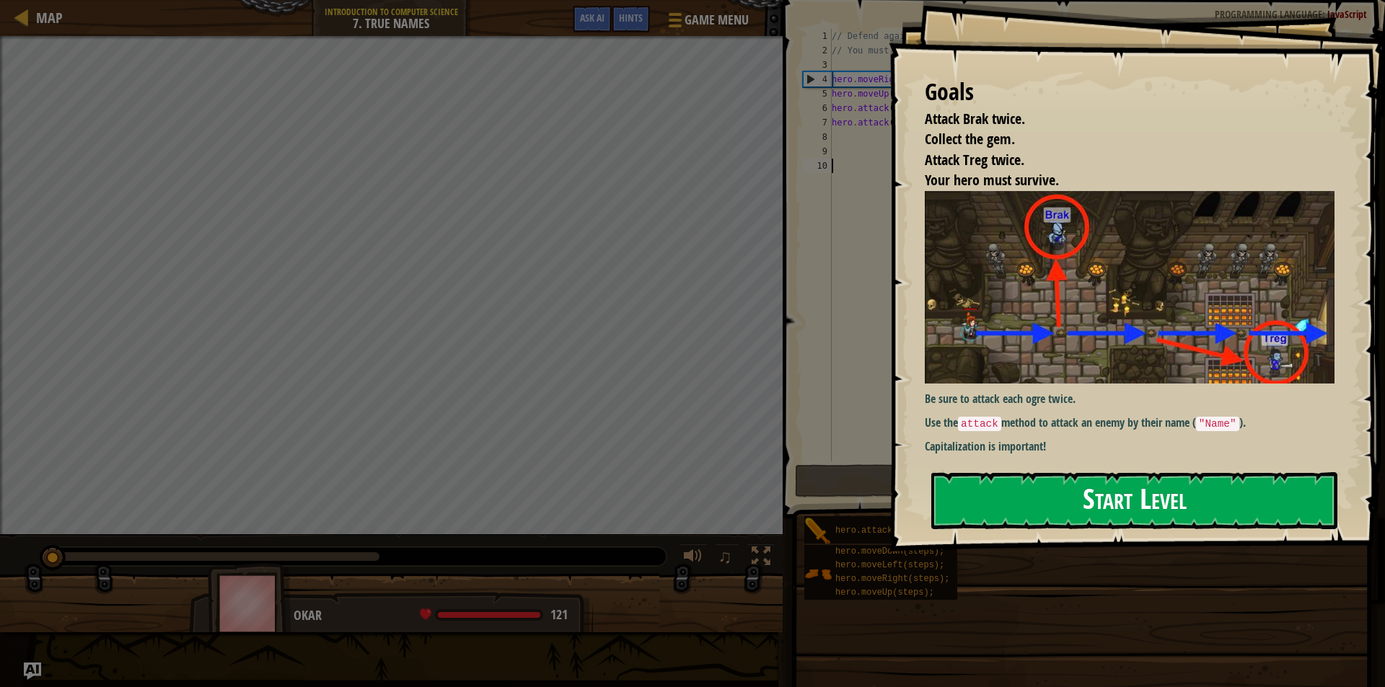
click at [1049, 505] on button "Start Level" at bounding box center [1134, 501] width 406 height 57
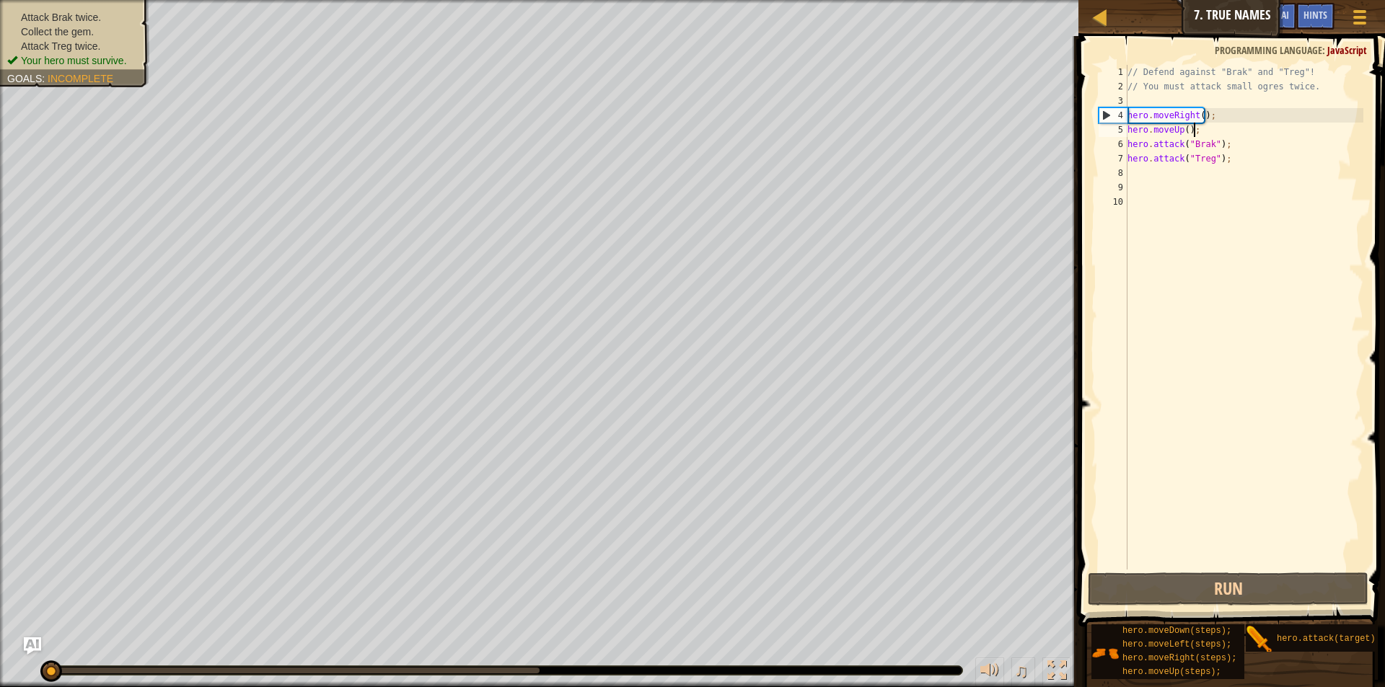
click at [1207, 131] on div "// Defend against "Brak" and "Treg"! // You must attack small ogres twice. hero…" at bounding box center [1244, 332] width 239 height 534
type textarea "h"
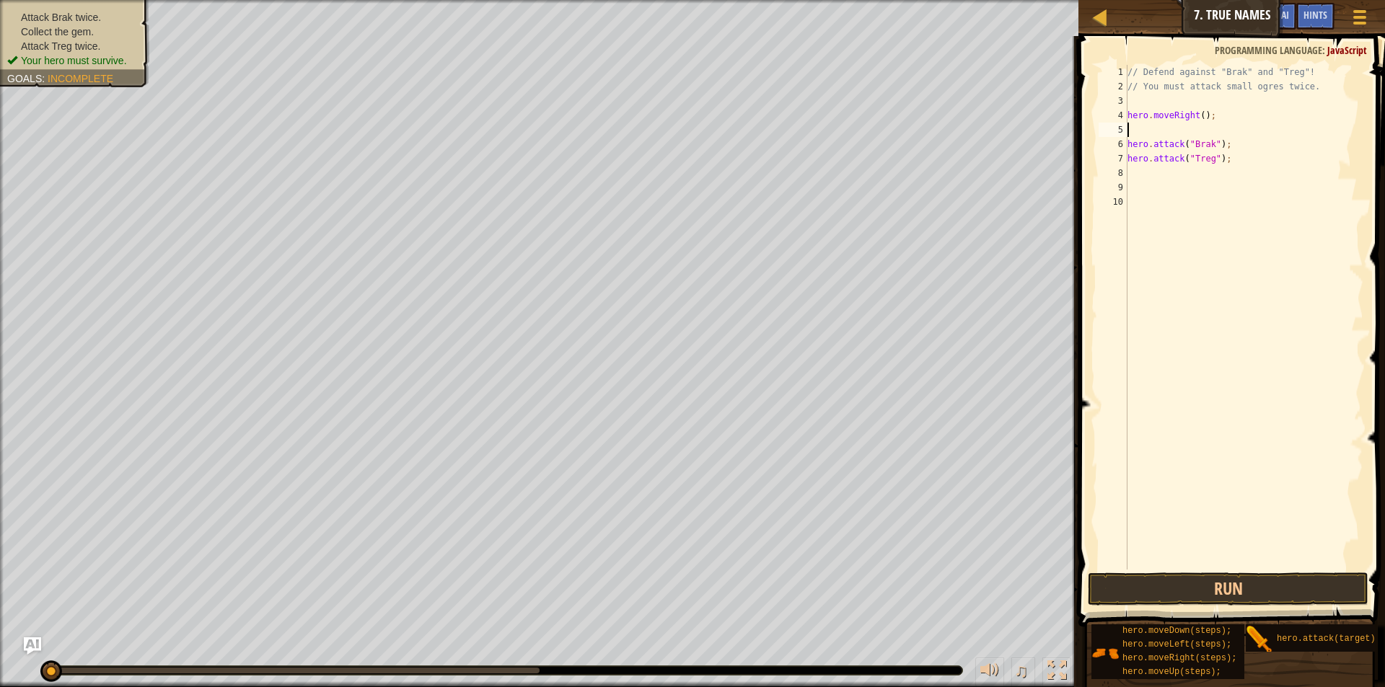
type textarea "hero.moveRight();"
click at [1211, 586] on button "Run" at bounding box center [1228, 589] width 281 height 33
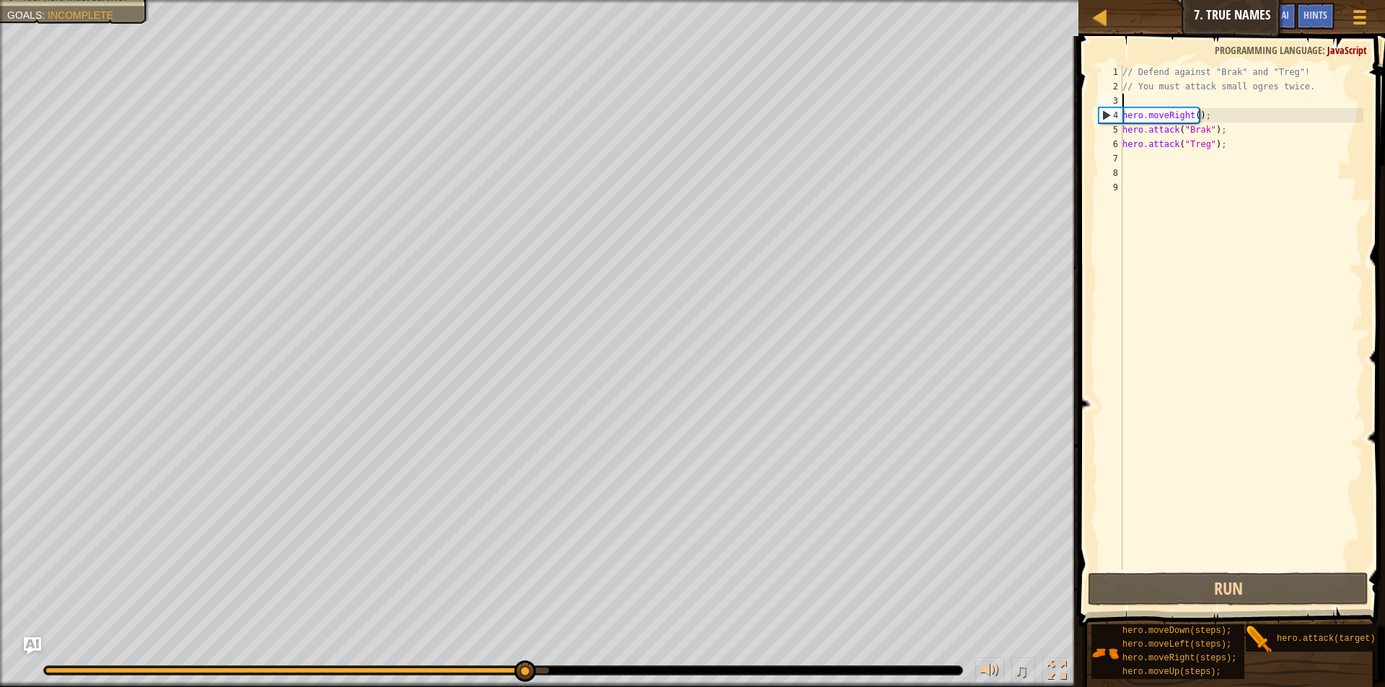
click at [1139, 102] on div "// Defend against "Brak" and "Treg"! // You must attack small ogres twice. hero…" at bounding box center [1242, 332] width 244 height 534
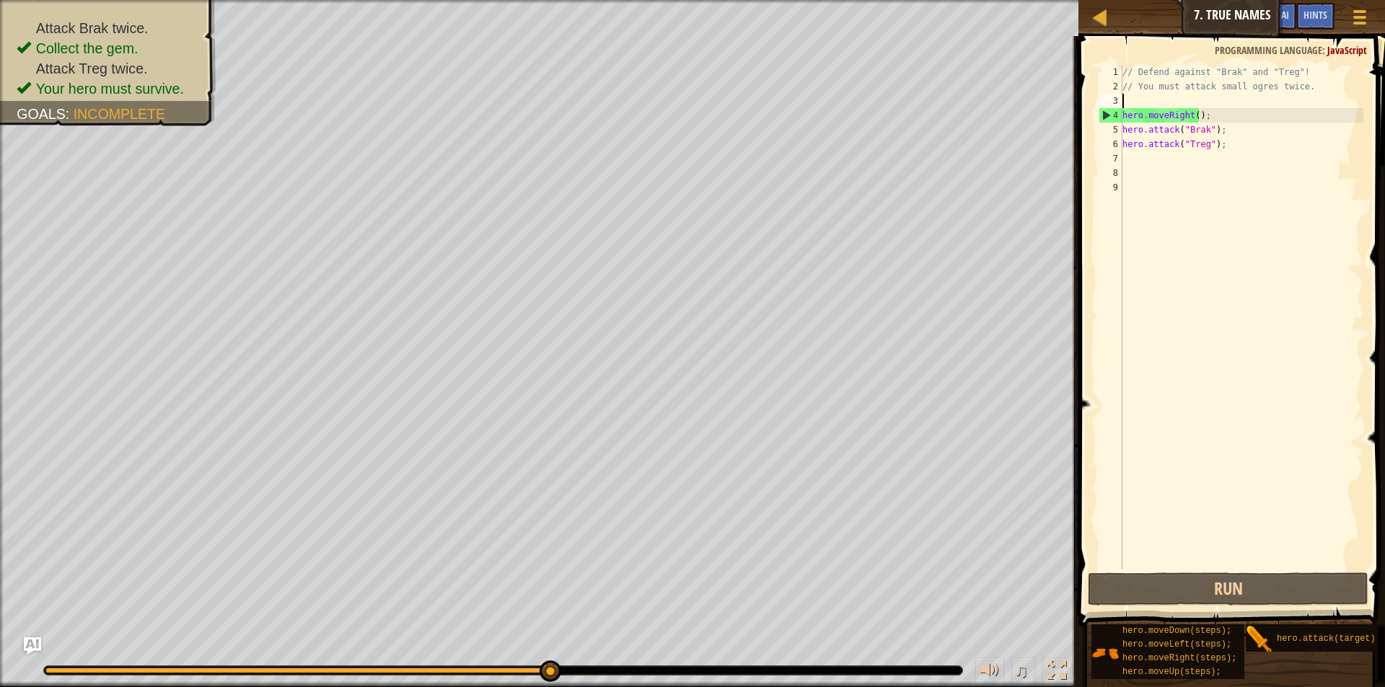
scroll to position [6, 0]
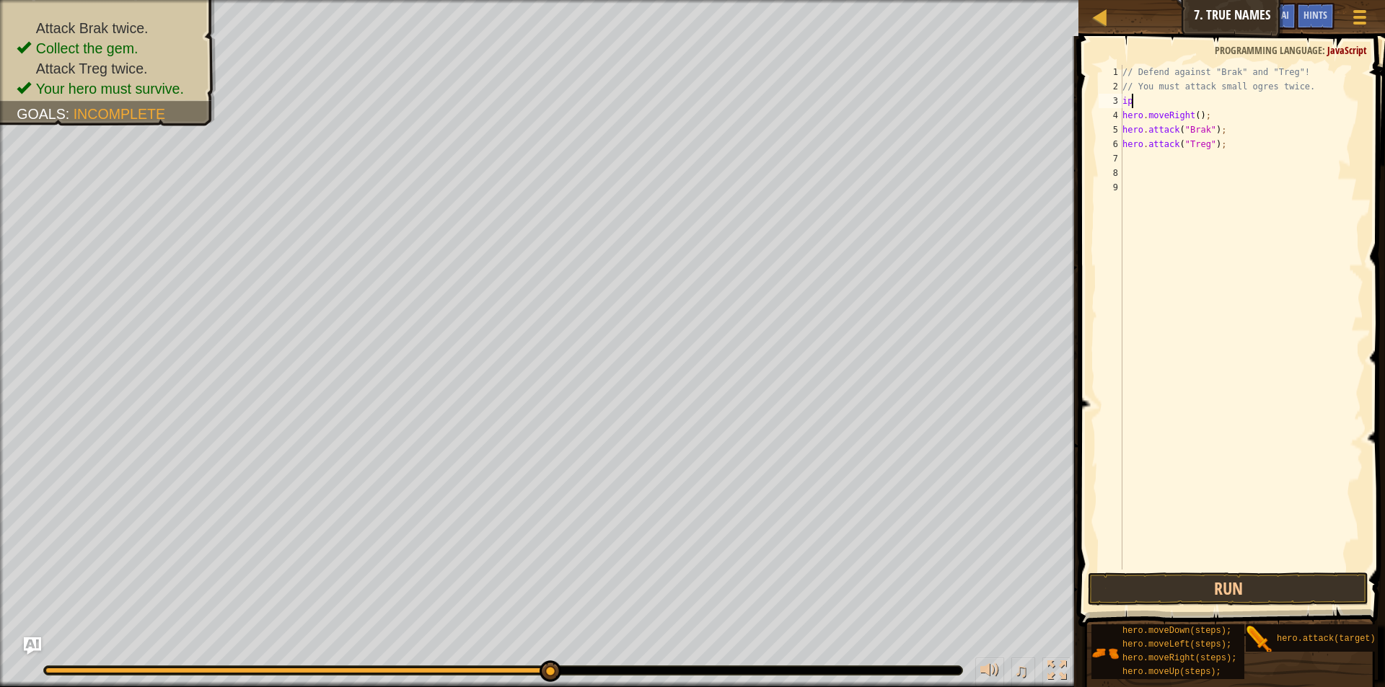
type textarea "i"
click at [1172, 126] on div "hero.move Up press enter" at bounding box center [1248, 142] width 273 height 65
click at [1172, 126] on div "// Defend against "Brak" and "Treg"! // You must attack small ogres twice. up h…" at bounding box center [1242, 332] width 244 height 534
type textarea "hero.moveRight();"
click at [1130, 115] on div "// Defend against "Brak" and "Treg"! // You must attack small ogres twice. hero…" at bounding box center [1244, 332] width 240 height 534
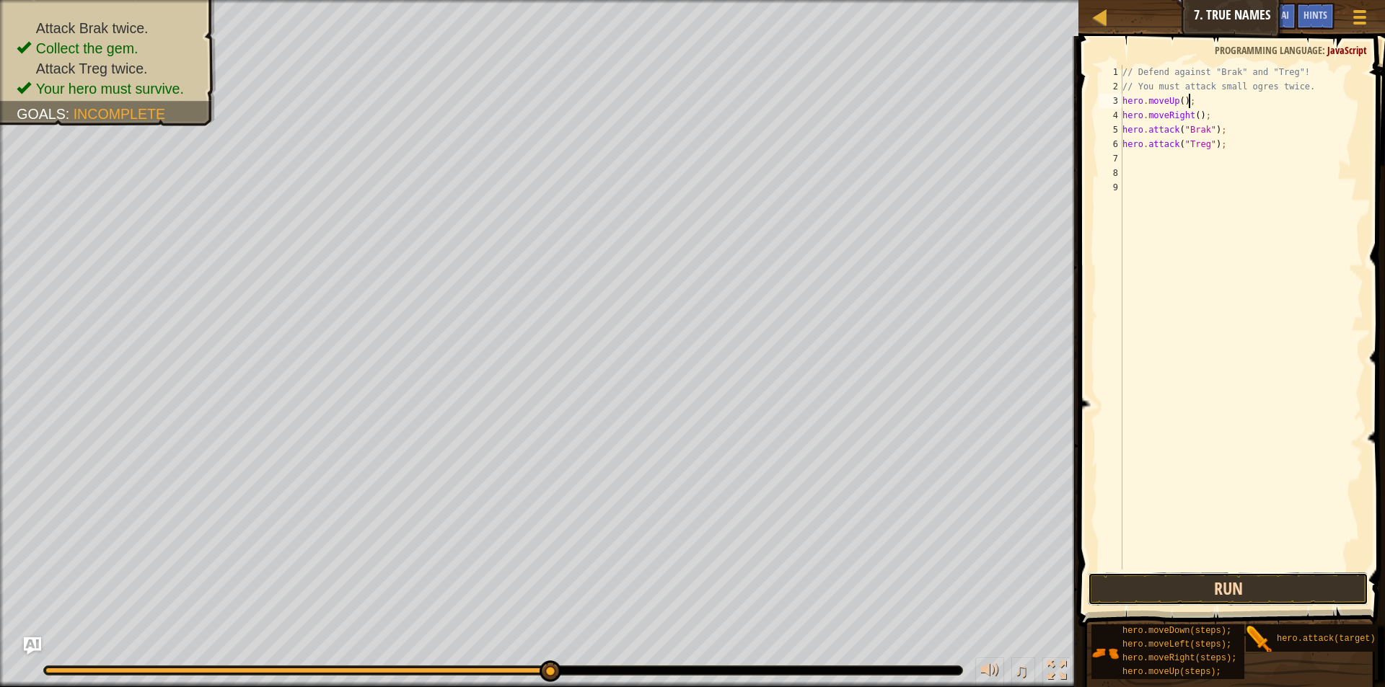
click at [1192, 599] on button "Run" at bounding box center [1228, 589] width 281 height 33
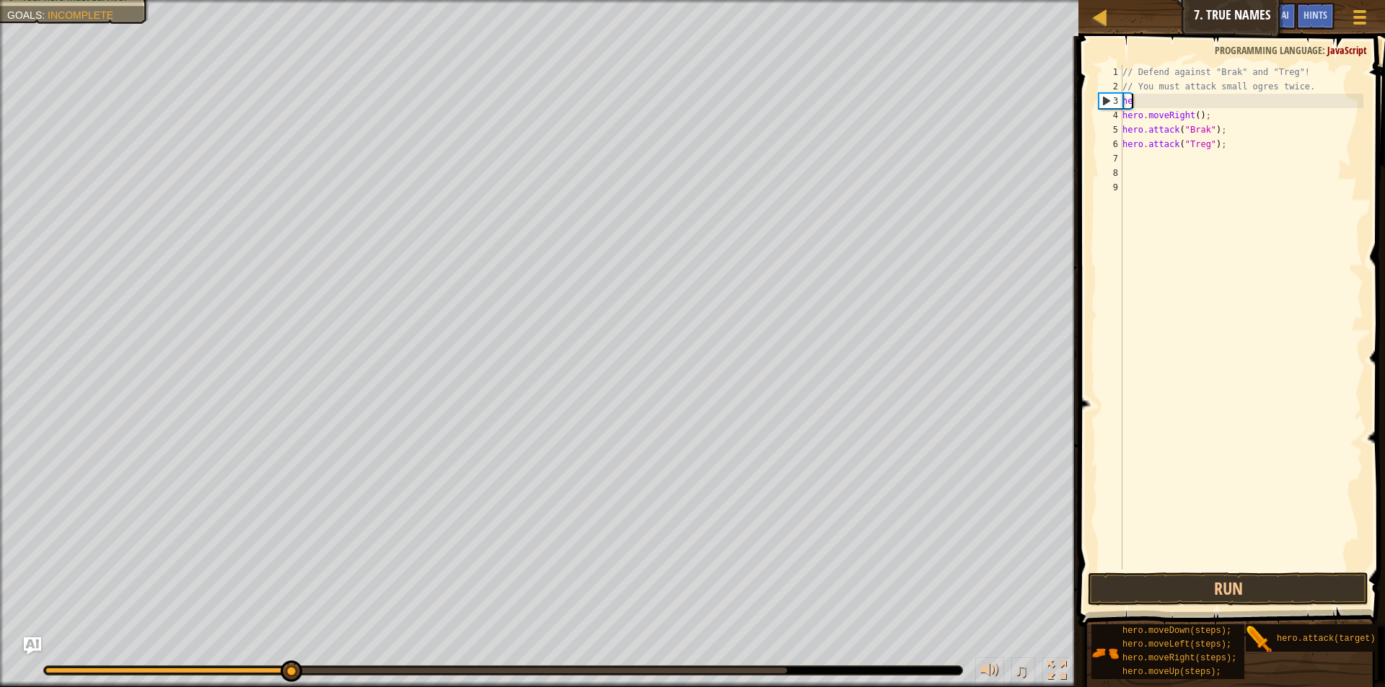
type textarea "h"
click at [1260, 592] on button "Run" at bounding box center [1228, 589] width 281 height 33
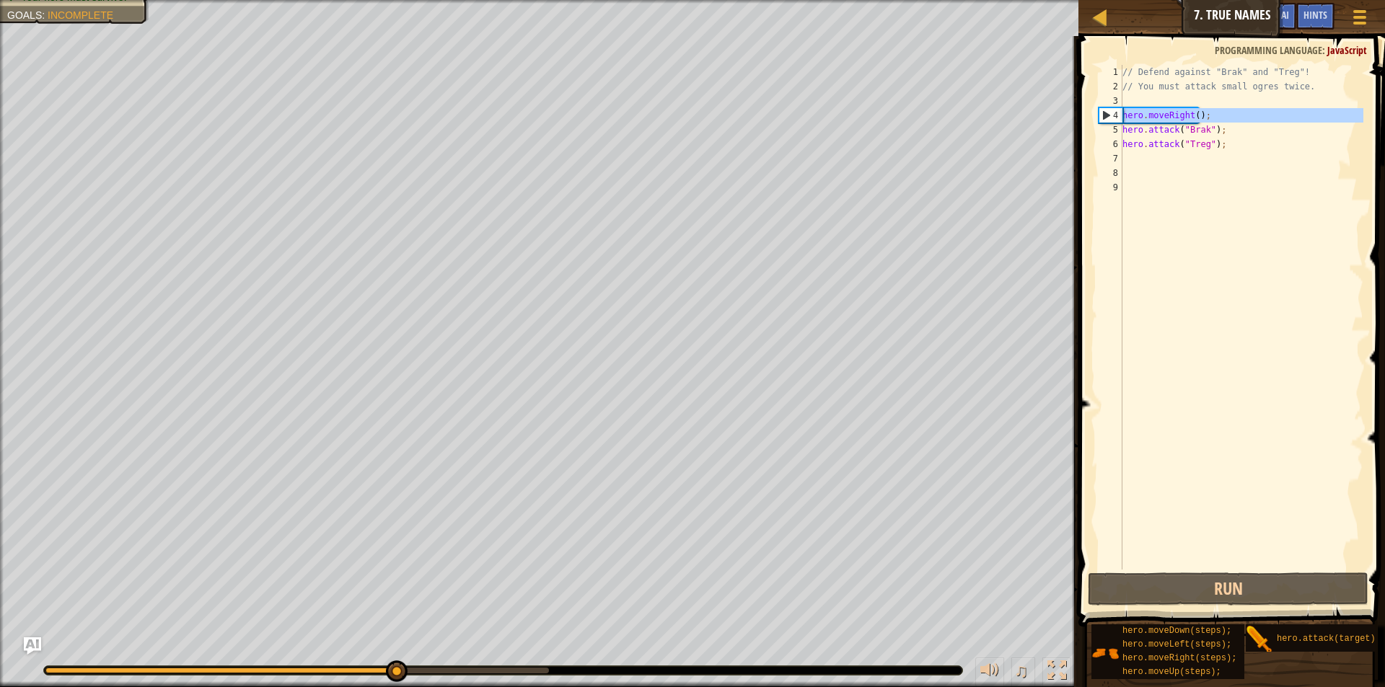
click at [1107, 113] on div "4" at bounding box center [1110, 115] width 23 height 14
type textarea "hero.moveRight();"
click at [1107, 113] on div "4" at bounding box center [1110, 115] width 23 height 14
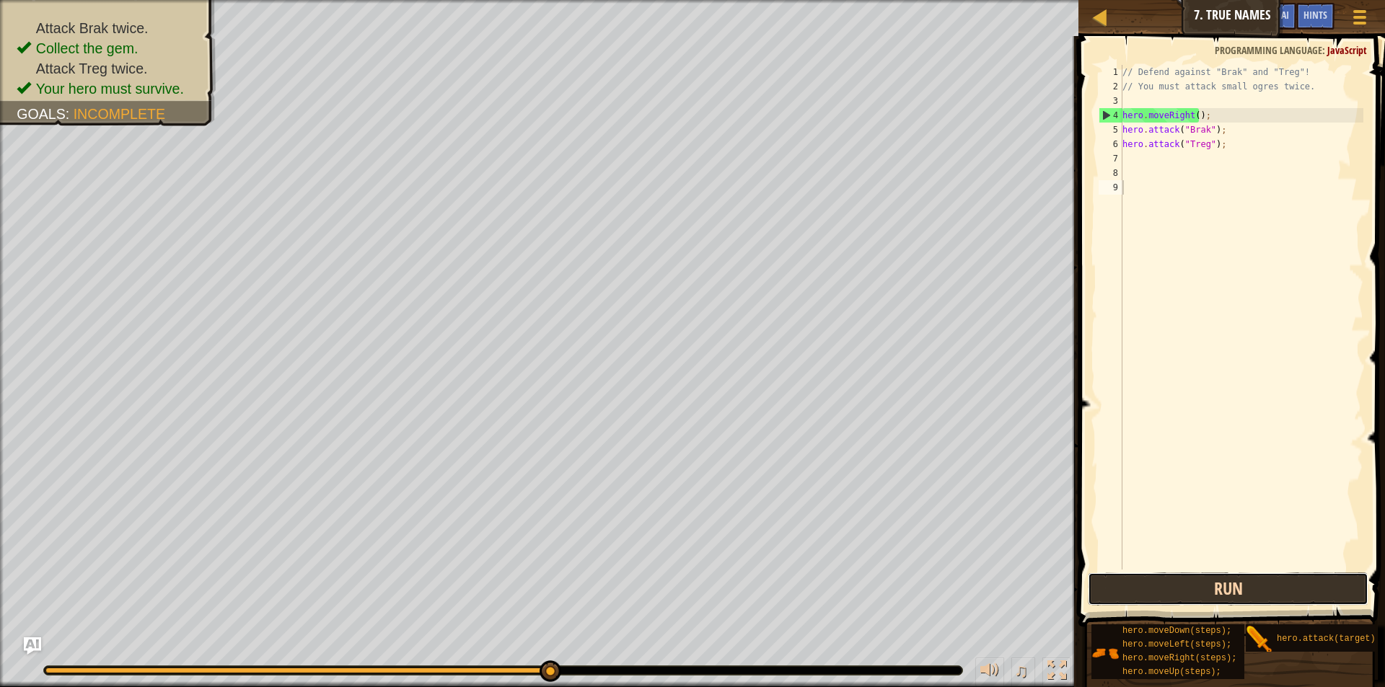
click at [1212, 599] on button "Run" at bounding box center [1228, 589] width 281 height 33
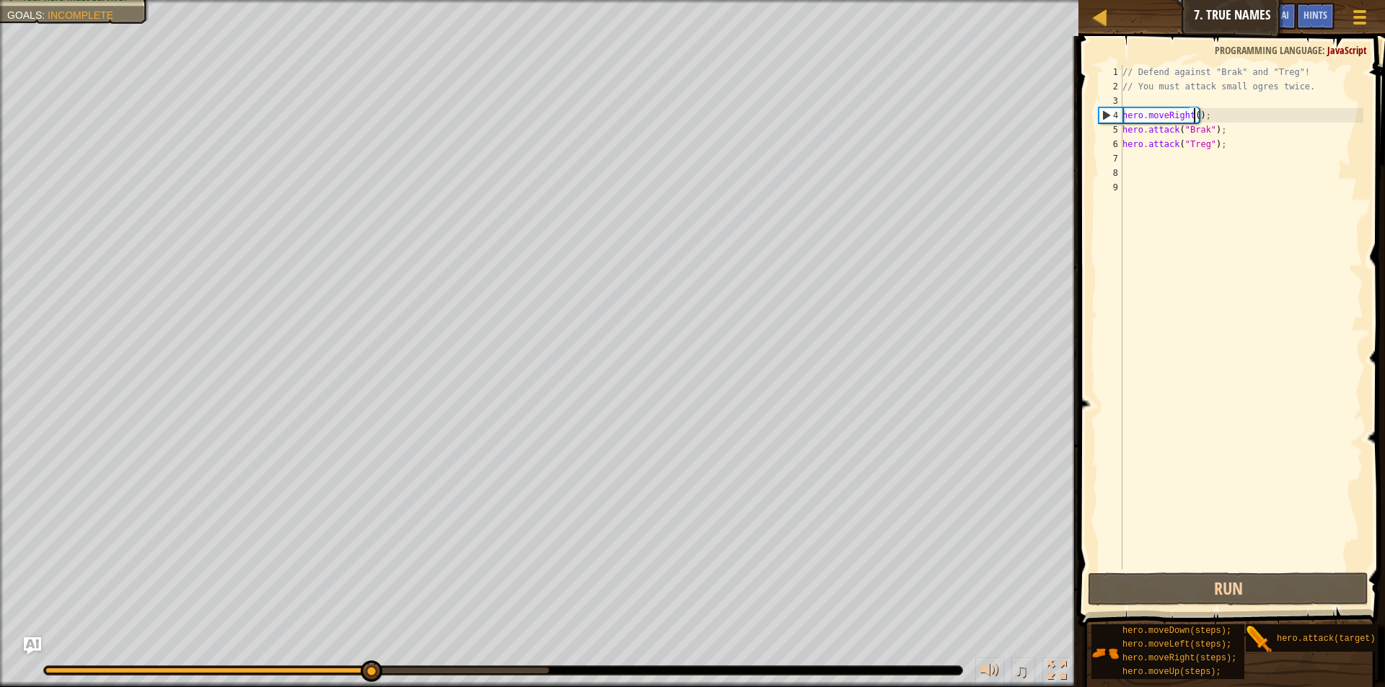
click at [1192, 110] on div "// Defend against "Brak" and "Treg"! // You must attack small ogres twice. hero…" at bounding box center [1242, 332] width 244 height 534
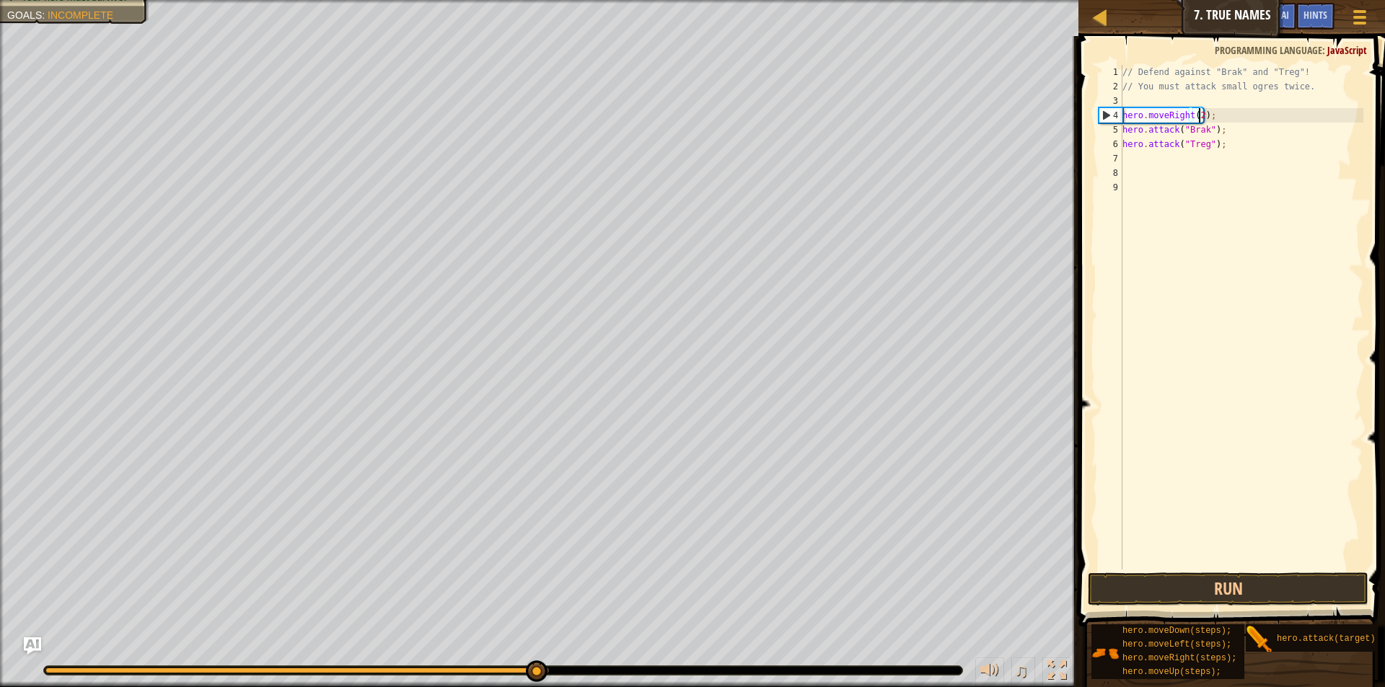
scroll to position [6, 6]
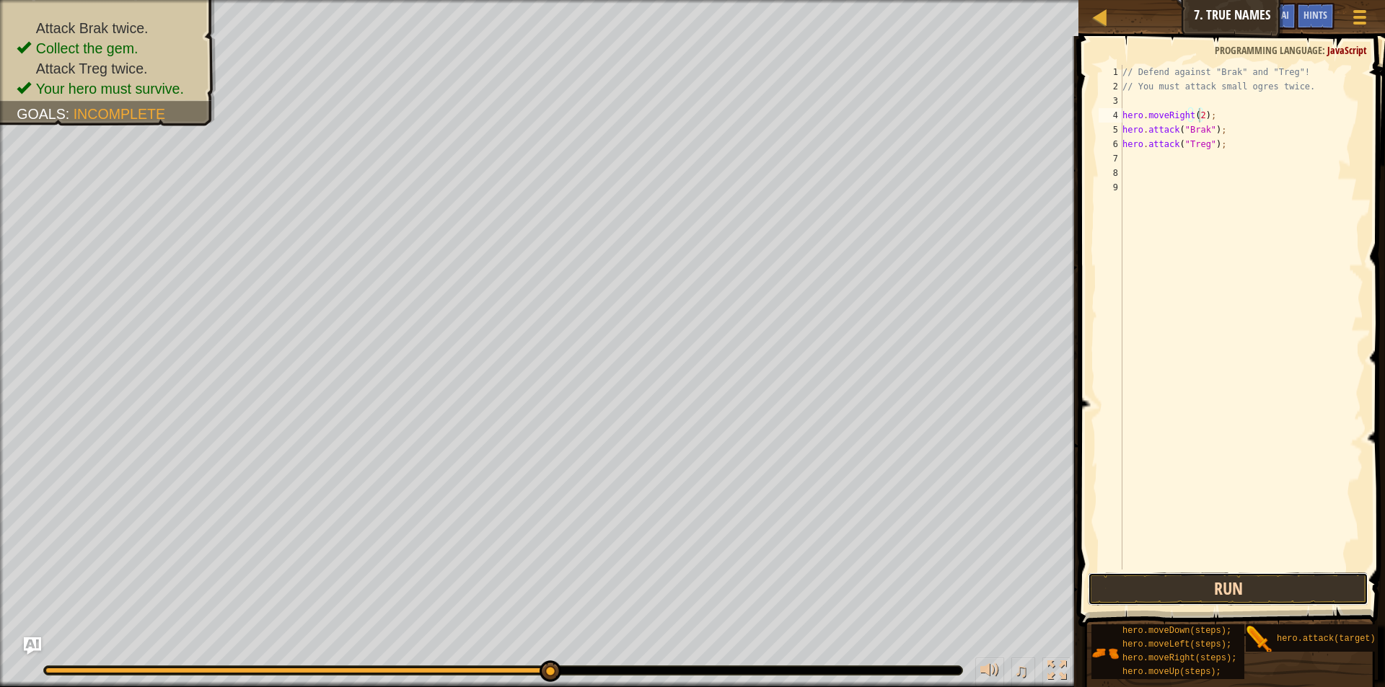
click at [1170, 586] on button "Run" at bounding box center [1228, 589] width 281 height 33
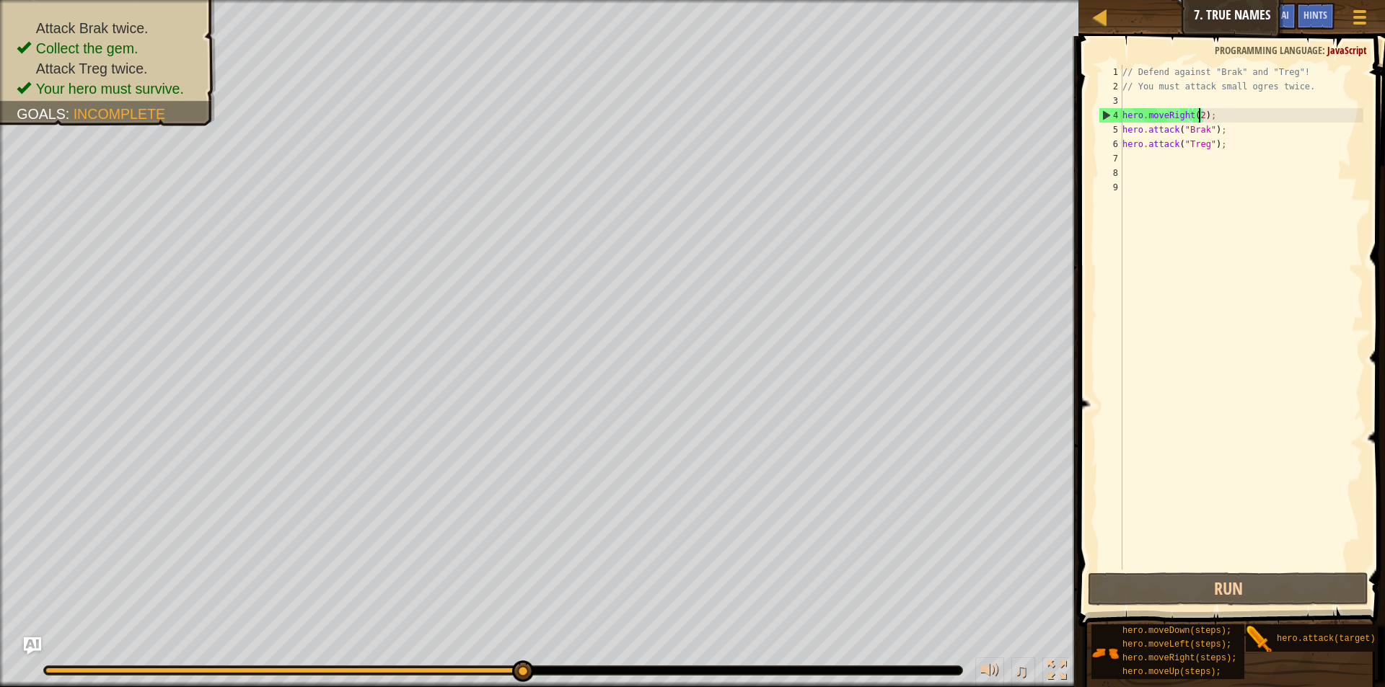
scroll to position [6, 6]
click at [1275, 593] on button "Run" at bounding box center [1228, 589] width 281 height 33
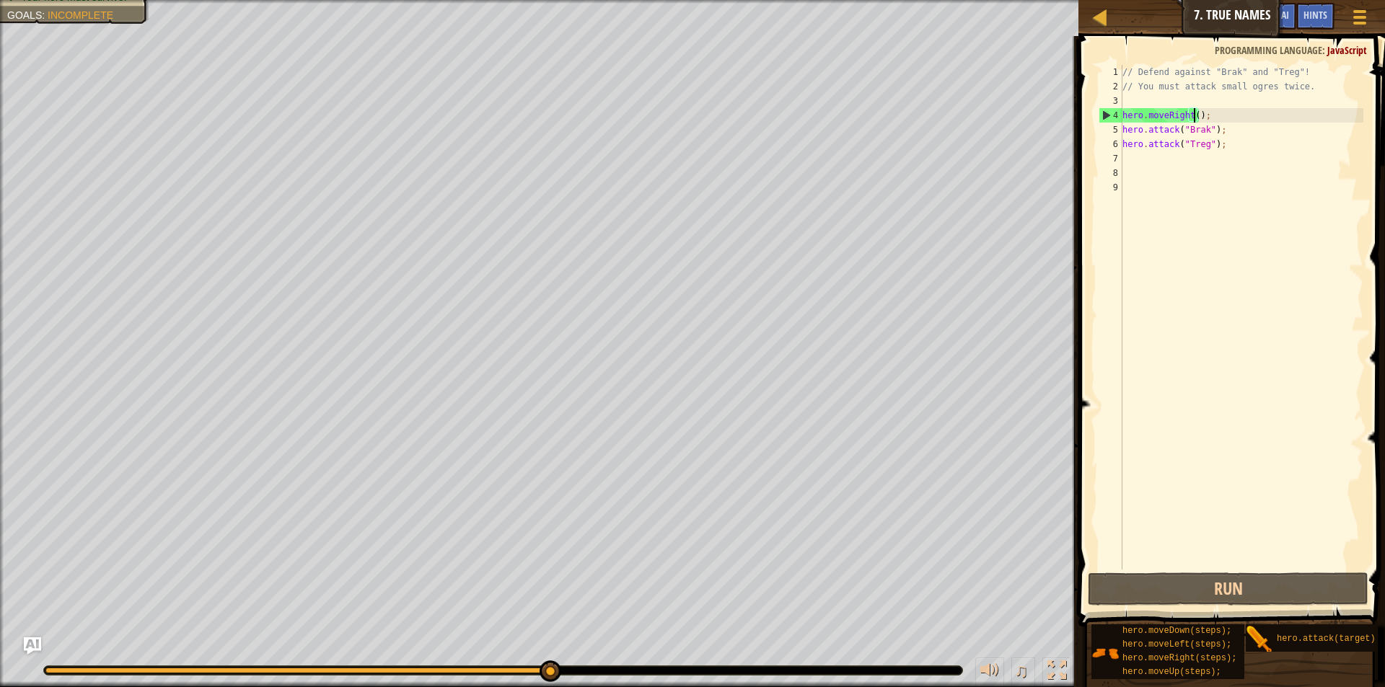
click at [1210, 144] on div "// Defend against "Brak" and "Treg"! // You must attack small ogres twice. hero…" at bounding box center [1242, 332] width 244 height 534
click at [1202, 145] on div "// Defend against "Brak" and "Treg"! // You must attack small ogres twice. hero…" at bounding box center [1242, 332] width 244 height 534
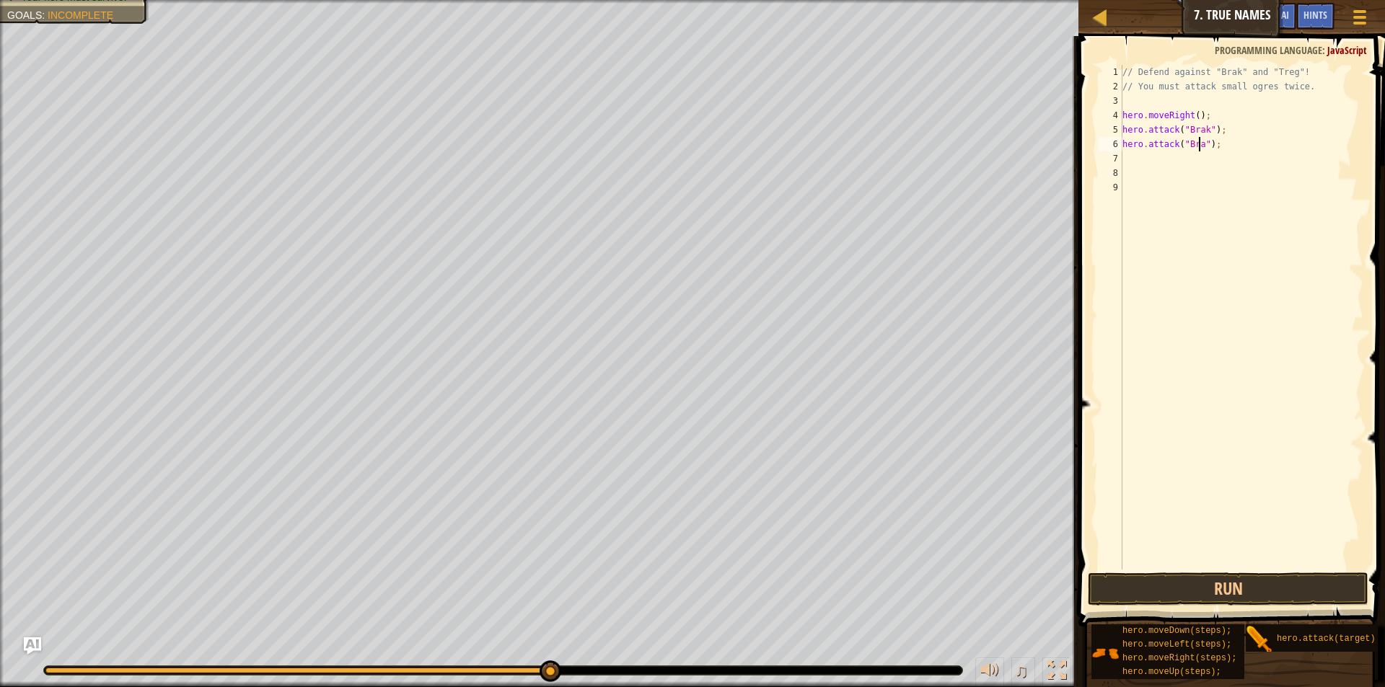
scroll to position [6, 7]
type textarea "hero.attack("Brak");"
click at [1295, 586] on button "Run" at bounding box center [1228, 589] width 281 height 33
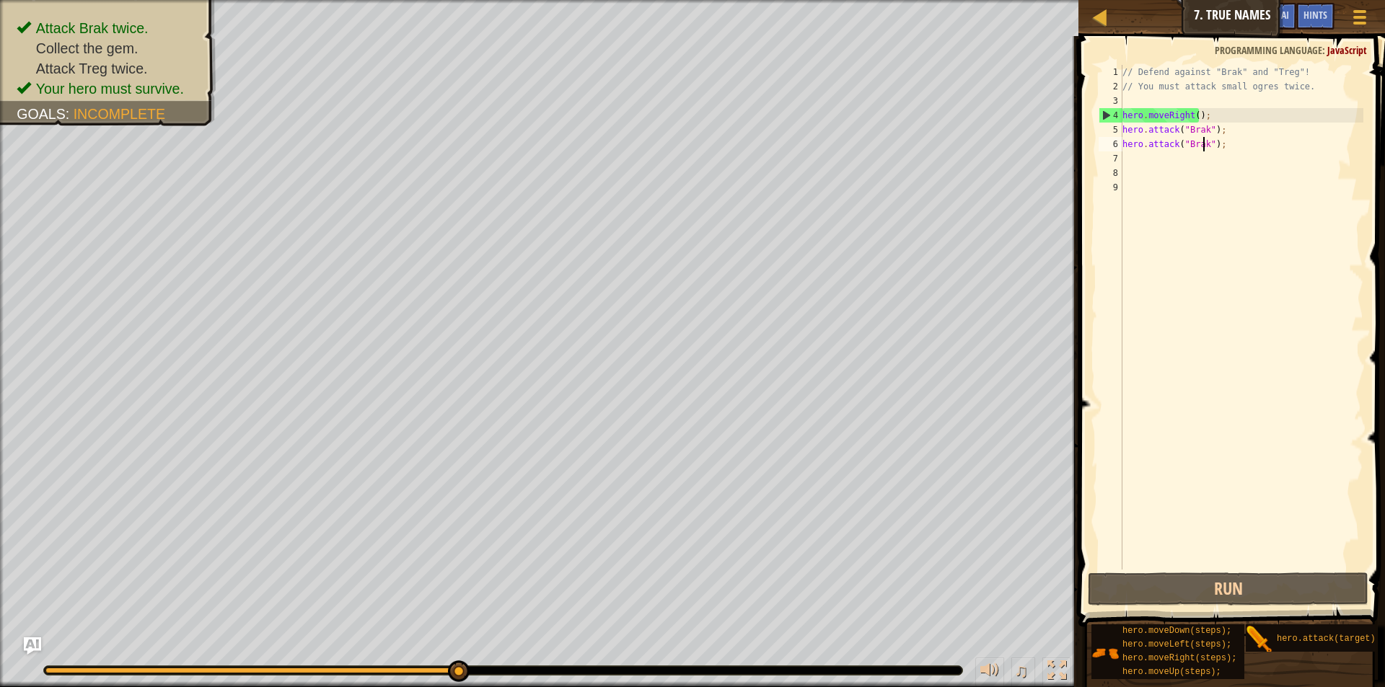
scroll to position [6, 0]
type textarea "ri"
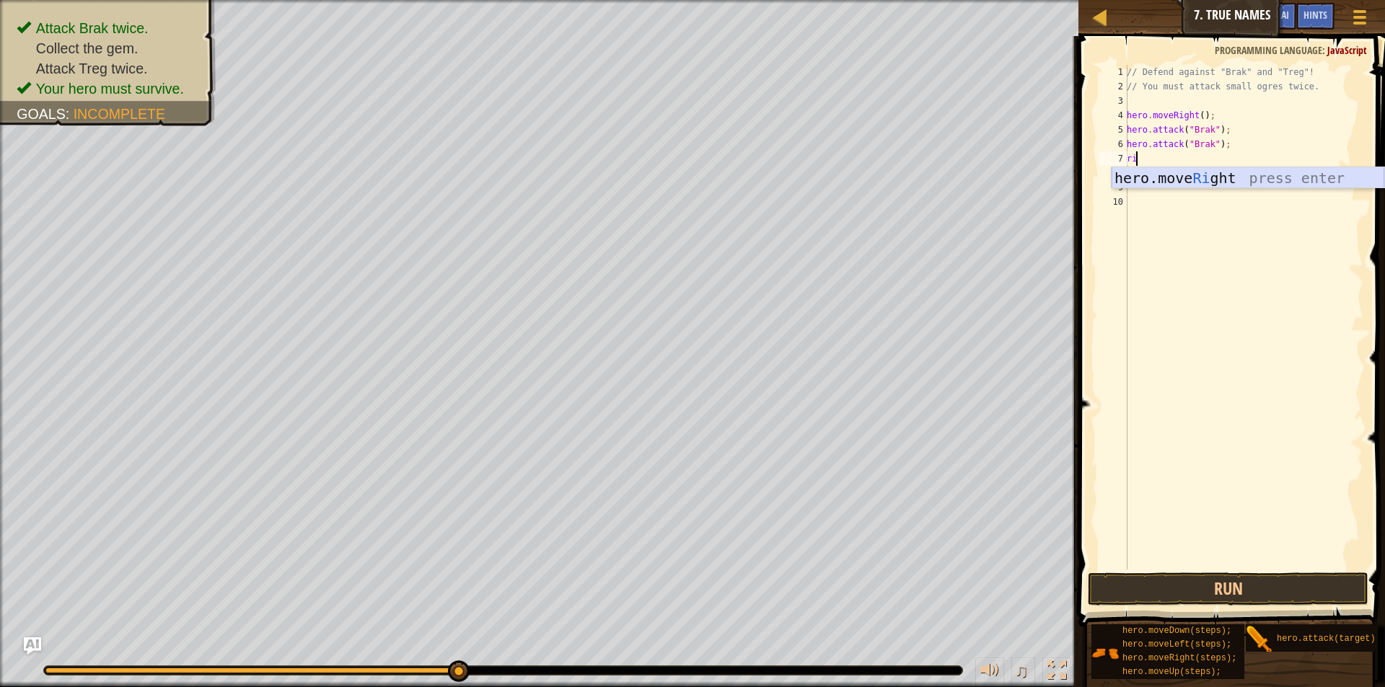
click at [1161, 185] on div "hero.move Ri ght press enter" at bounding box center [1248, 199] width 273 height 65
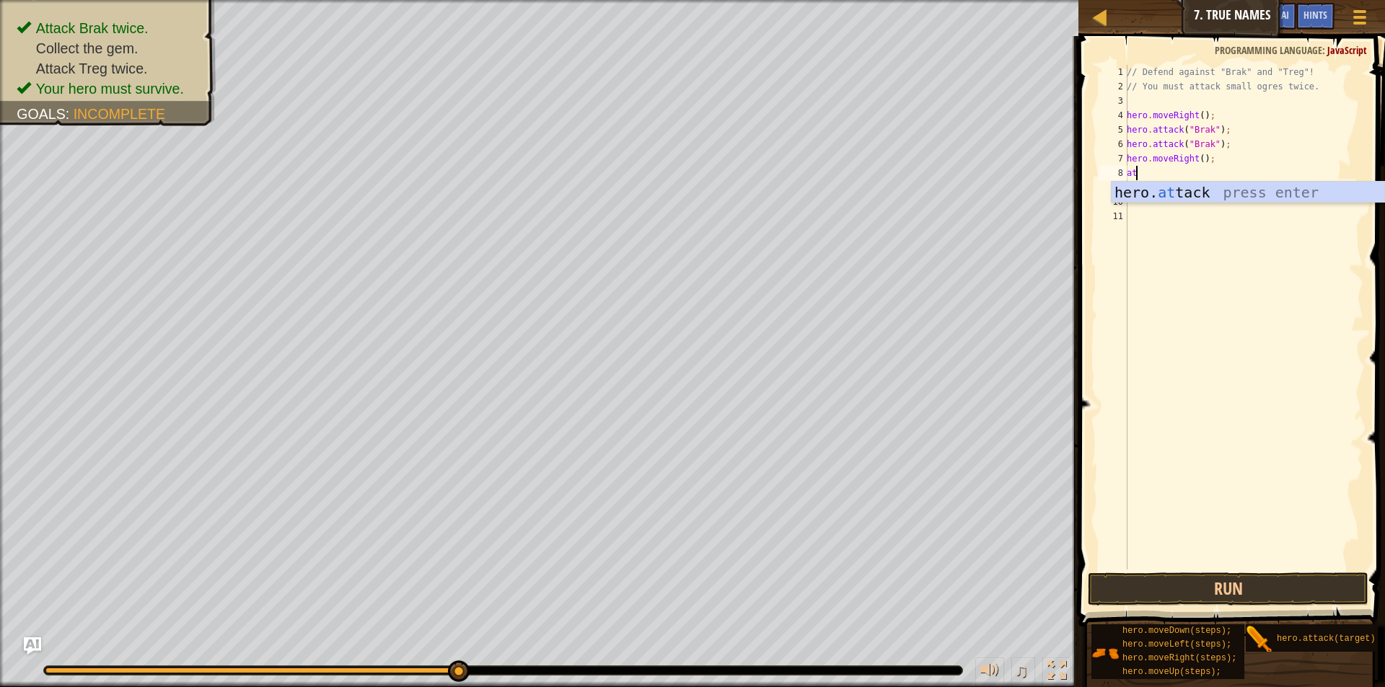
click at [1163, 183] on div "hero. at tack press enter" at bounding box center [1248, 214] width 273 height 65
type textarea "hero.attack("Treg");"
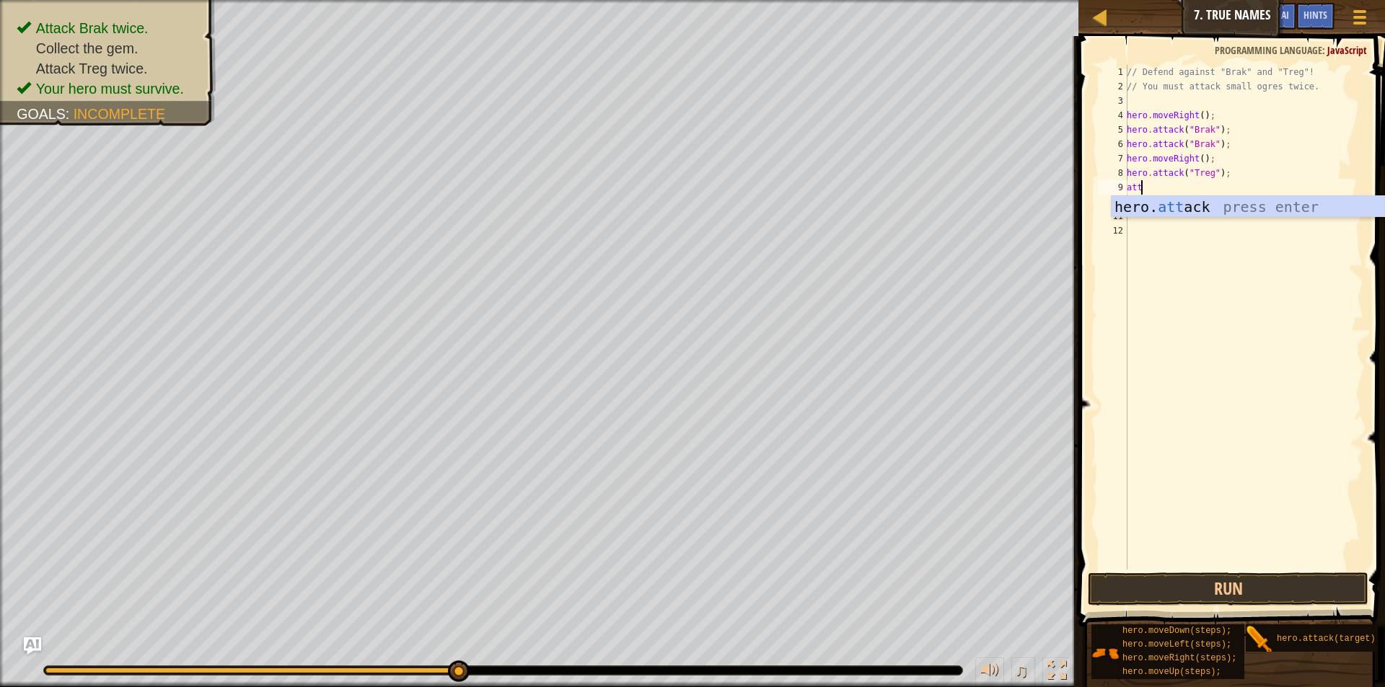
scroll to position [6, 1]
click at [1284, 210] on div "hero. att ack press enter" at bounding box center [1248, 228] width 273 height 65
type textarea "hero.attack("Treg");"
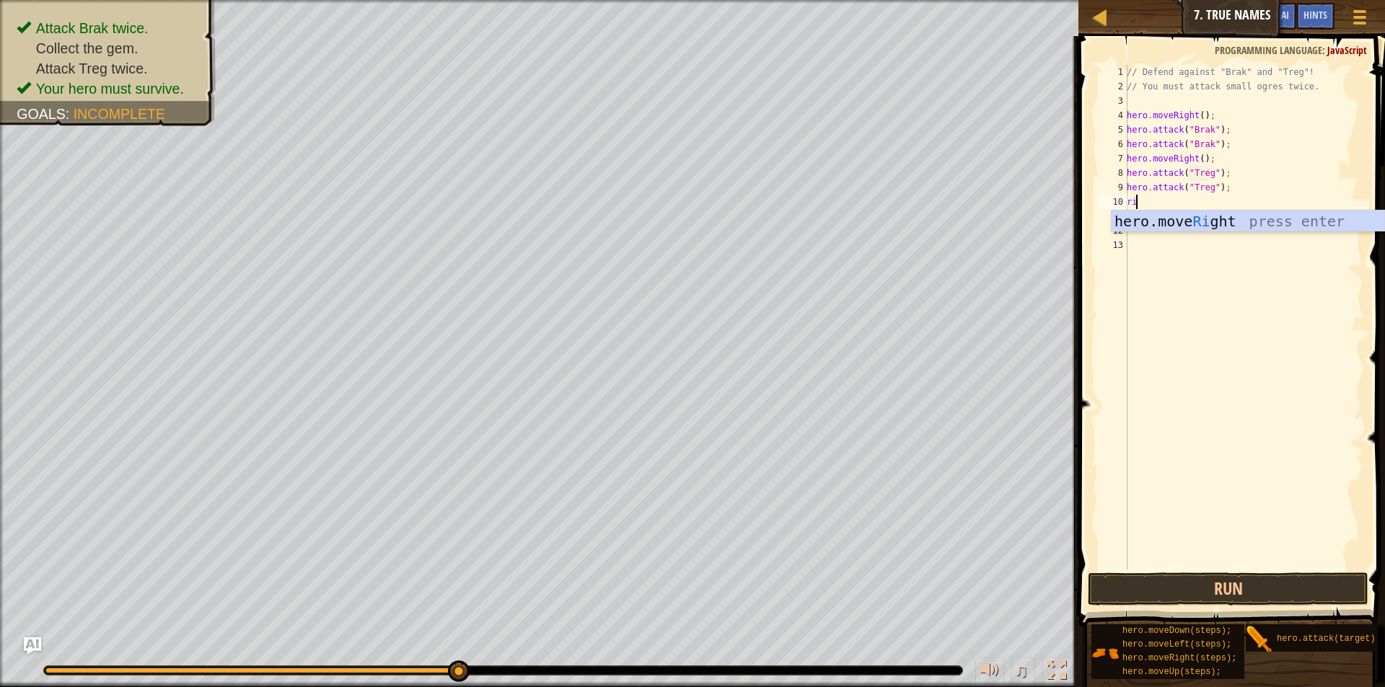
type textarea "rig"
click at [1198, 203] on div "// Defend against "Brak" and "Treg"! // You must attack small ogres twice. hero…" at bounding box center [1244, 332] width 240 height 534
type textarea "hero.moveRight(2);"
click at [1184, 585] on button "Run" at bounding box center [1228, 589] width 281 height 33
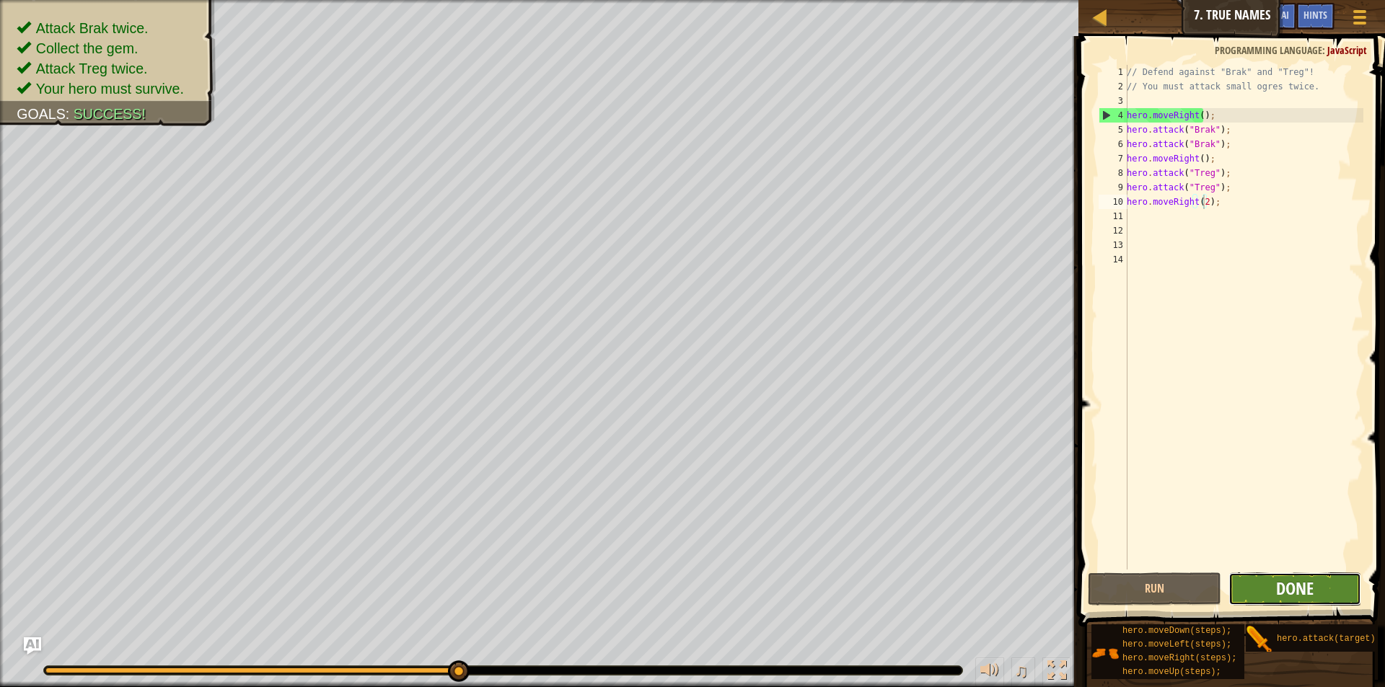
click at [1299, 594] on span "Done" at bounding box center [1295, 588] width 38 height 23
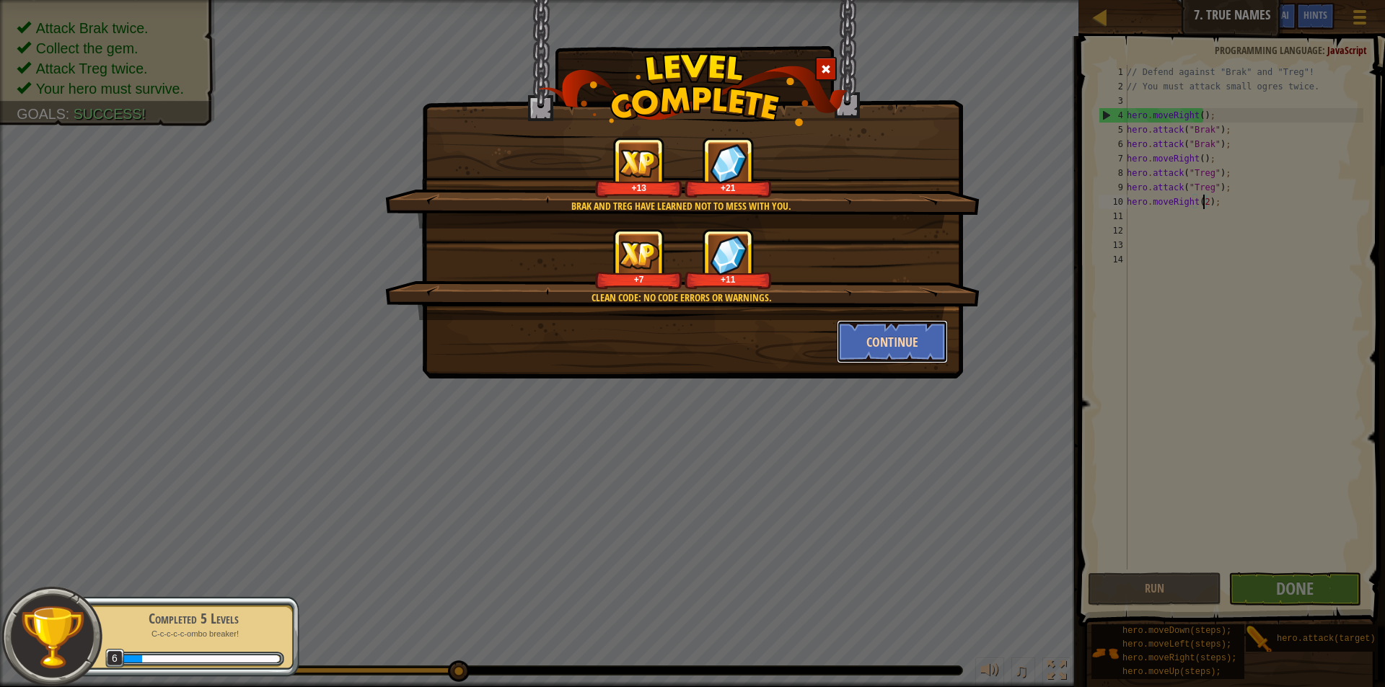
click at [861, 333] on button "Continue" at bounding box center [893, 341] width 112 height 43
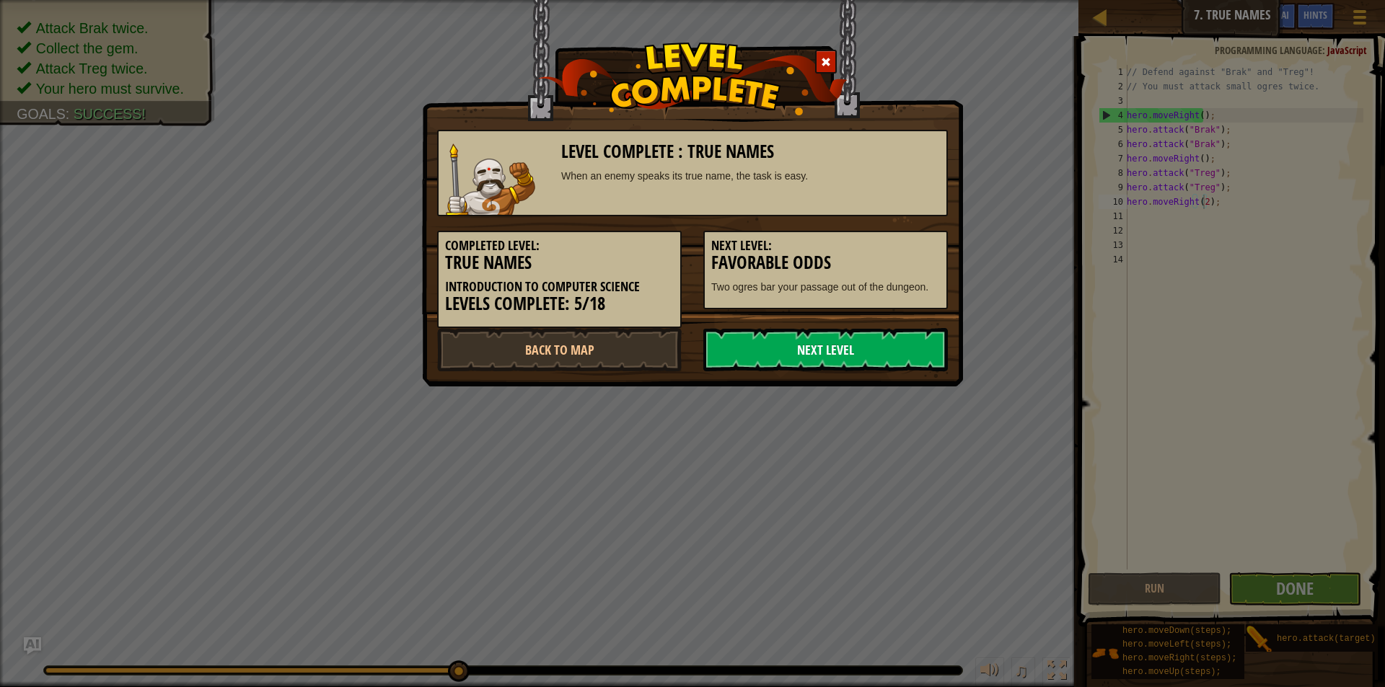
drag, startPoint x: 812, startPoint y: 356, endPoint x: 800, endPoint y: 350, distance: 13.9
click at [812, 355] on link "Next Level" at bounding box center [825, 349] width 245 height 43
click at [808, 353] on link "Next Level" at bounding box center [825, 349] width 245 height 43
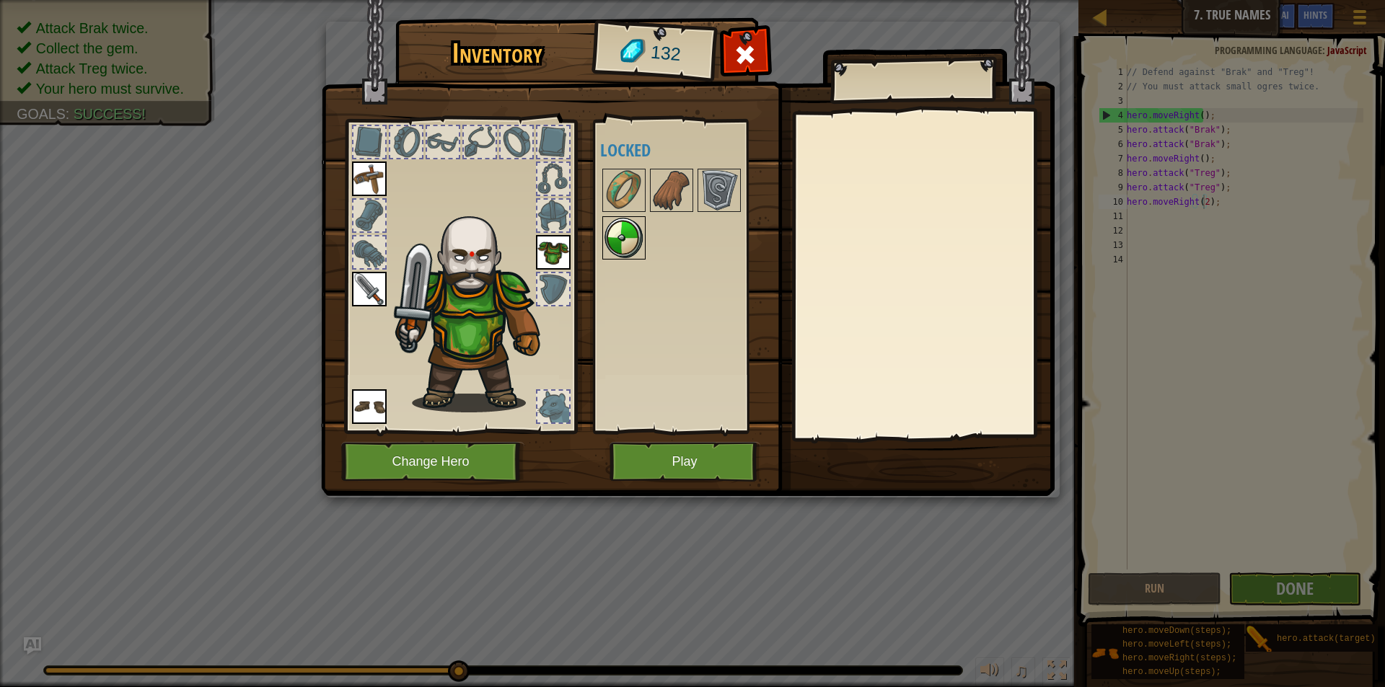
click at [612, 232] on img at bounding box center [624, 238] width 40 height 40
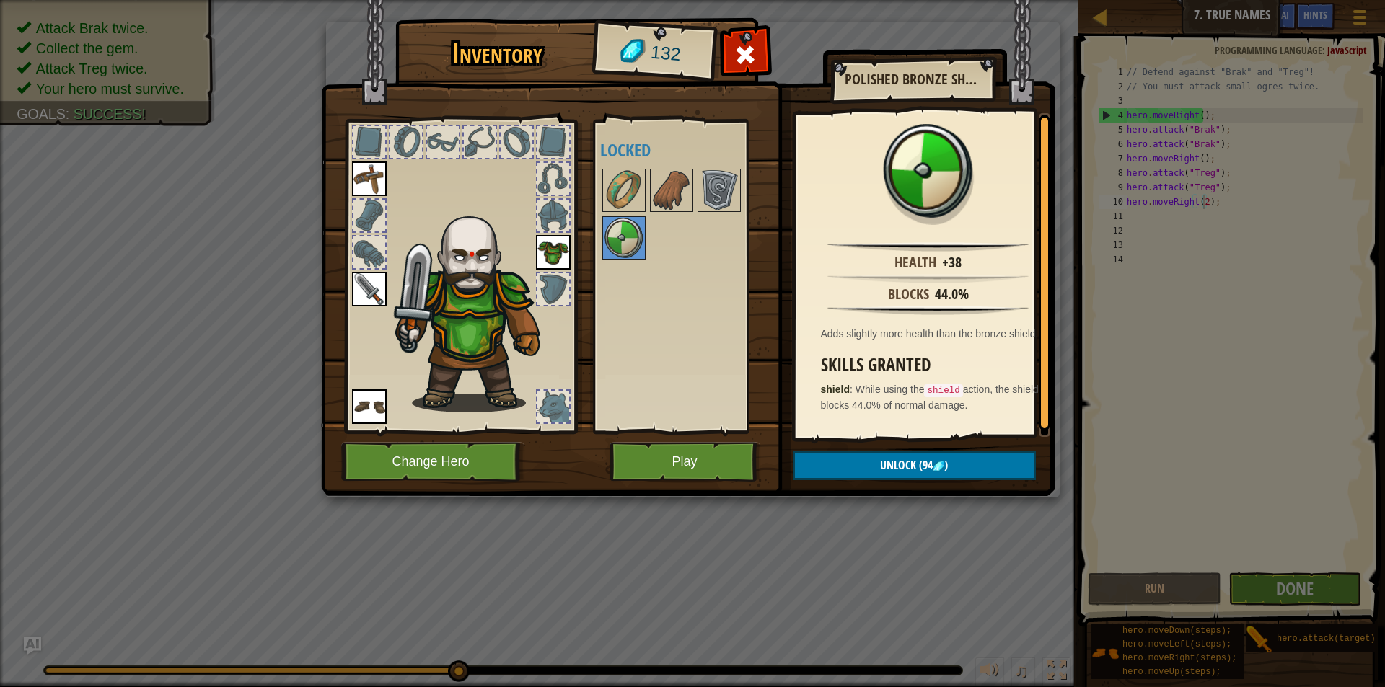
click at [619, 164] on div "Available Equip Equip Equip Equip (double-click to equip) Locked" at bounding box center [690, 276] width 181 height 301
drag, startPoint x: 619, startPoint y: 164, endPoint x: 615, endPoint y: 181, distance: 17.7
click at [619, 164] on div "Available Equip Equip Equip Equip (double-click to equip) Locked" at bounding box center [690, 276] width 181 height 301
click at [615, 190] on img at bounding box center [624, 190] width 40 height 40
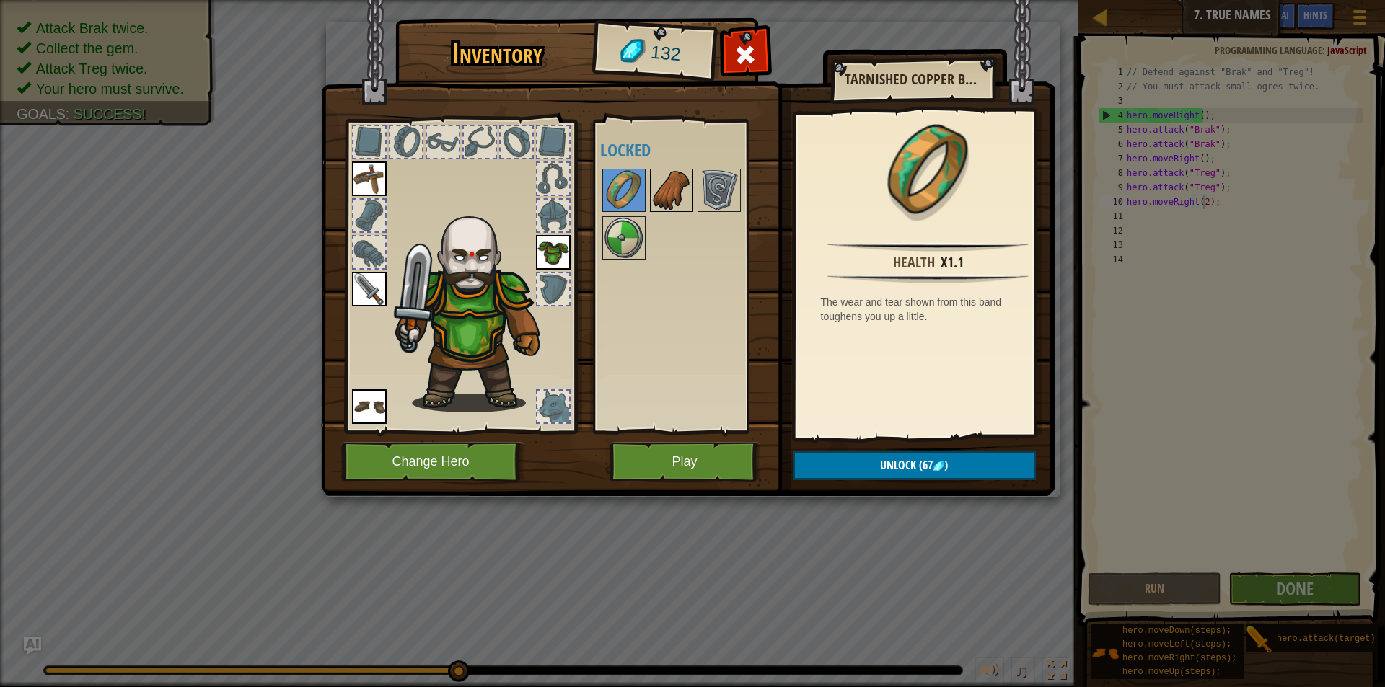
click at [662, 193] on img at bounding box center [671, 190] width 40 height 40
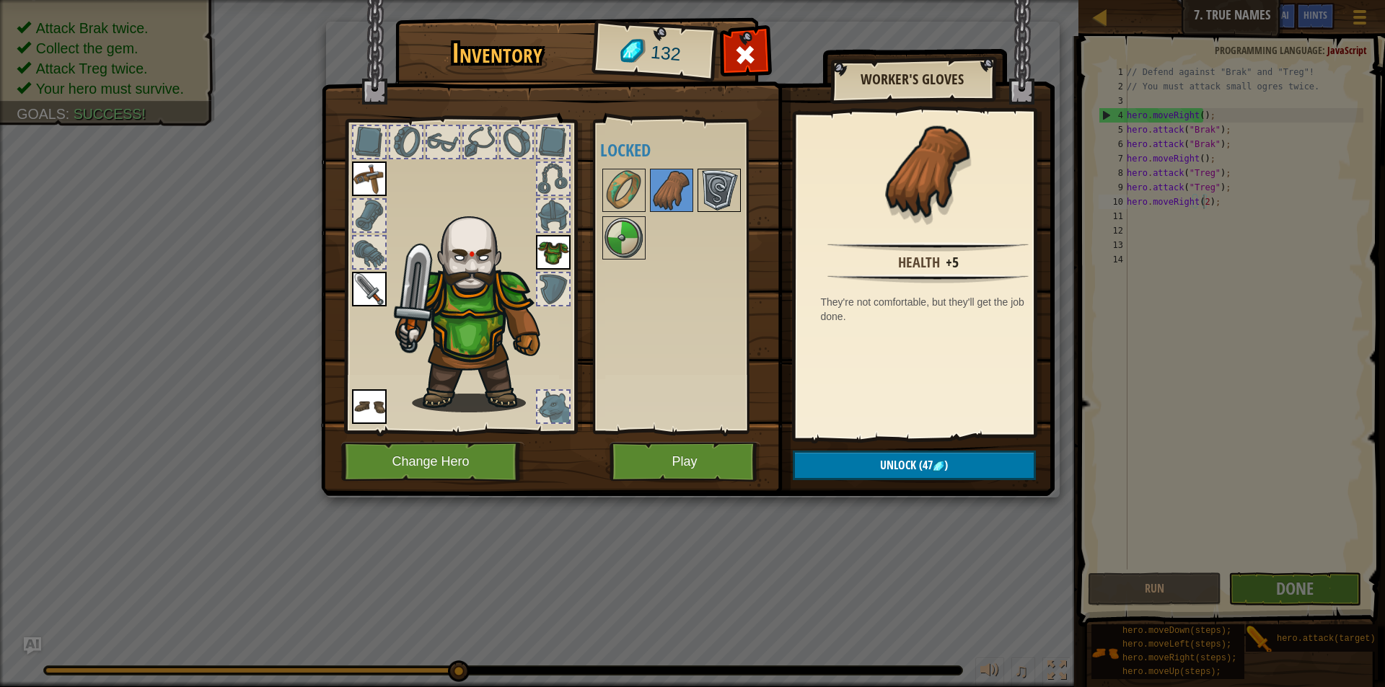
click at [713, 184] on img at bounding box center [719, 190] width 40 height 40
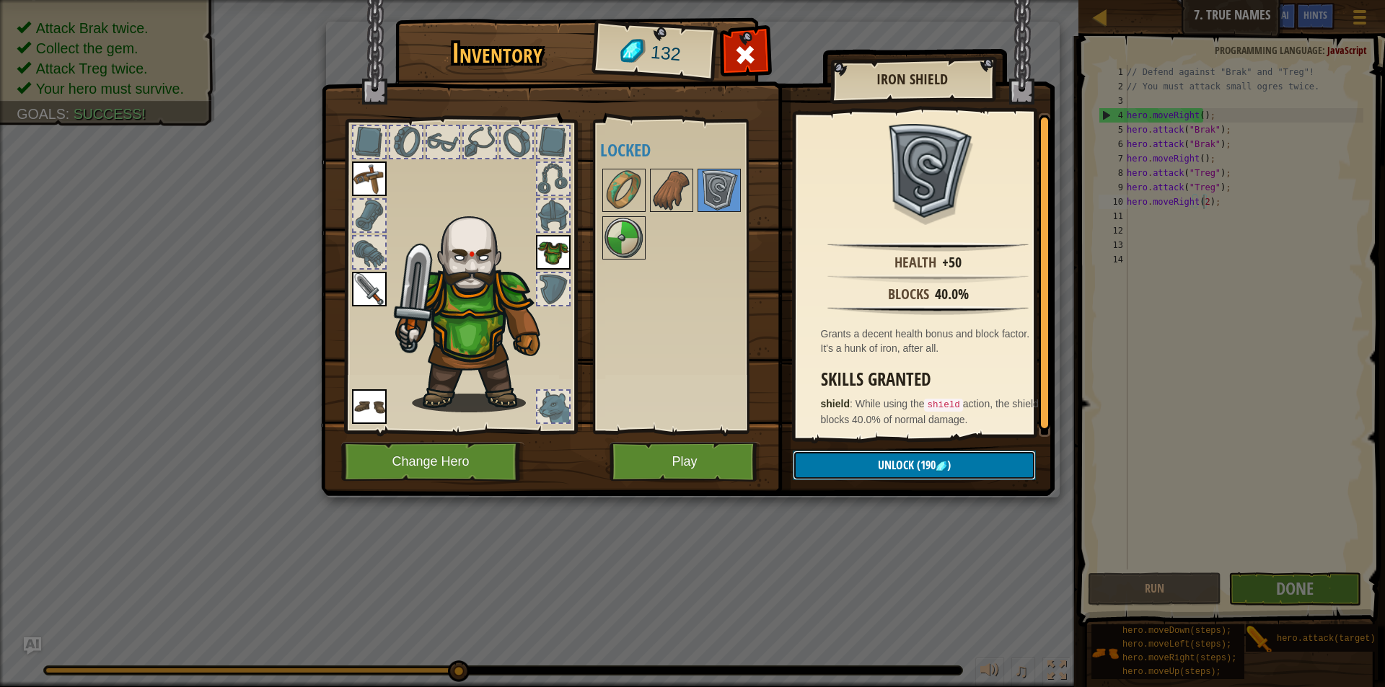
click at [851, 456] on button "Unlock (190 )" at bounding box center [914, 466] width 243 height 30
click at [853, 465] on button "Unlock (190 )" at bounding box center [914, 466] width 243 height 30
click at [684, 458] on button "Play" at bounding box center [685, 462] width 151 height 40
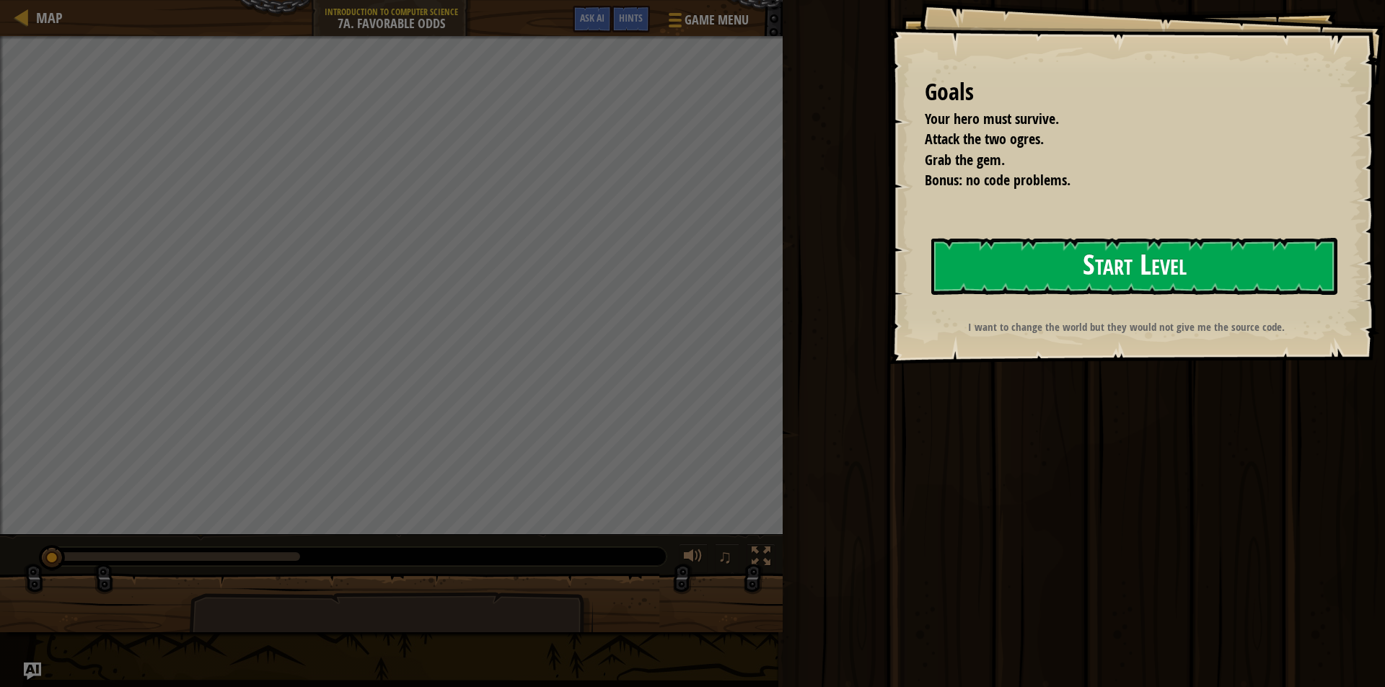
click at [1119, 277] on button "Start Level" at bounding box center [1134, 266] width 406 height 57
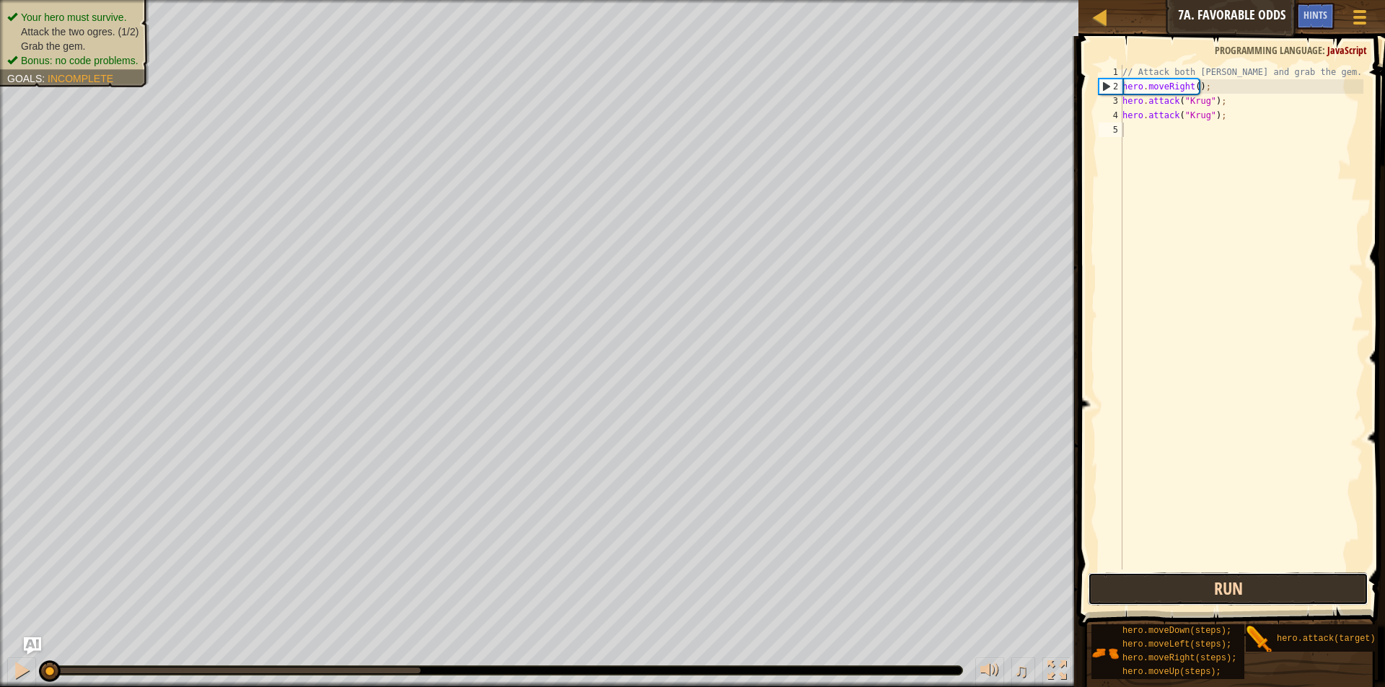
click at [1153, 582] on button "Run" at bounding box center [1228, 589] width 281 height 33
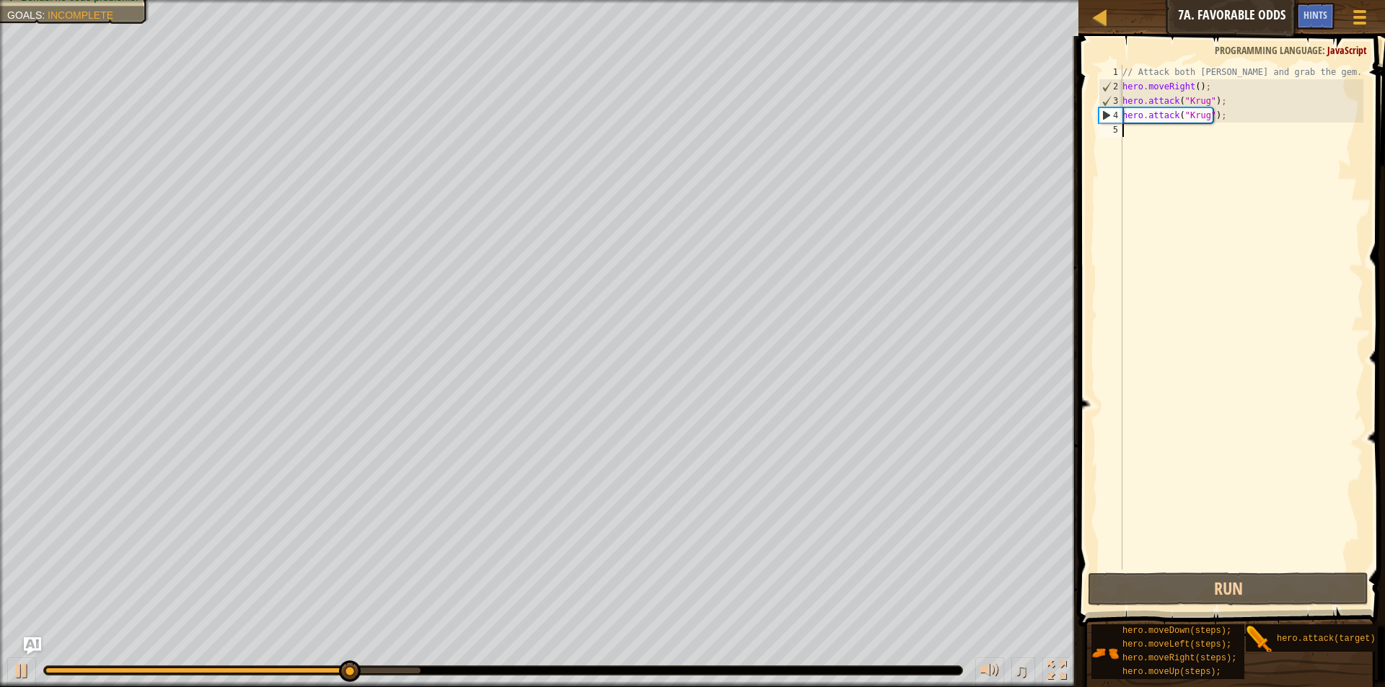
scroll to position [6, 0]
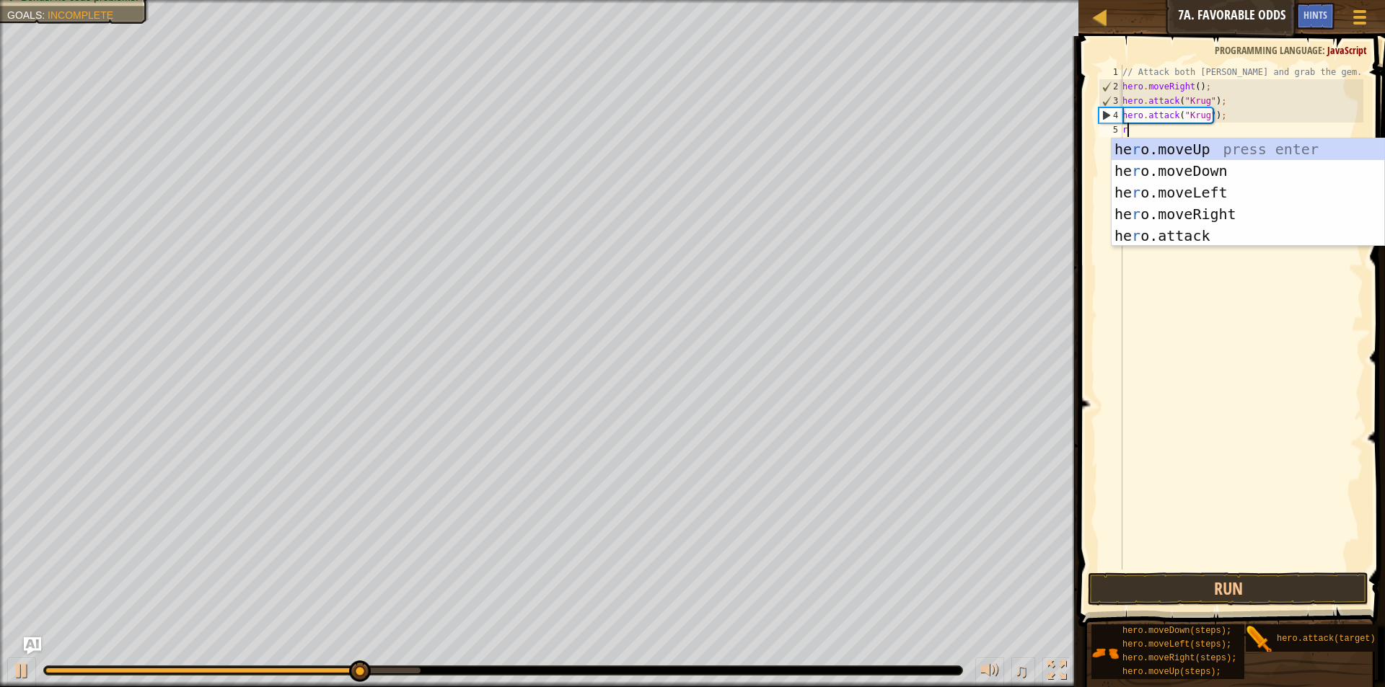
type textarea "ri"
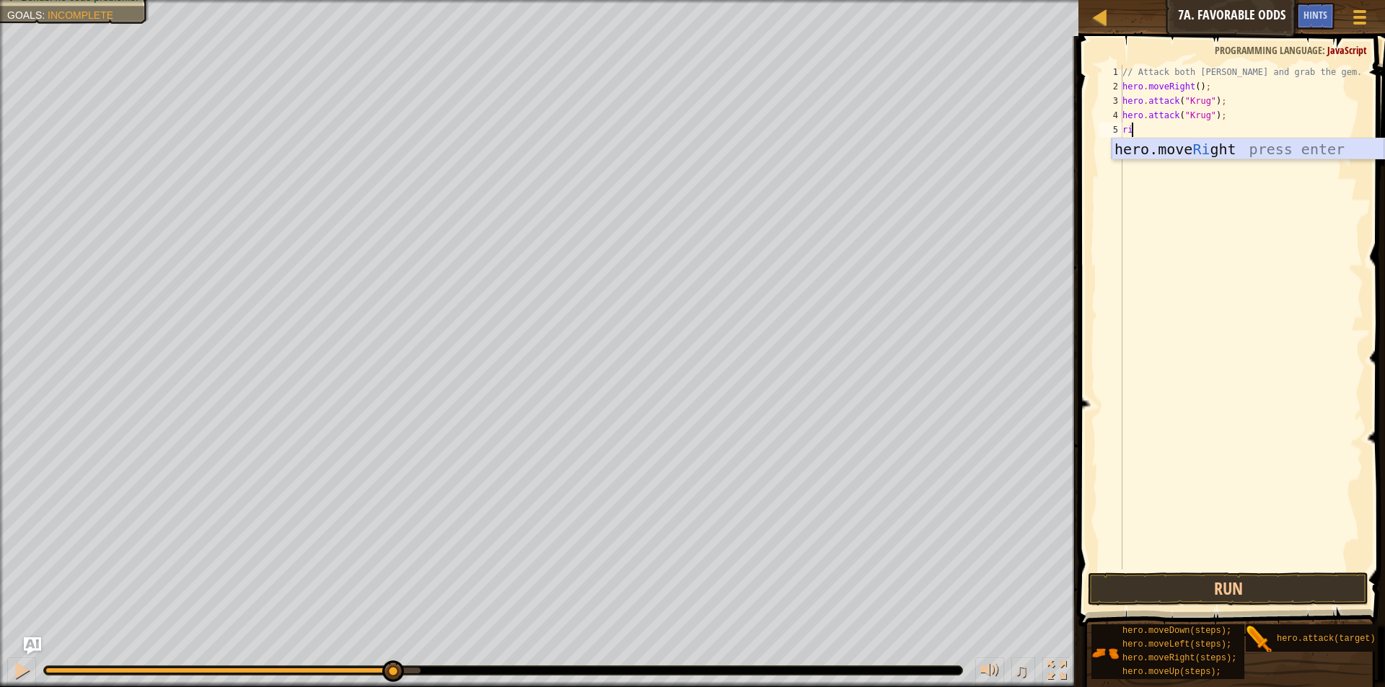
click at [1283, 155] on div "hero.move Ri ght press enter" at bounding box center [1248, 171] width 273 height 65
click at [1283, 155] on div "// Attack both [PERSON_NAME] and grab the gem. hero . moveRight ( ) ; hero . at…" at bounding box center [1242, 332] width 244 height 534
type textarea "i"
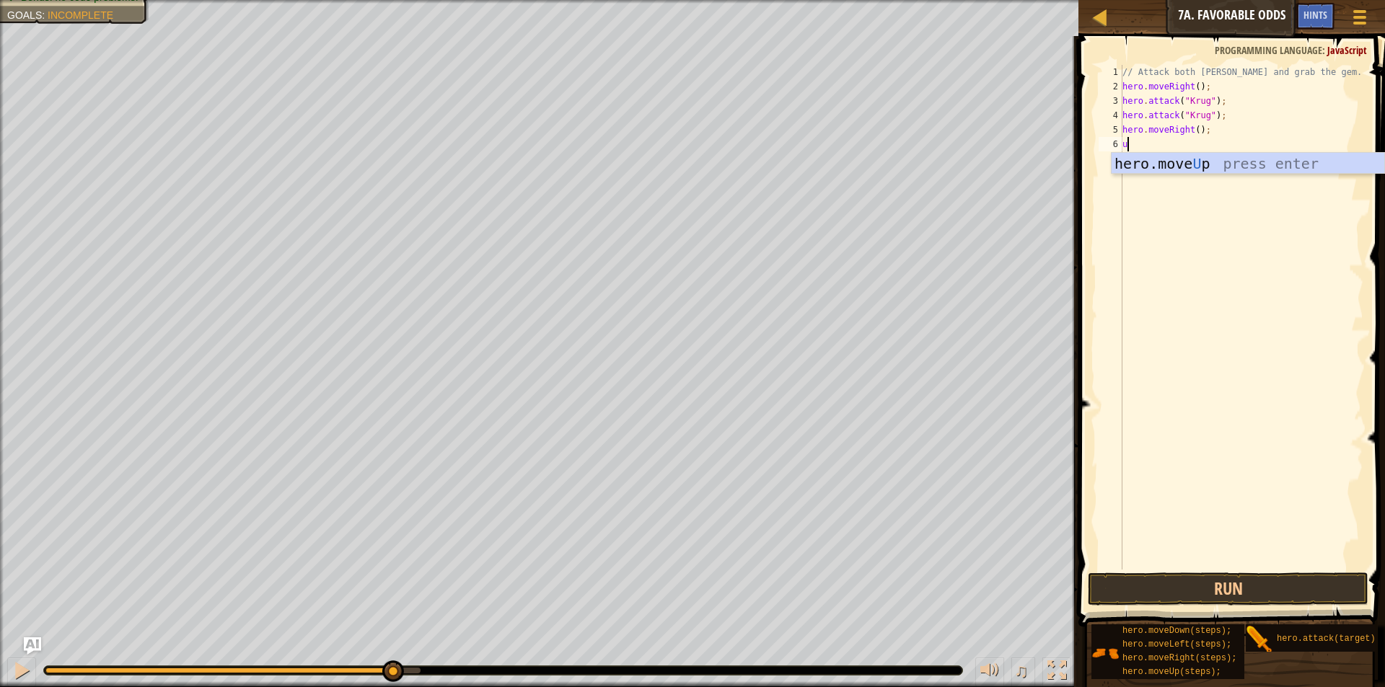
type textarea "up"
type textarea "hero.attack("Grump");"
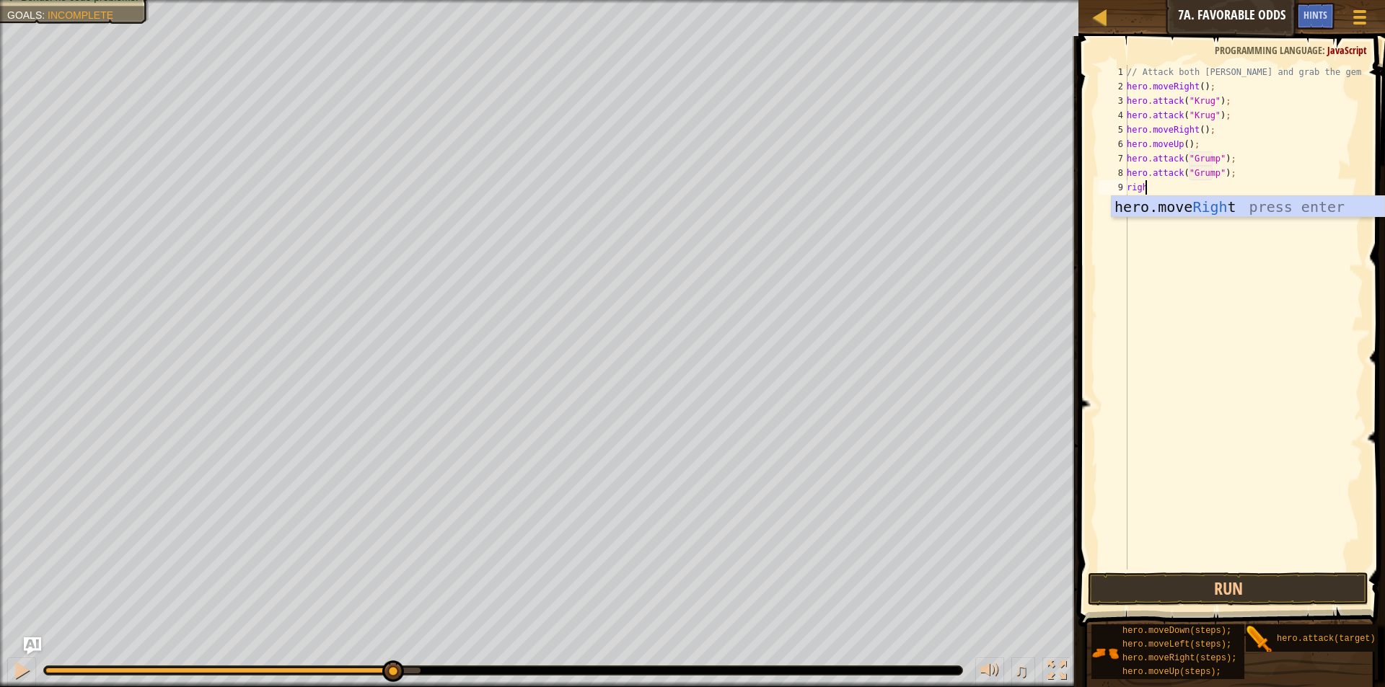
type textarea "right"
click at [1291, 581] on button "Run" at bounding box center [1228, 589] width 281 height 33
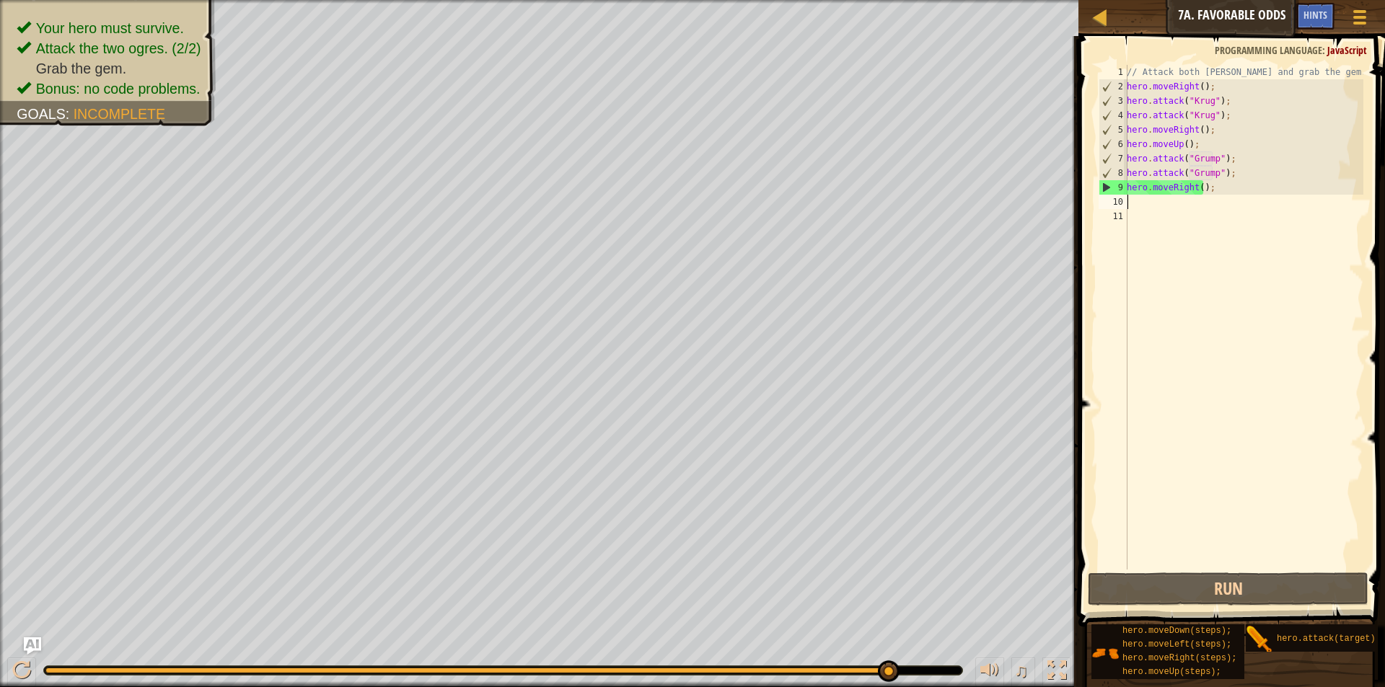
click at [1200, 188] on div "// Attack both [PERSON_NAME] and grab the gem. hero . moveRight ( ) ; hero . at…" at bounding box center [1244, 332] width 240 height 534
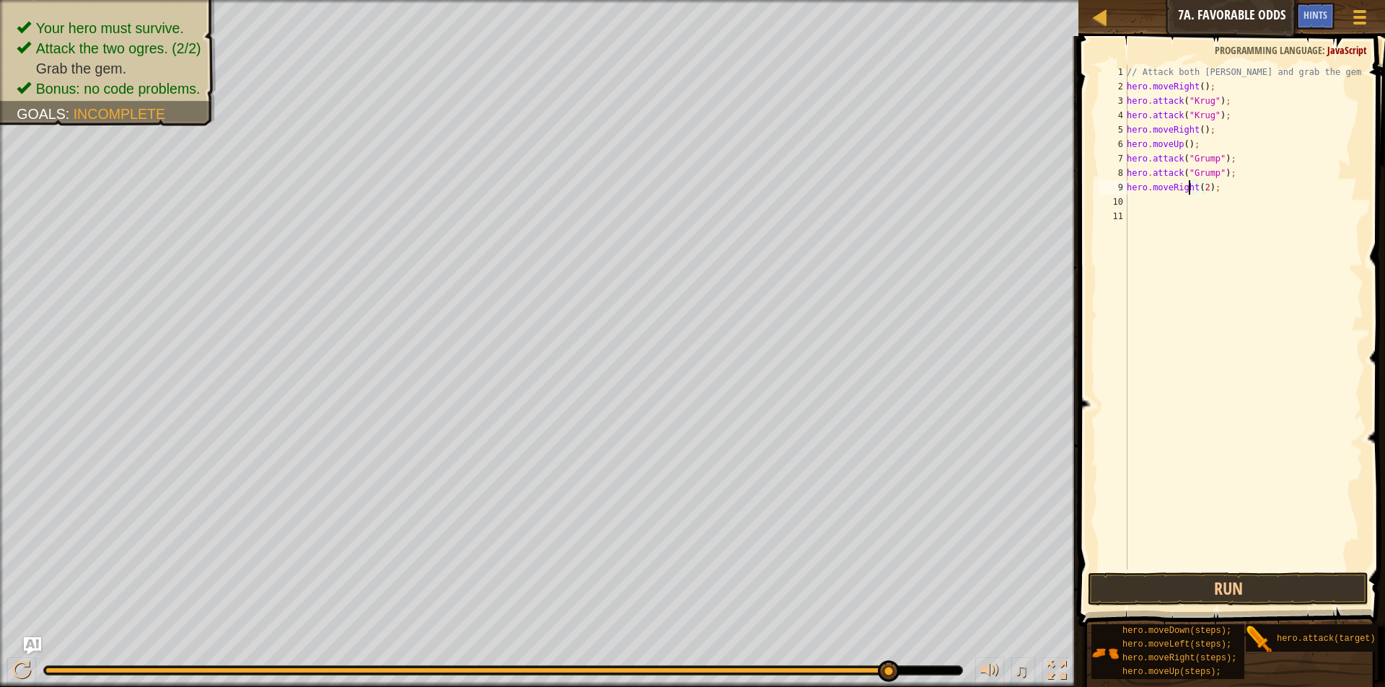
click at [1191, 189] on div "// Attack both [PERSON_NAME] and grab the gem. hero . moveRight ( ) ; hero . at…" at bounding box center [1244, 332] width 240 height 534
click at [1190, 187] on div "// Attack both [PERSON_NAME] and grab the gem. hero . moveRight ( ) ; hero . at…" at bounding box center [1244, 332] width 240 height 534
click at [1226, 183] on div "// Attack both [PERSON_NAME] and grab the gem. hero . moveRight ( ) ; hero . at…" at bounding box center [1244, 332] width 240 height 534
click at [1233, 179] on div "// Attack both [PERSON_NAME] and grab the gem. hero . moveRight ( ) ; hero . at…" at bounding box center [1244, 332] width 240 height 534
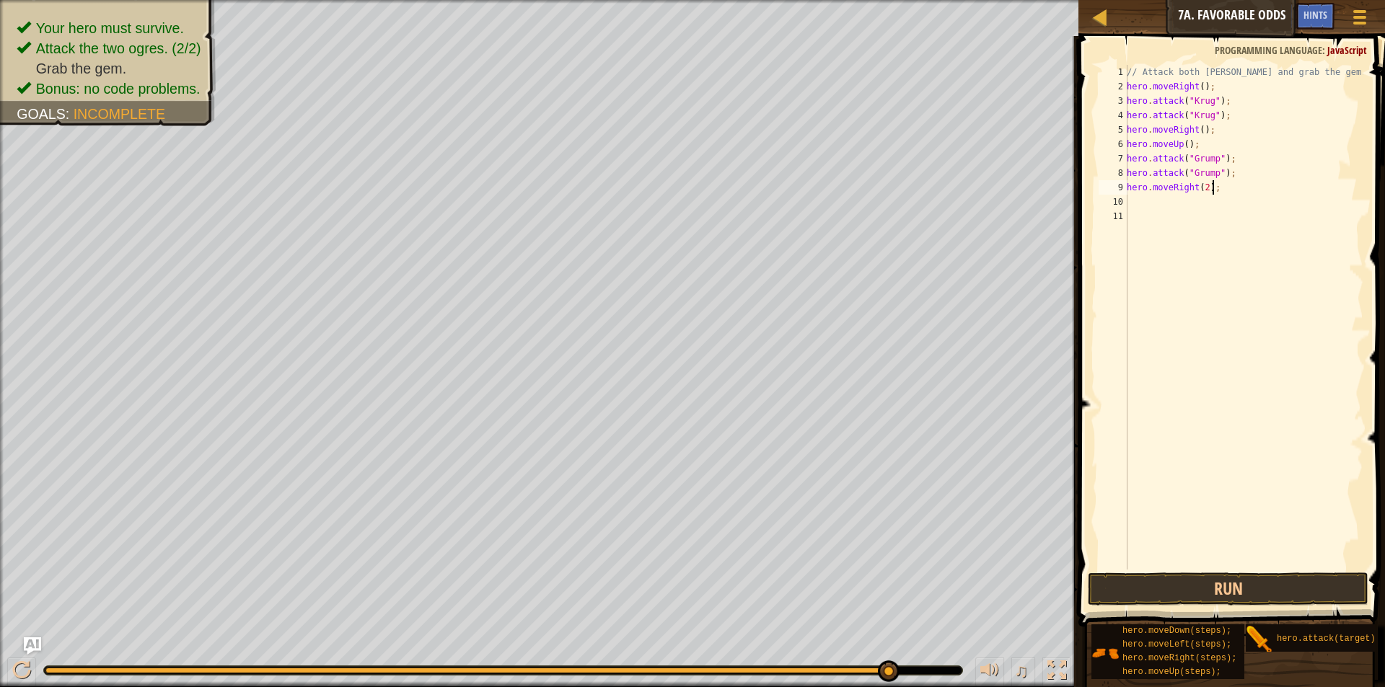
click at [1233, 179] on div "// Attack both [PERSON_NAME] and grab the gem. hero . moveRight ( ) ; hero . at…" at bounding box center [1244, 332] width 240 height 534
type textarea "hero.attack("Grump");"
click at [1260, 180] on div "// Attack both [PERSON_NAME] and grab the gem. hero . moveRight ( ) ; hero . at…" at bounding box center [1244, 317] width 240 height 505
type textarea "le"
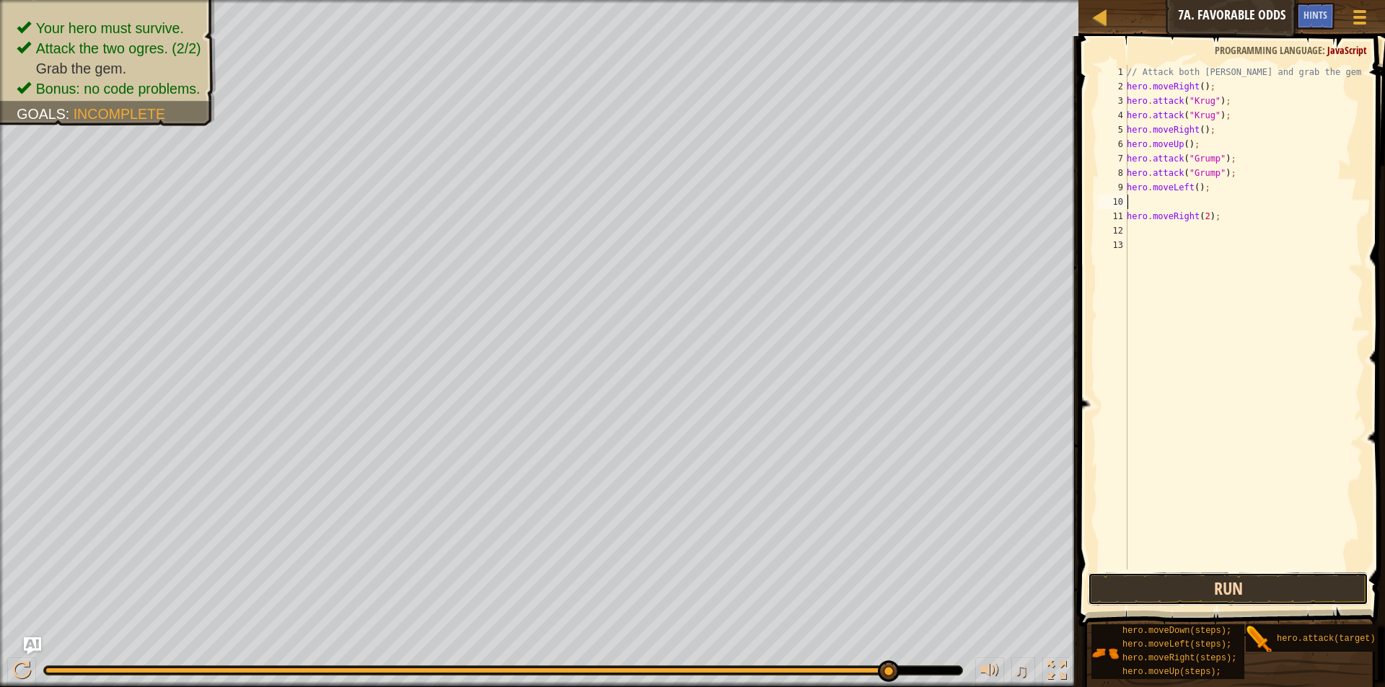
click at [1249, 586] on button "Run" at bounding box center [1228, 589] width 281 height 33
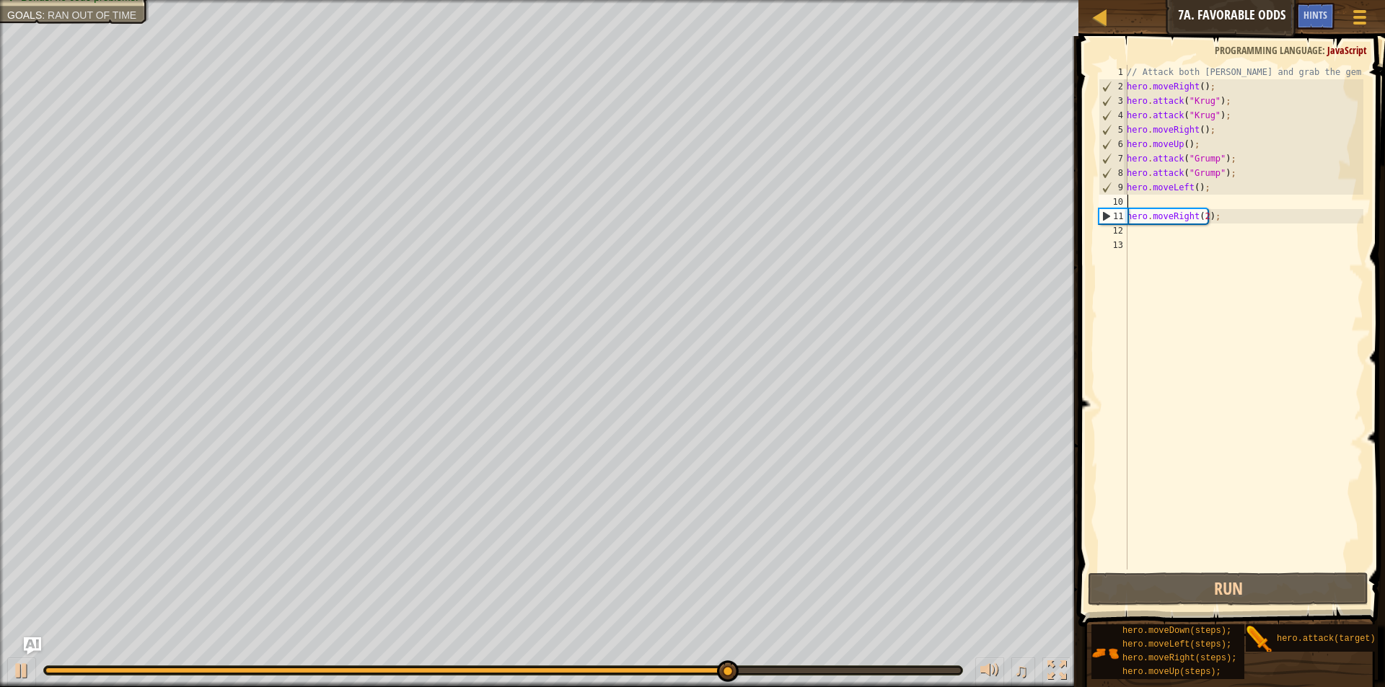
type textarea "hero.moveLeft();"
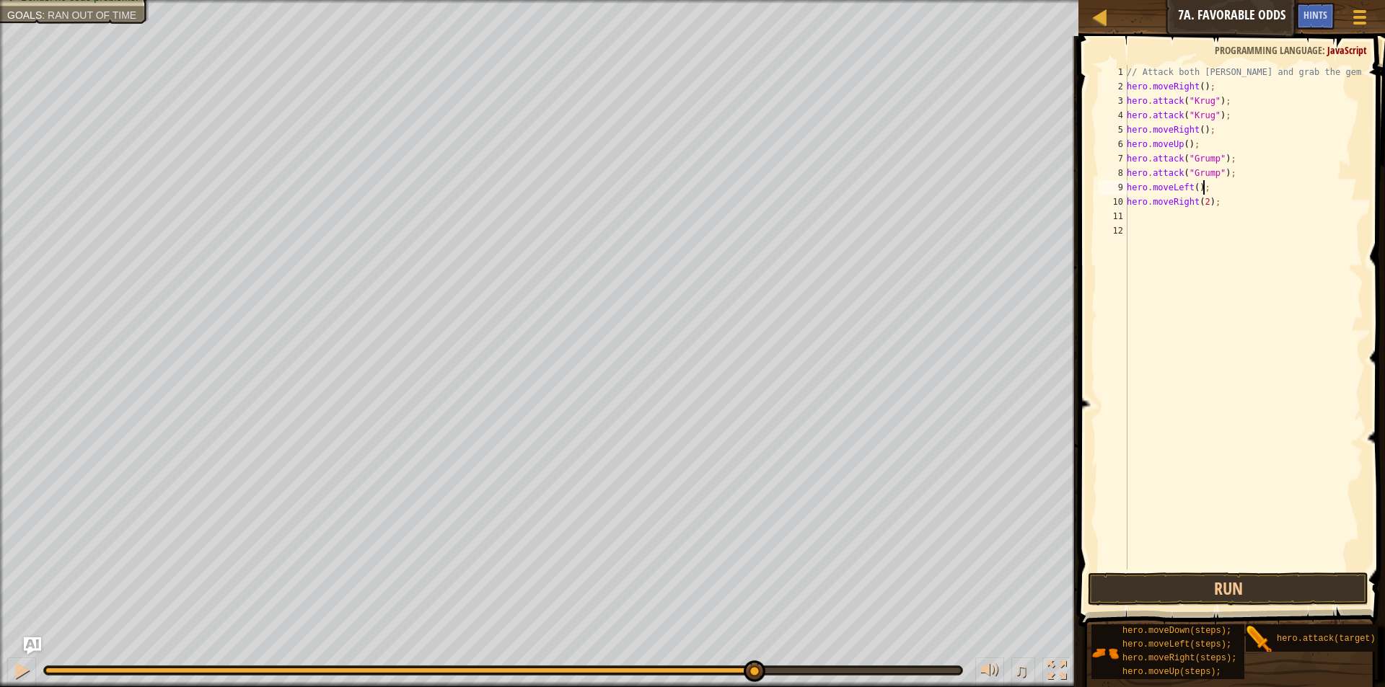
click at [1223, 211] on div "// Attack both [PERSON_NAME] and grab the gem. hero . moveRight ( ) ; hero . at…" at bounding box center [1244, 332] width 240 height 534
click at [1220, 203] on div "// Attack both [PERSON_NAME] and grab the gem. hero . moveRight ( ) ; hero . at…" at bounding box center [1244, 332] width 240 height 534
click at [1201, 202] on div "// Attack both [PERSON_NAME] and grab the gem. hero . moveRight ( ) ; hero . at…" at bounding box center [1244, 332] width 240 height 534
click at [1196, 581] on button "Run" at bounding box center [1228, 589] width 281 height 33
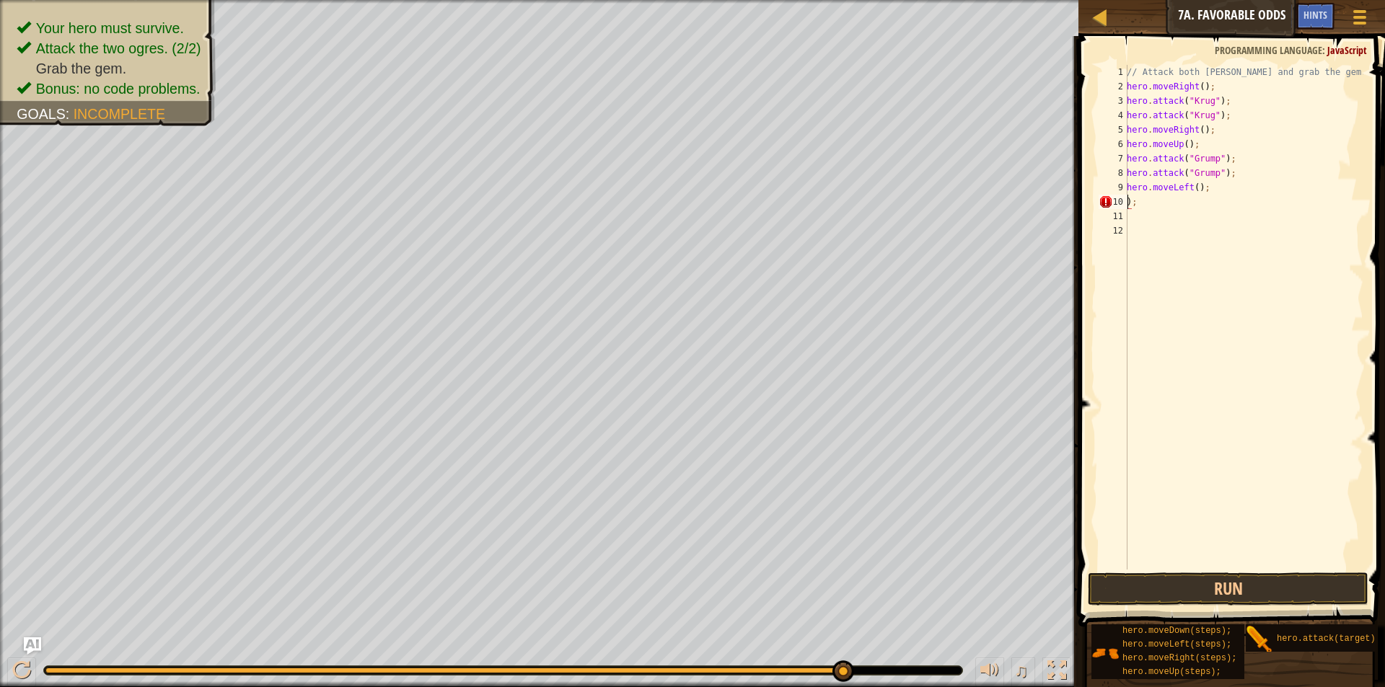
click at [1146, 206] on div "// Attack both [PERSON_NAME] and grab the gem. hero . moveRight ( ) ; hero . at…" at bounding box center [1244, 332] width 240 height 534
type textarea ")"
click at [1192, 191] on div "// Attack both [PERSON_NAME] and grab the gem. hero . moveRight ( ) ; hero . at…" at bounding box center [1244, 332] width 240 height 534
type textarea "hero.moveLeft(2);"
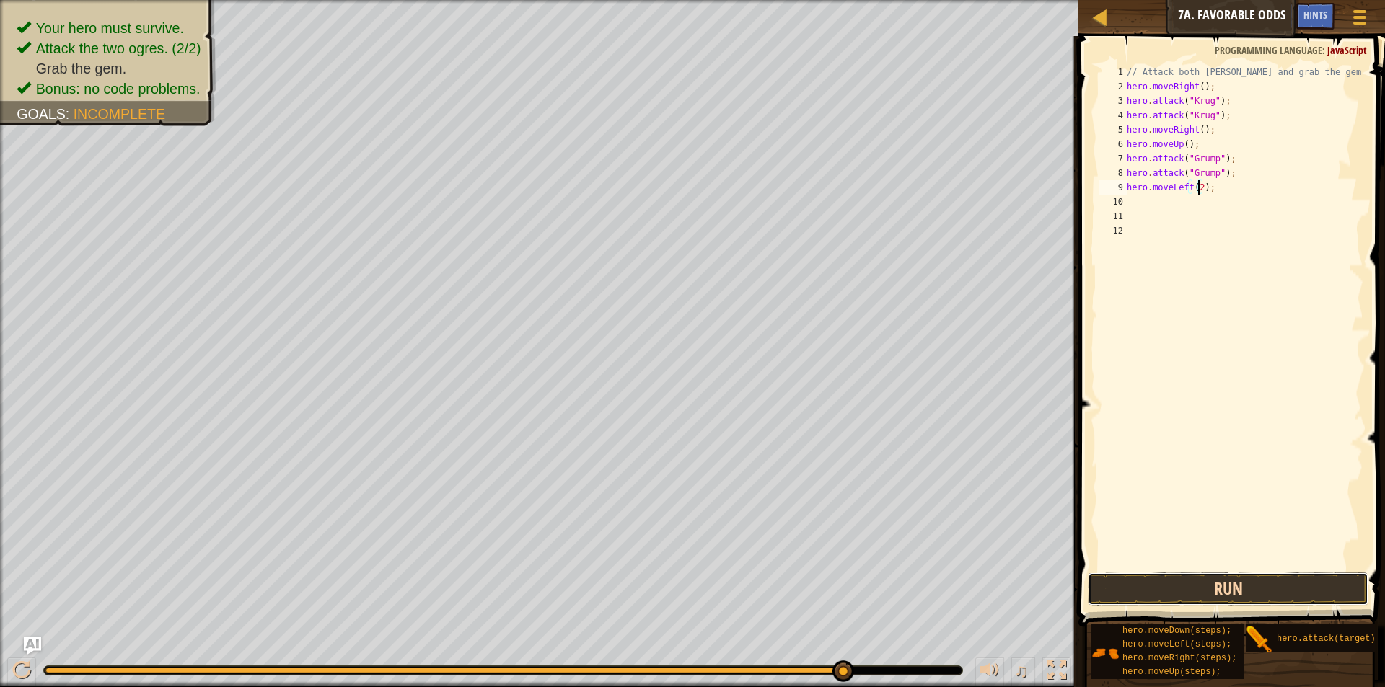
click at [1278, 584] on button "Run" at bounding box center [1228, 589] width 281 height 33
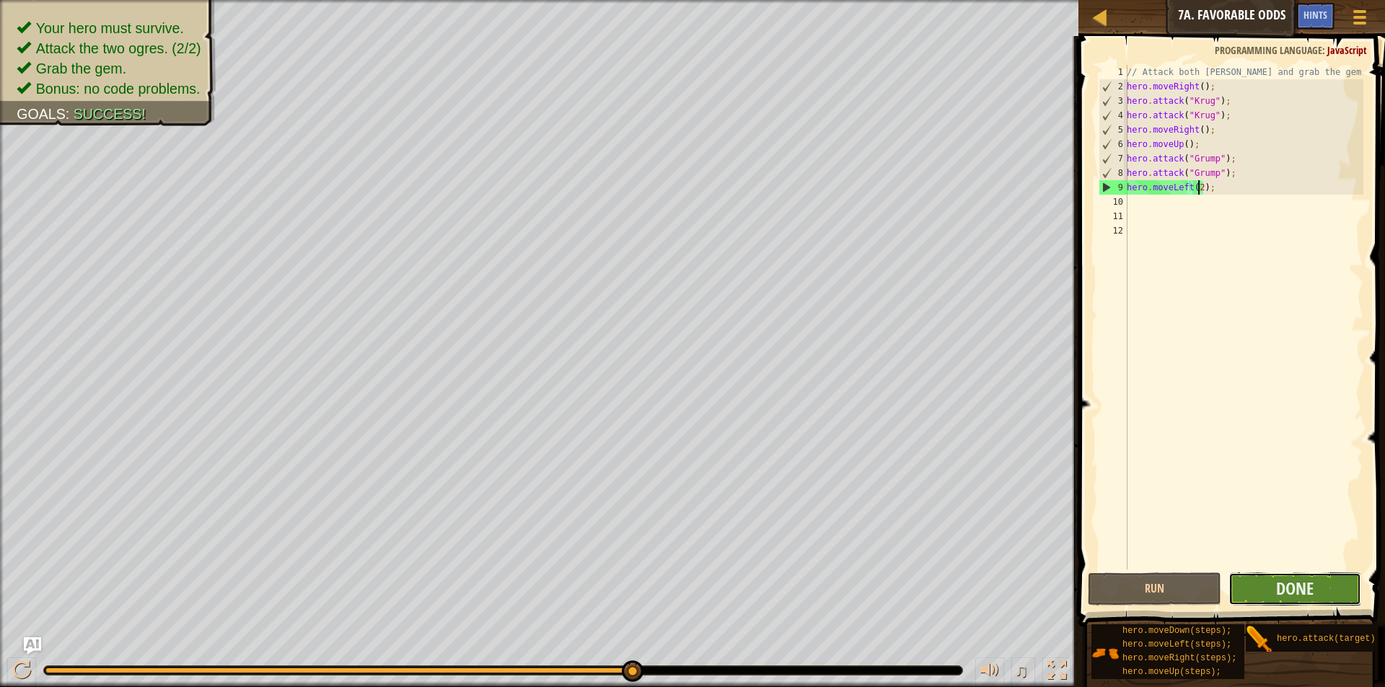
click at [1310, 574] on button "Done" at bounding box center [1295, 589] width 133 height 33
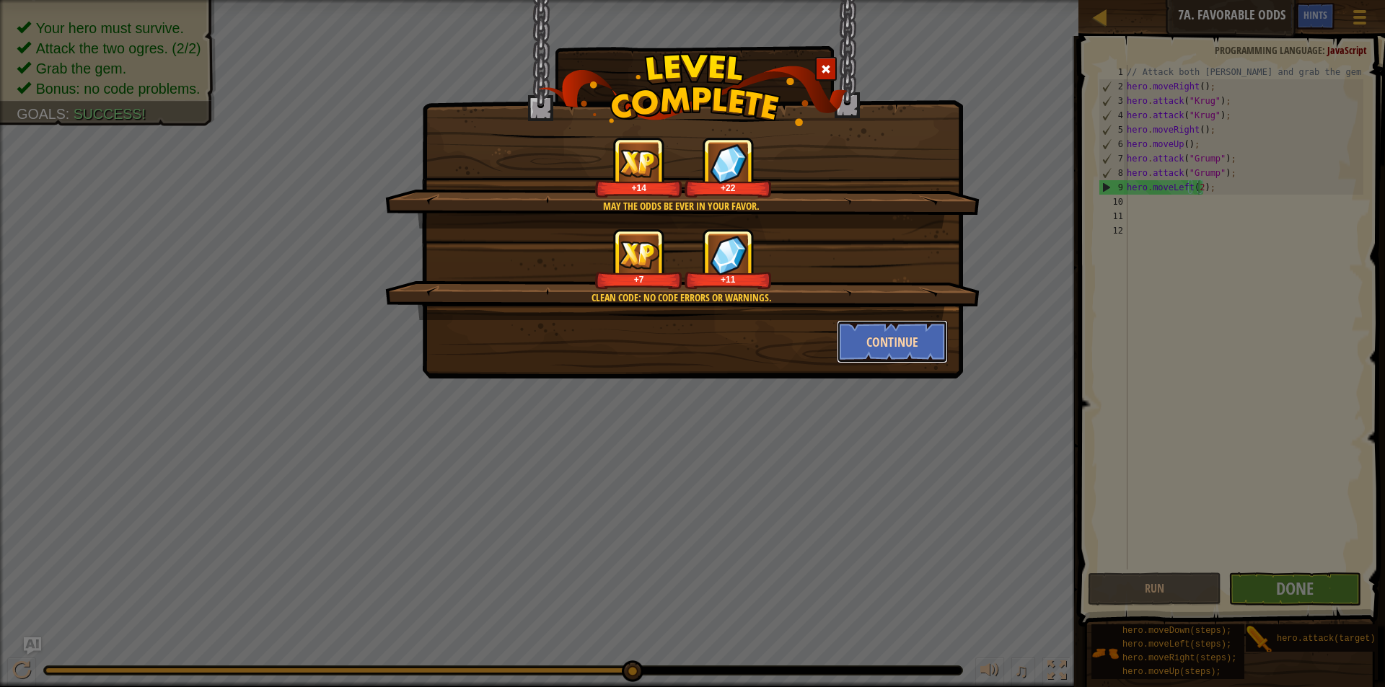
click at [926, 334] on button "Continue" at bounding box center [893, 341] width 112 height 43
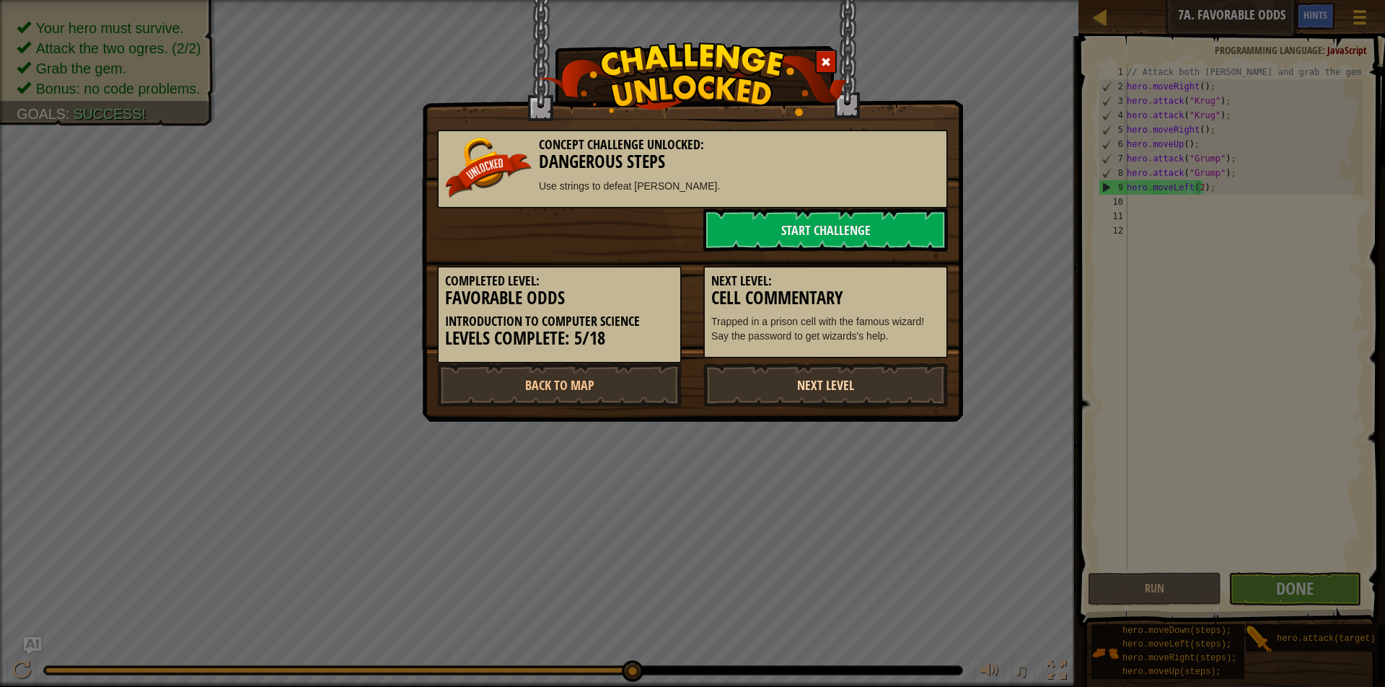
click at [799, 377] on link "Next Level" at bounding box center [825, 385] width 245 height 43
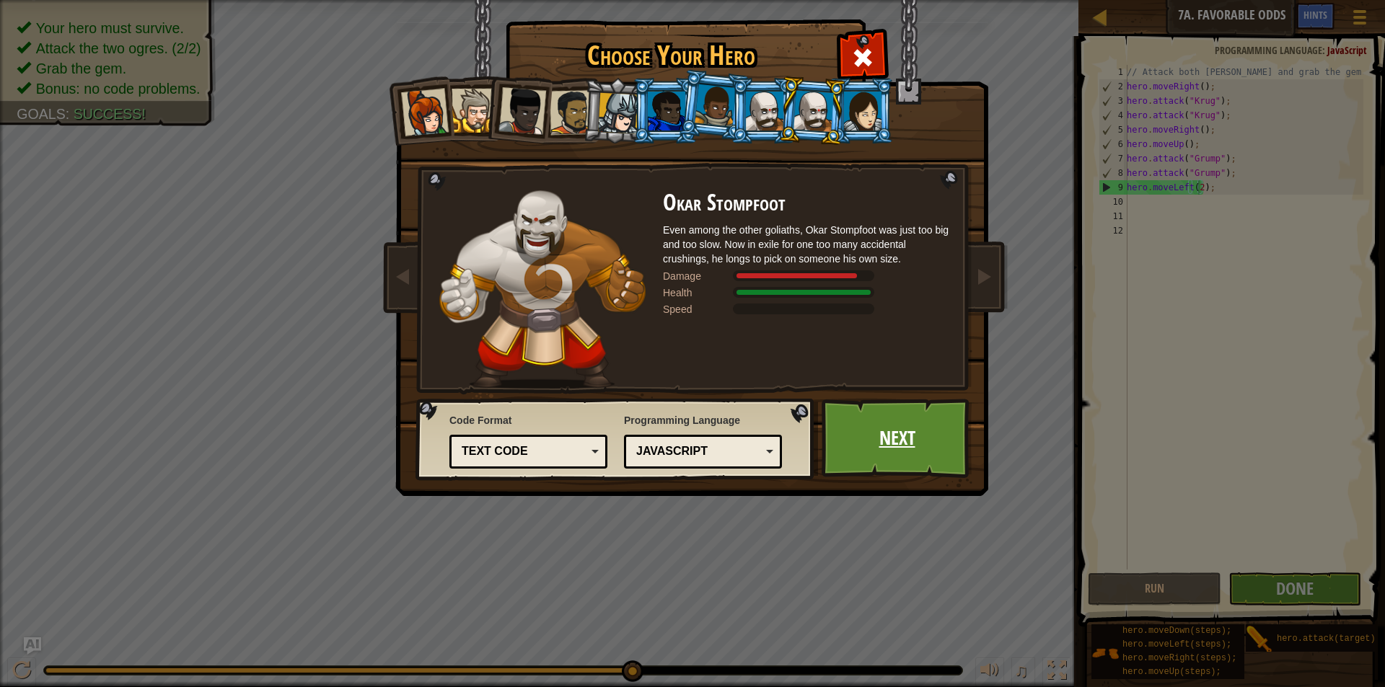
click at [891, 443] on link "Next" at bounding box center [897, 438] width 151 height 79
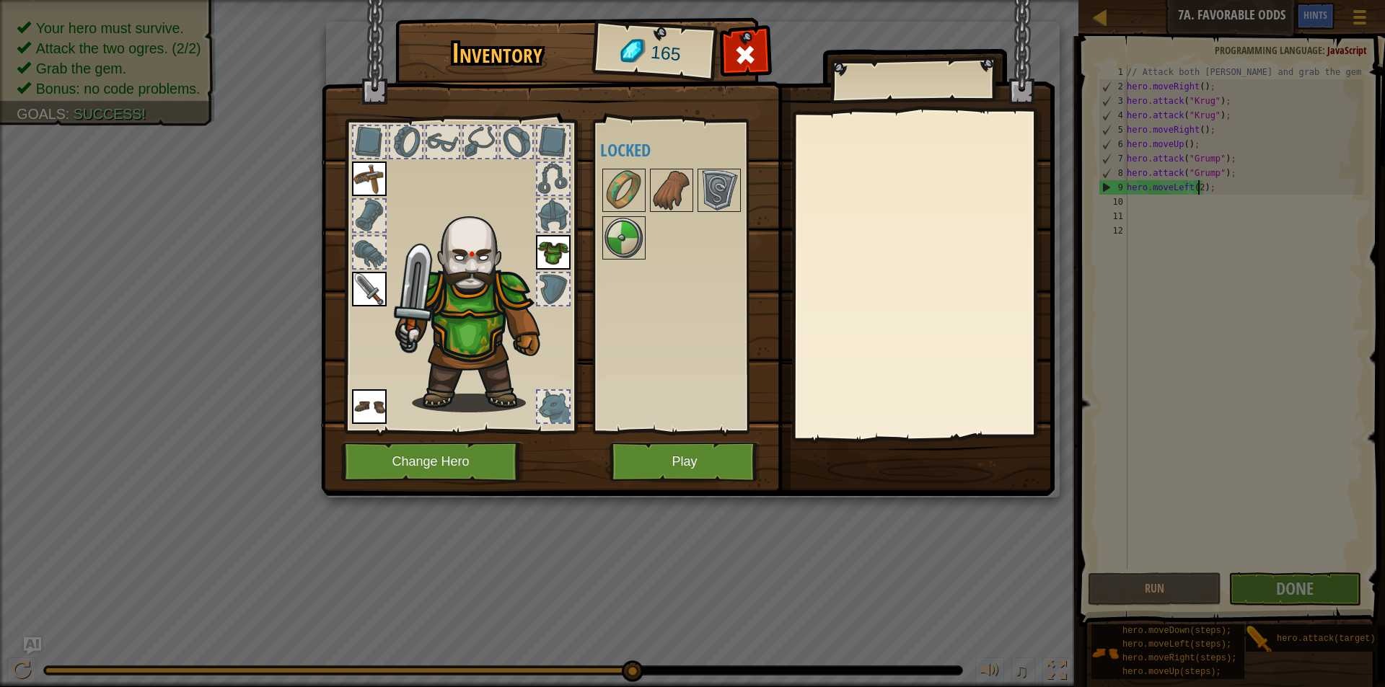
click at [599, 237] on div "Available Equip Equip Equip Equip (double-click to equip) Locked" at bounding box center [682, 277] width 177 height 314
click at [620, 252] on img at bounding box center [624, 238] width 40 height 40
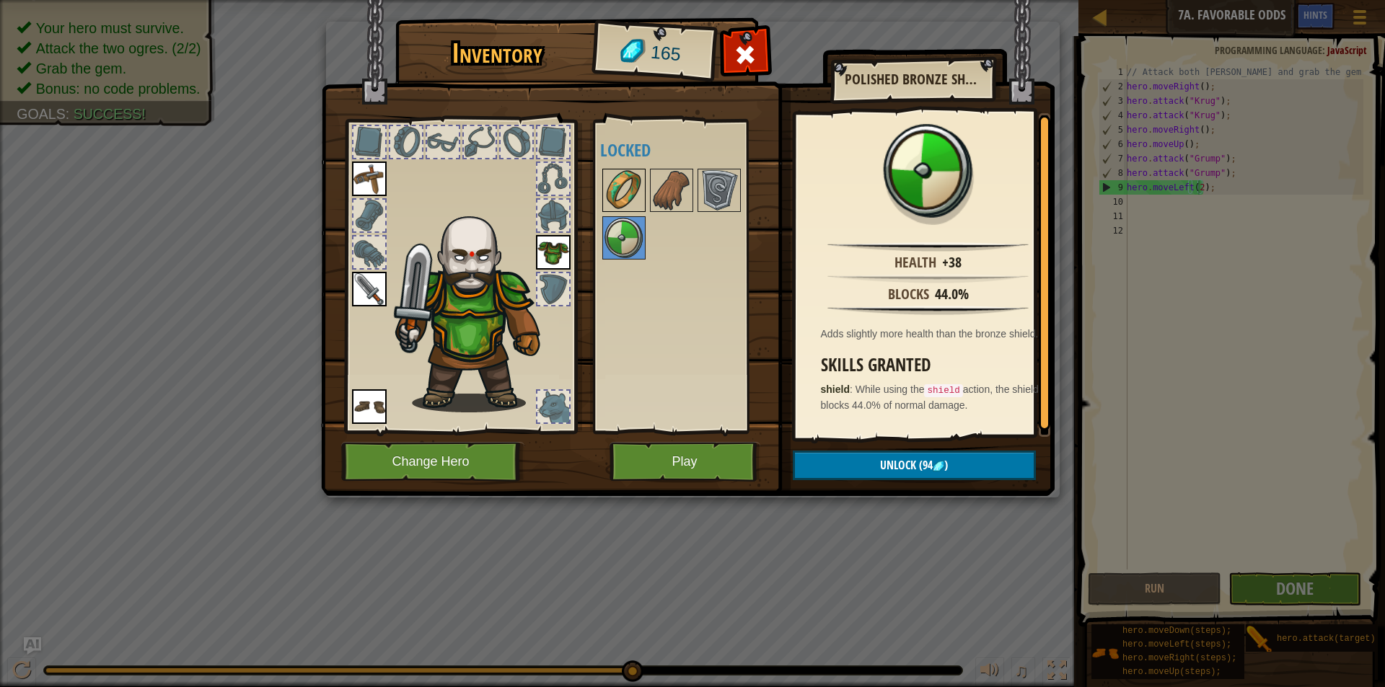
click at [615, 183] on img at bounding box center [624, 190] width 40 height 40
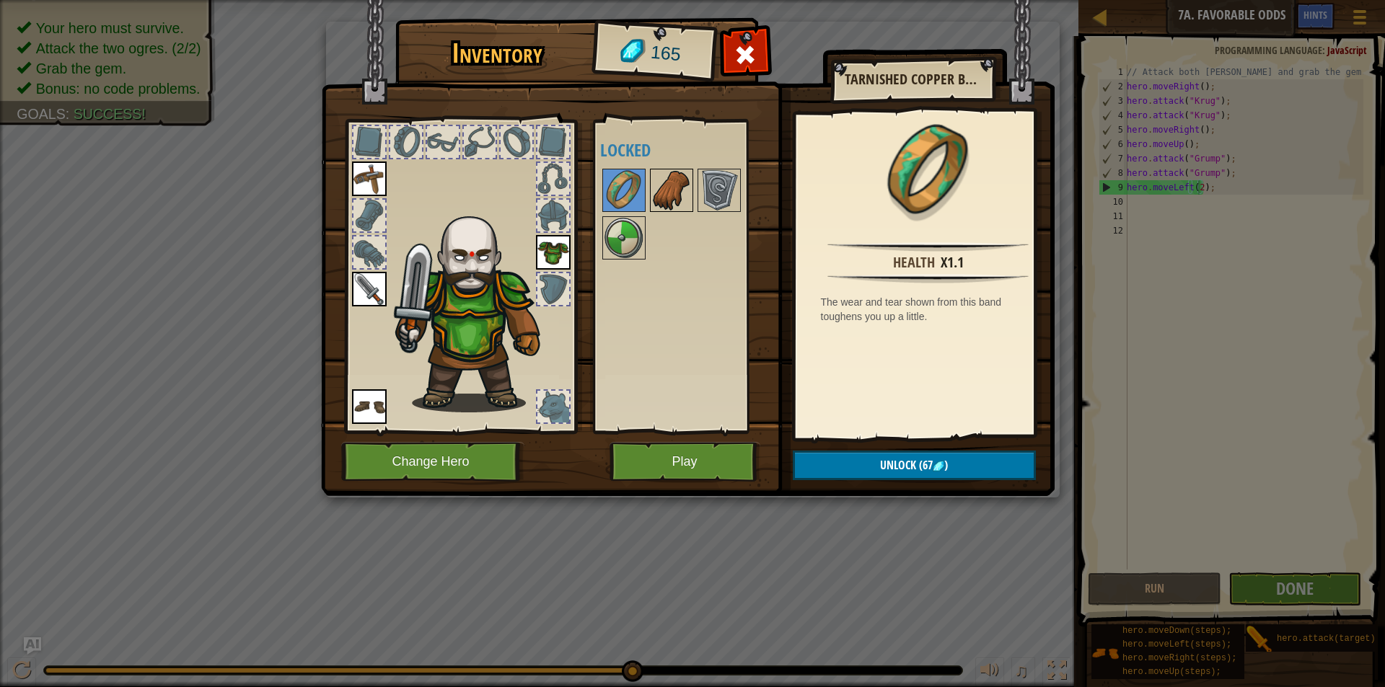
click at [661, 188] on img at bounding box center [671, 190] width 40 height 40
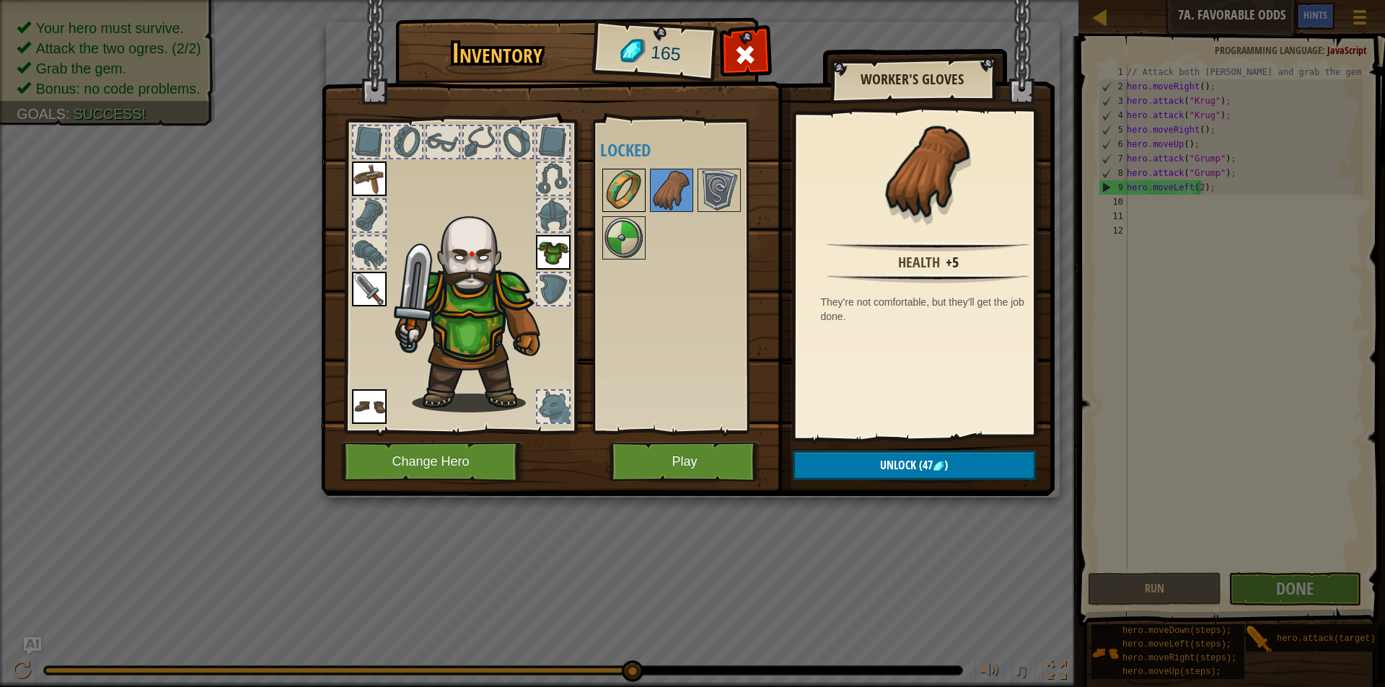
click at [619, 188] on img at bounding box center [624, 190] width 40 height 40
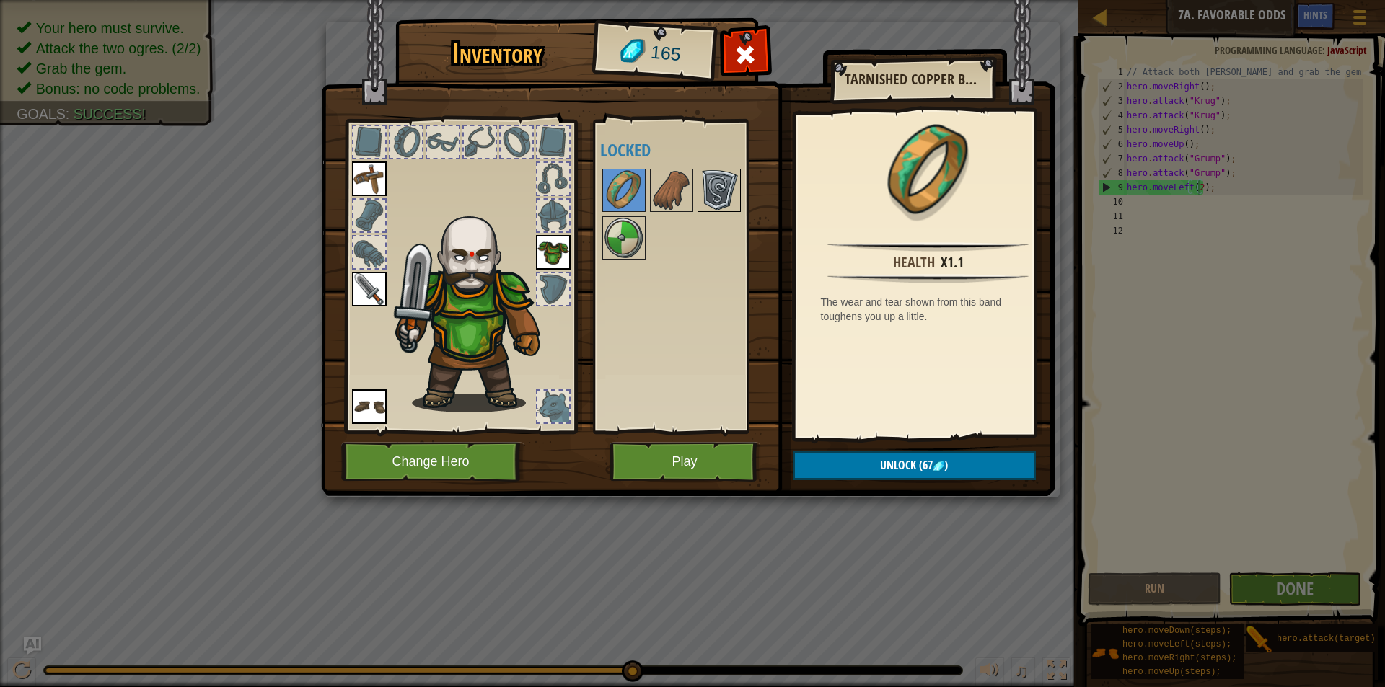
click at [699, 197] on div at bounding box center [719, 190] width 43 height 43
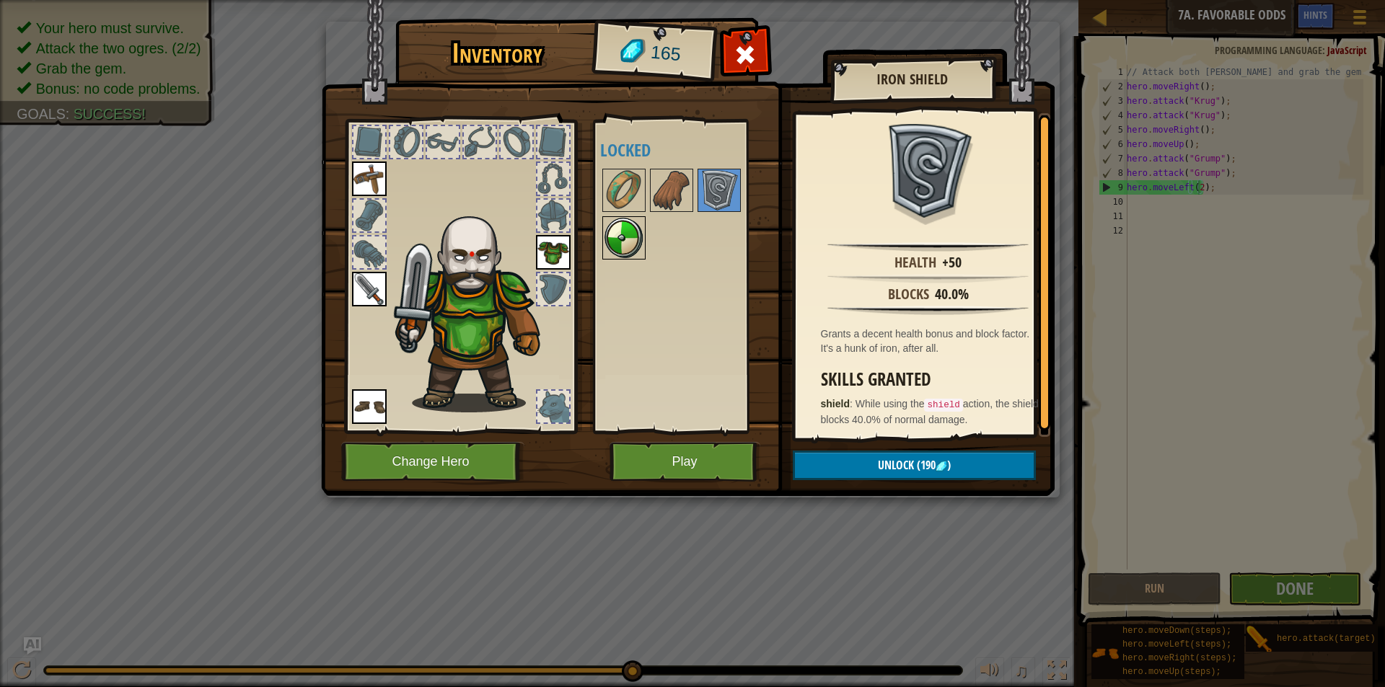
drag, startPoint x: 618, startPoint y: 240, endPoint x: 626, endPoint y: 237, distance: 8.9
click at [623, 239] on img at bounding box center [624, 238] width 40 height 40
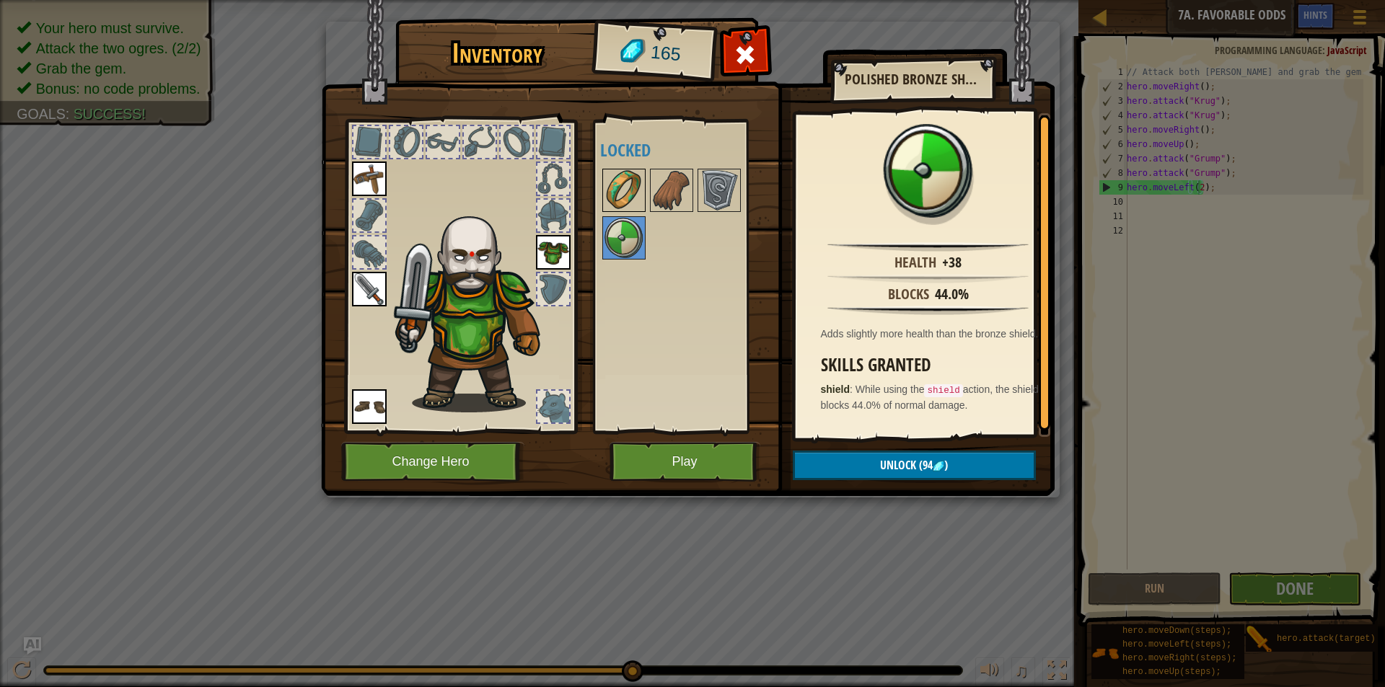
click at [610, 180] on img at bounding box center [624, 190] width 40 height 40
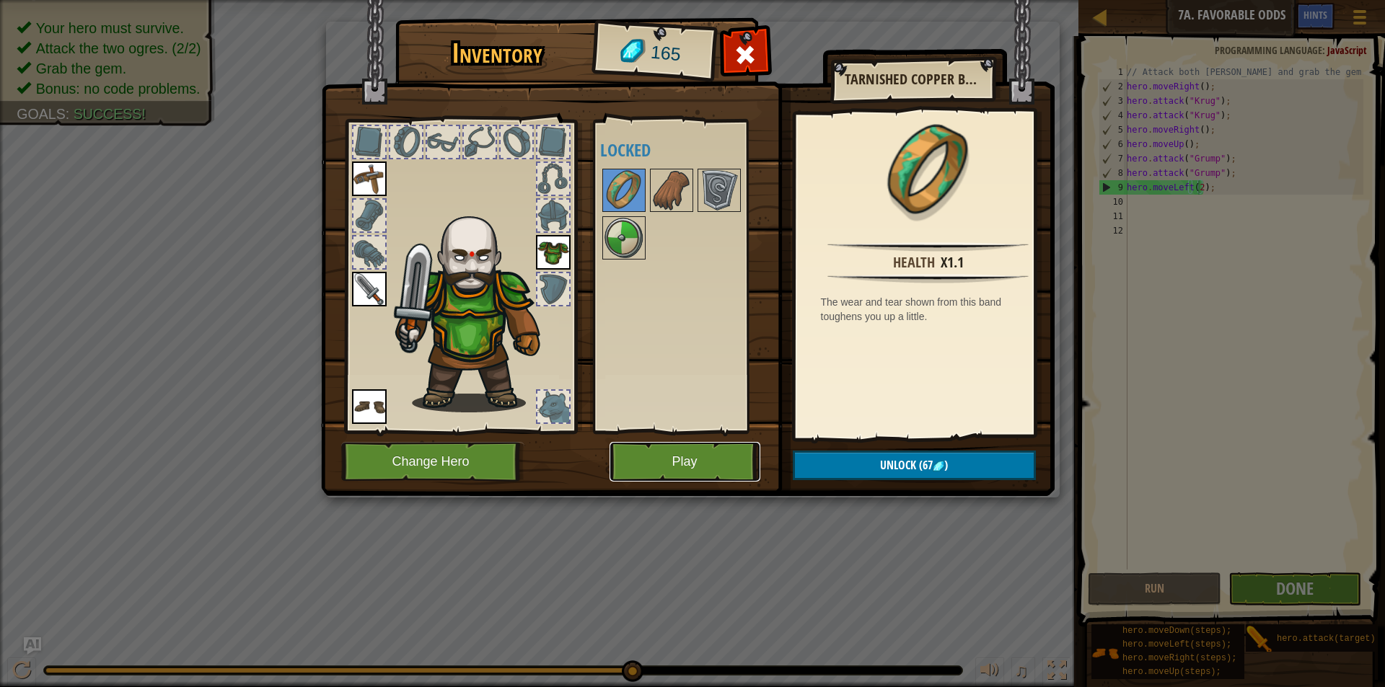
click at [703, 449] on button "Play" at bounding box center [685, 462] width 151 height 40
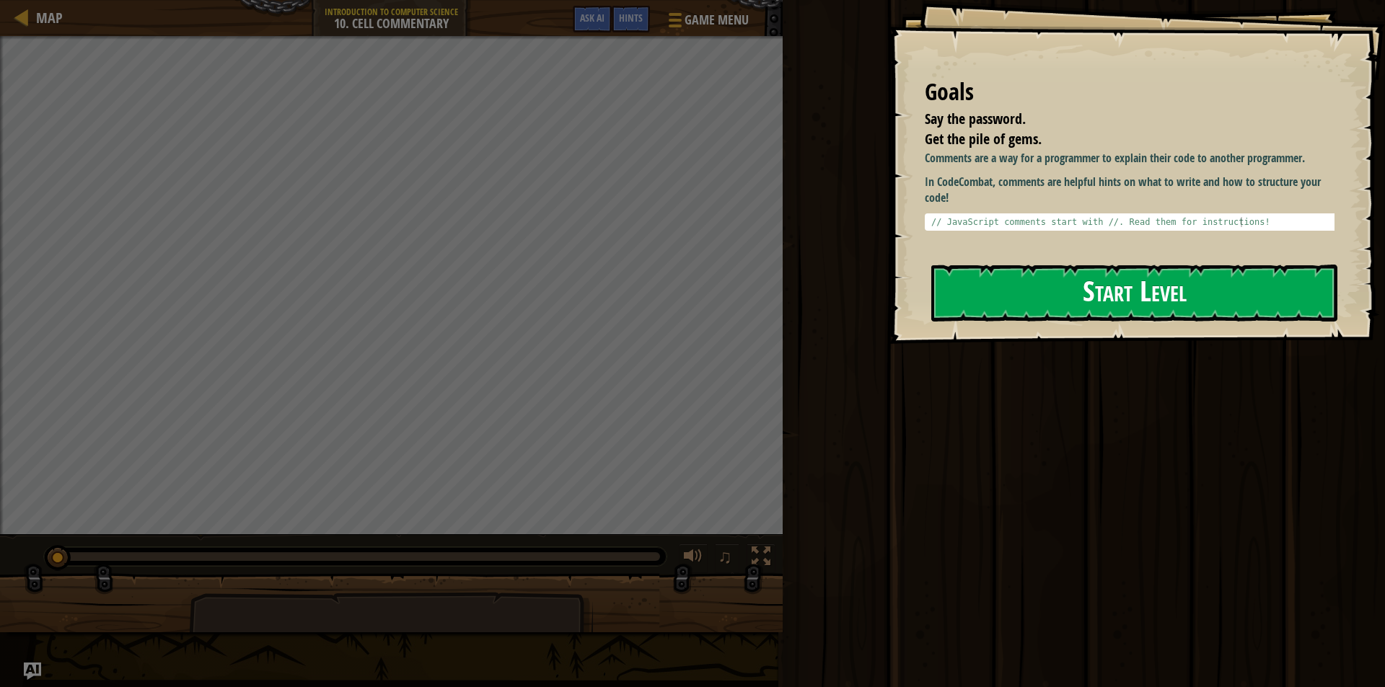
click at [1091, 297] on button "Start Level" at bounding box center [1134, 293] width 406 height 57
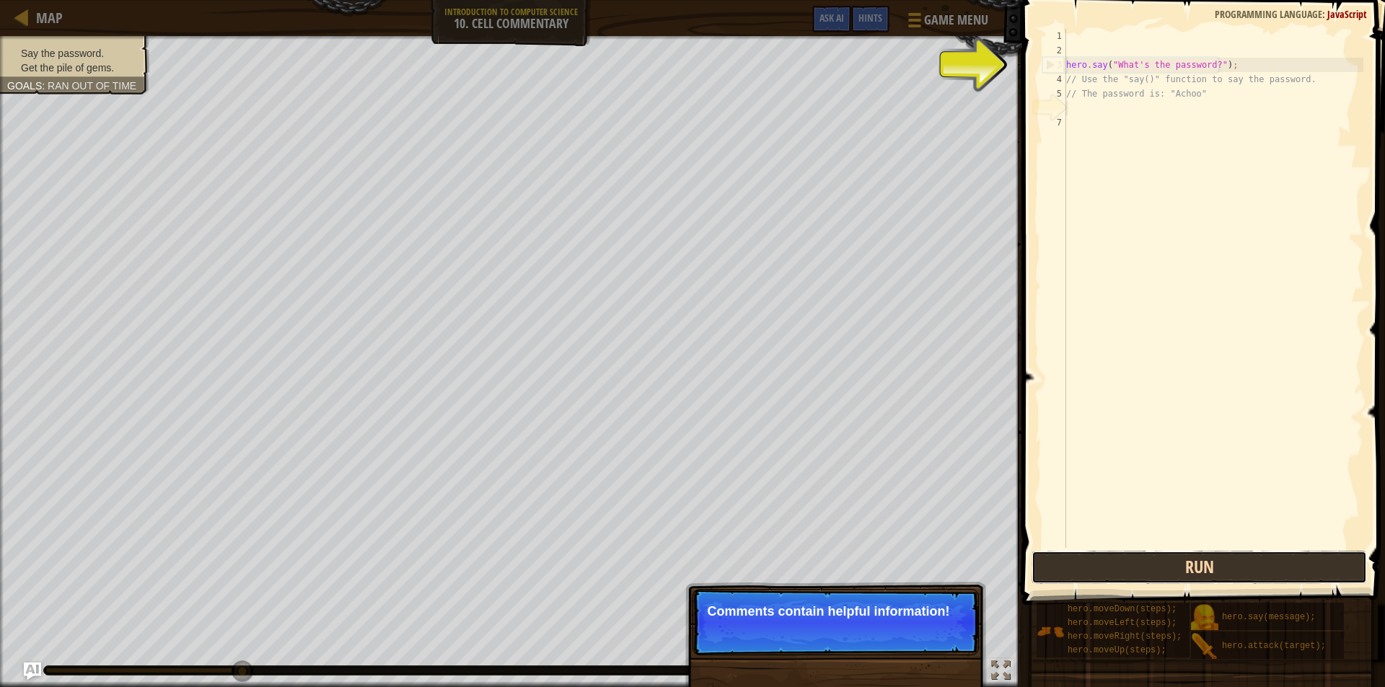
click at [1156, 573] on button "Run" at bounding box center [1199, 567] width 335 height 33
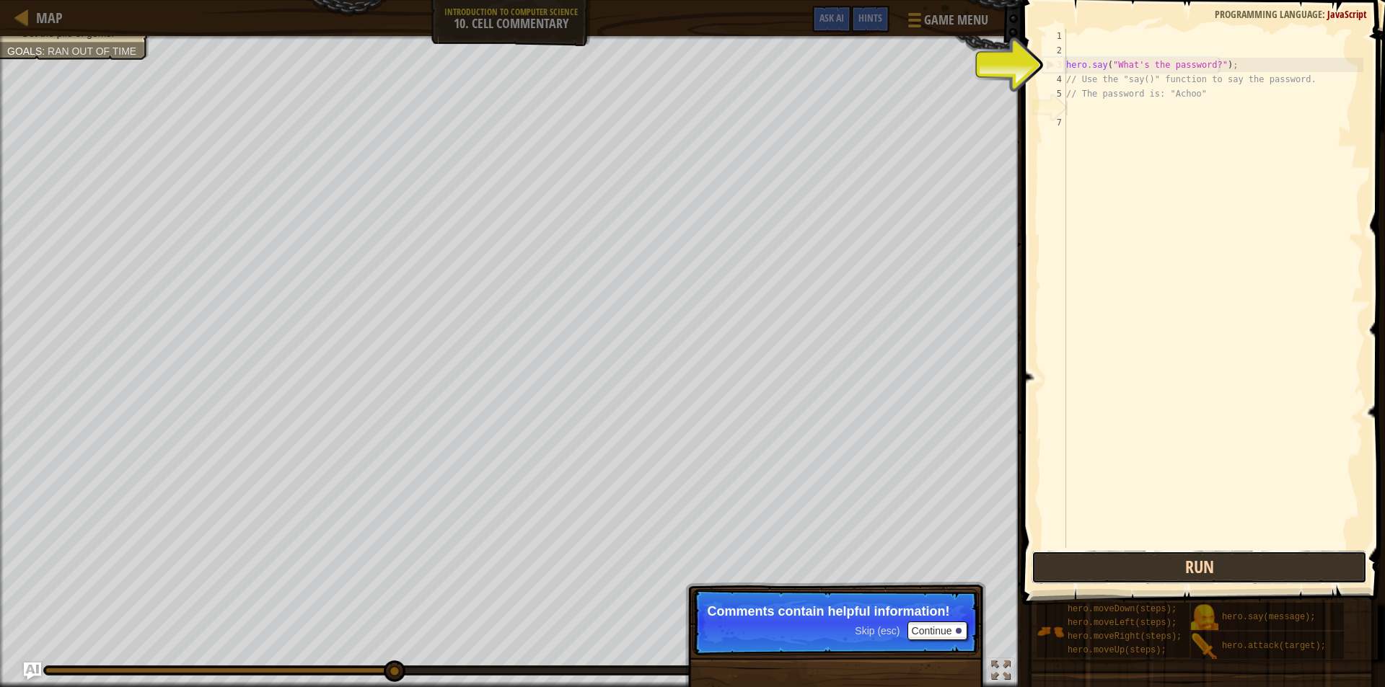
click at [1140, 576] on button "Run" at bounding box center [1199, 567] width 335 height 33
click at [1151, 567] on button "Run" at bounding box center [1199, 567] width 335 height 33
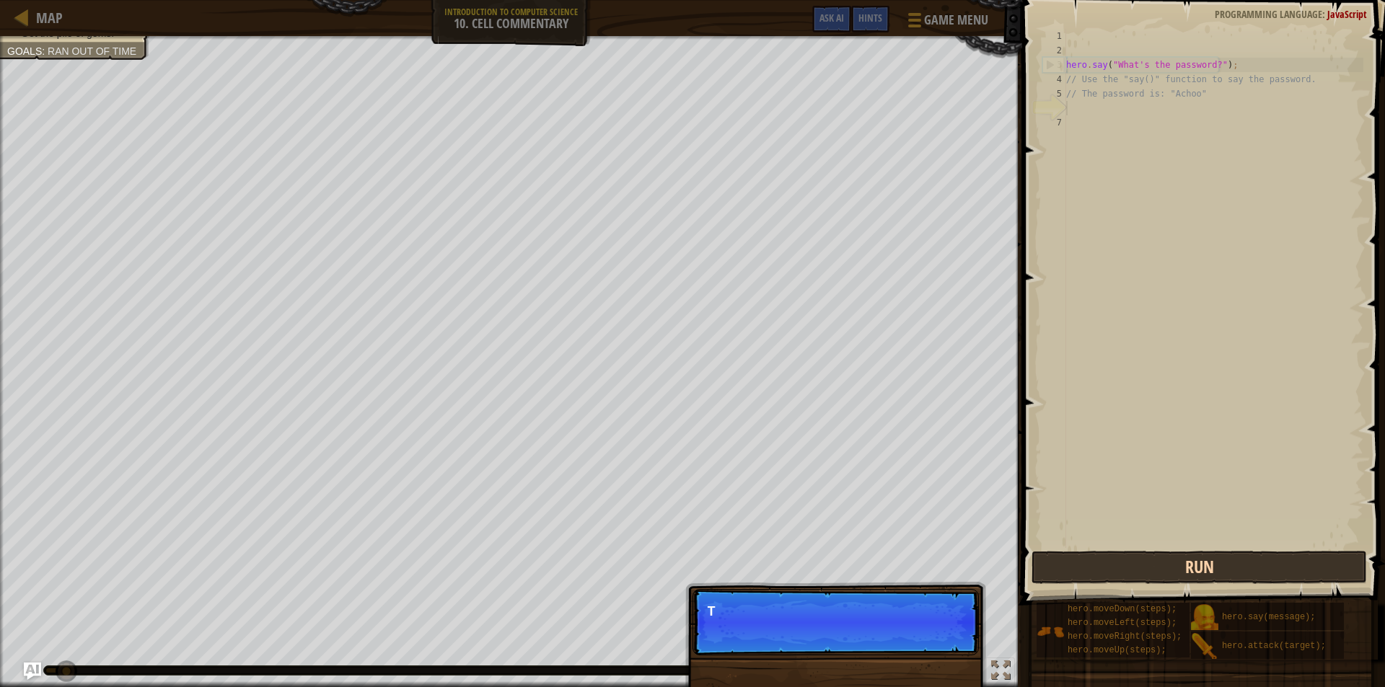
scroll to position [6, 0]
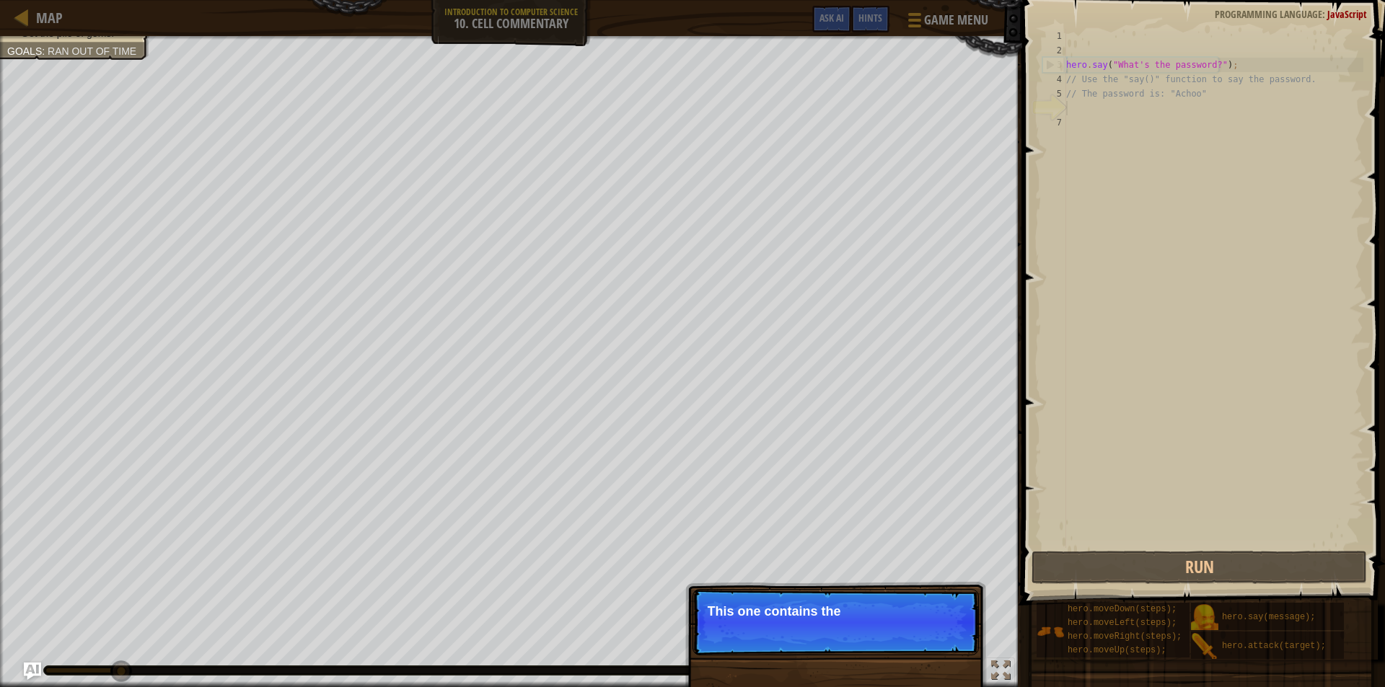
click at [817, 636] on p "Skip (esc) Continue This one contains the" at bounding box center [836, 622] width 286 height 66
click at [817, 636] on p "Skip (esc) Continue This one contains the password for" at bounding box center [836, 622] width 286 height 66
drag, startPoint x: 817, startPoint y: 636, endPoint x: 812, endPoint y: 641, distance: 7.7
click at [813, 640] on p "Skip (esc) Continue This one contains the password for" at bounding box center [836, 622] width 286 height 66
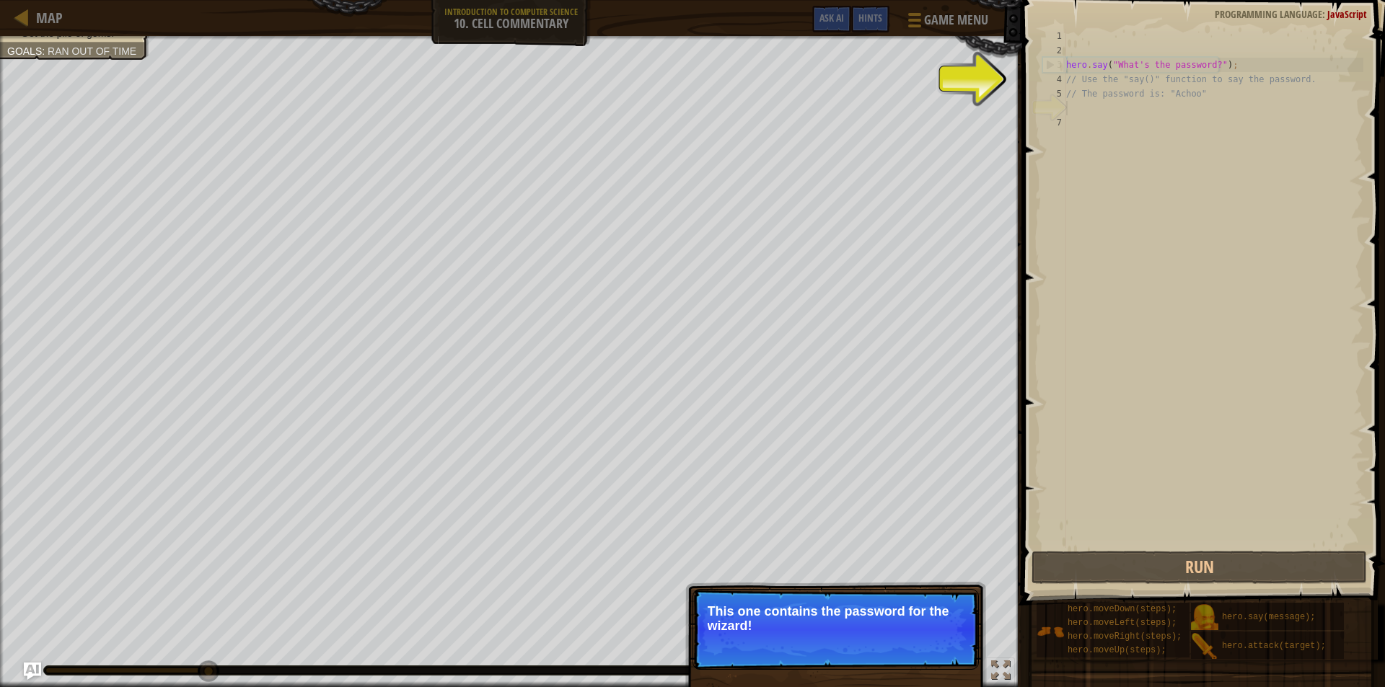
click at [897, 615] on p "This one contains the password for the wizard!" at bounding box center [836, 619] width 256 height 29
type textarea "// The password is: "Achoo""
click at [1128, 95] on div "hero . say ( "What's the password?" ) ; // Use the "say()" function to say the …" at bounding box center [1213, 303] width 300 height 548
click at [1091, 146] on div "hero . say ( "What's the password?" ) ; // Use the "say()" function to say the …" at bounding box center [1213, 303] width 300 height 548
click at [1055, 101] on div "6" at bounding box center [1054, 108] width 24 height 14
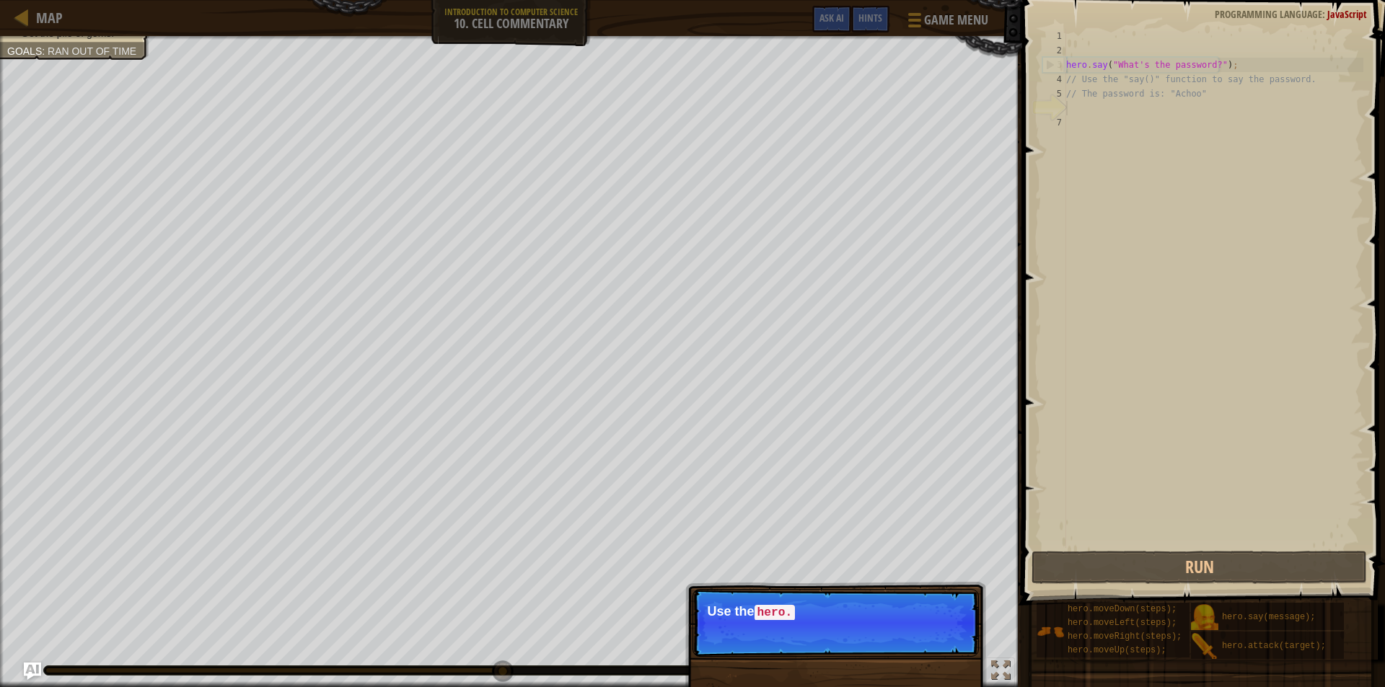
click at [934, 646] on p "Skip (esc) Continue Use the hero." at bounding box center [836, 623] width 286 height 68
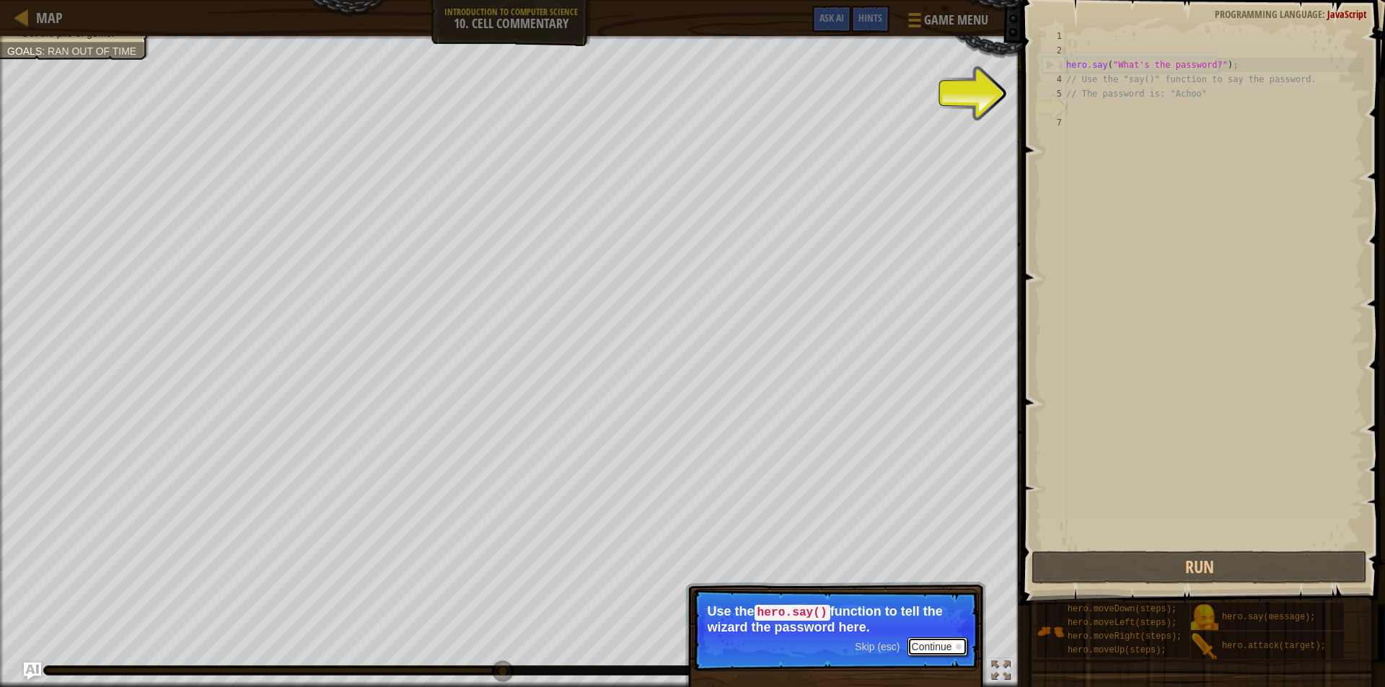
click at [933, 640] on button "Continue" at bounding box center [938, 647] width 60 height 19
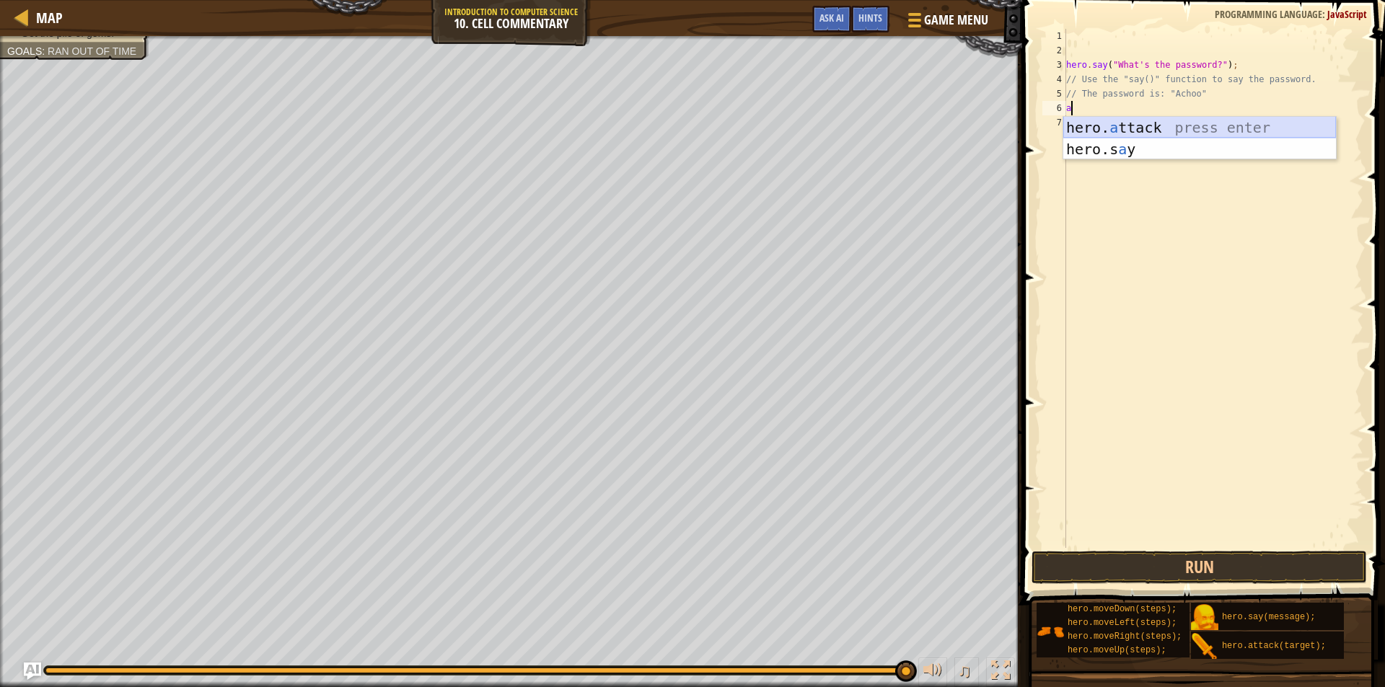
click at [1188, 120] on div "hero. a ttack press enter hero.s a y press enter" at bounding box center [1199, 160] width 273 height 87
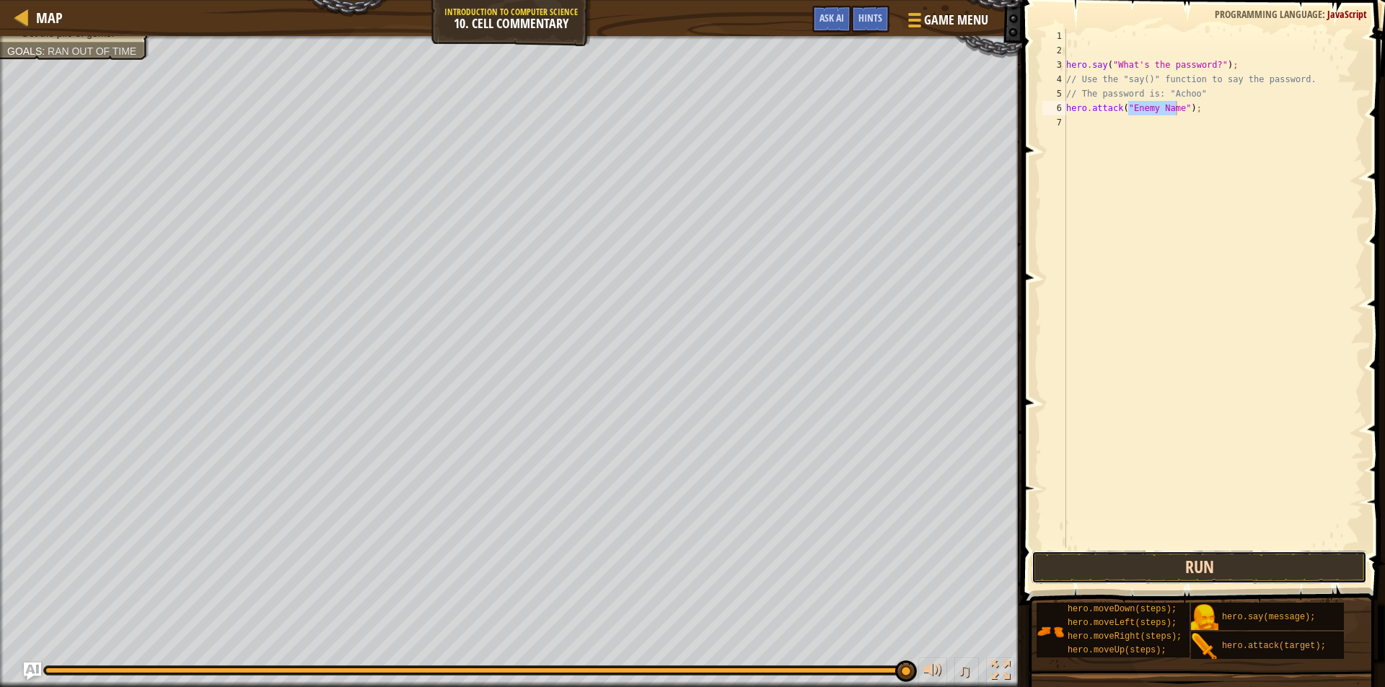
click at [1153, 556] on button "Run" at bounding box center [1199, 567] width 335 height 33
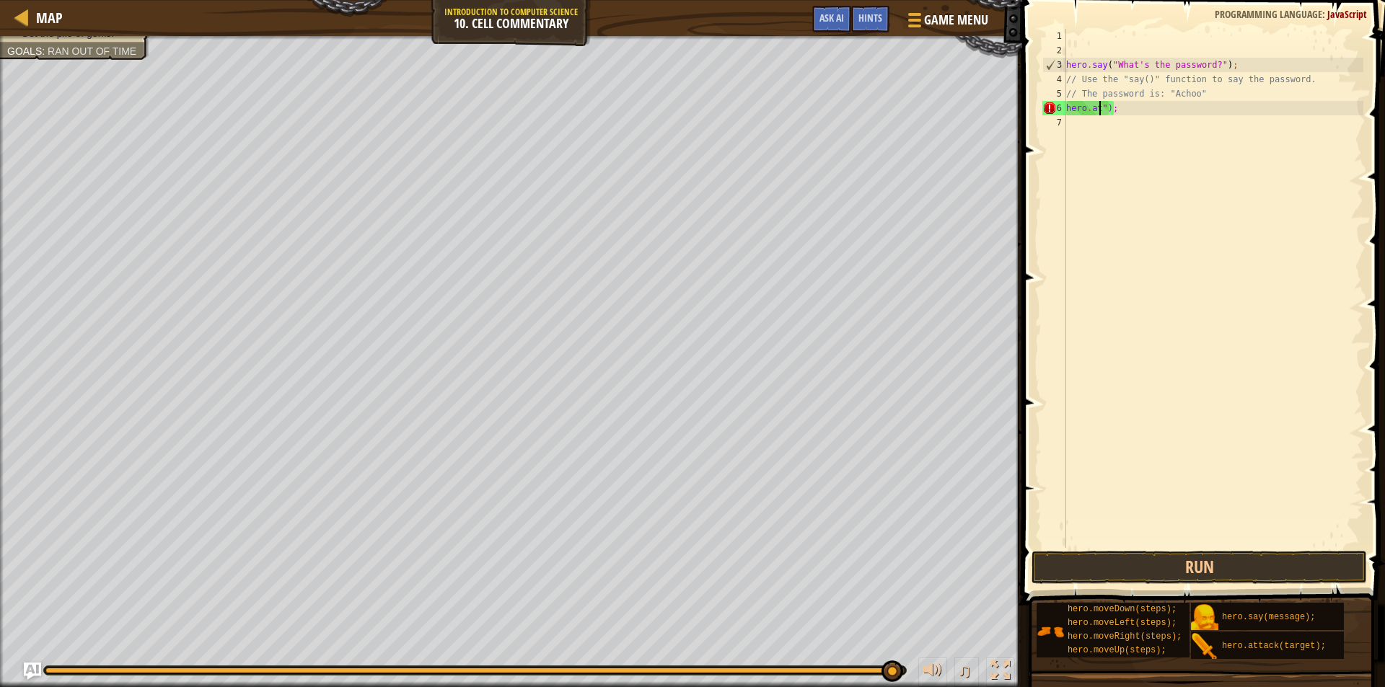
type textarea "");"
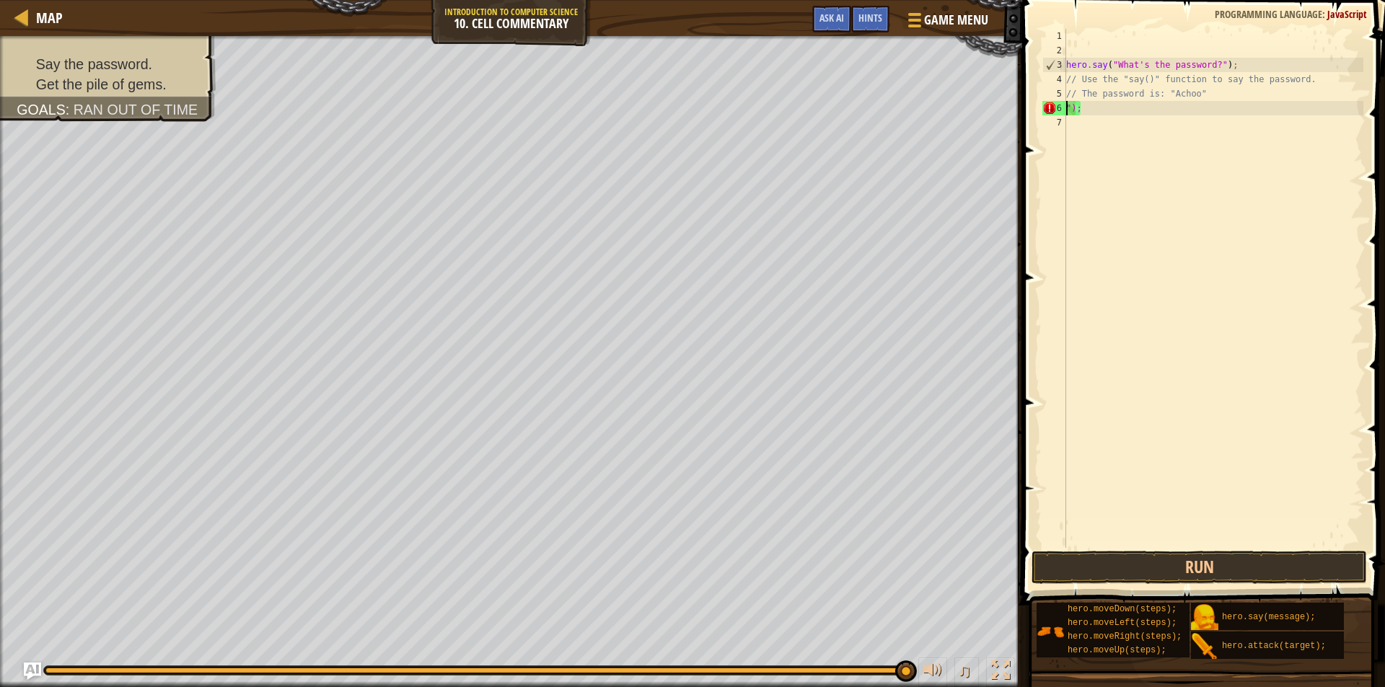
click at [1114, 113] on div "hero . say ( "What's the password?" ) ; // Use the "say()" function to say the …" at bounding box center [1213, 303] width 300 height 548
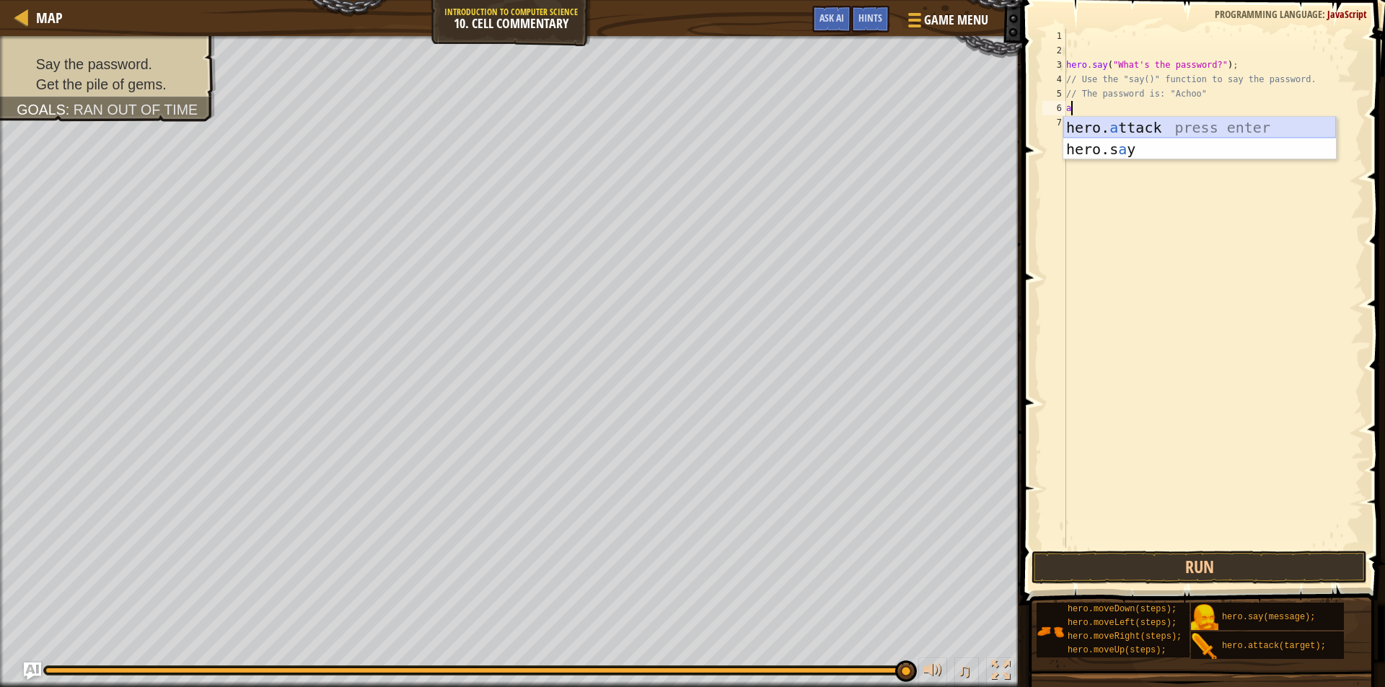
click at [1173, 130] on div "hero. a ttack press enter hero.s a y press enter" at bounding box center [1199, 160] width 273 height 87
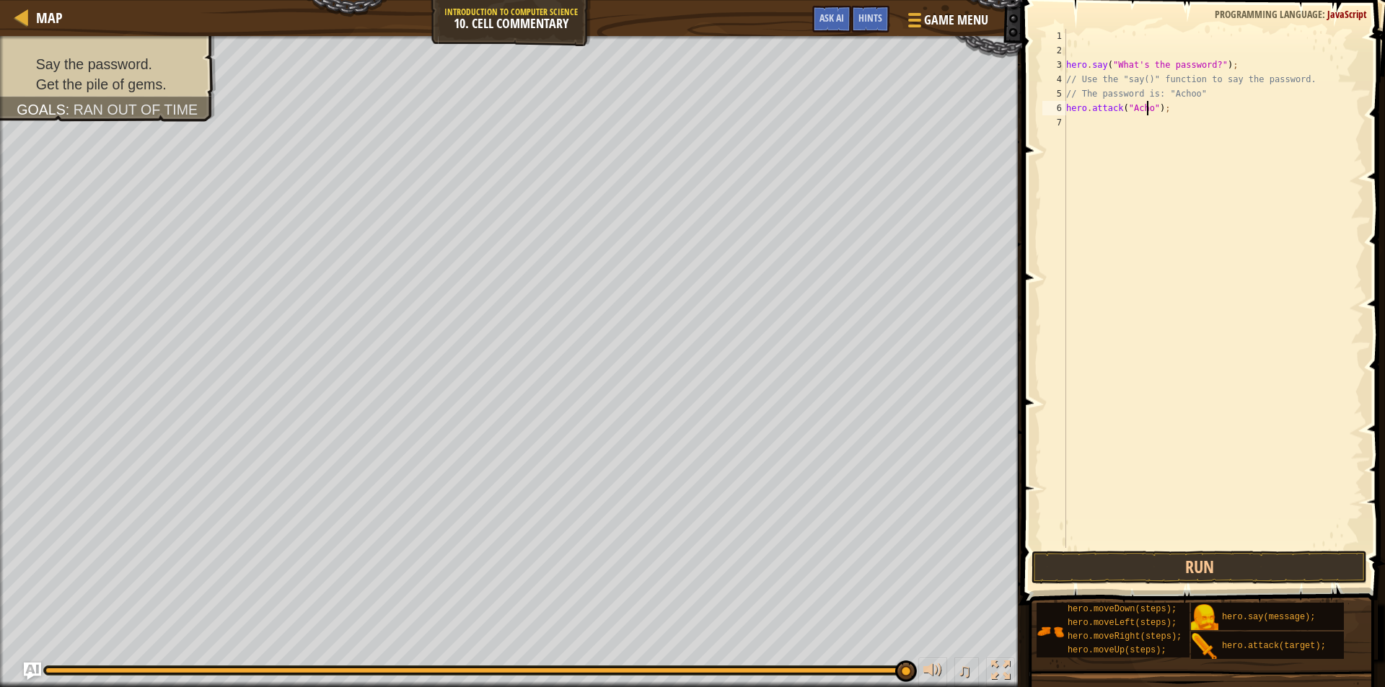
scroll to position [6, 6]
click at [1292, 563] on button "Run" at bounding box center [1199, 567] width 335 height 33
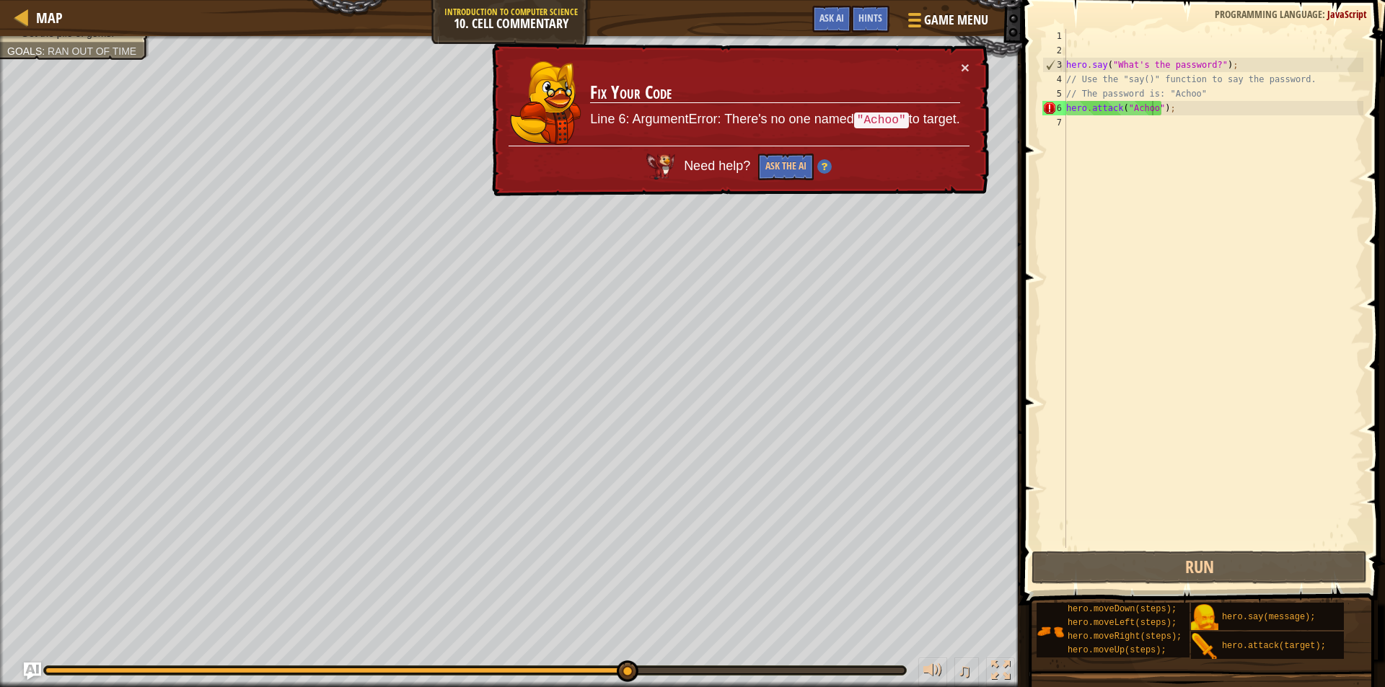
click at [874, 121] on code ""Achoo"" at bounding box center [881, 121] width 55 height 16
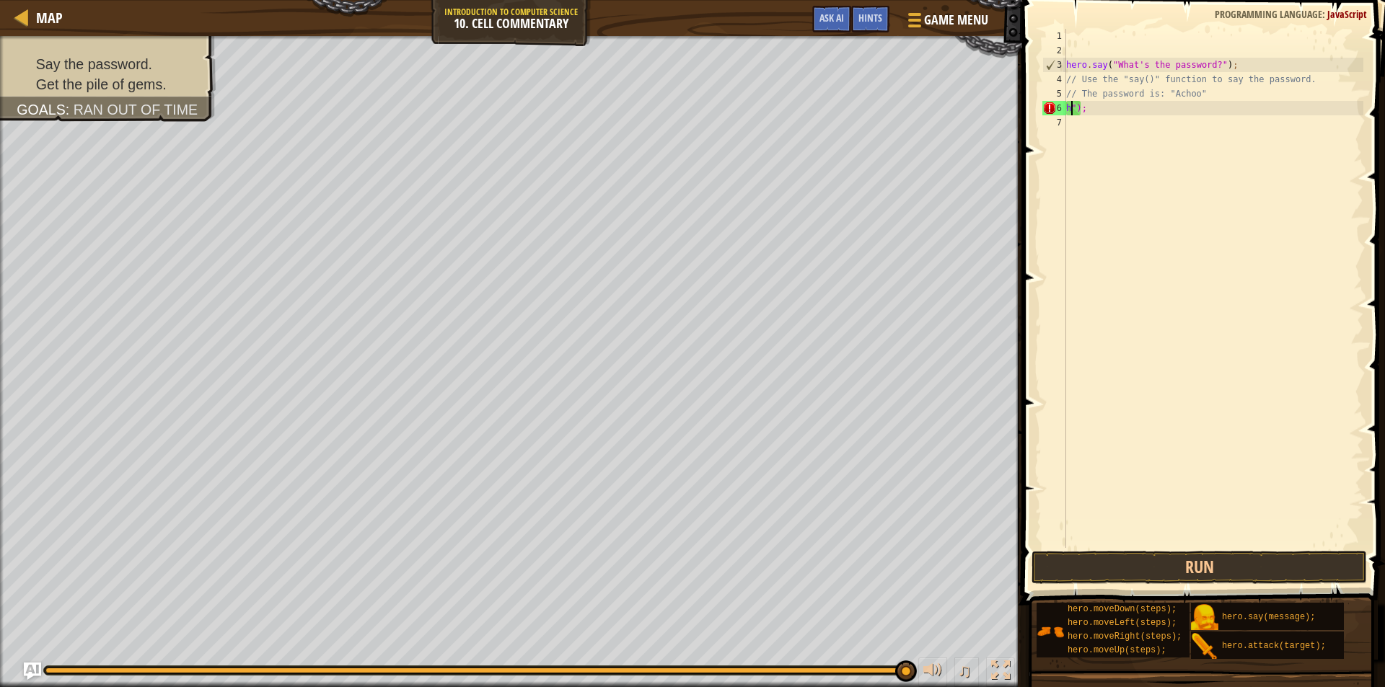
scroll to position [6, 1]
click at [1125, 109] on div "hero . say ( "What's the password?" ) ; // Use the "say()" function to say the …" at bounding box center [1213, 303] width 300 height 548
type textarea "h"
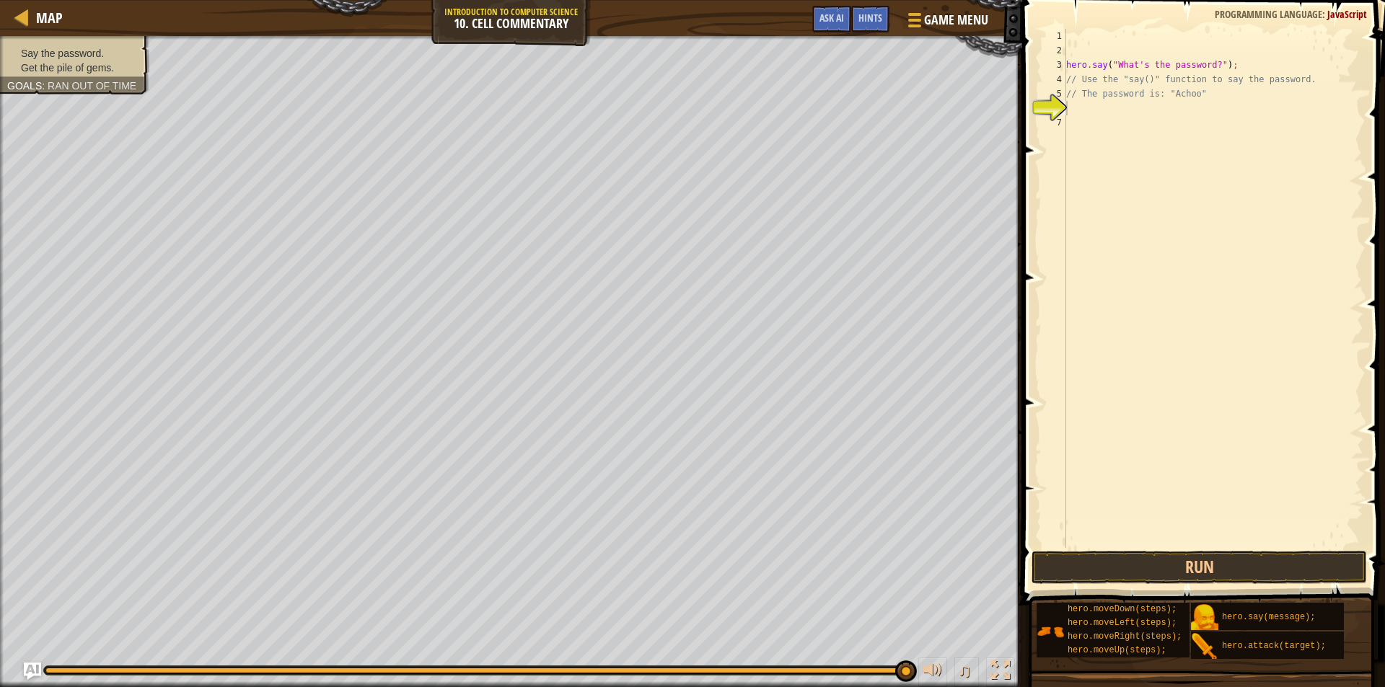
drag, startPoint x: 110, startPoint y: 58, endPoint x: 113, endPoint y: 72, distance: 14.0
click at [110, 61] on li "Get the pile of gems." at bounding box center [72, 68] width 131 height 14
click at [111, 46] on li "Say the password." at bounding box center [72, 53] width 131 height 14
click at [1076, 105] on div "hero . say ( "What's the password?" ) ; // Use the "say()" function to say the …" at bounding box center [1213, 303] width 300 height 548
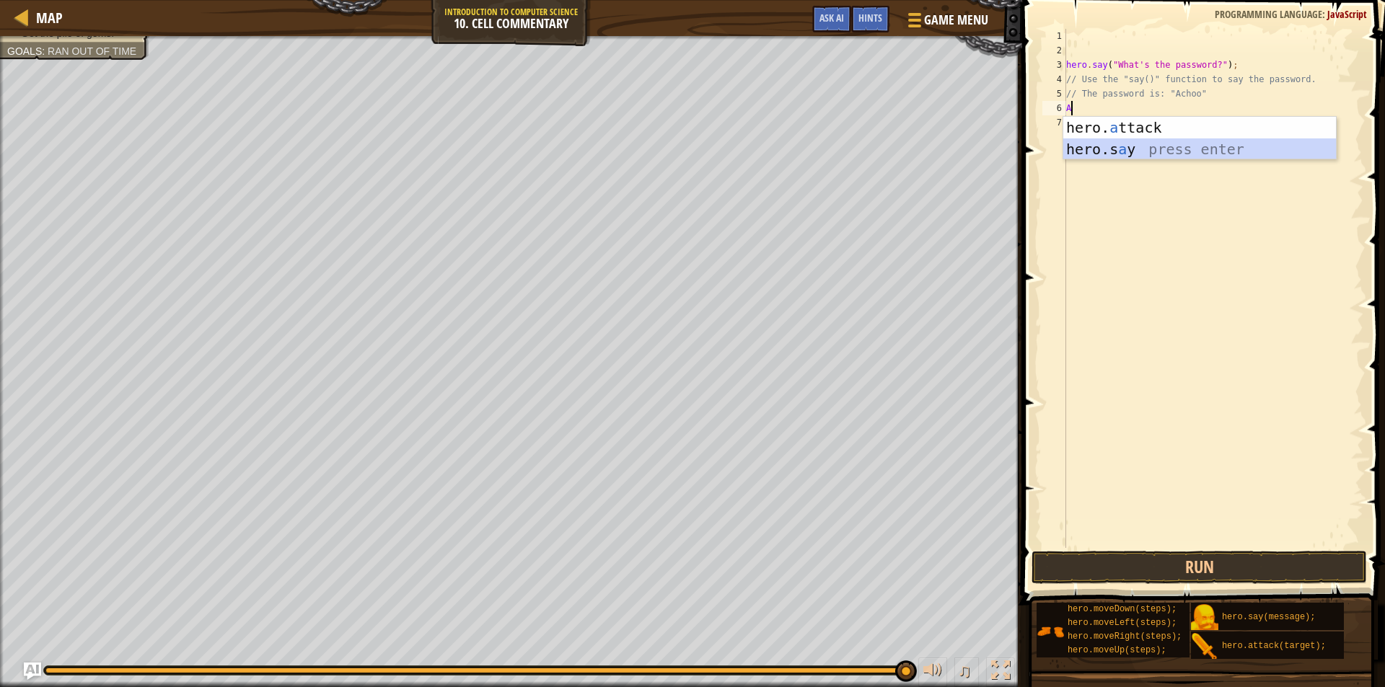
click at [1141, 158] on div "hero. a ttack press enter hero.s a y press enter" at bounding box center [1199, 160] width 273 height 87
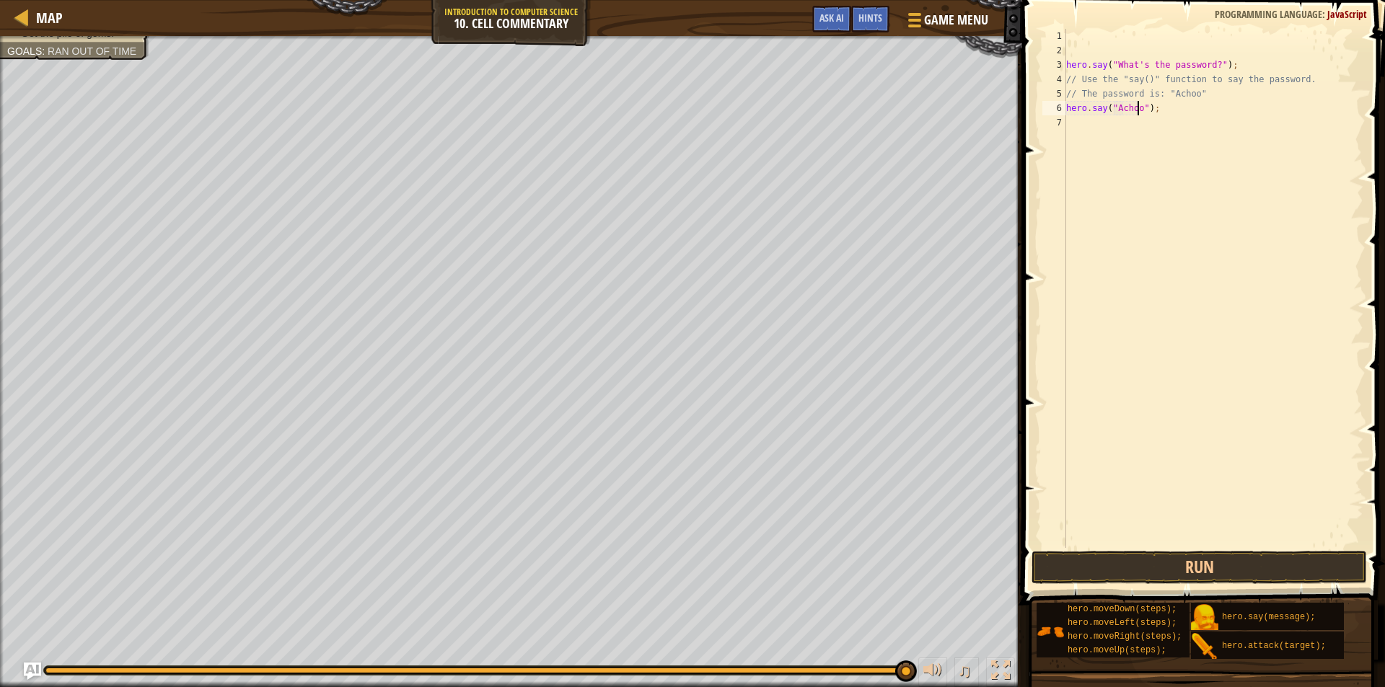
scroll to position [6, 6]
type textarea "hero.say("Achoo");"
click at [1271, 557] on button "Run" at bounding box center [1199, 567] width 335 height 33
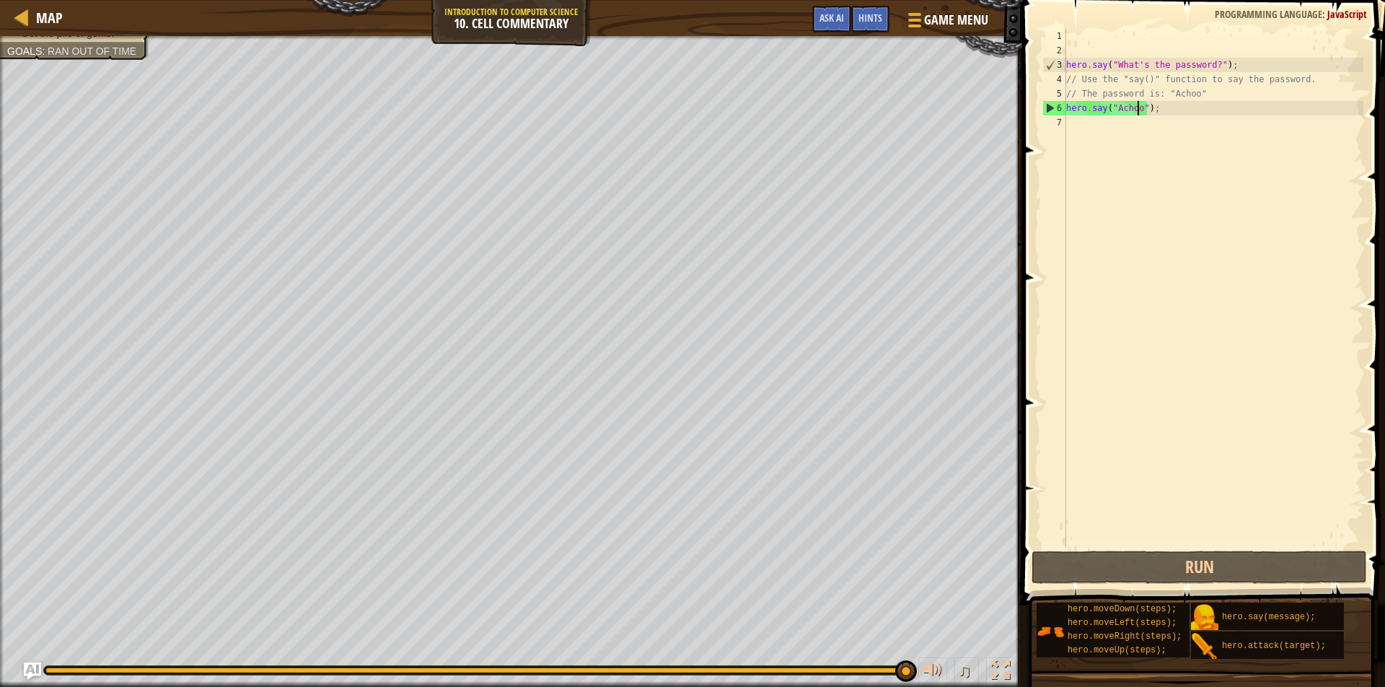
scroll to position [6, 0]
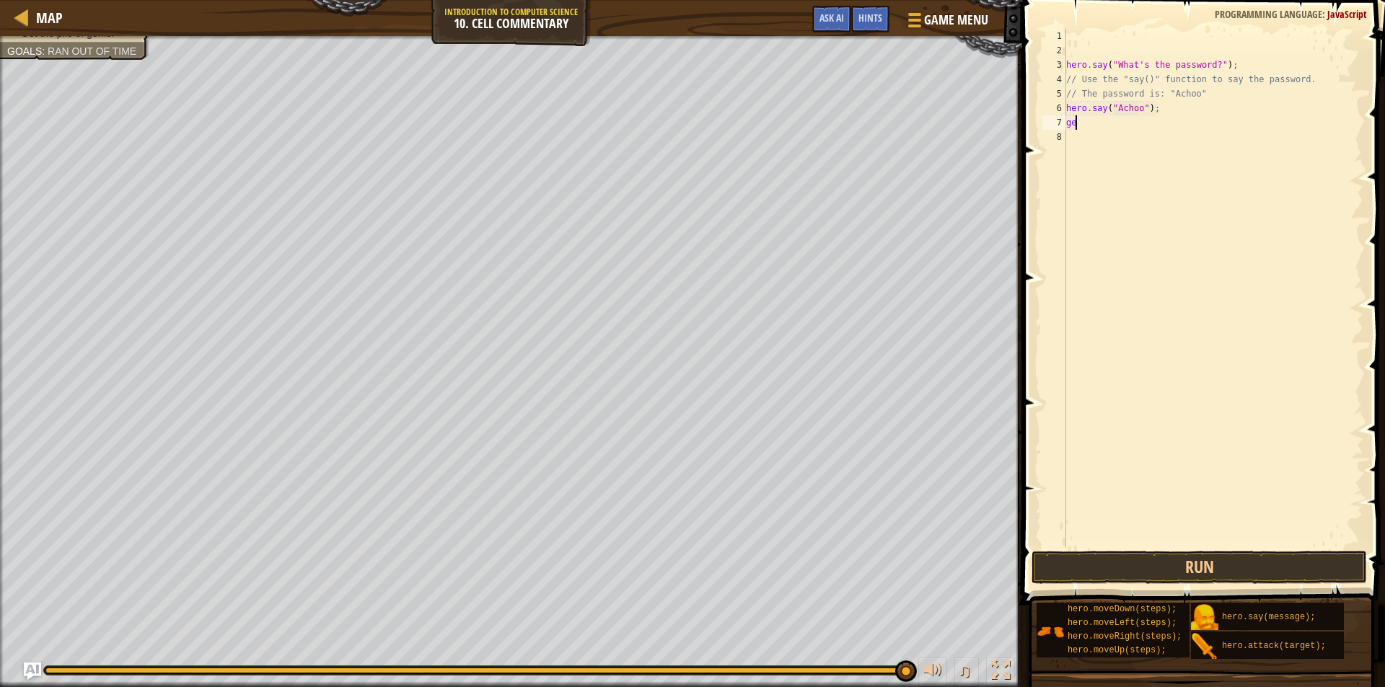
type textarea "g"
type textarea "t"
type textarea "p"
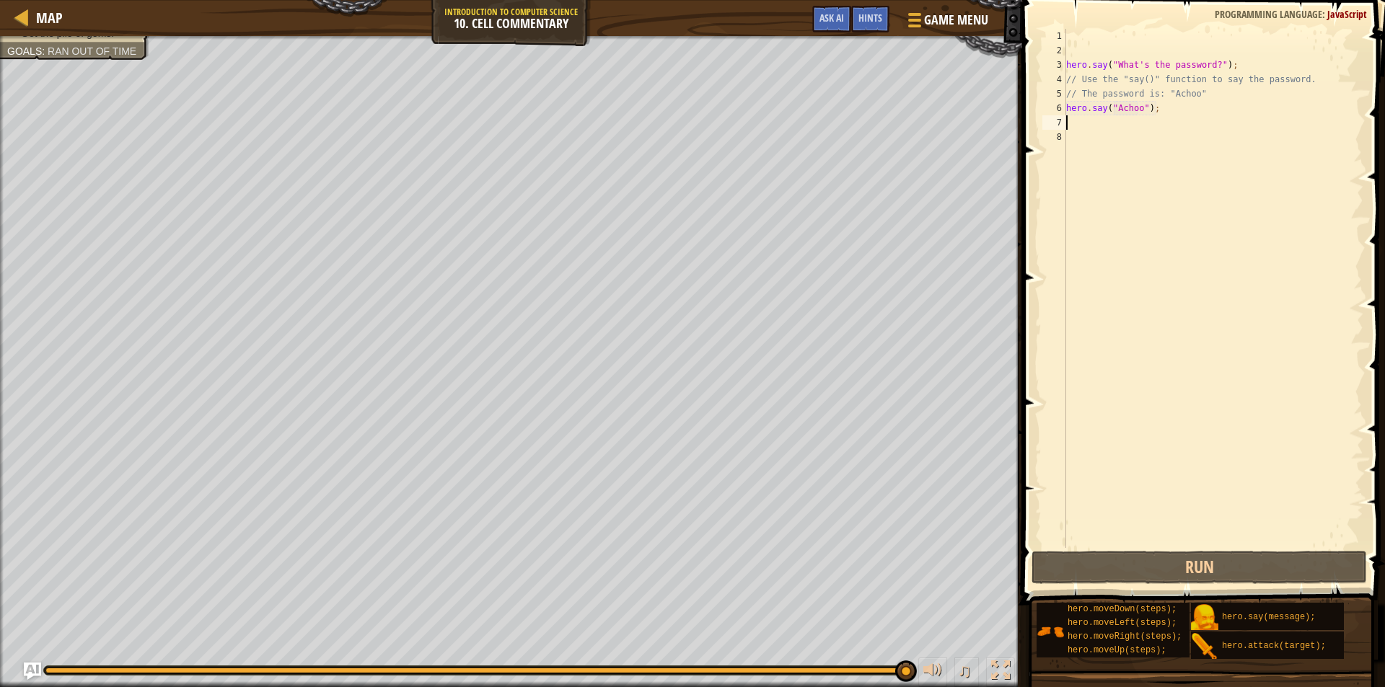
type textarea "p"
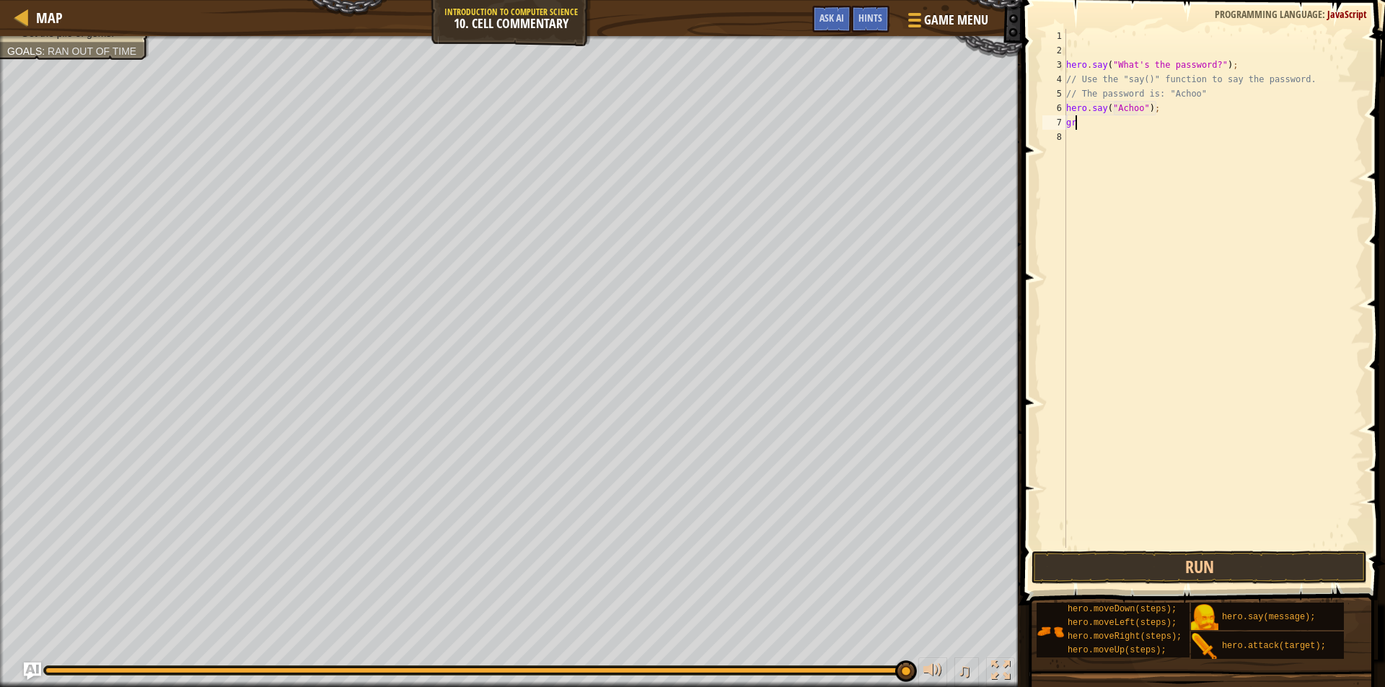
type textarea "g"
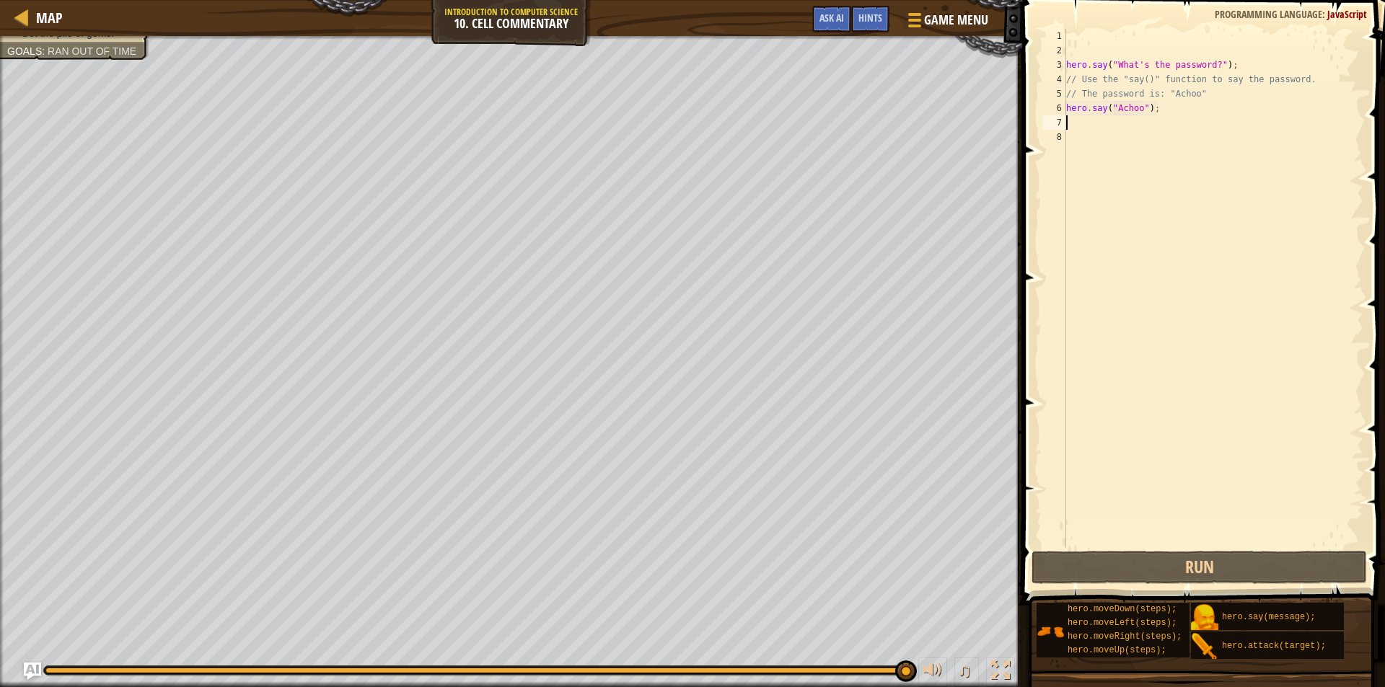
type textarea "g"
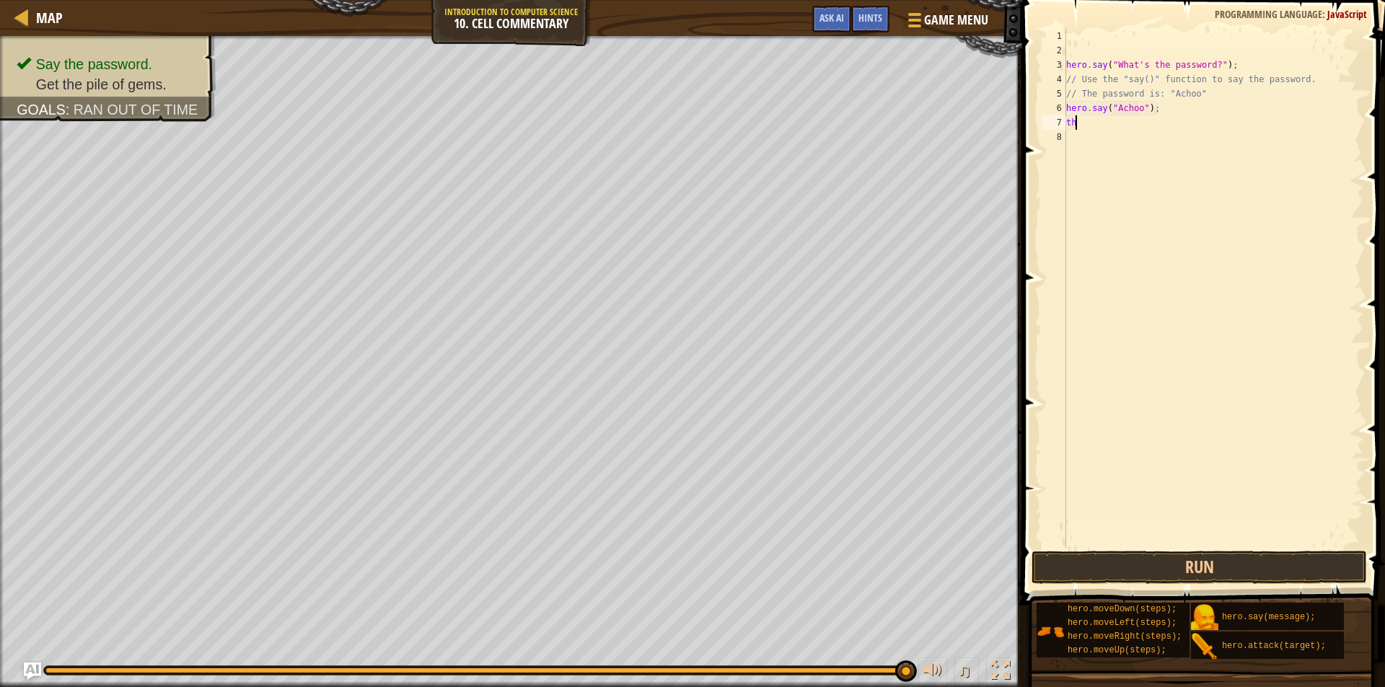
type textarea "t"
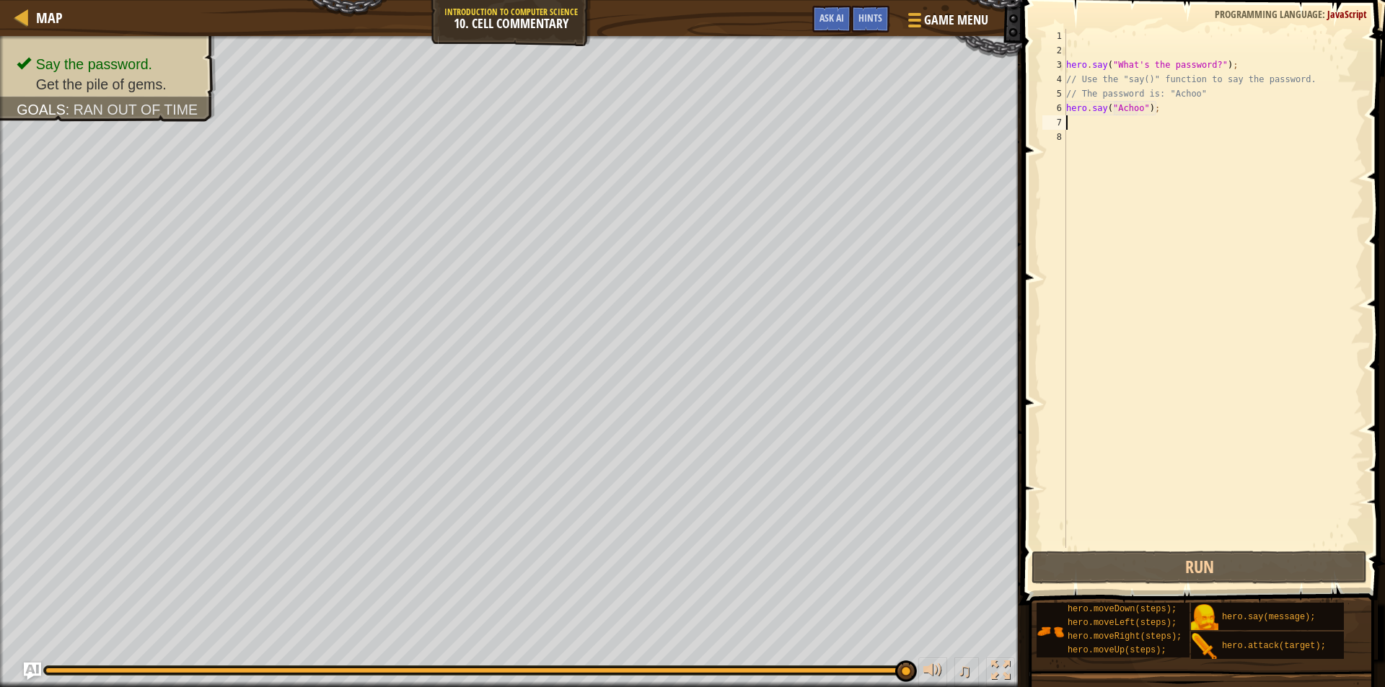
type textarea "t"
click at [939, 667] on div at bounding box center [932, 671] width 19 height 19
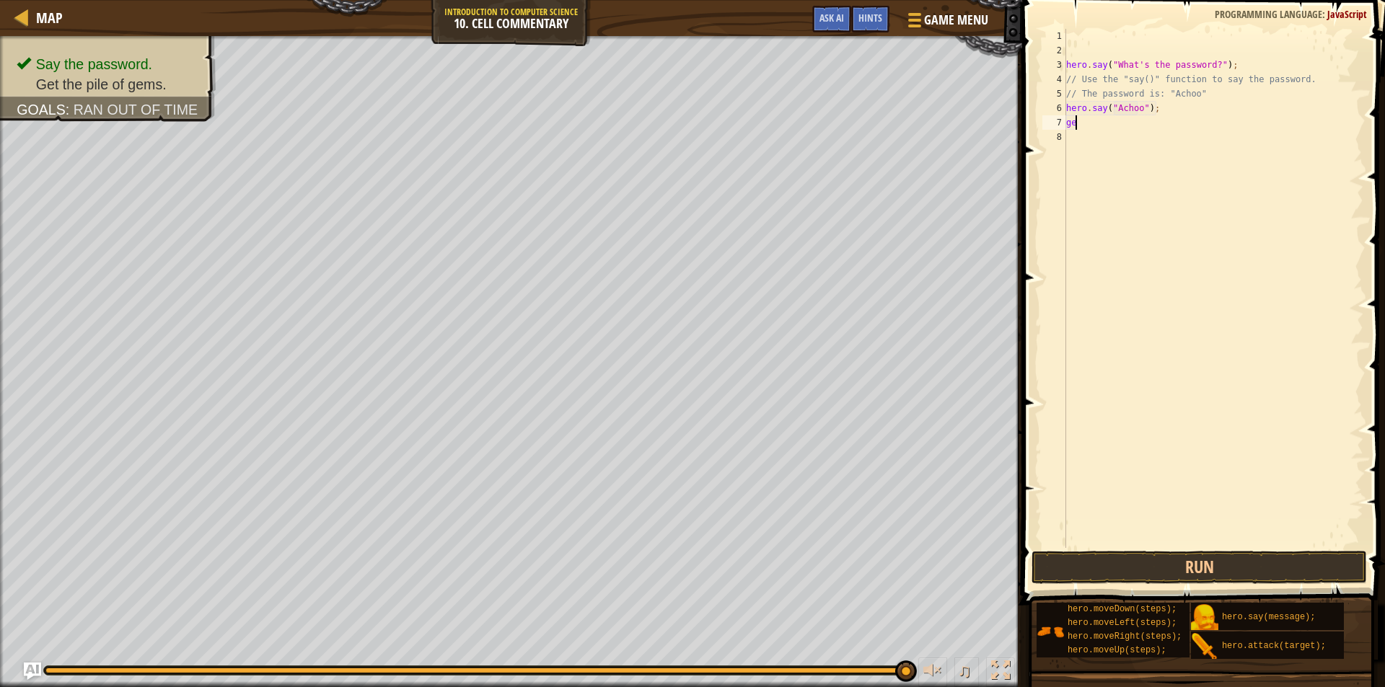
type textarea "g"
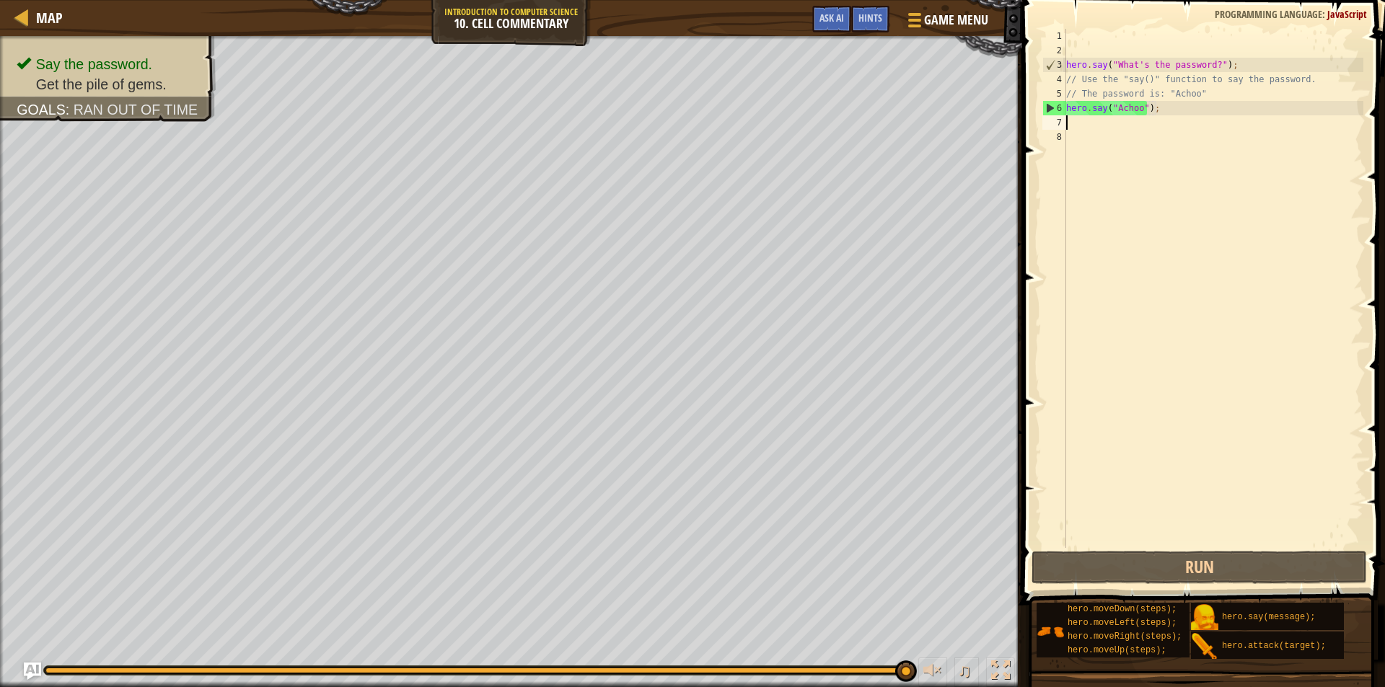
type textarea "g"
type textarea "ri"
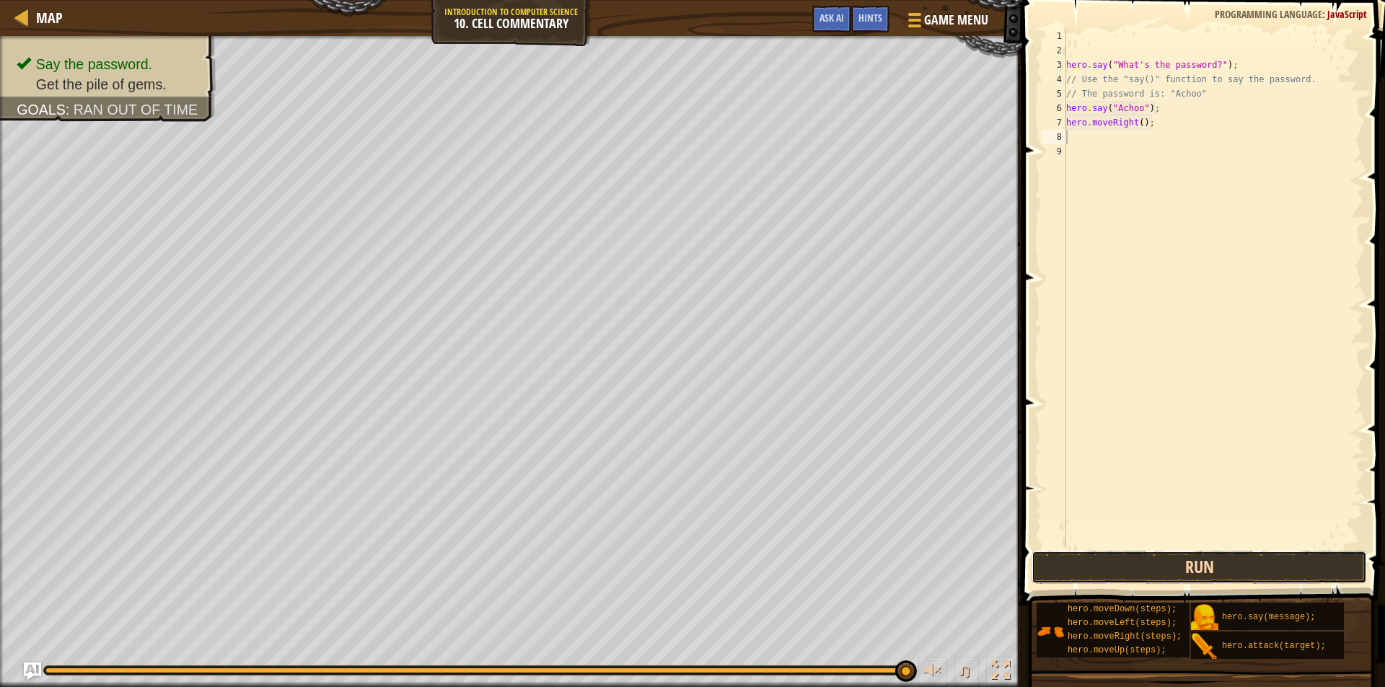
click at [1166, 580] on button "Run" at bounding box center [1199, 567] width 335 height 33
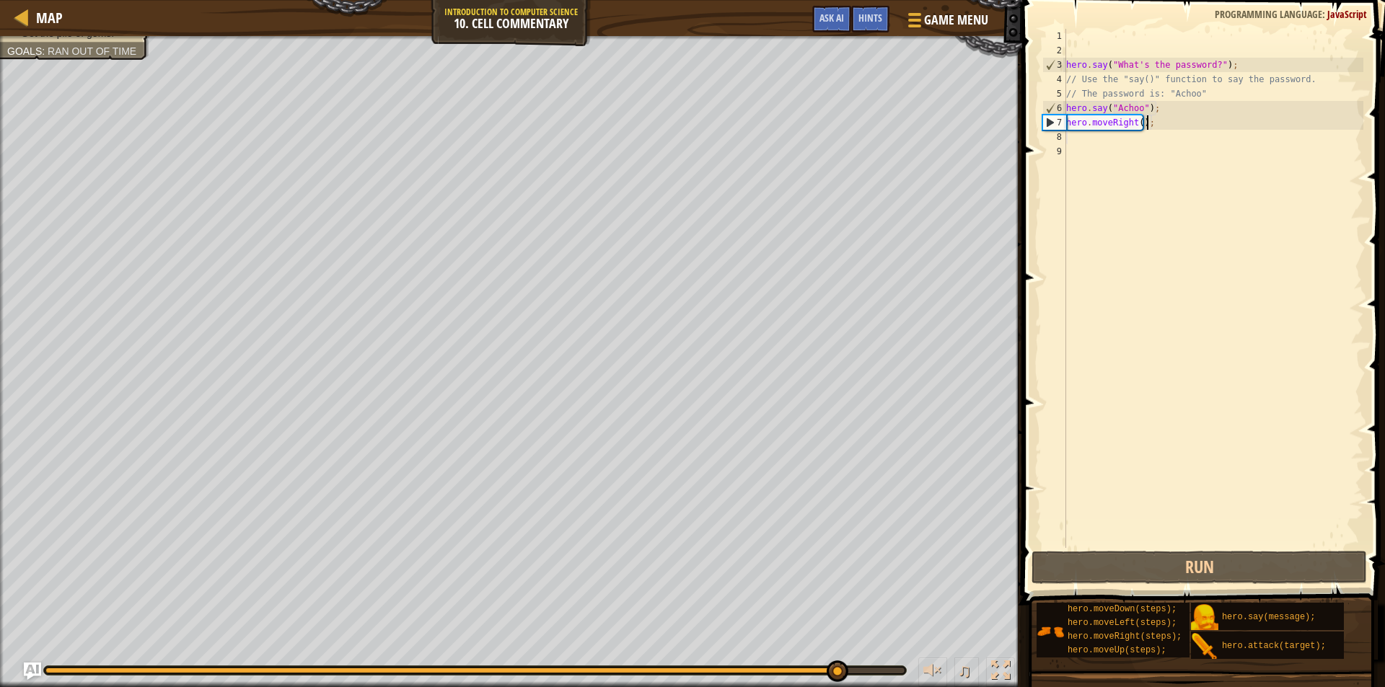
click at [1164, 133] on div "hero . say ( "What's the password?" ) ; // Use the "say()" function to say the …" at bounding box center [1213, 303] width 300 height 548
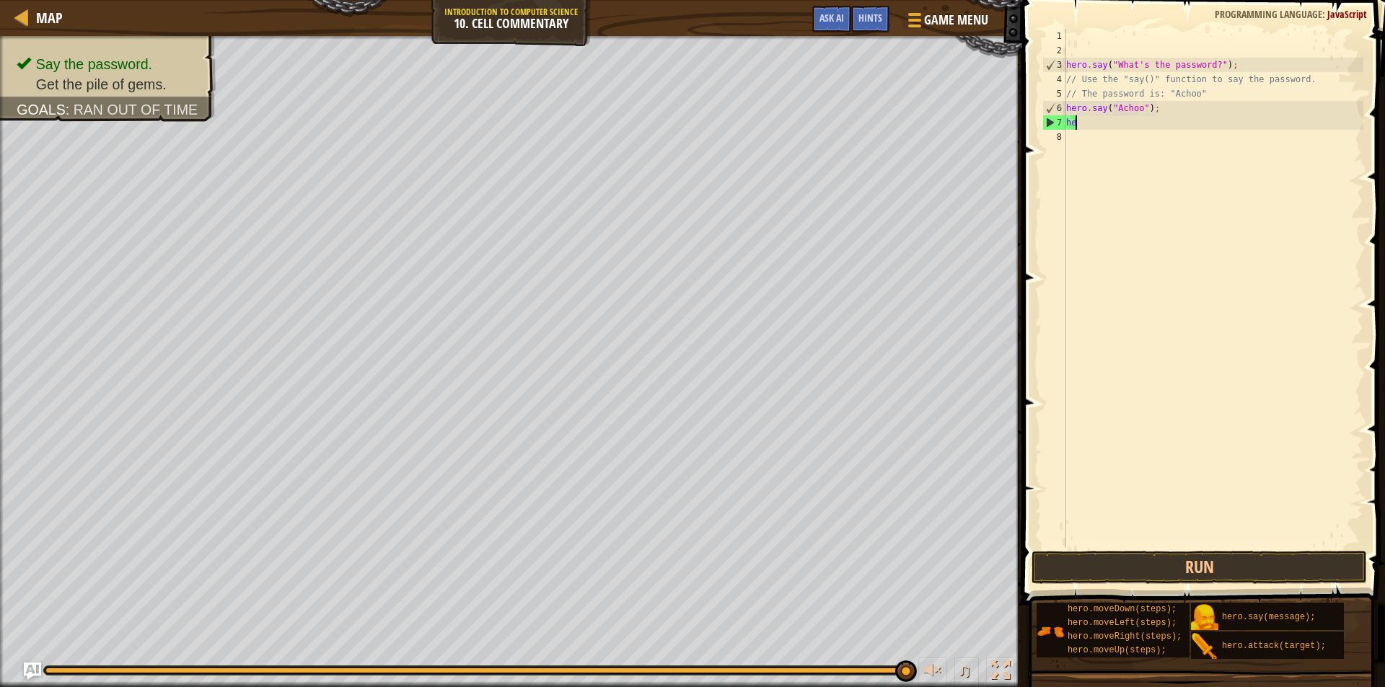
type textarea "h"
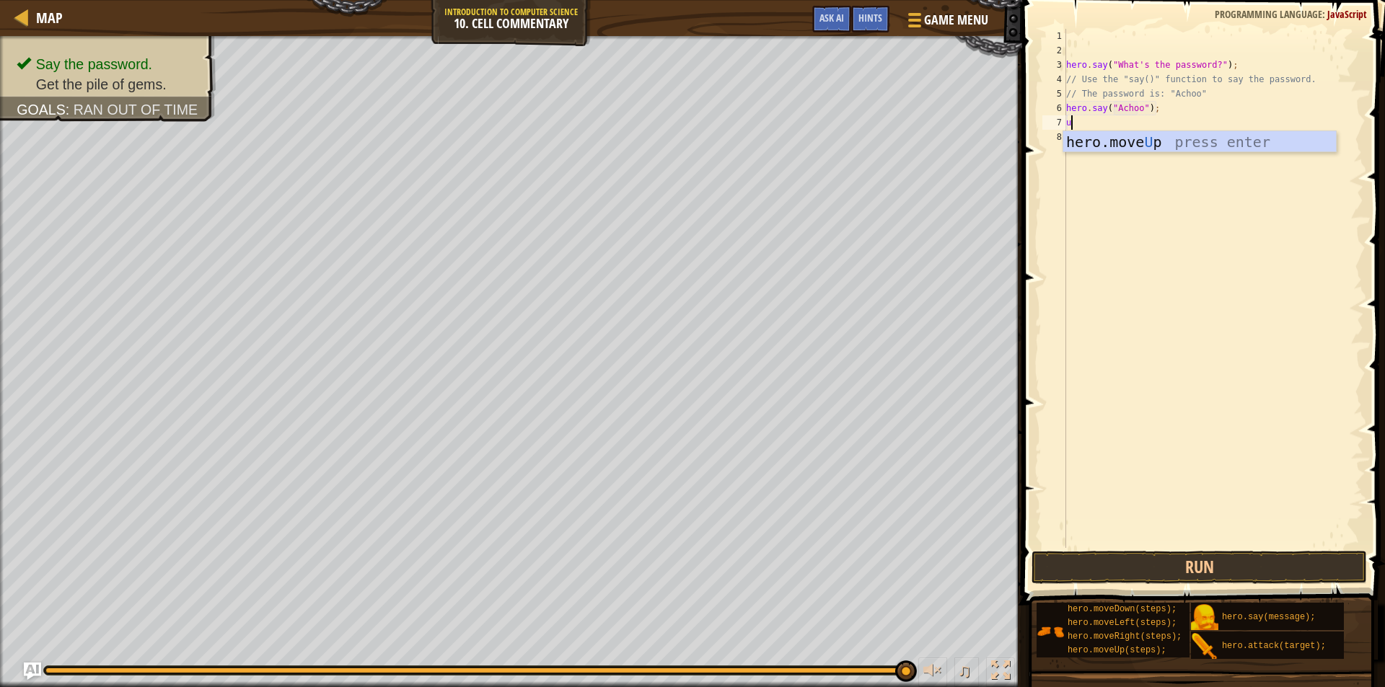
type textarea "up"
click at [1252, 555] on button "Run" at bounding box center [1199, 567] width 335 height 33
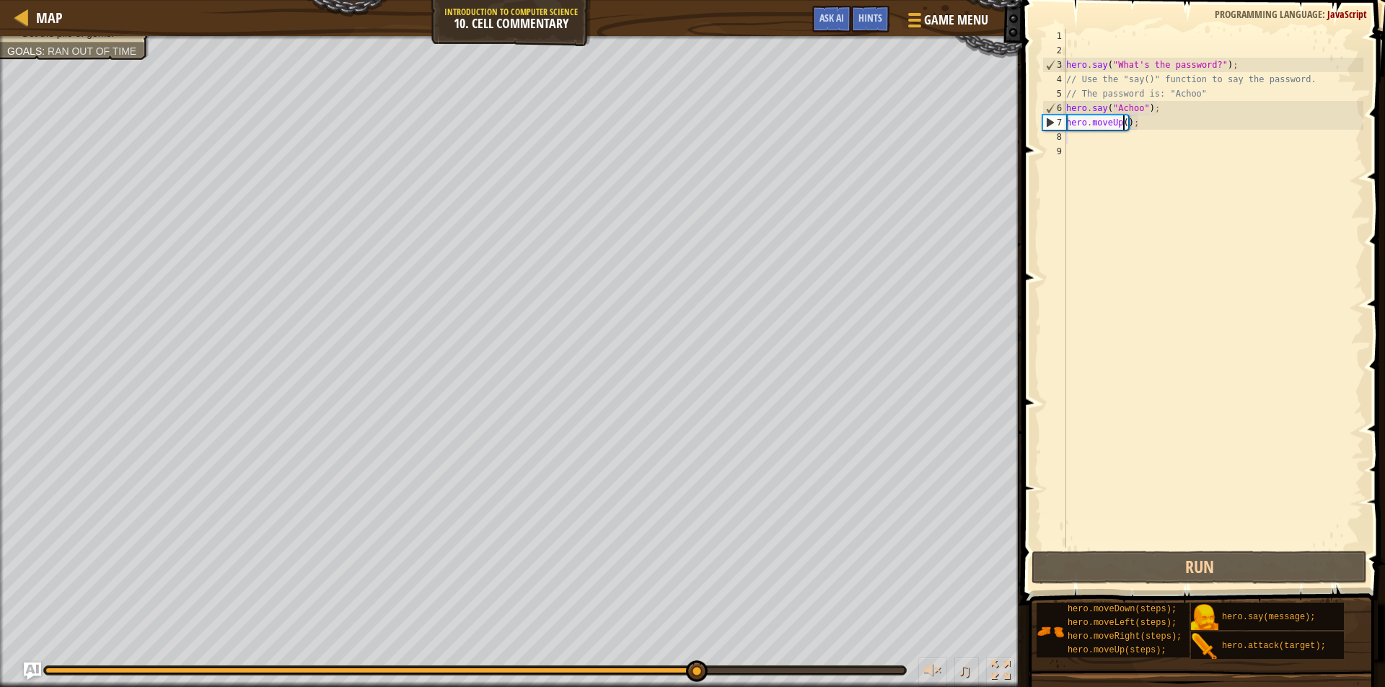
click at [1122, 122] on div "hero . say ( "What's the password?" ) ; // Use the "say()" function to say the …" at bounding box center [1213, 303] width 300 height 548
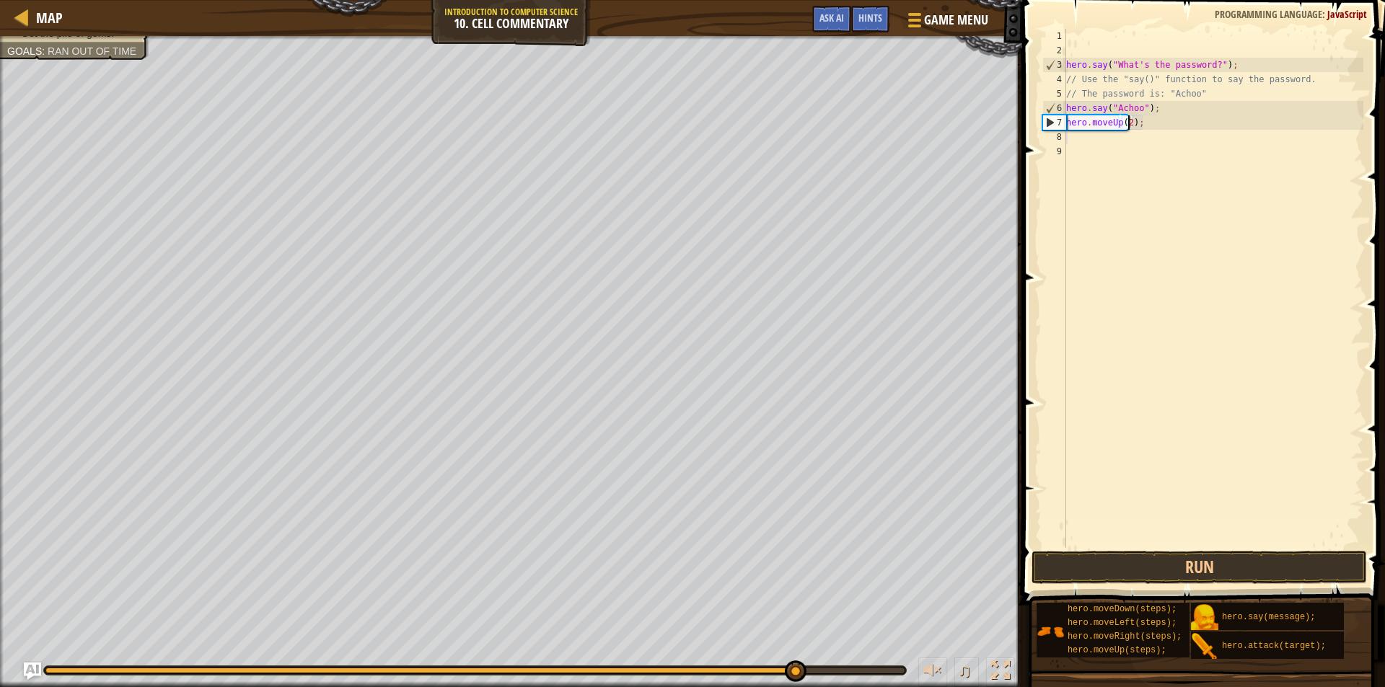
scroll to position [6, 5]
type textarea "hero.moveUp(2);"
click at [1256, 566] on button "Run" at bounding box center [1199, 567] width 335 height 33
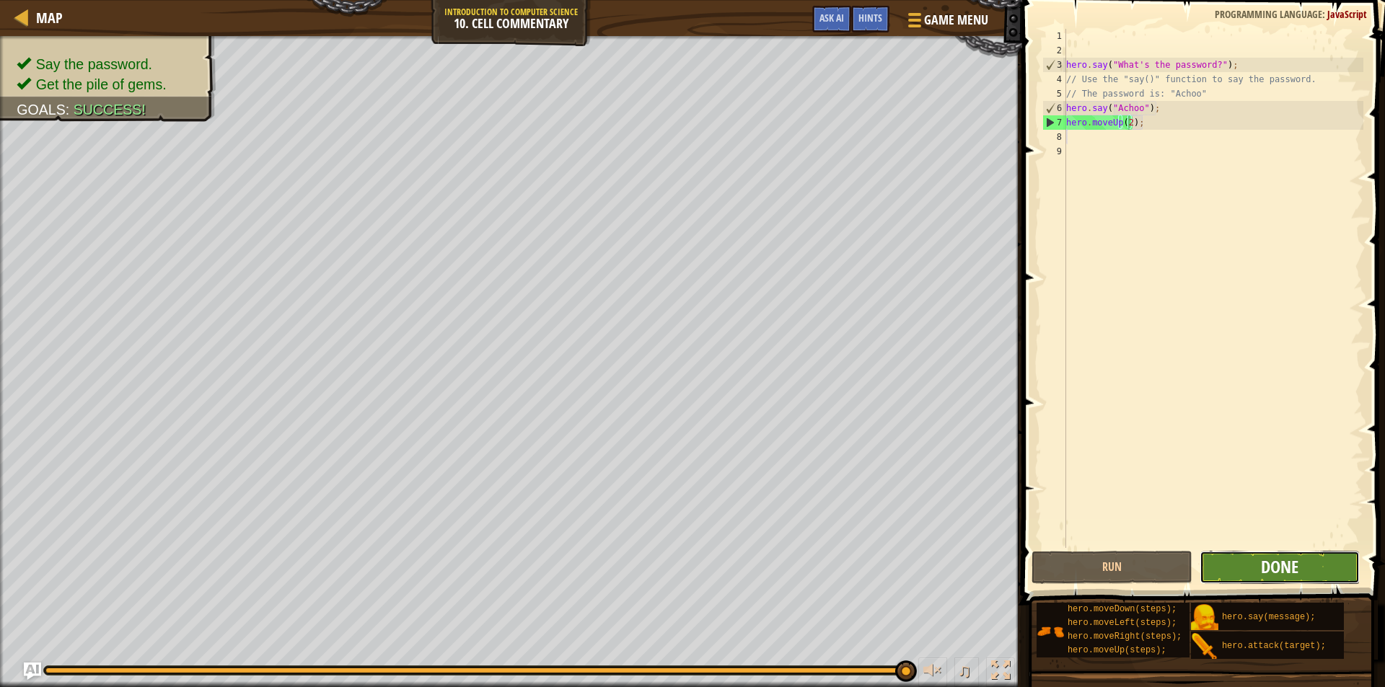
click at [1280, 568] on span "Done" at bounding box center [1280, 566] width 38 height 23
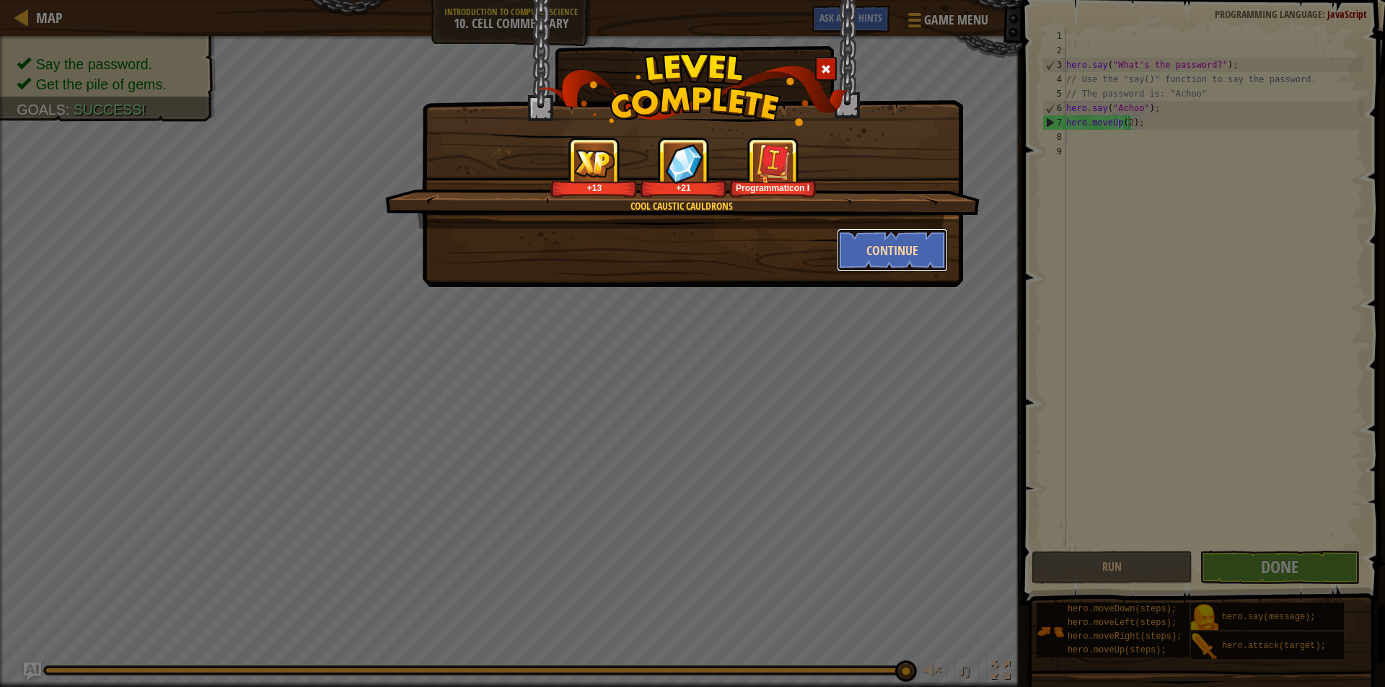
click at [885, 247] on button "Continue" at bounding box center [893, 250] width 112 height 43
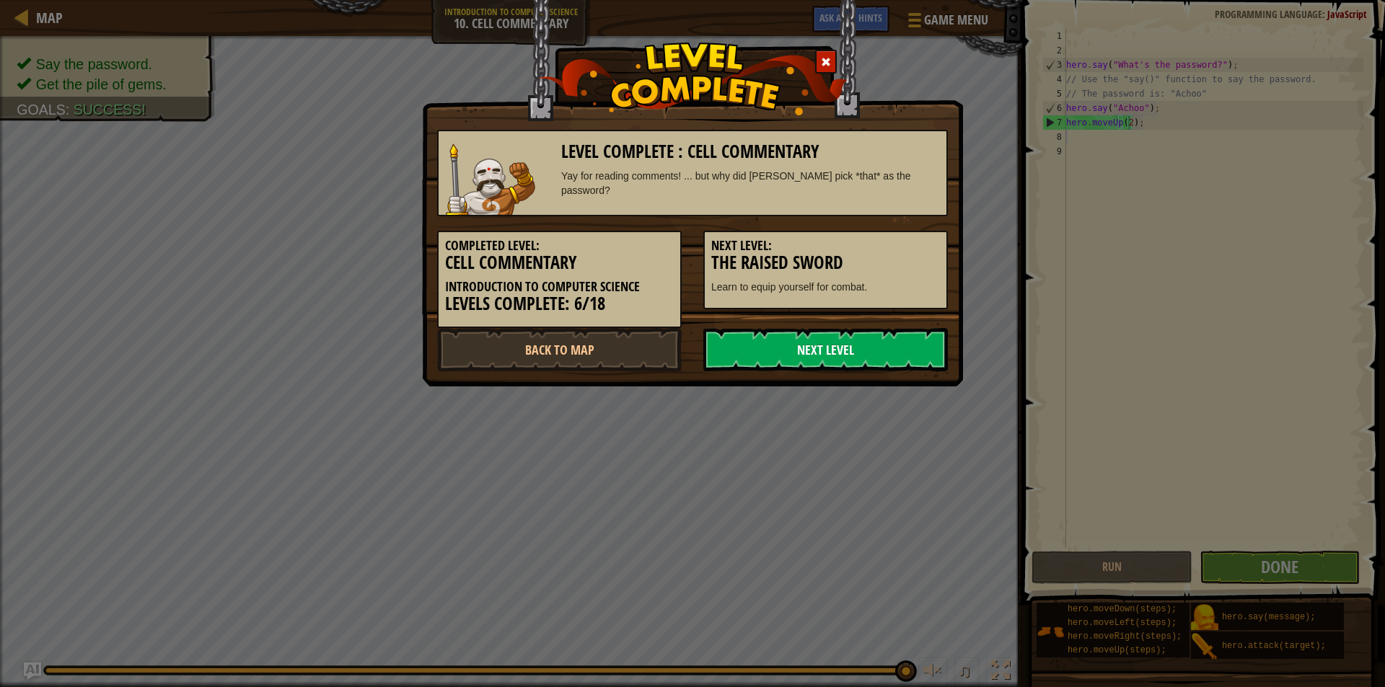
click at [803, 352] on link "Next Level" at bounding box center [825, 349] width 245 height 43
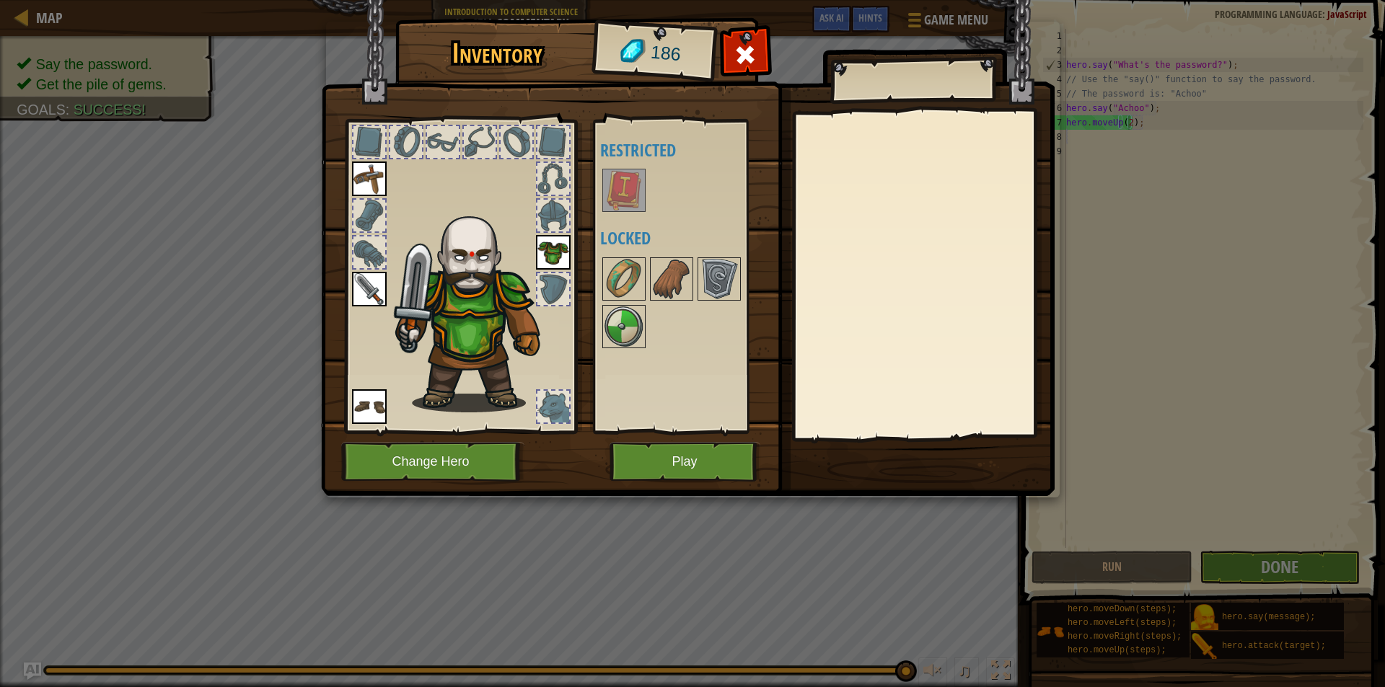
click at [632, 180] on img at bounding box center [624, 190] width 40 height 40
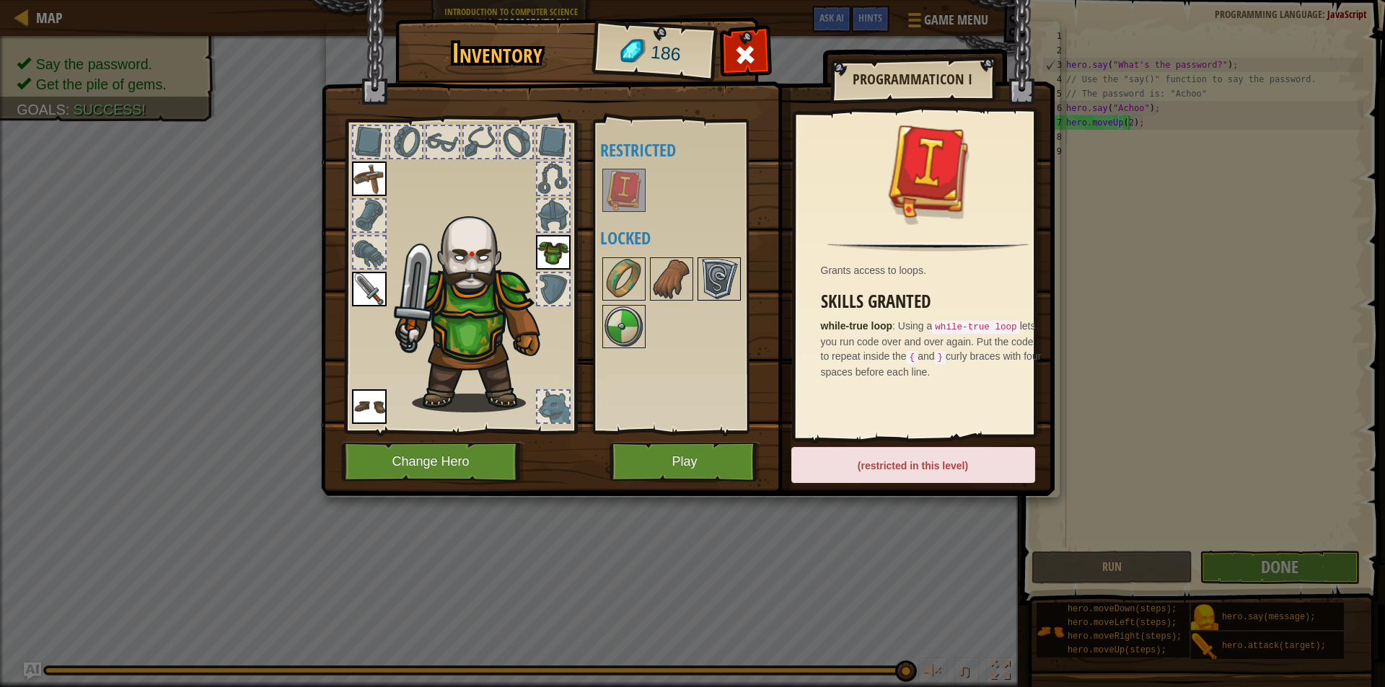
click at [699, 270] on img at bounding box center [719, 279] width 40 height 40
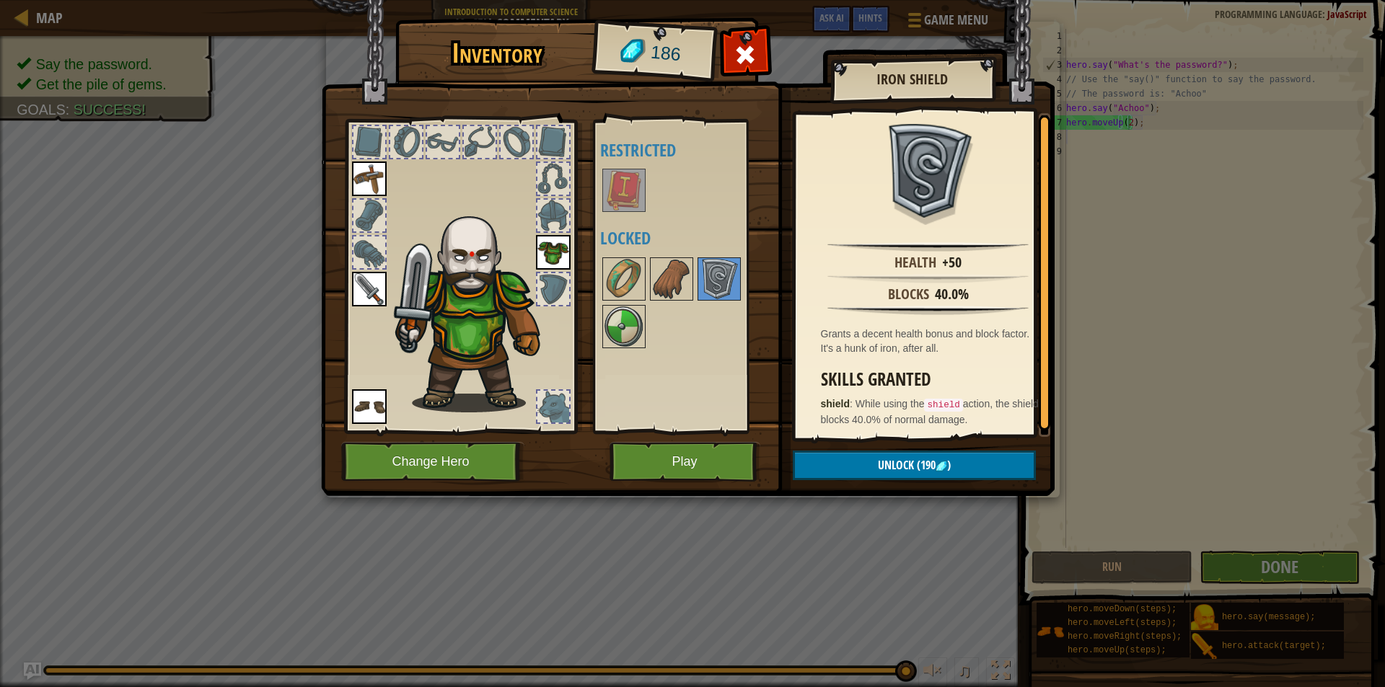
click at [682, 255] on div at bounding box center [690, 302] width 181 height 95
click at [664, 464] on button "Play" at bounding box center [685, 462] width 151 height 40
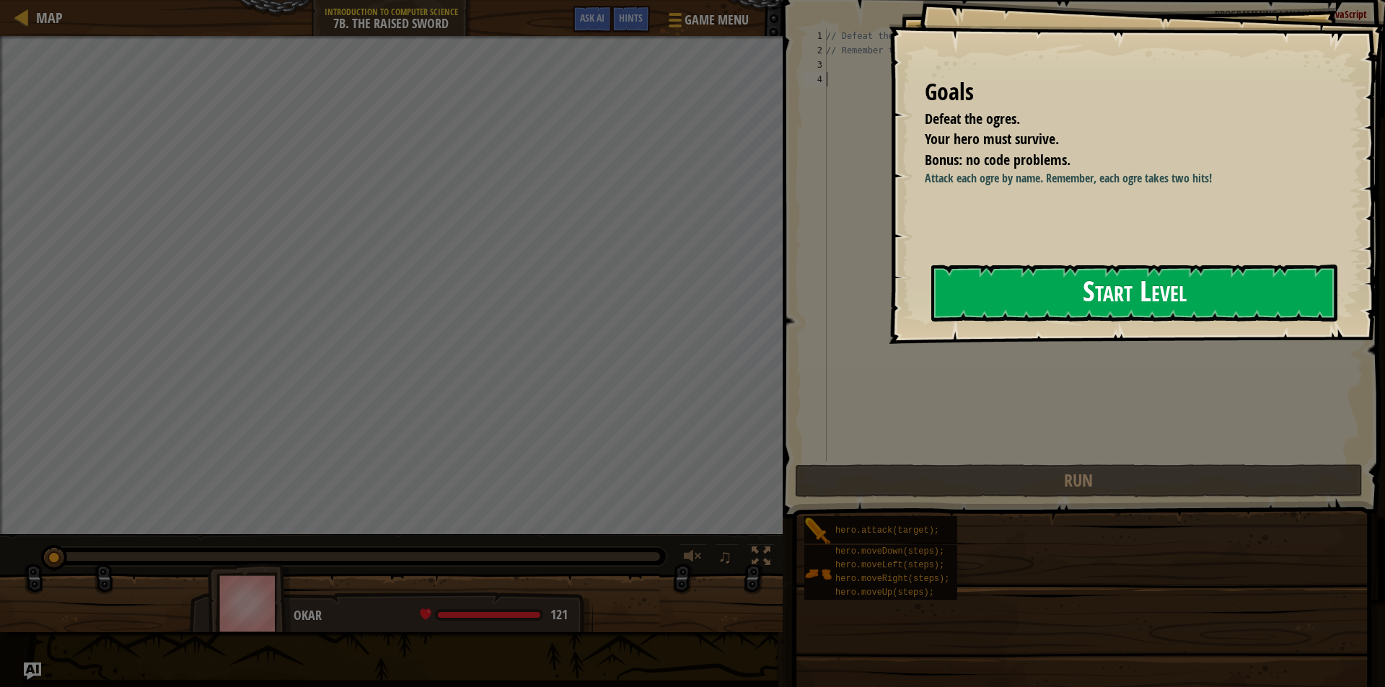
click at [1075, 289] on button "Start Level" at bounding box center [1134, 293] width 406 height 57
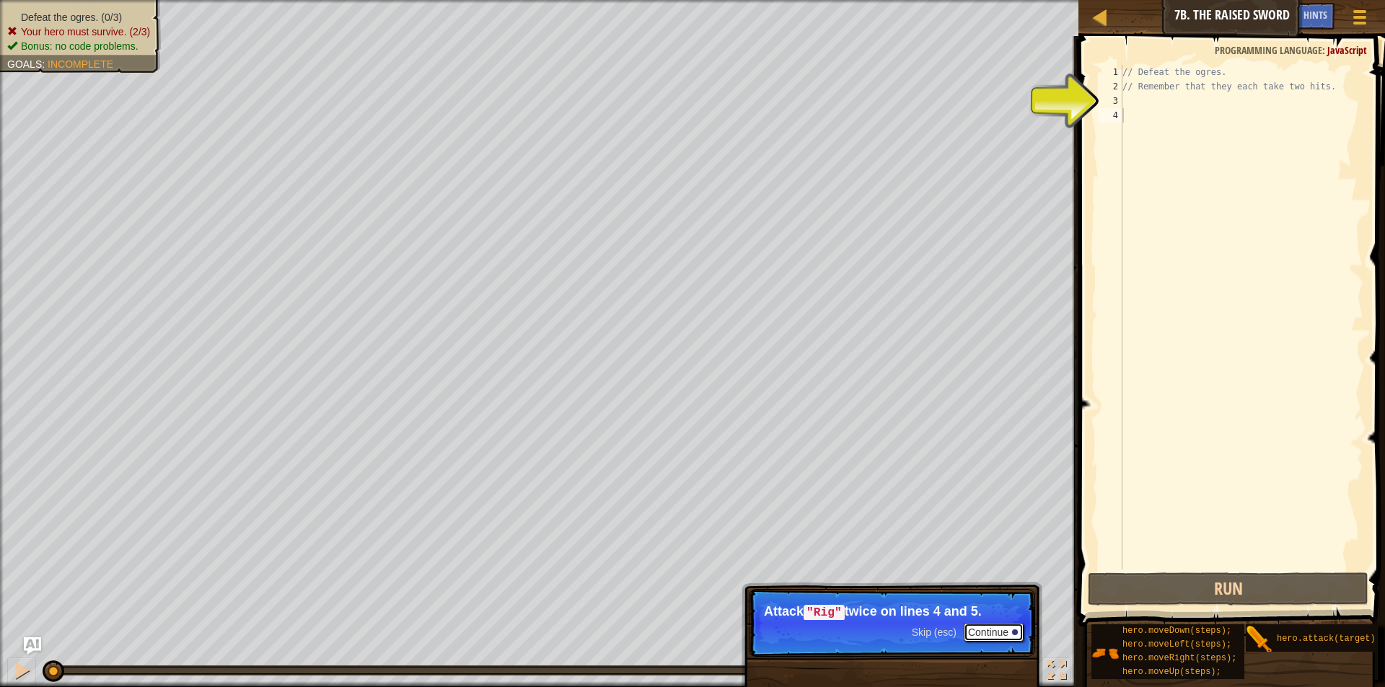
click at [985, 628] on button "Continue" at bounding box center [994, 632] width 60 height 19
